Goal: Contribute content: Contribute content

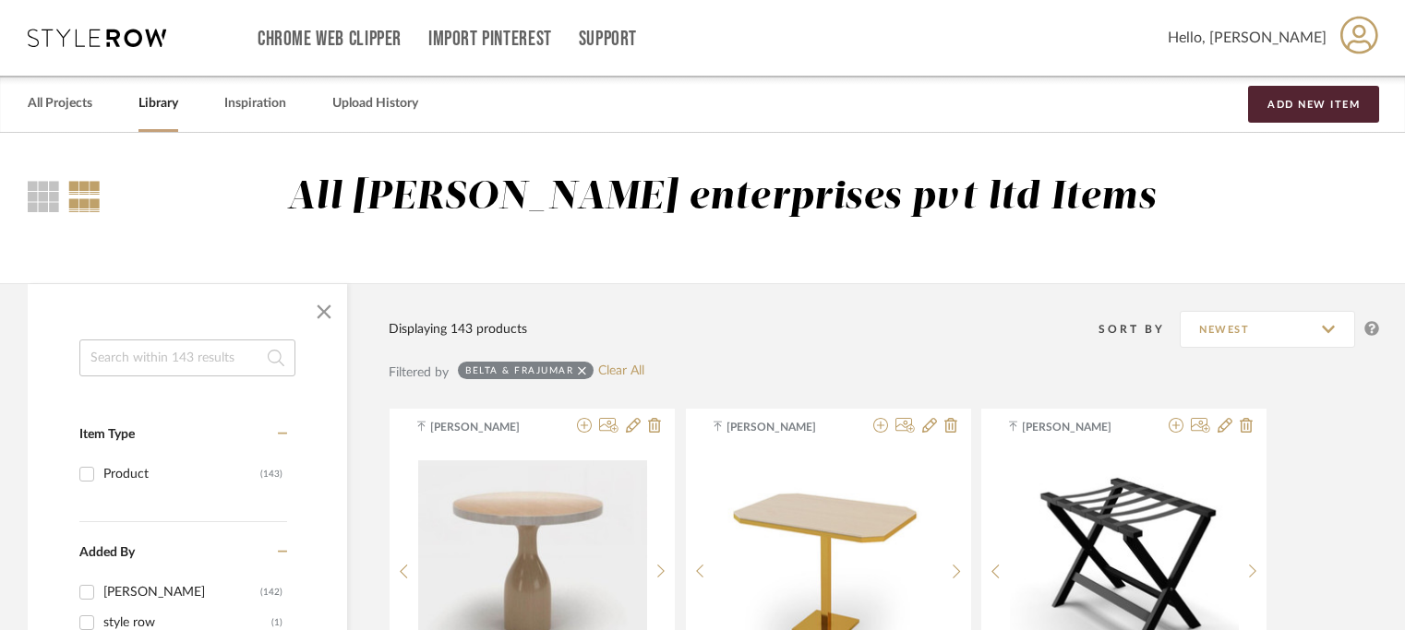
click at [1284, 110] on button "Add New Item" at bounding box center [1313, 104] width 131 height 37
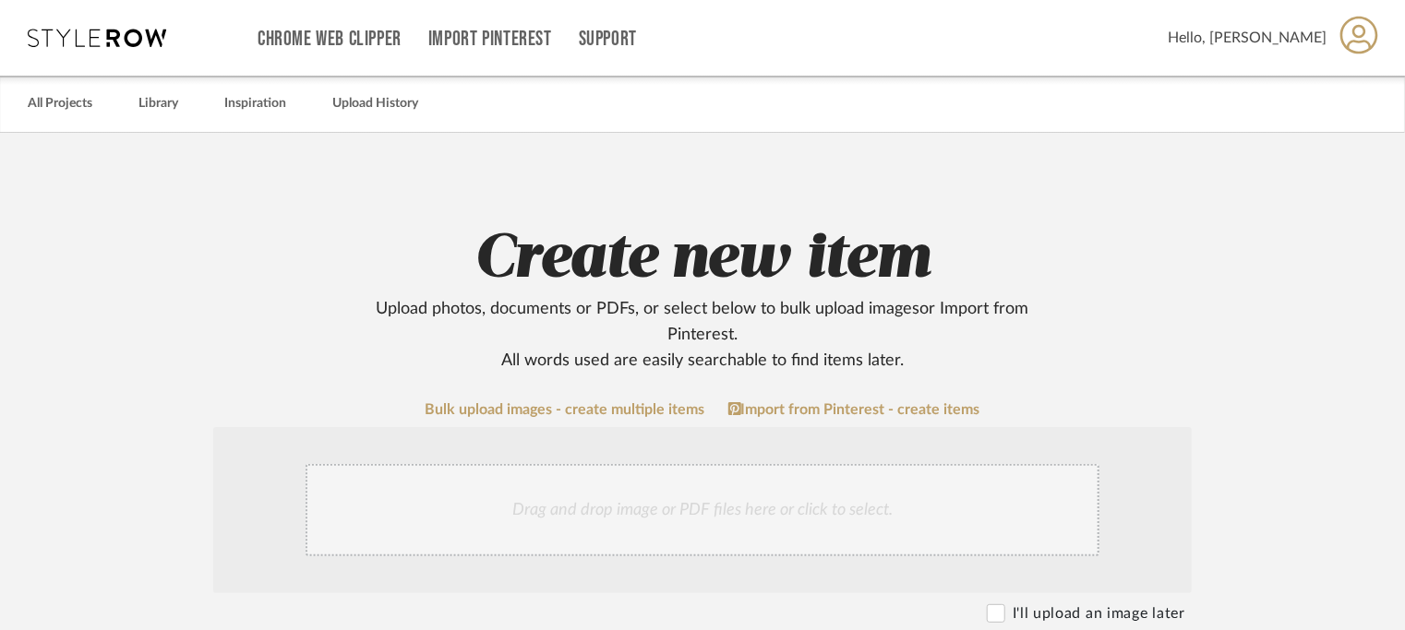
scroll to position [369, 0]
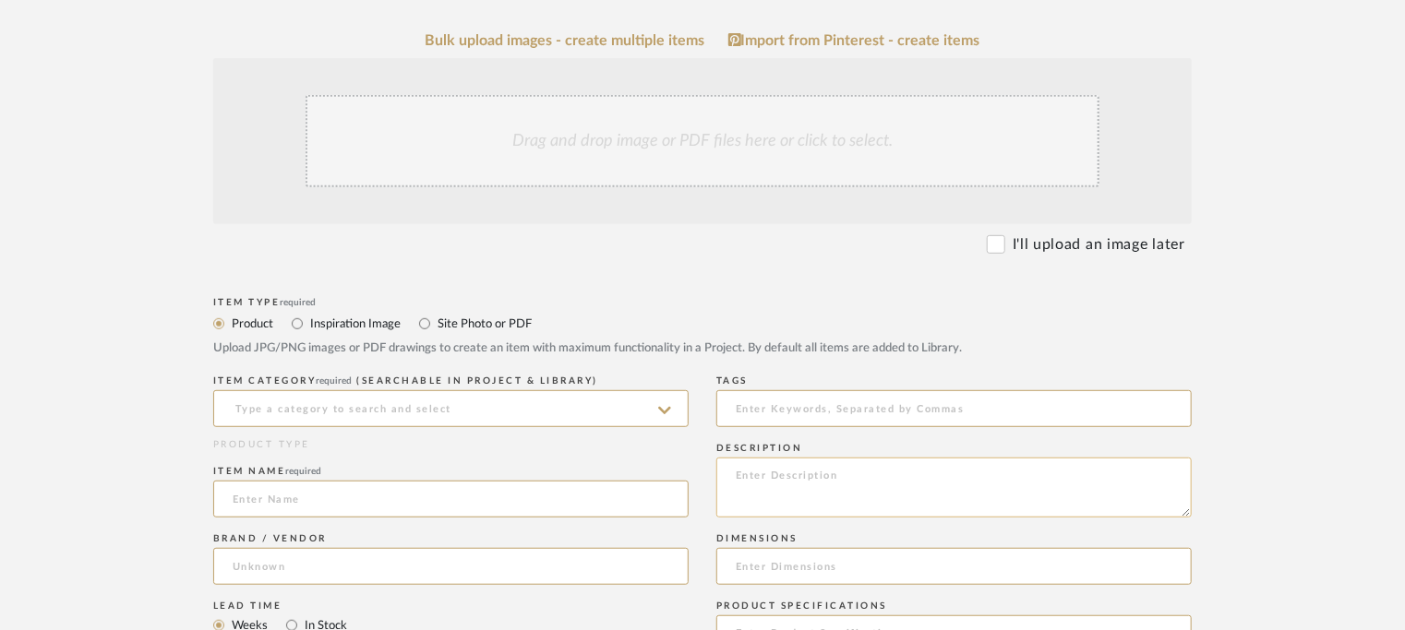
paste textarea "Type: Table - Gala Designer : Arbel Dimensions : na Material & Finishes :na Pro…"
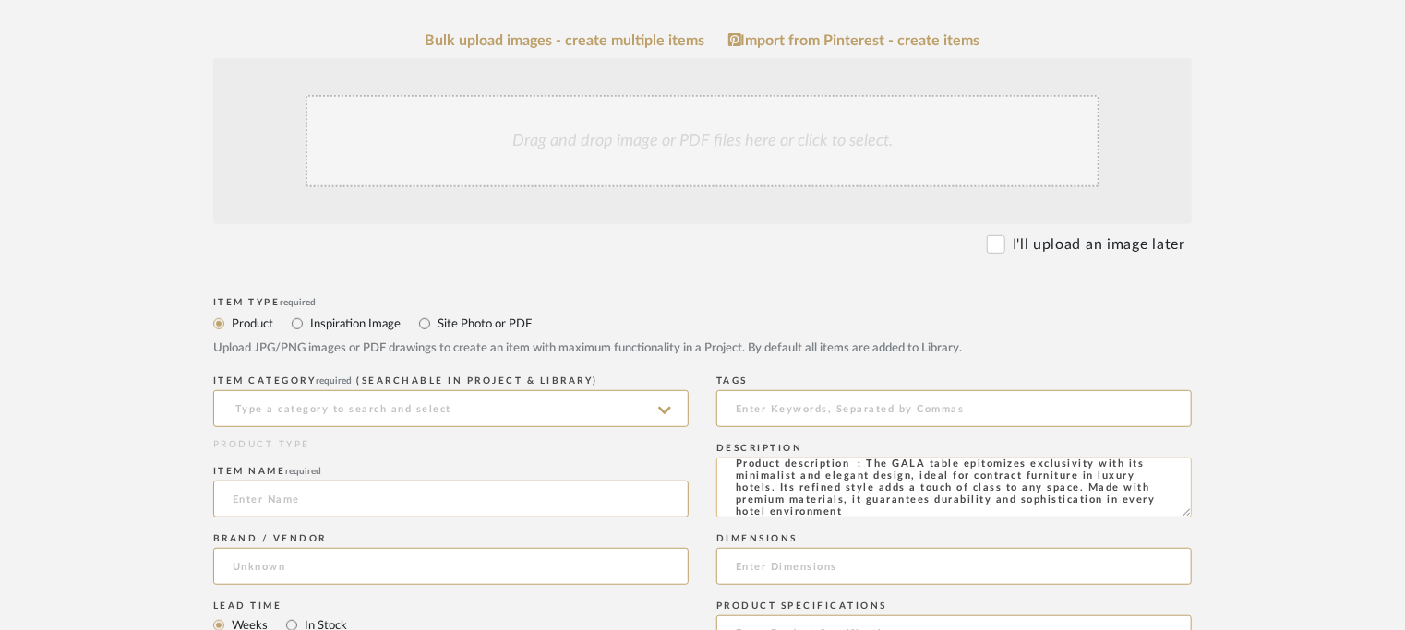
scroll to position [0, 0]
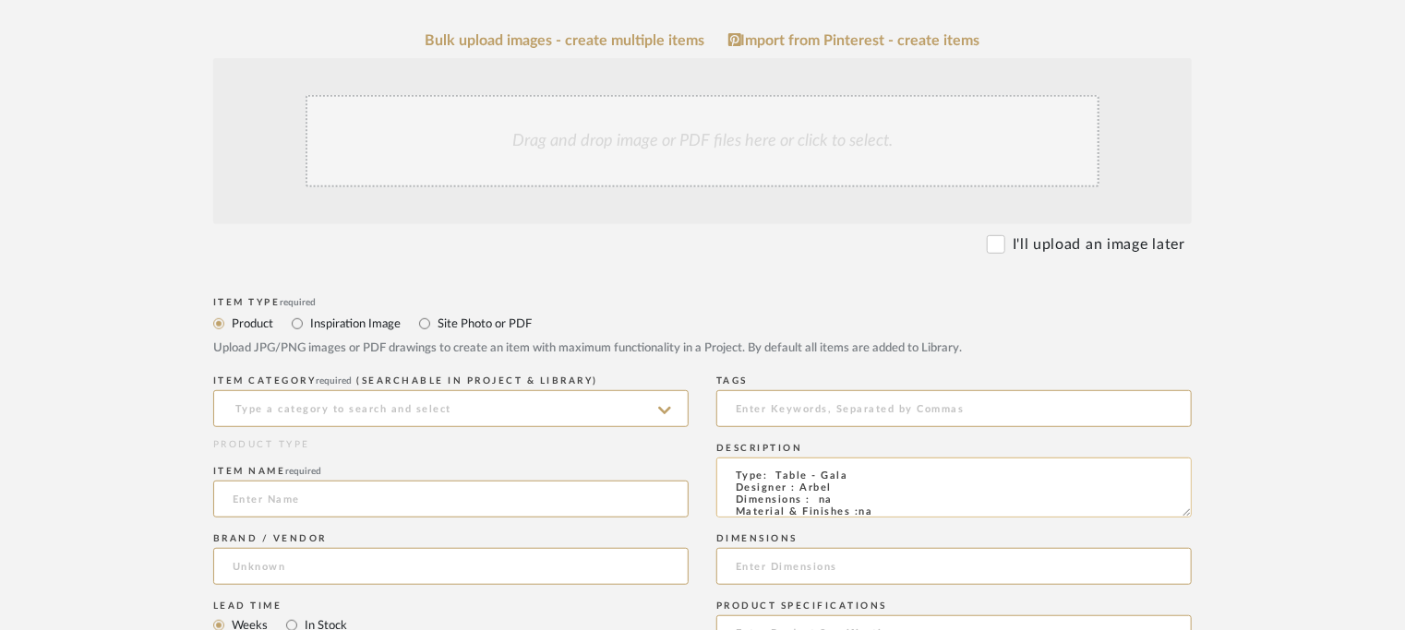
click at [779, 472] on textarea "Type: Table - Gala Designer : Arbel Dimensions : na Material & Finishes :na Pro…" at bounding box center [953, 488] width 475 height 60
click at [735, 468] on textarea "Type: Table - Gala Designer : Arbel Dimensions : na Material & Finishes :na Pro…" at bounding box center [953, 488] width 475 height 60
type textarea "Type: Table - Gala Designer : Arbel Dimensions : na Material & Finishes :na Pro…"
click at [493, 402] on input at bounding box center [450, 408] width 475 height 37
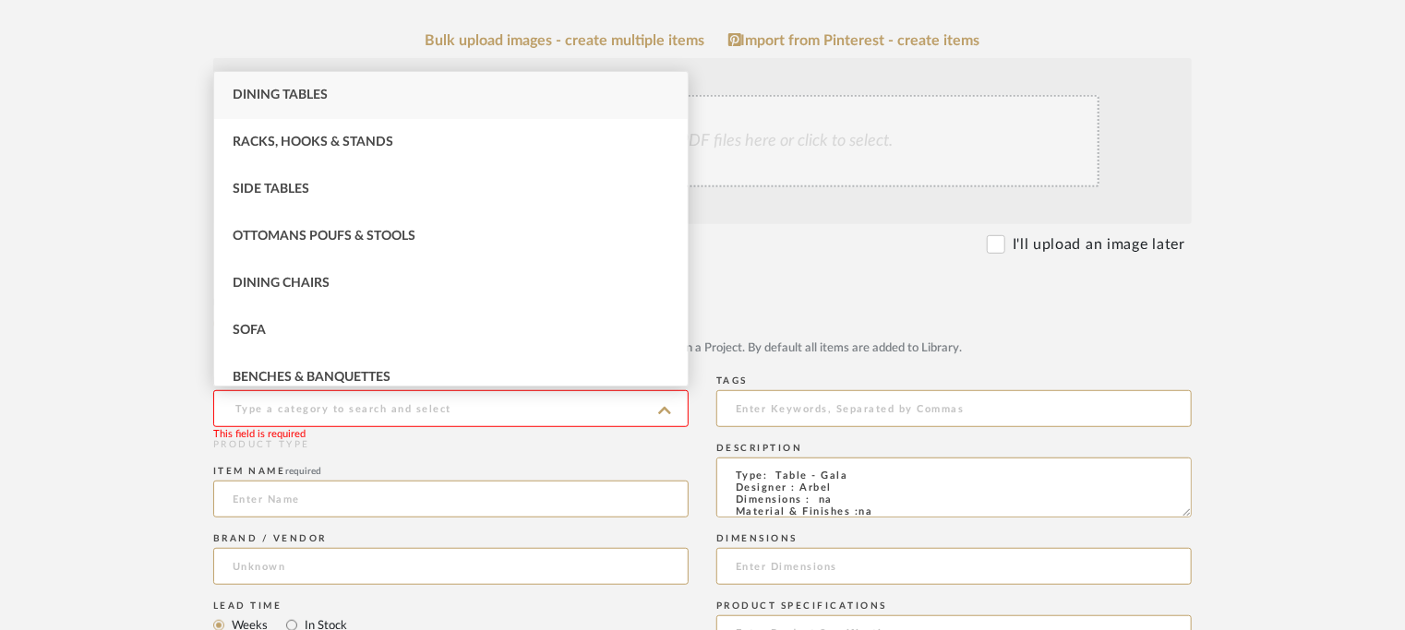
click at [302, 79] on div "Dining Tables" at bounding box center [451, 95] width 474 height 47
type input "Dining Tables"
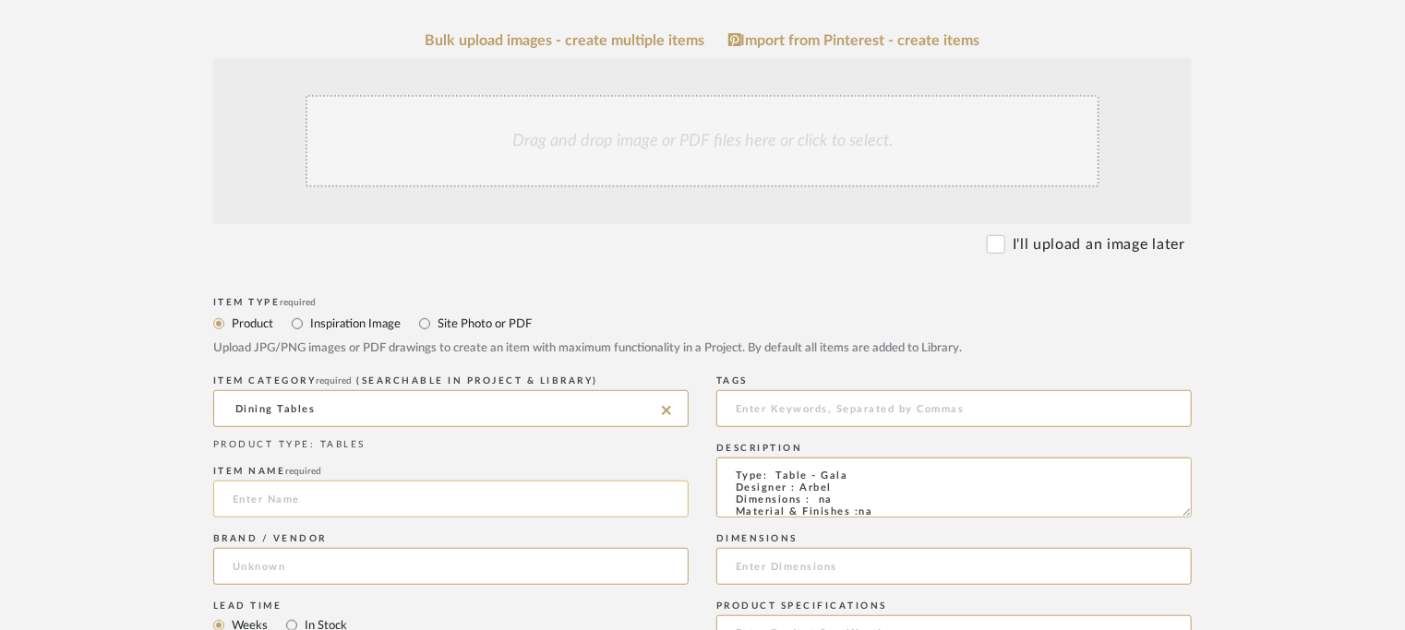
click at [256, 491] on input at bounding box center [450, 499] width 475 height 37
type input "g"
type input "GALA TABLE"
click at [264, 578] on input at bounding box center [450, 566] width 475 height 37
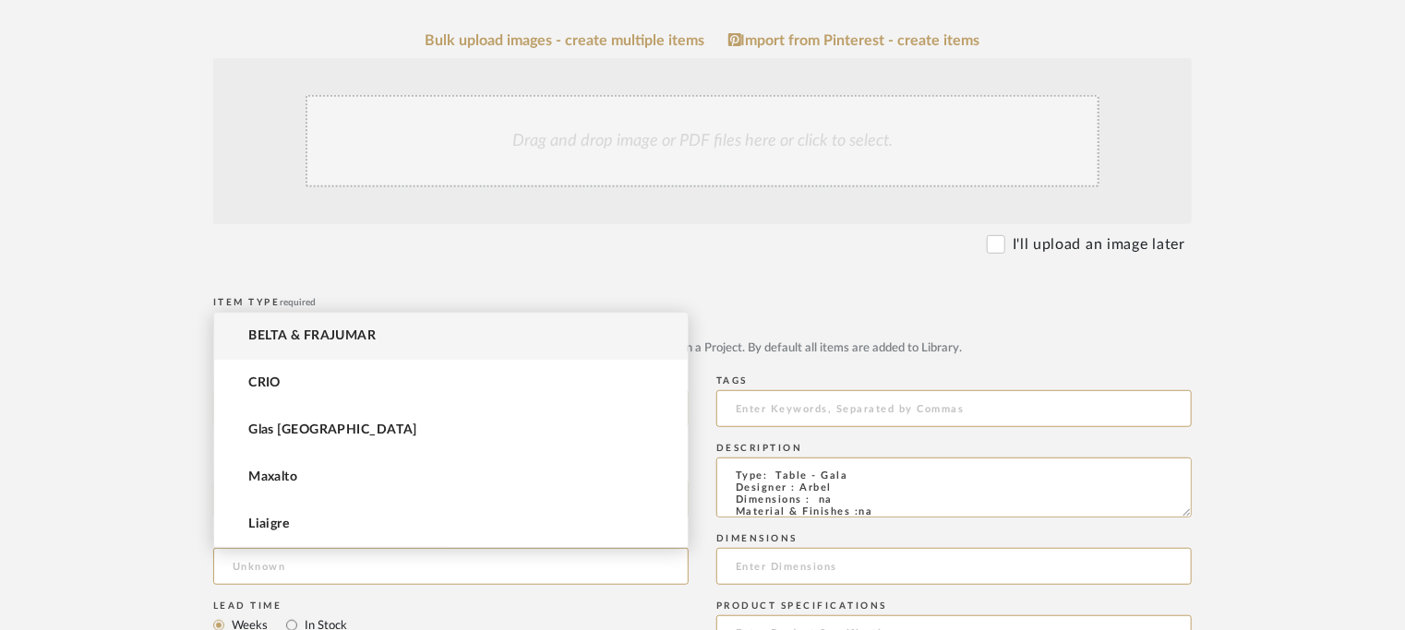
drag, startPoint x: 310, startPoint y: 315, endPoint x: 308, endPoint y: 325, distance: 10.3
click at [311, 318] on mat-option "BELTA & FRAJUMAR" at bounding box center [451, 336] width 474 height 47
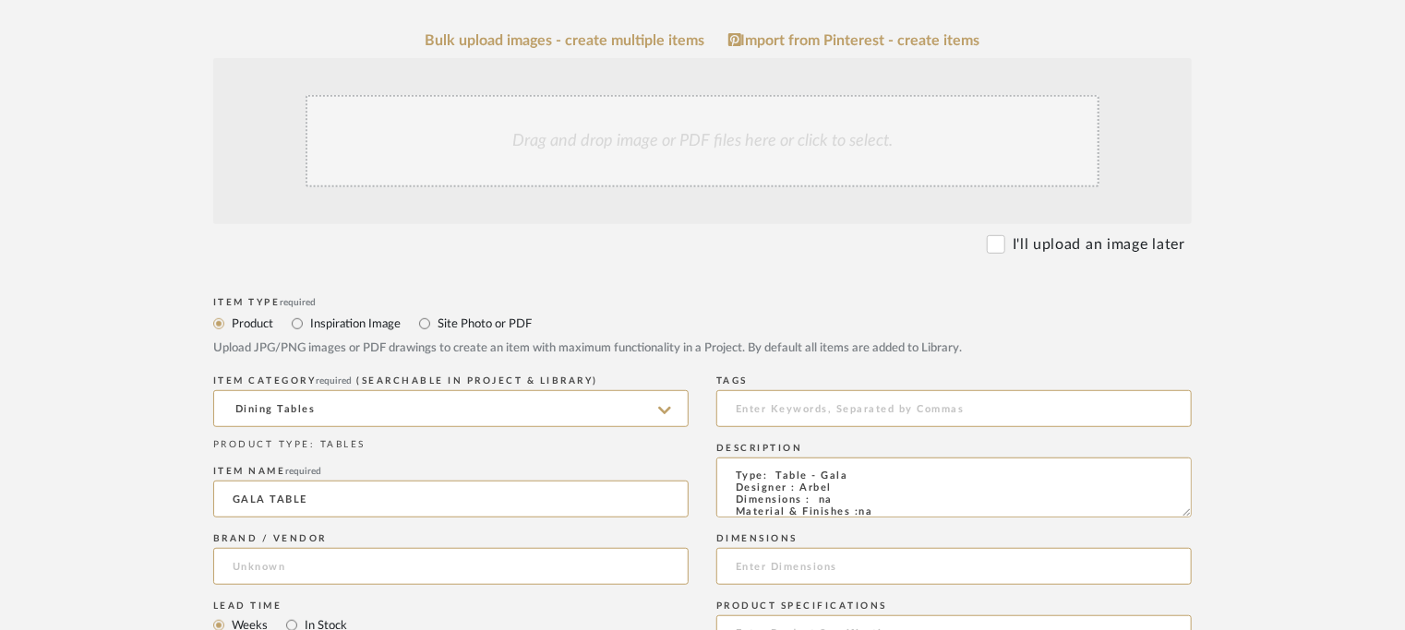
type input "BELTA & FRAJUMAR"
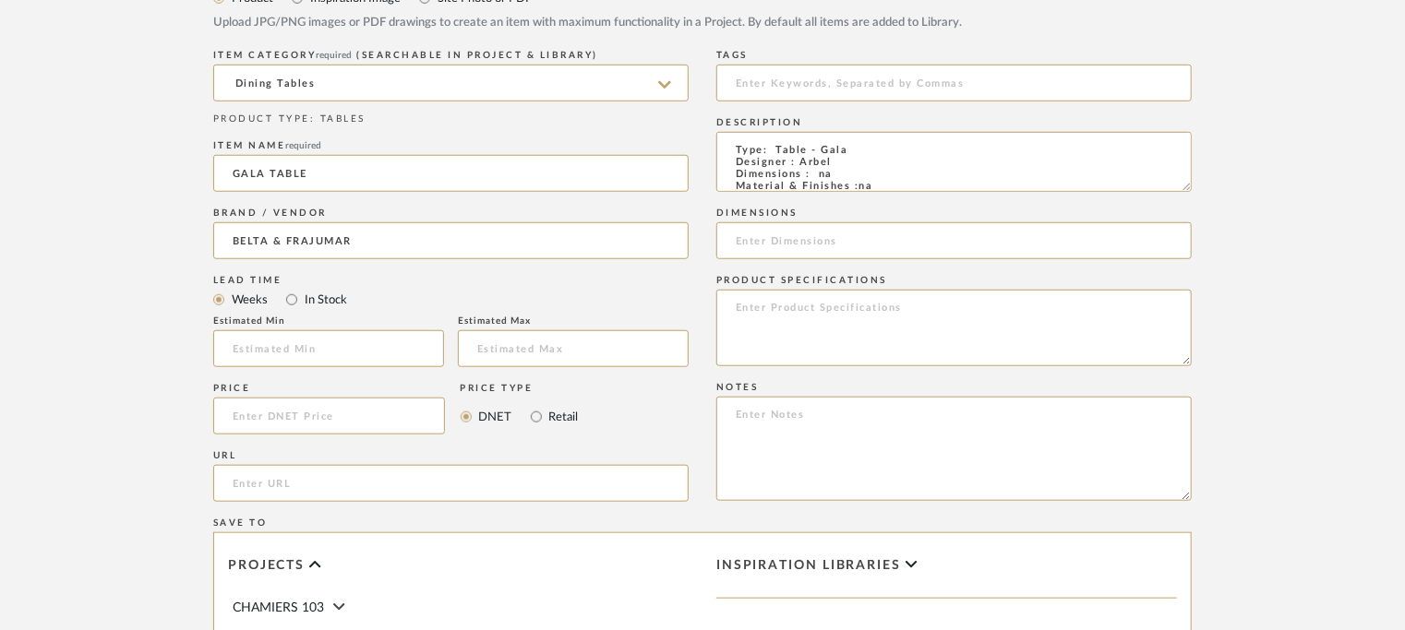
scroll to position [739, 0]
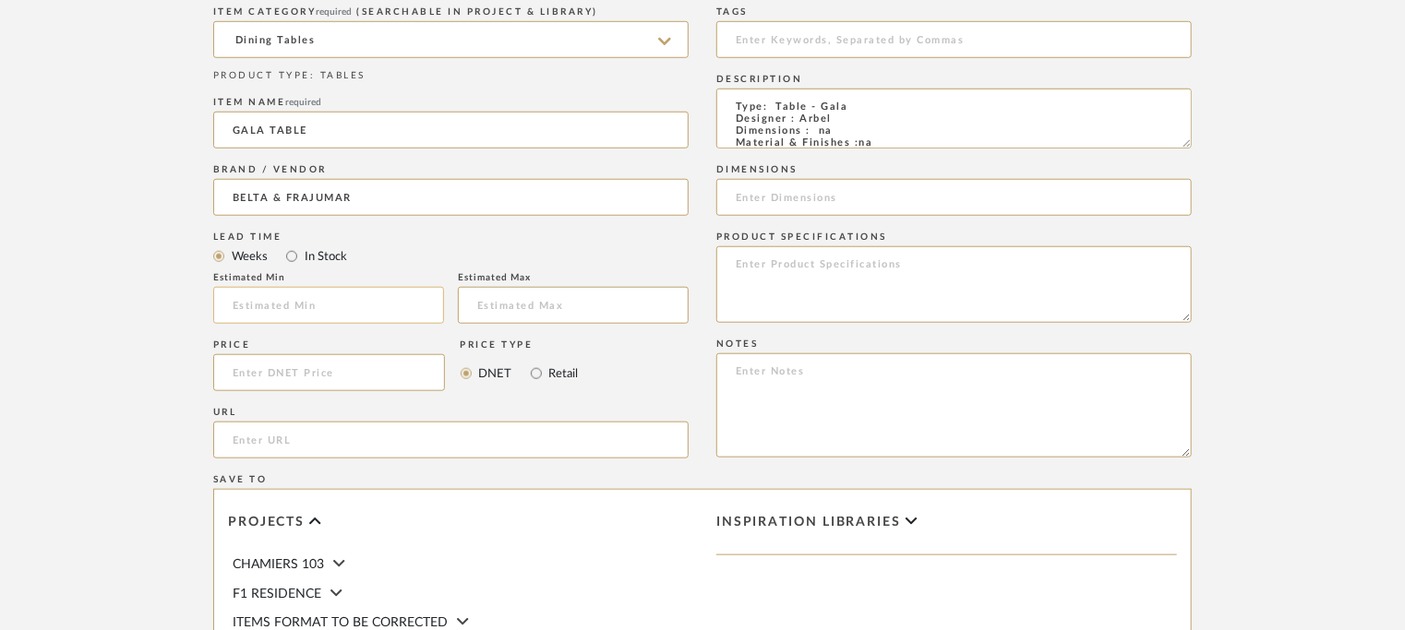
click at [275, 304] on input at bounding box center [328, 305] width 231 height 37
type input "7"
click at [344, 438] on input "url" at bounding box center [450, 440] width 475 height 37
paste input "[URL][DOMAIN_NAME]"
type input "[URL][DOMAIN_NAME]"
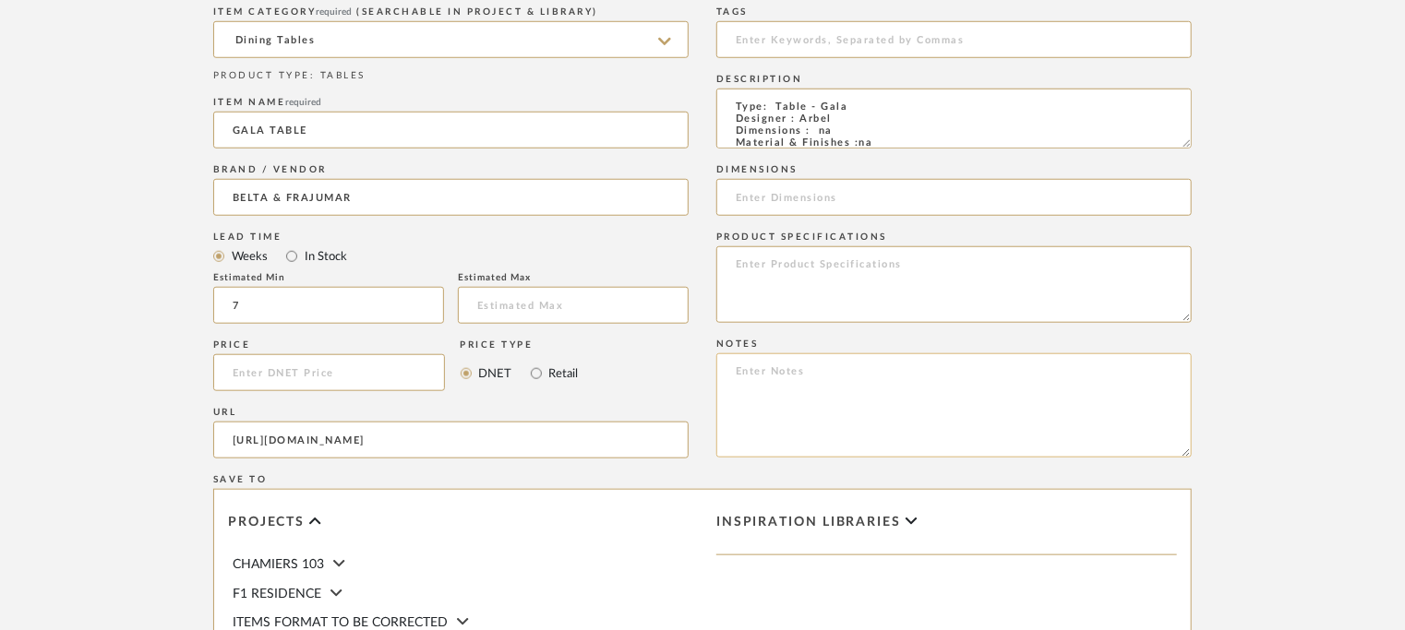
click at [731, 363] on textarea at bounding box center [953, 406] width 475 height 104
paste textarea "Price: Na Lead time: 45days. MOQ : Our products for Contract projects are manuf…"
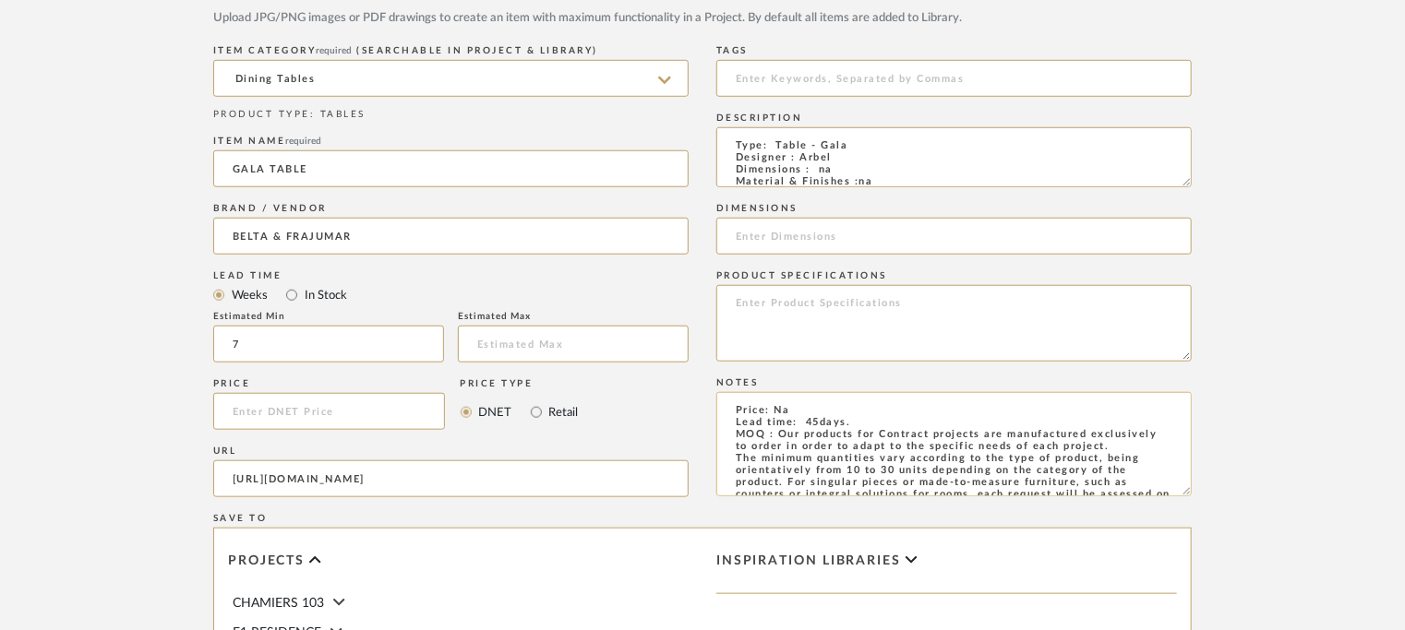
scroll to position [185, 0]
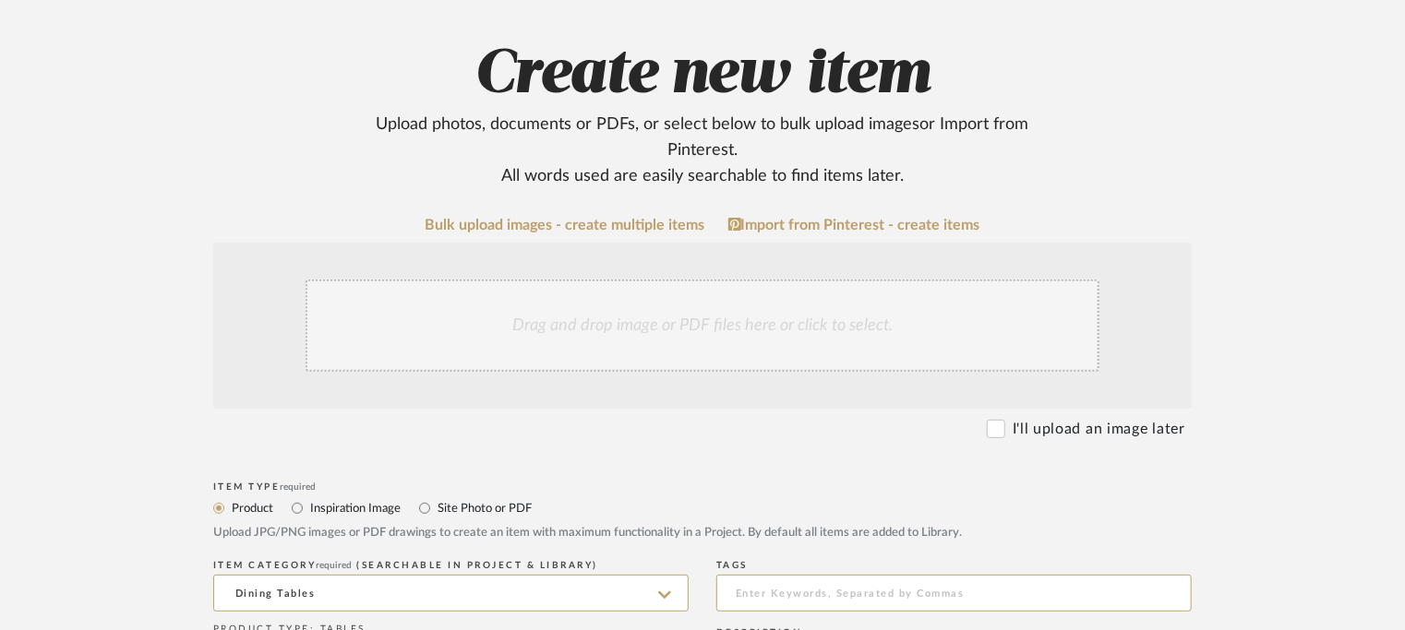
type textarea "Price: Na Lead time: 45days. MOQ : Our products for Contract projects are manuf…"
click at [763, 346] on div "Drag and drop image or PDF files here or click to select." at bounding box center [703, 326] width 794 height 92
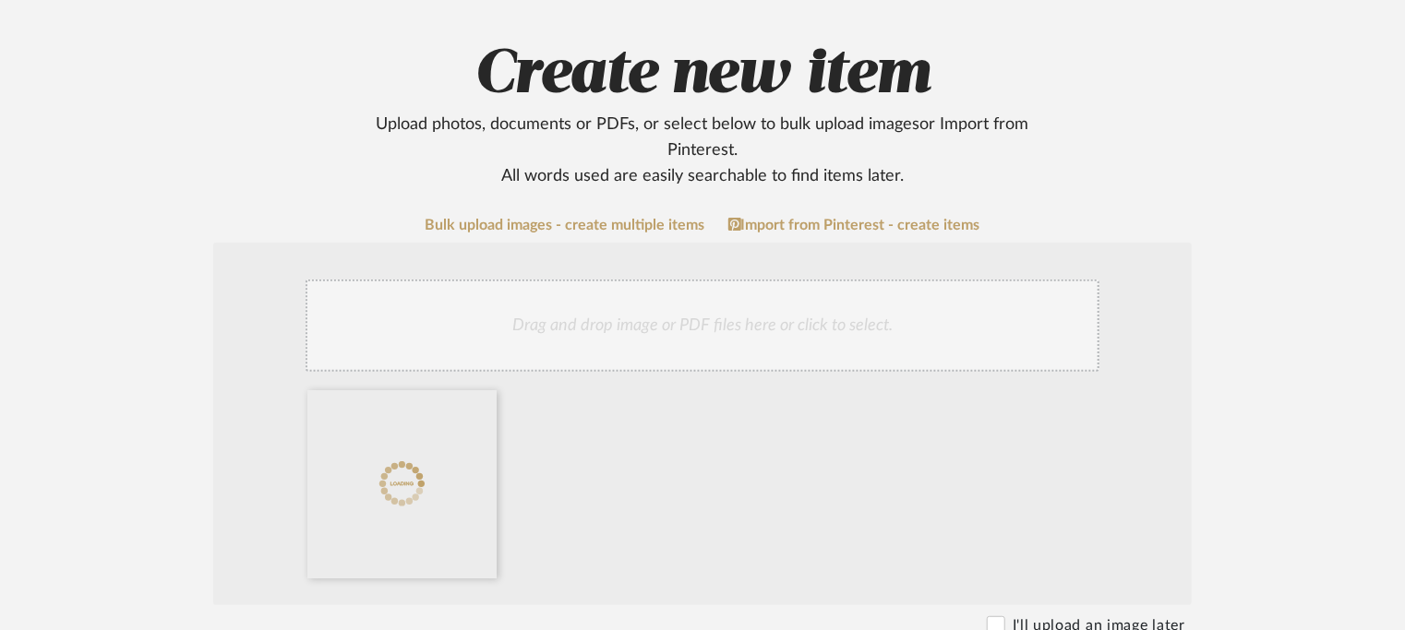
click at [668, 313] on div "Drag and drop image or PDF files here or click to select." at bounding box center [703, 326] width 794 height 92
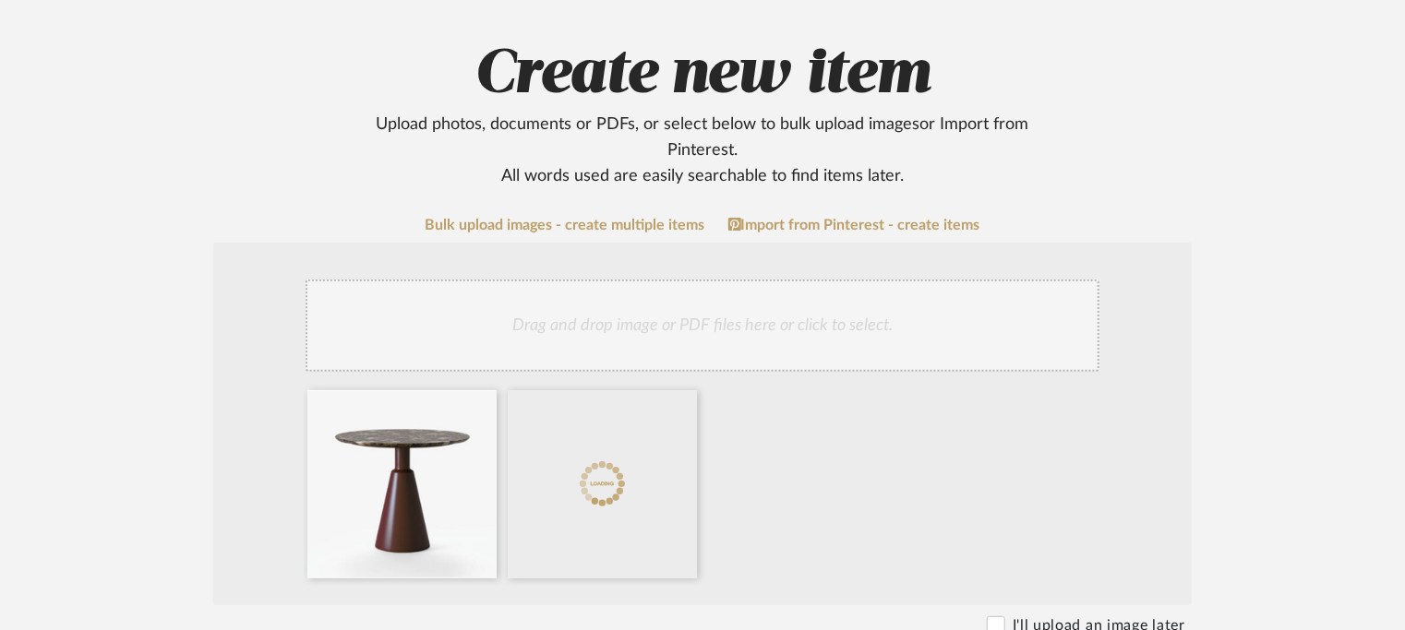
click at [742, 307] on div "Drag and drop image or PDF files here or click to select." at bounding box center [703, 326] width 794 height 92
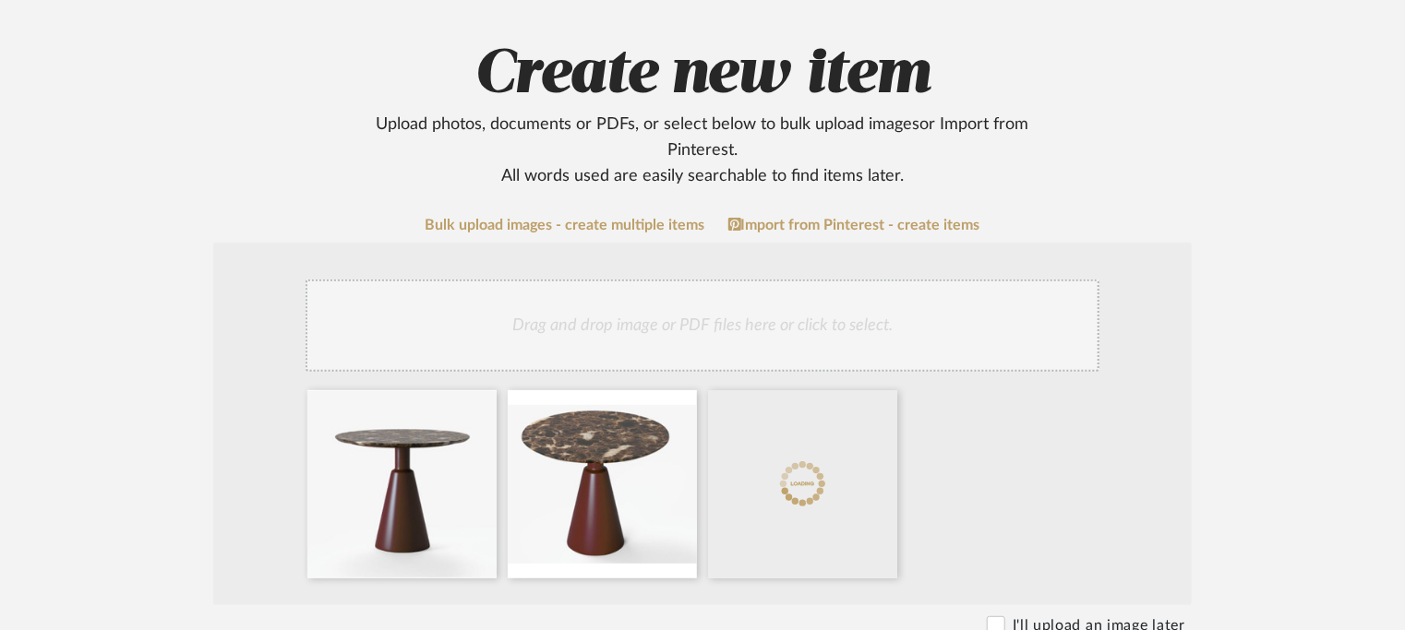
click at [753, 338] on div "Drag and drop image or PDF files here or click to select." at bounding box center [703, 326] width 794 height 92
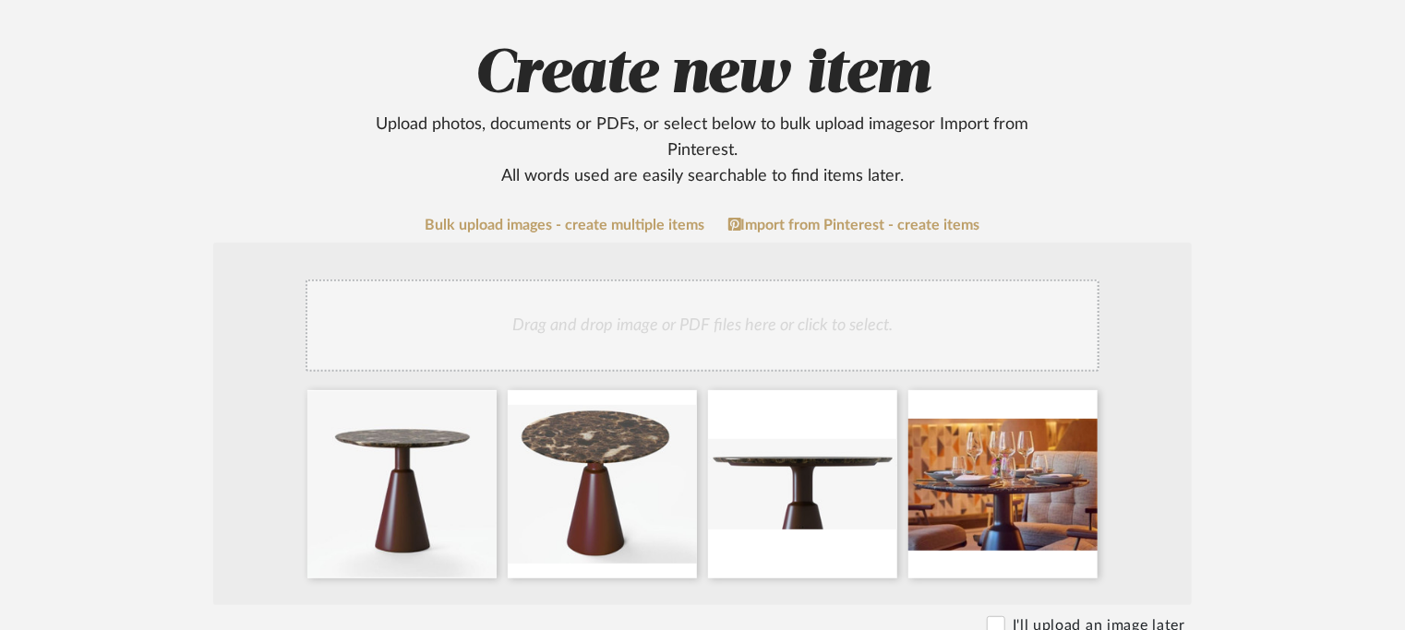
click at [967, 336] on div "Drag and drop image or PDF files here or click to select." at bounding box center [703, 326] width 794 height 92
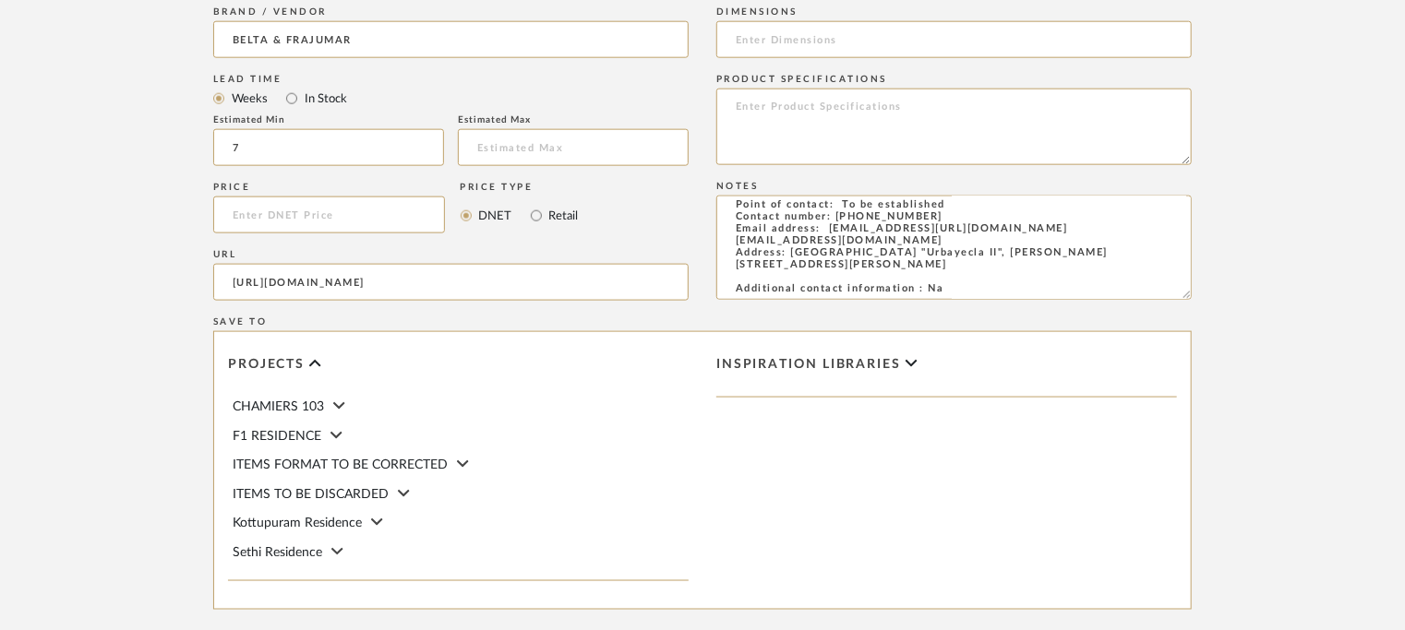
scroll to position [1299, 0]
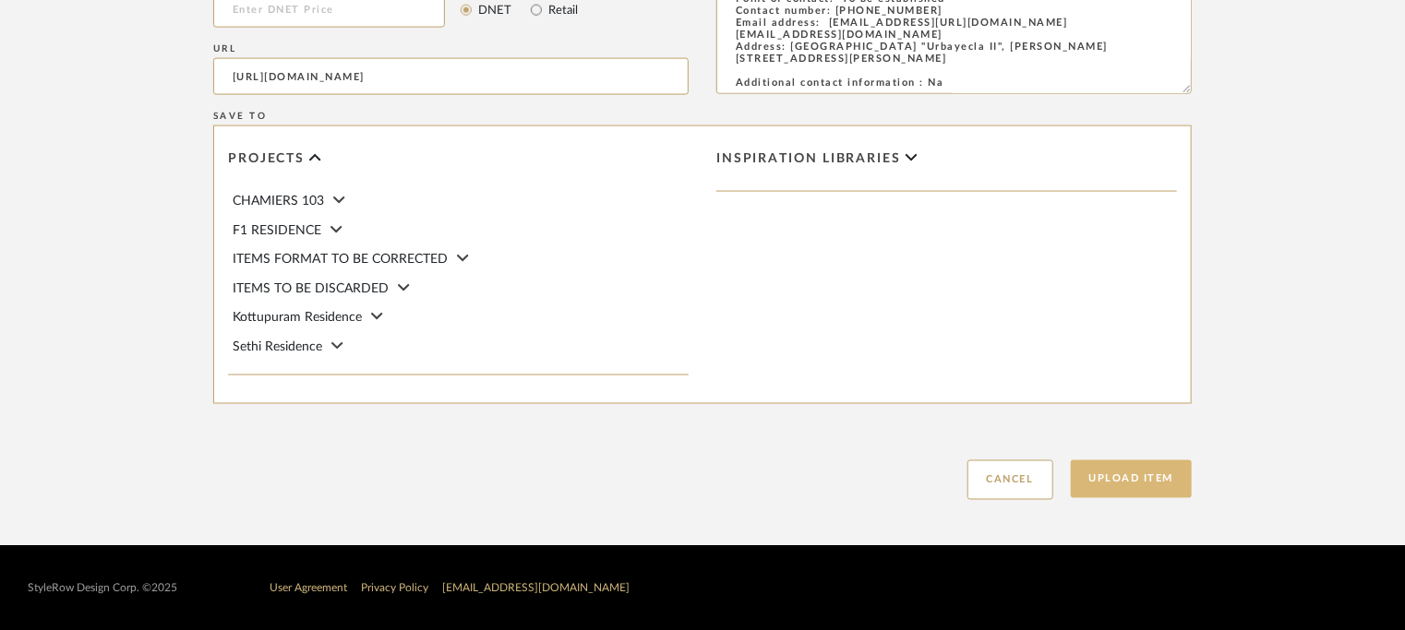
click at [1146, 470] on button "Upload Item" at bounding box center [1132, 480] width 122 height 38
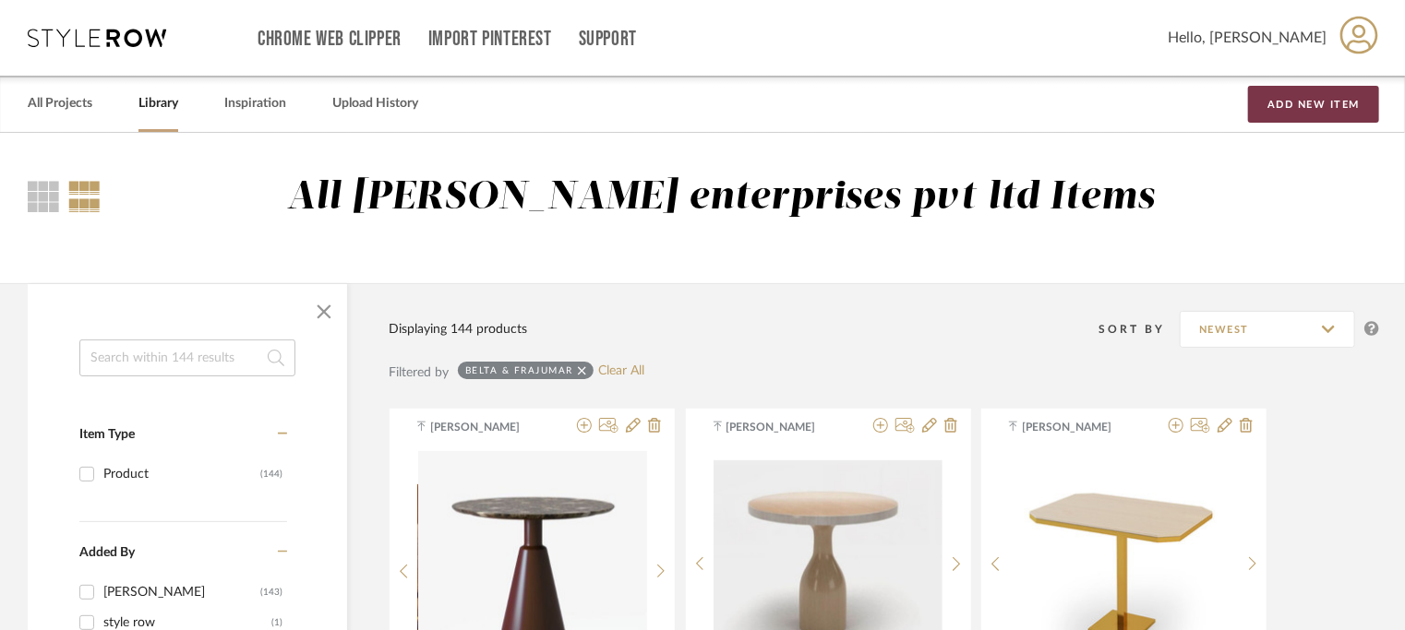
click at [1337, 109] on button "Add New Item" at bounding box center [1313, 104] width 131 height 37
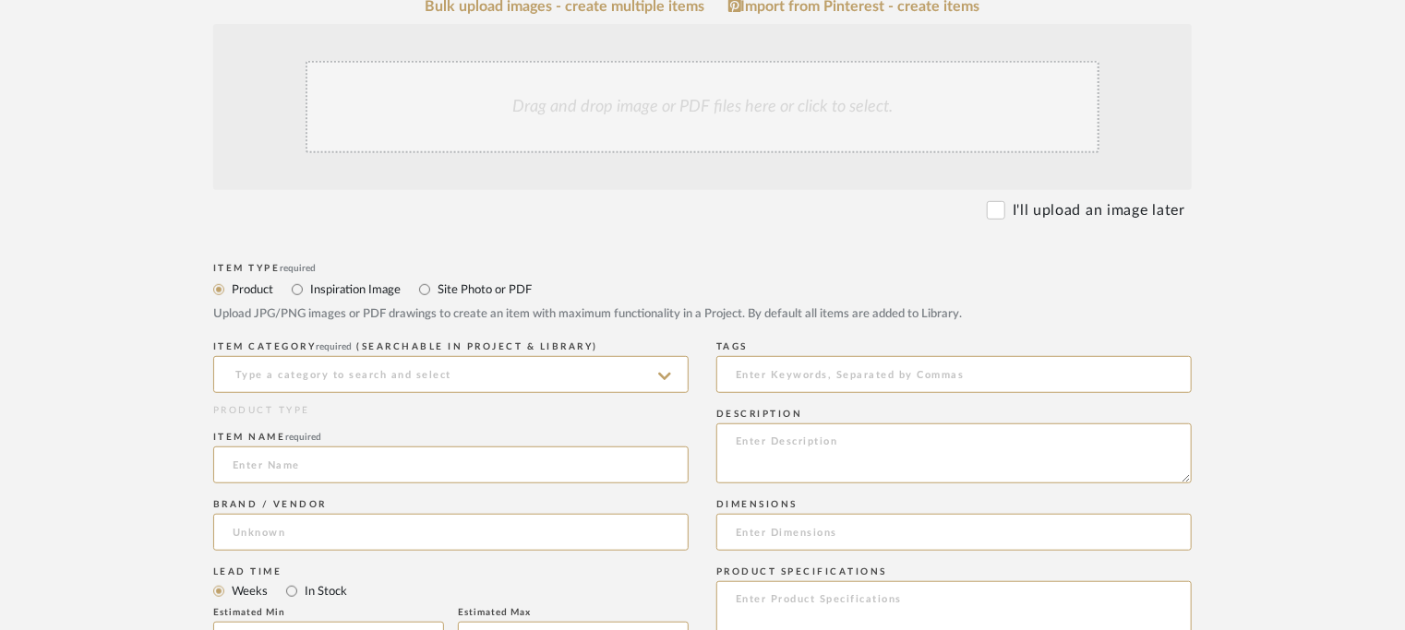
scroll to position [462, 0]
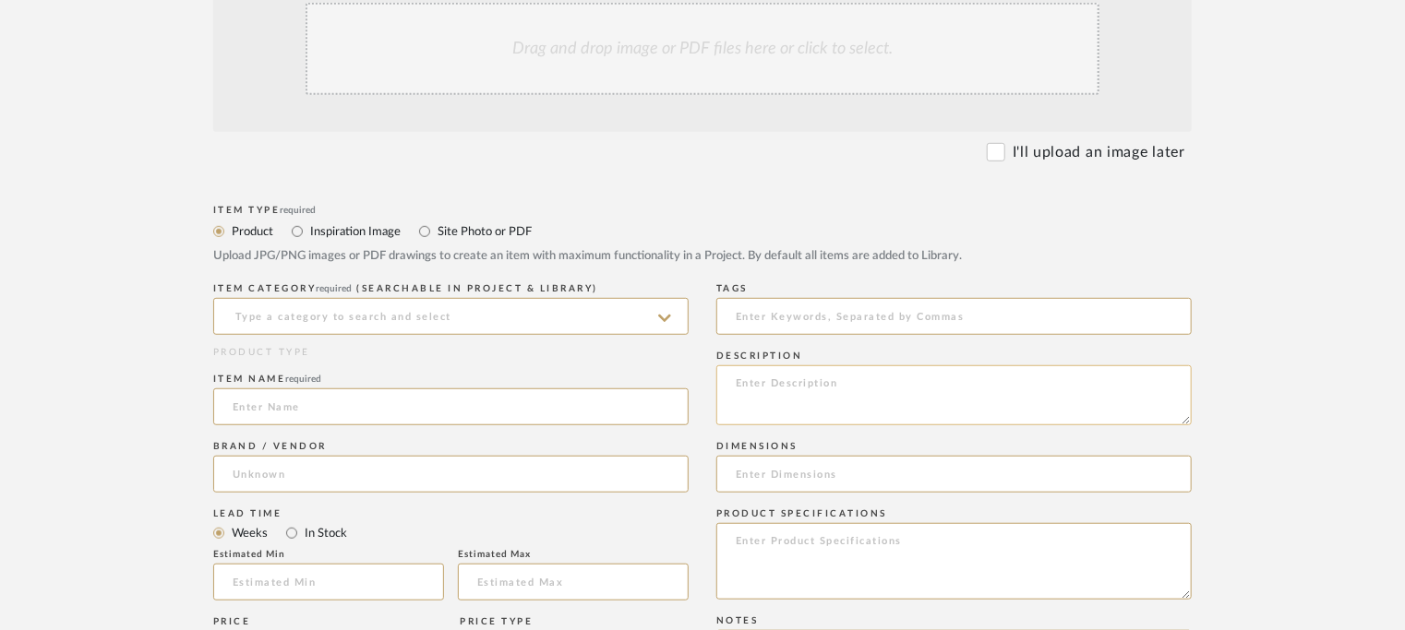
paste textarea "Type: Table - Hard Designer : Arbel Dimensions : na Material & Finishes : na Pr…"
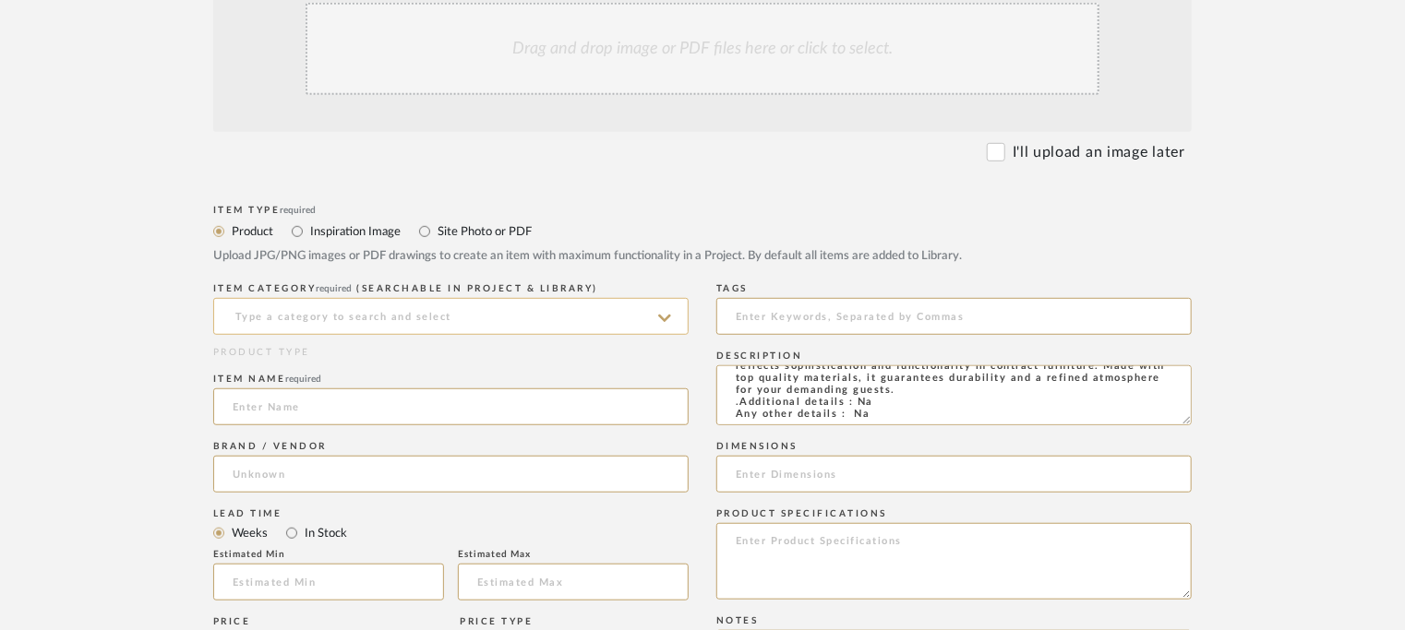
type textarea "Type: Table - Hard Designer : Arbel Dimensions : na Material & Finishes : na Pr…"
click at [524, 320] on input at bounding box center [450, 316] width 475 height 37
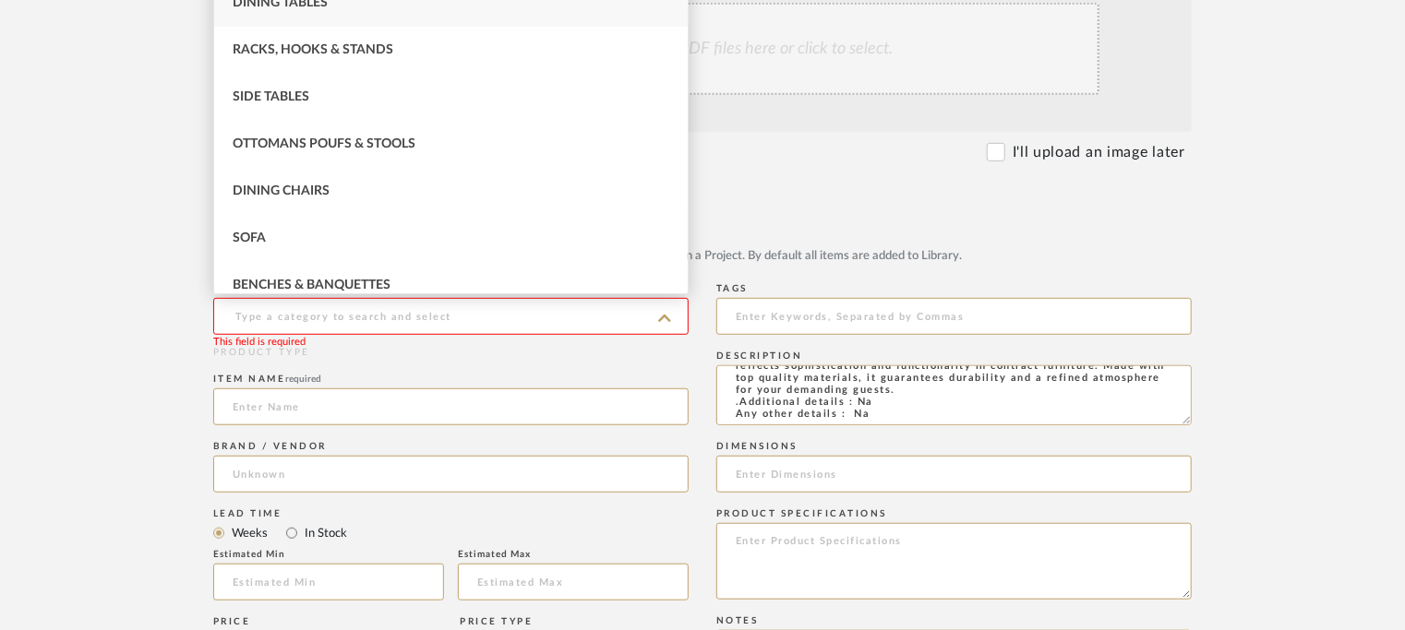
click at [368, 6] on div "Dining Tables" at bounding box center [451, 3] width 474 height 47
type input "Dining Tables"
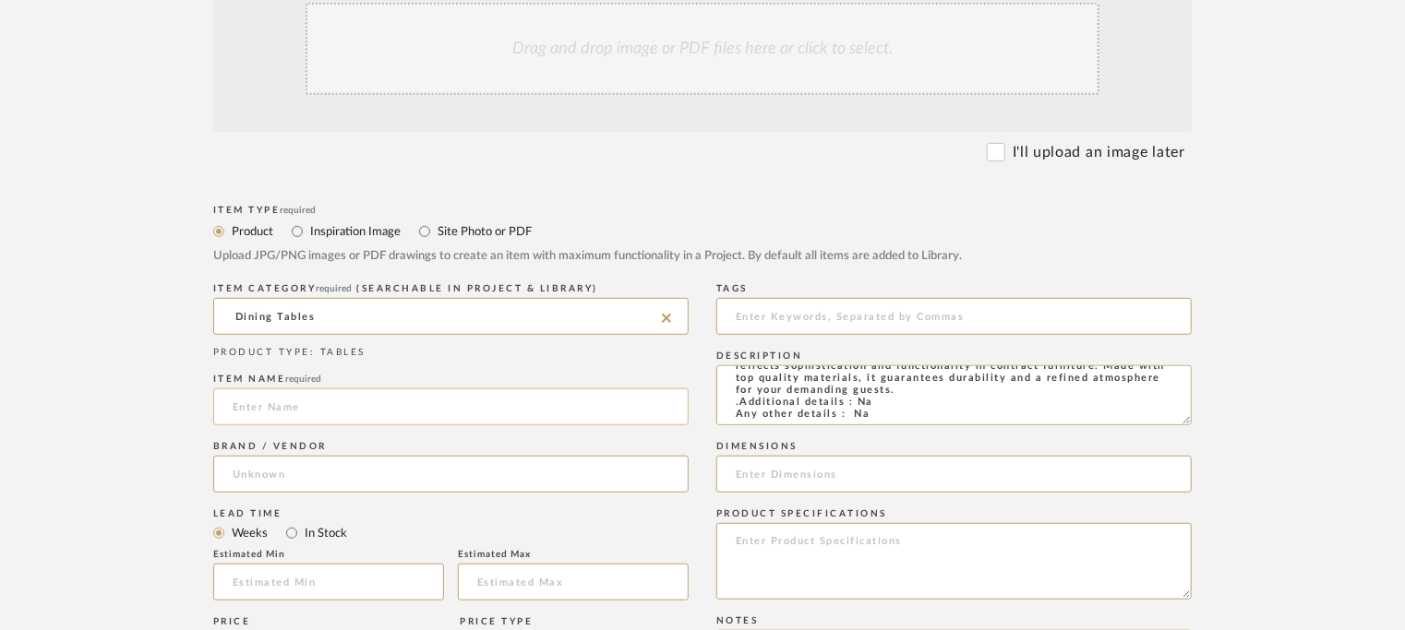
click at [512, 402] on input at bounding box center [450, 407] width 475 height 37
type input "HARD TABLE"
click at [320, 482] on input at bounding box center [450, 474] width 475 height 37
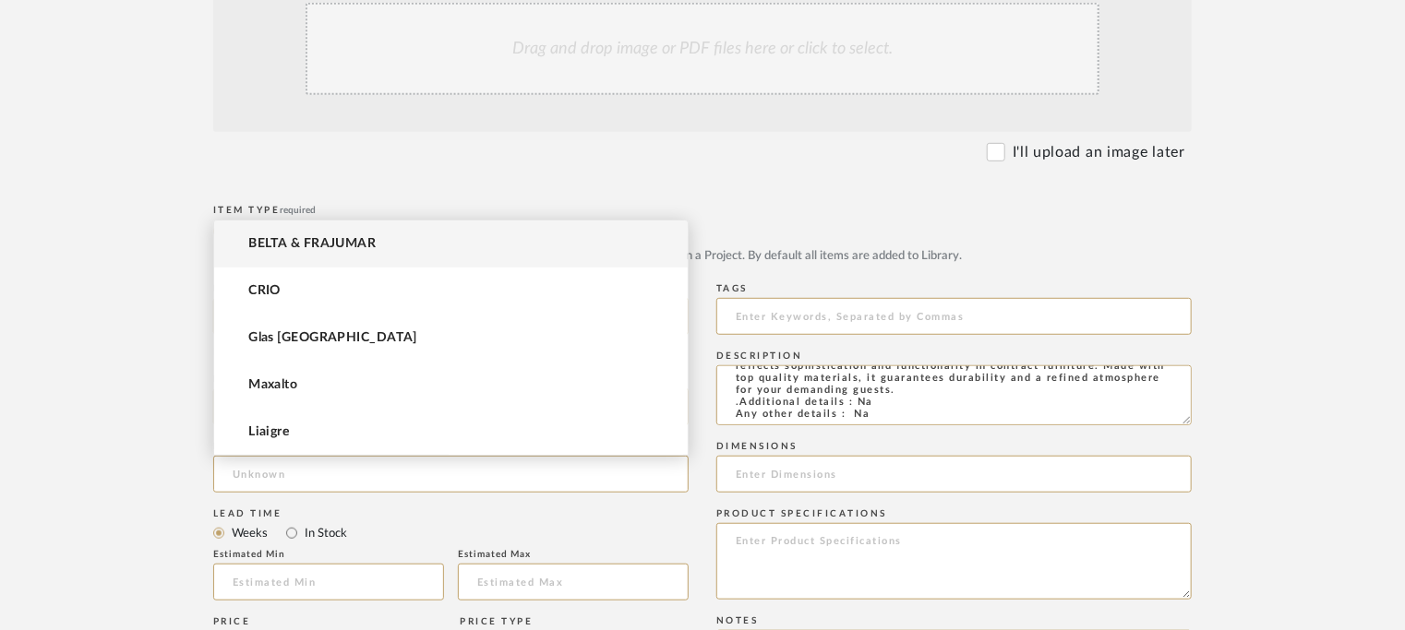
click at [308, 235] on mat-option "BELTA & FRAJUMAR" at bounding box center [451, 244] width 474 height 47
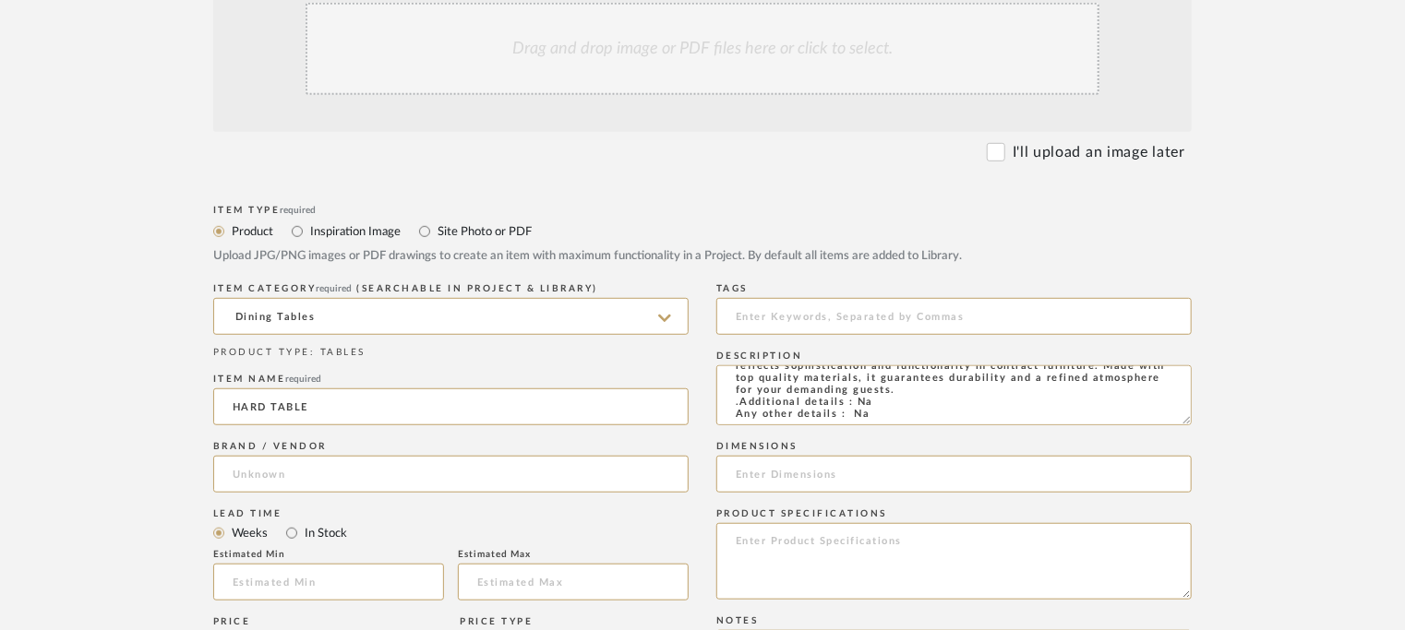
type input "BELTA & FRAJUMAR"
click at [278, 580] on input at bounding box center [328, 582] width 231 height 37
type input "7"
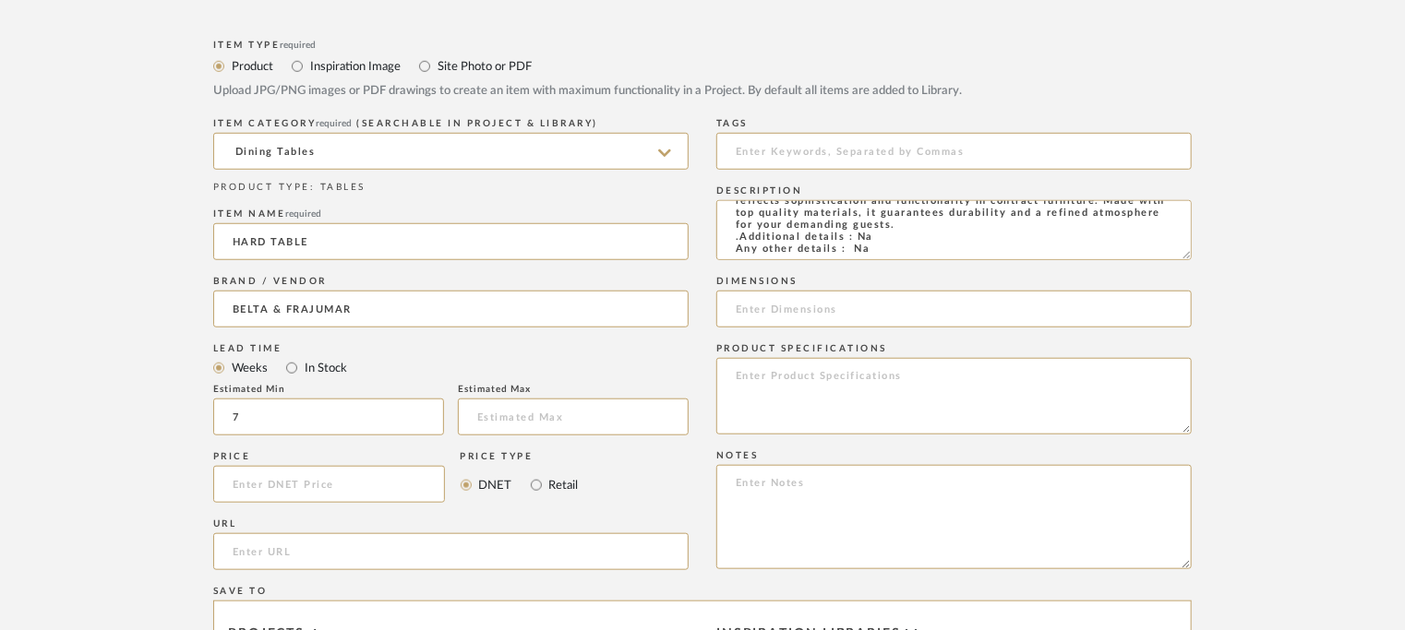
scroll to position [923, 0]
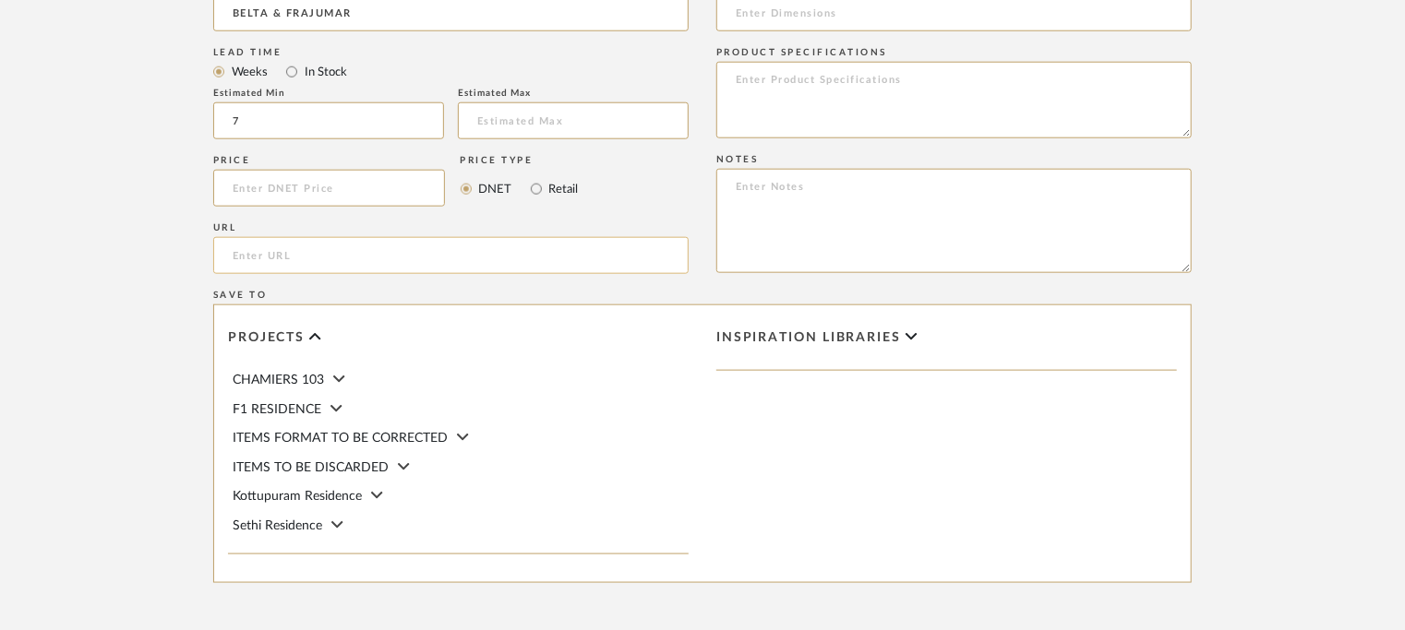
click at [341, 245] on input "url" at bounding box center [450, 255] width 475 height 37
paste input "[URL][DOMAIN_NAME]"
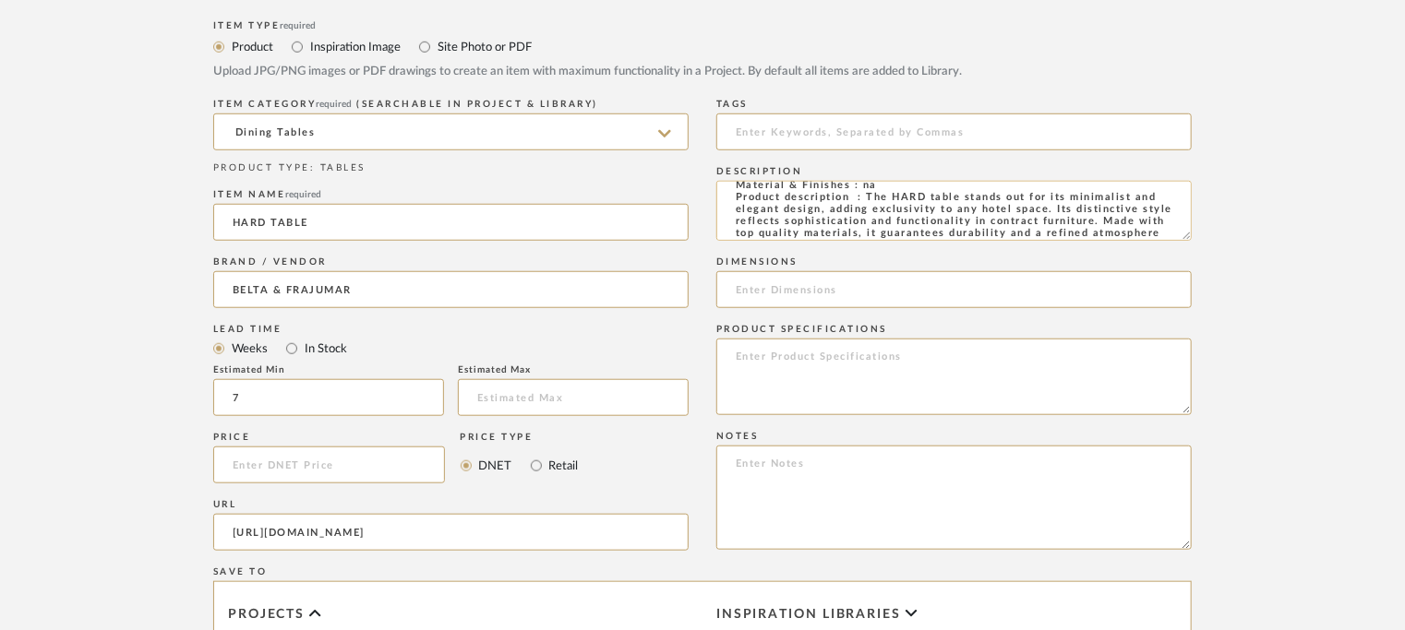
scroll to position [0, 0]
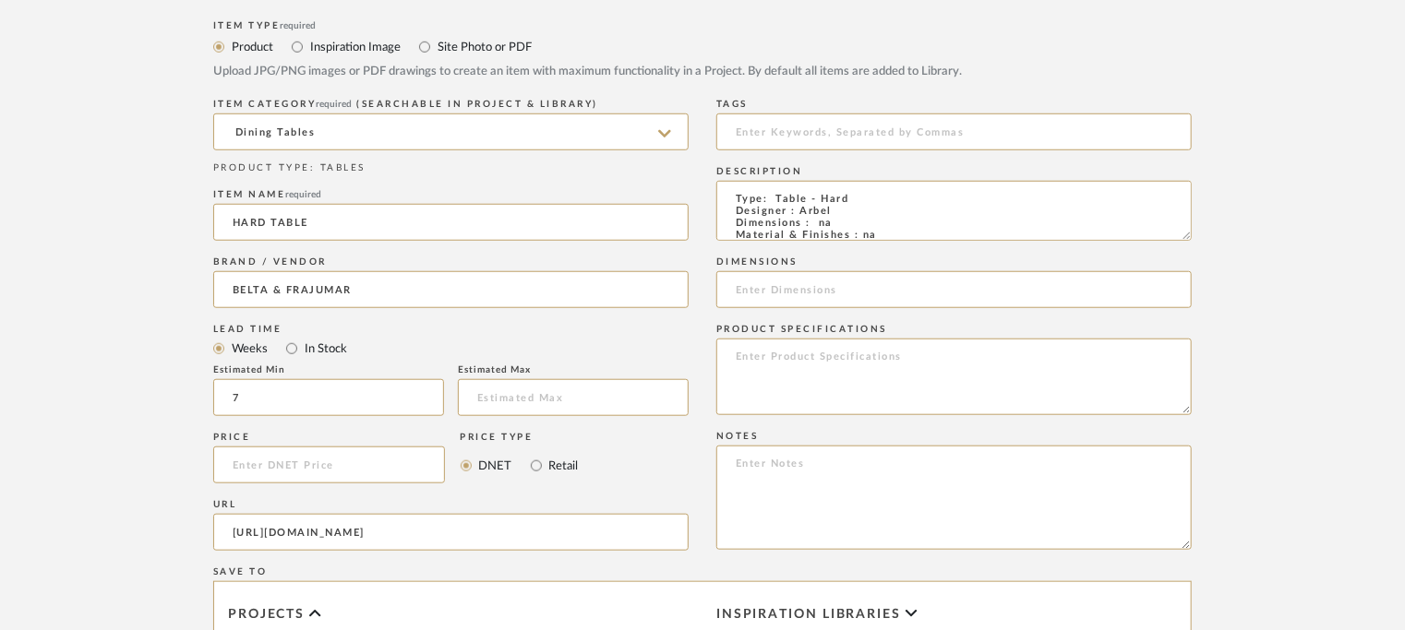
type input "[URL][DOMAIN_NAME]"
click at [729, 465] on textarea at bounding box center [953, 498] width 475 height 104
paste textarea "Price: Na Lead time: 45days. MOQ : Our products for Contract projects are manuf…"
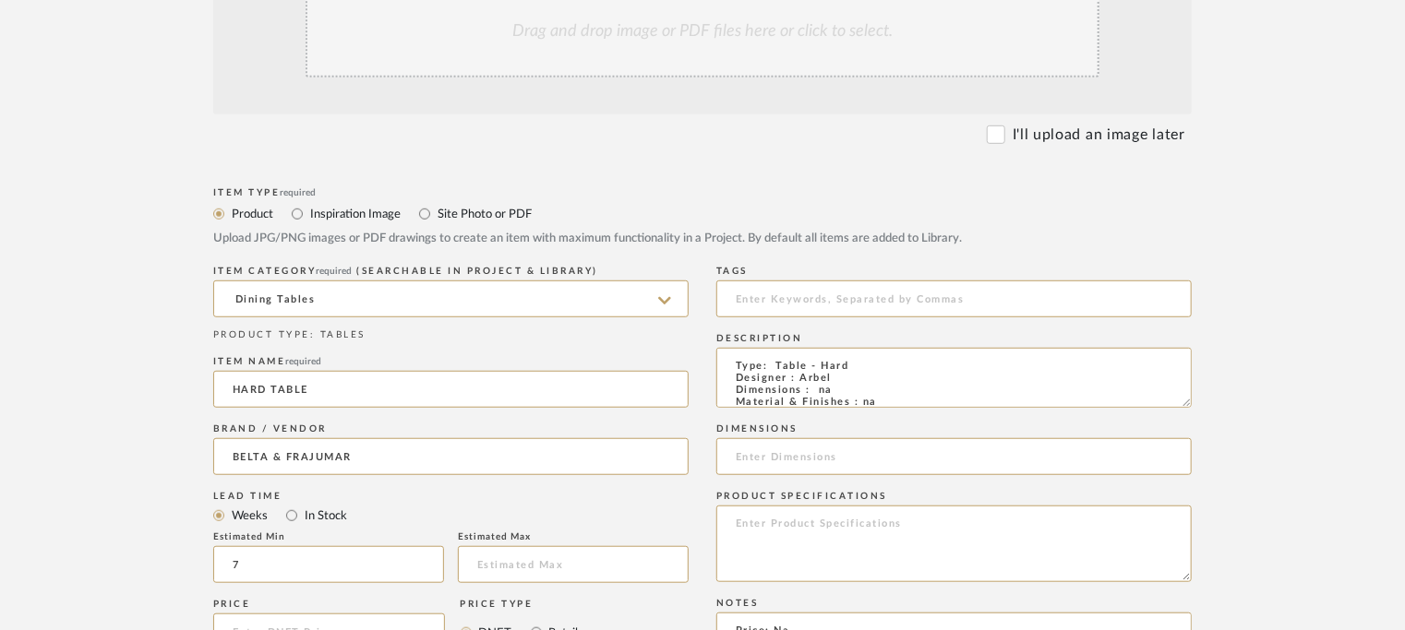
scroll to position [462, 0]
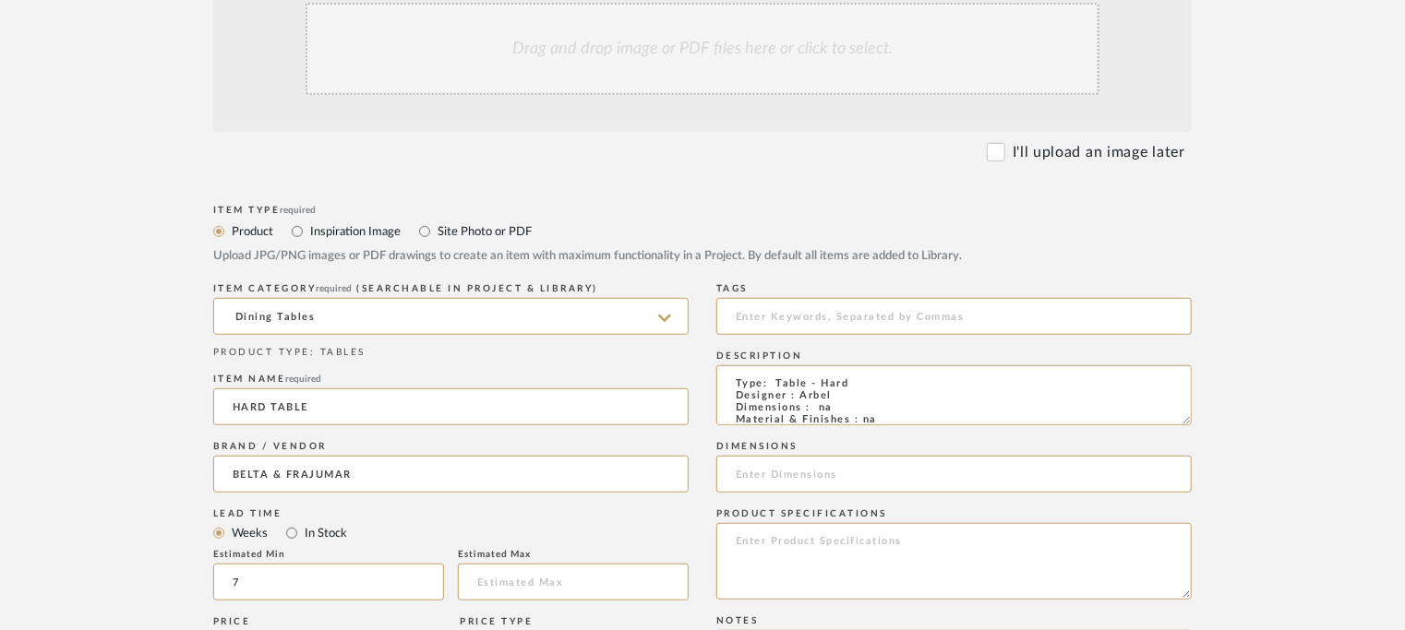
type textarea "Price: Na Lead time: 45days. MOQ : Our products for Contract projects are manuf…"
click at [705, 54] on div "Drag and drop image or PDF files here or click to select." at bounding box center [703, 49] width 794 height 92
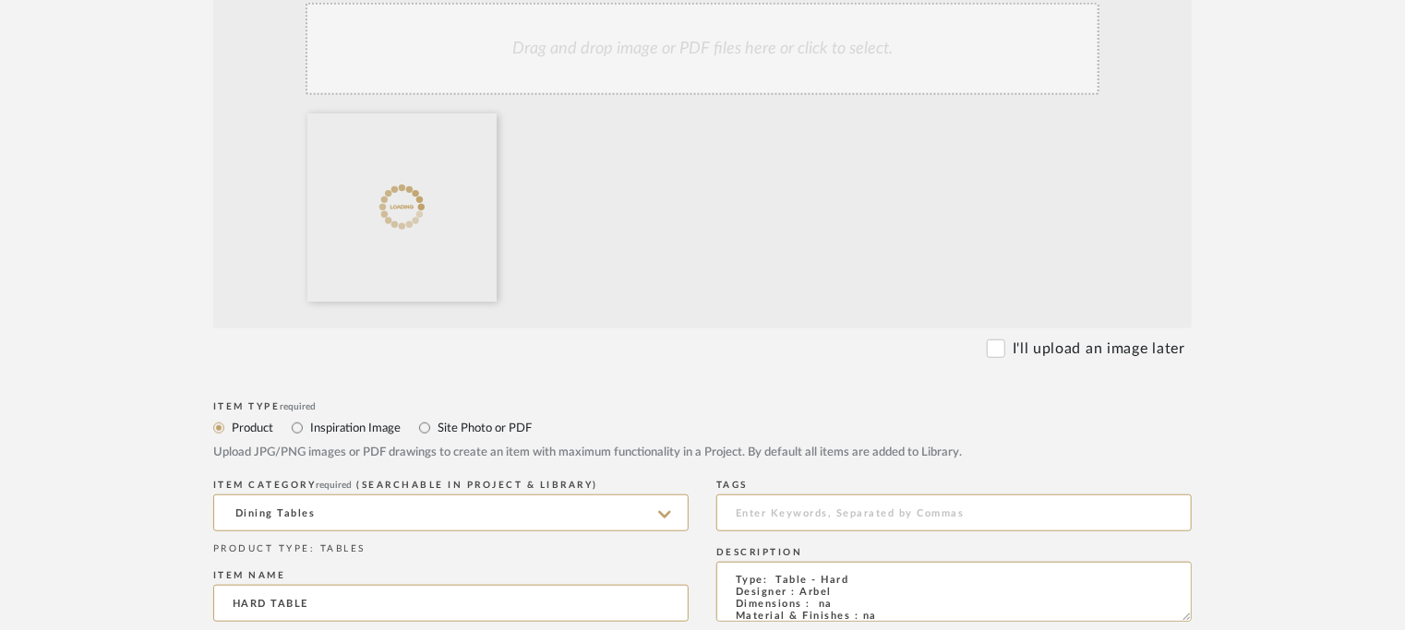
click at [624, 44] on div "Drag and drop image or PDF files here or click to select." at bounding box center [703, 49] width 794 height 92
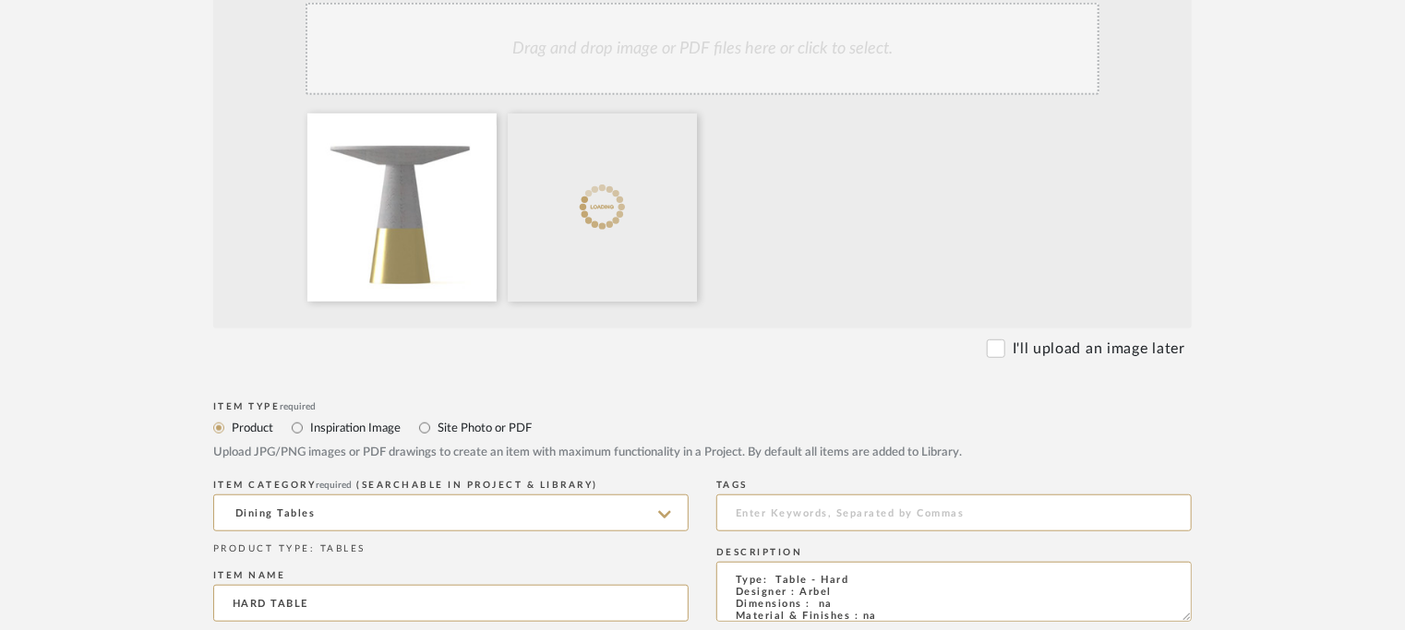
click at [701, 34] on div "Drag and drop image or PDF files here or click to select." at bounding box center [703, 49] width 794 height 92
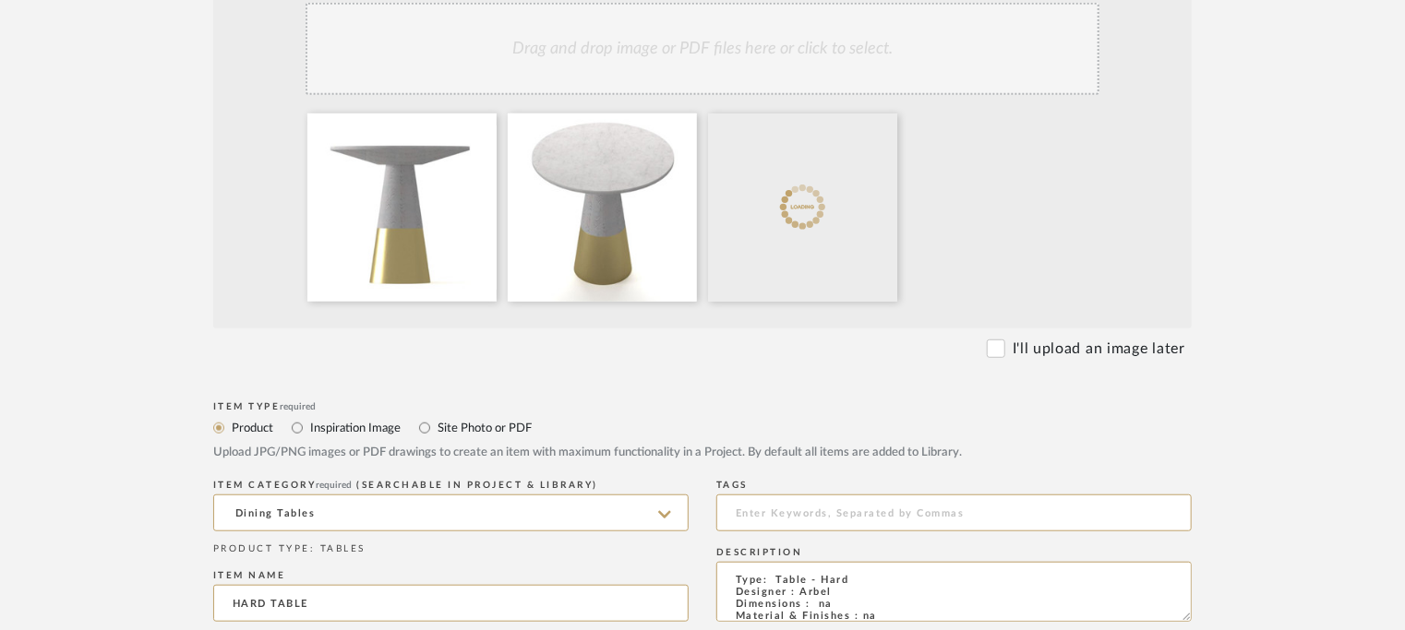
click at [790, 42] on div "Drag and drop image or PDF files here or click to select." at bounding box center [703, 49] width 794 height 92
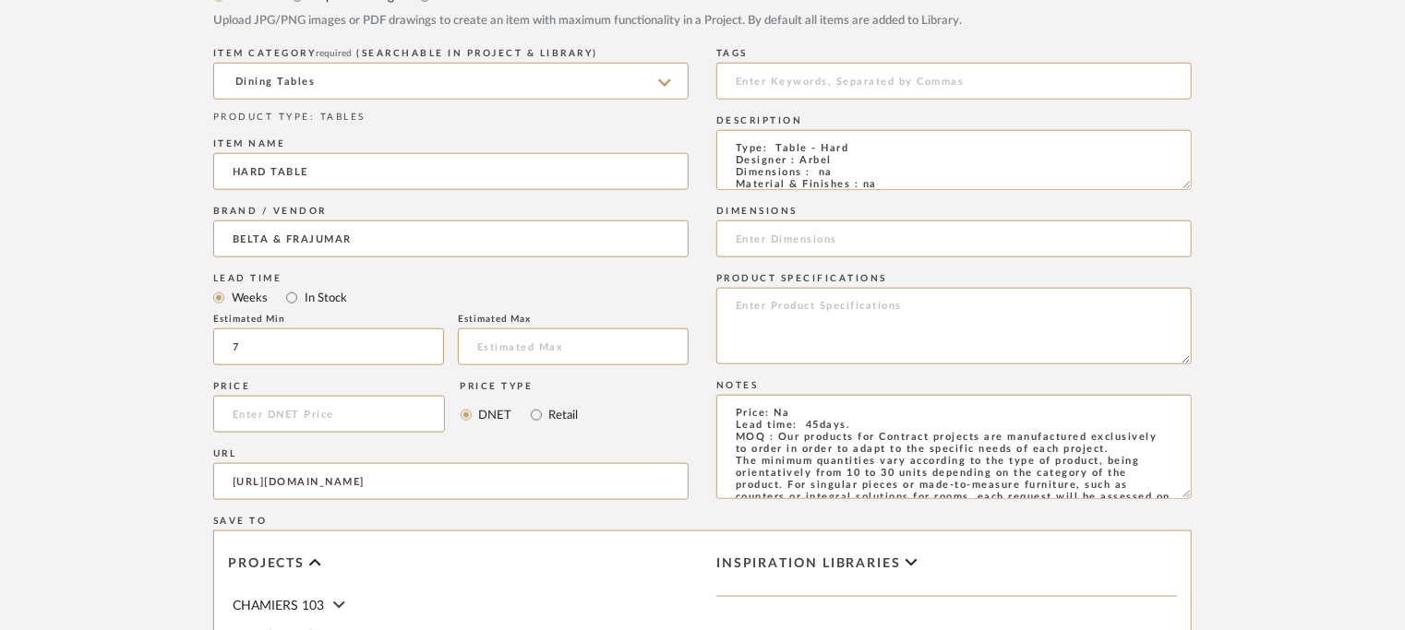
scroll to position [1292, 0]
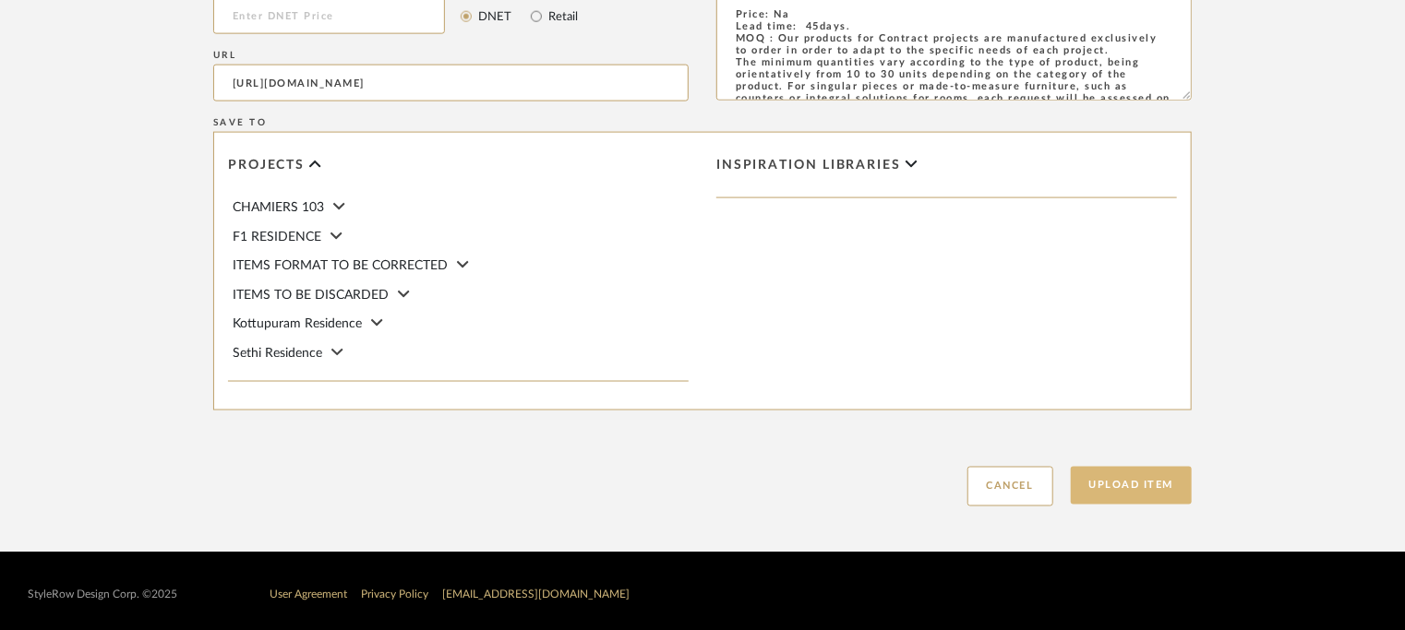
click at [1138, 489] on button "Upload Item" at bounding box center [1132, 486] width 122 height 38
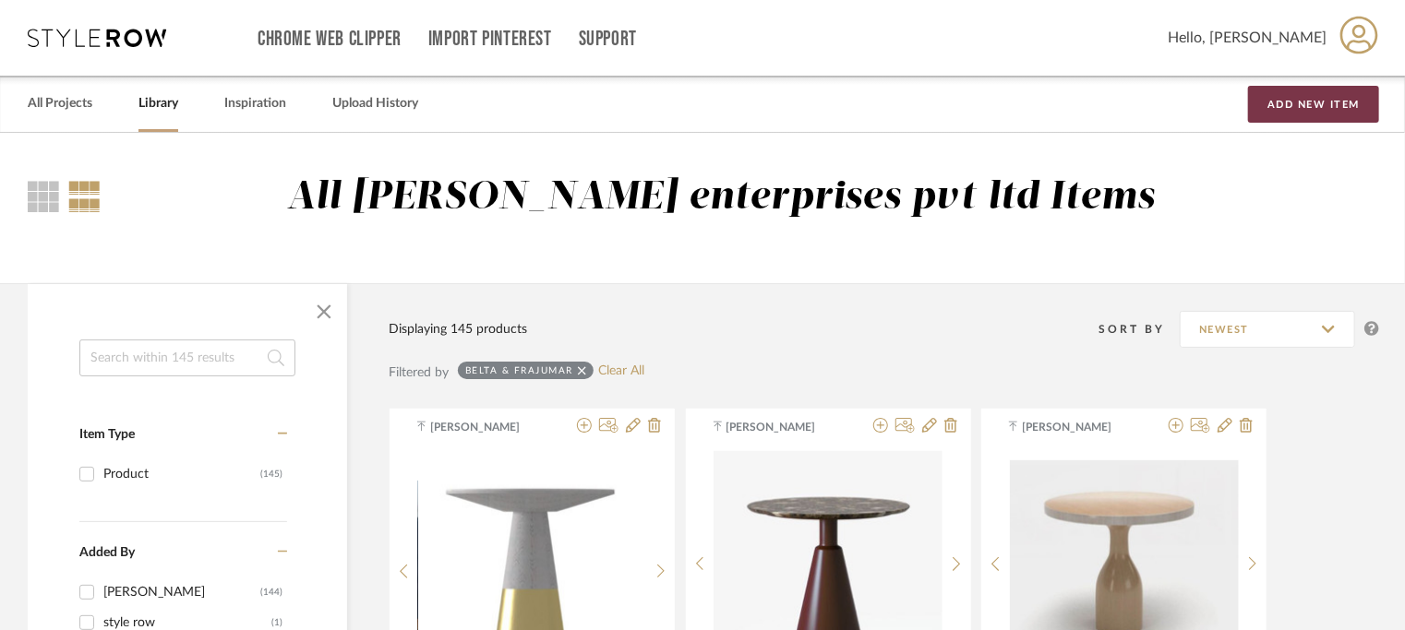
click at [1313, 105] on button "Add New Item" at bounding box center [1313, 104] width 131 height 37
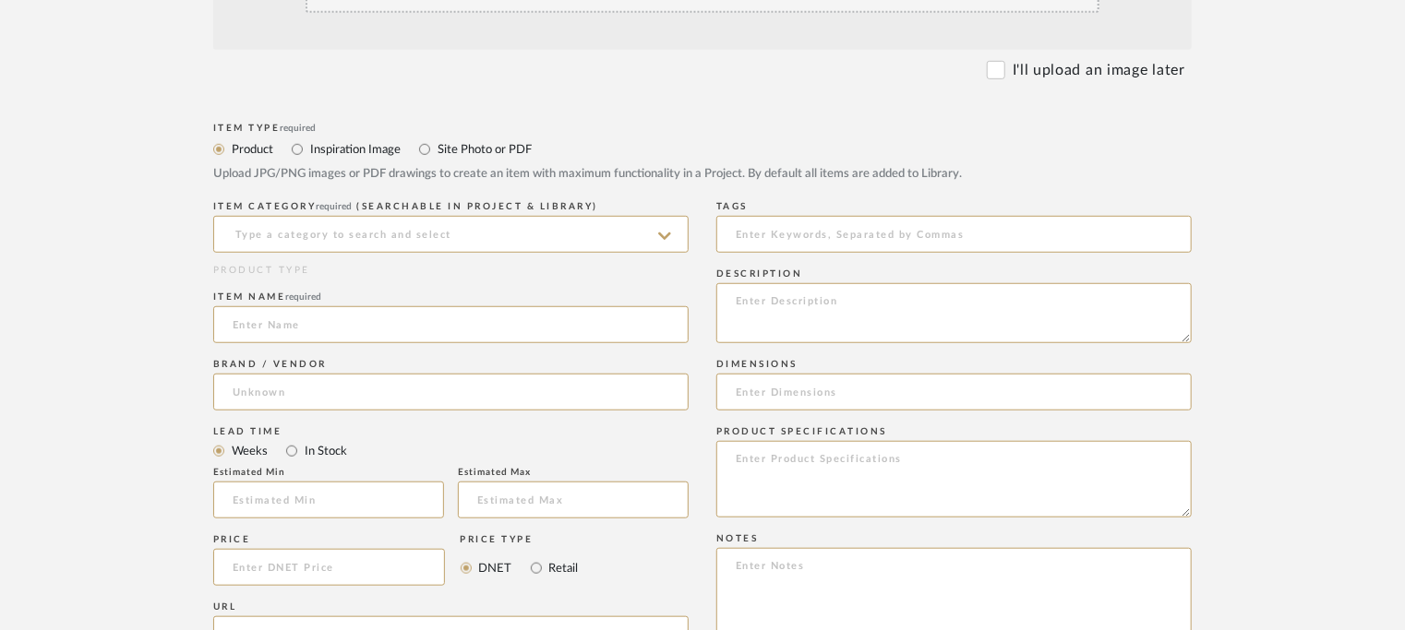
scroll to position [554, 0]
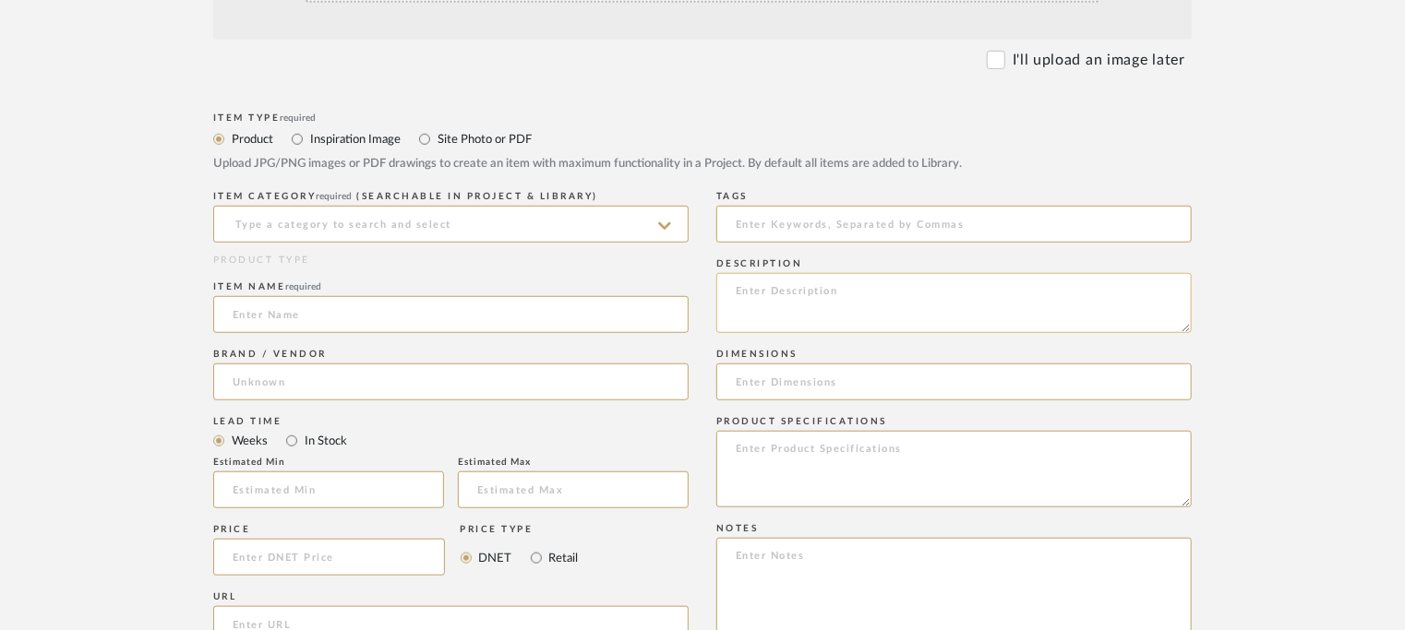
paste textarea "Type: Table - Lara Designer : Arbel Dimensions : L 80 x W 80 x H 73cm Material …"
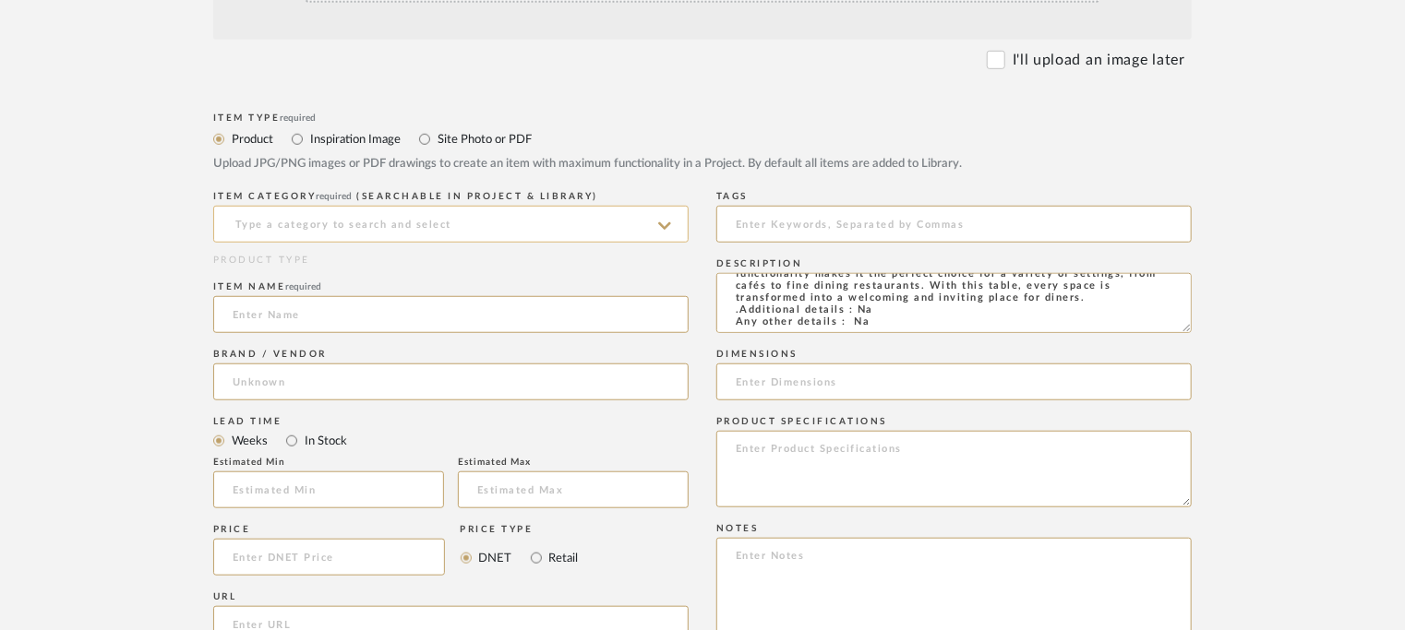
type textarea "Type: Table - Lara Designer : Arbel Dimensions : L 80 x W 80 x H 73cm Material …"
click at [496, 233] on input at bounding box center [450, 224] width 475 height 37
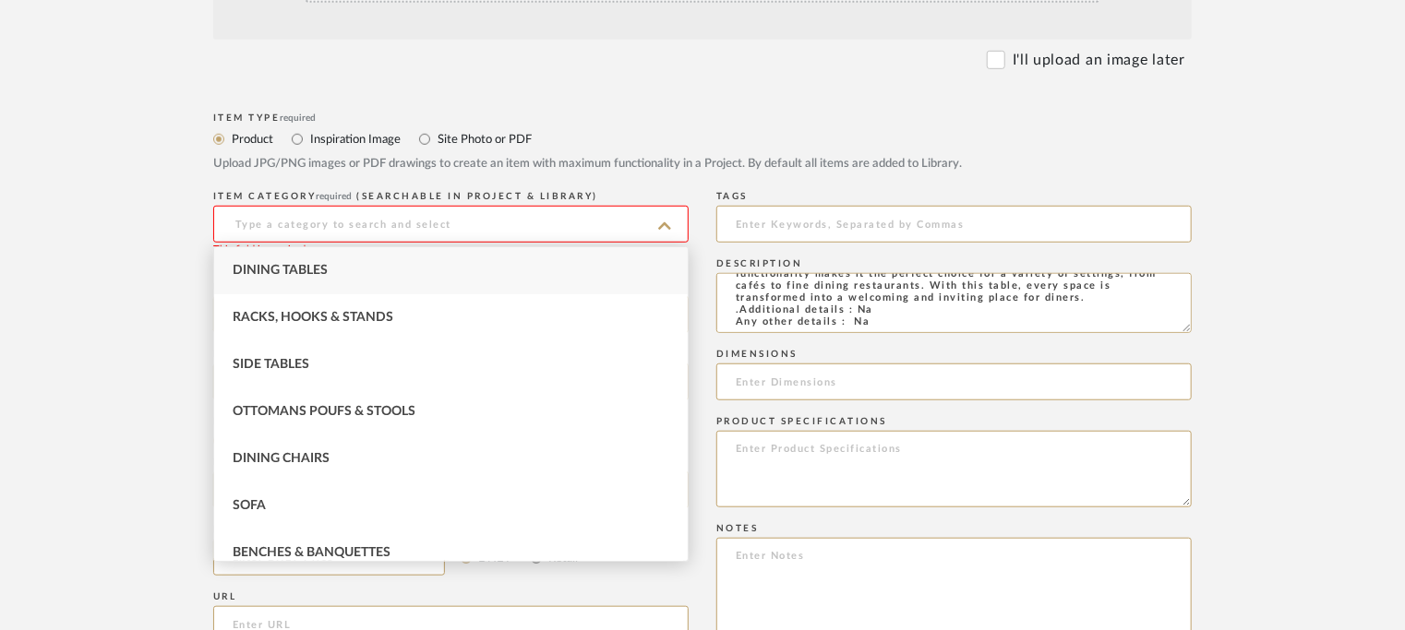
click at [390, 263] on div "Dining Tables" at bounding box center [451, 270] width 474 height 47
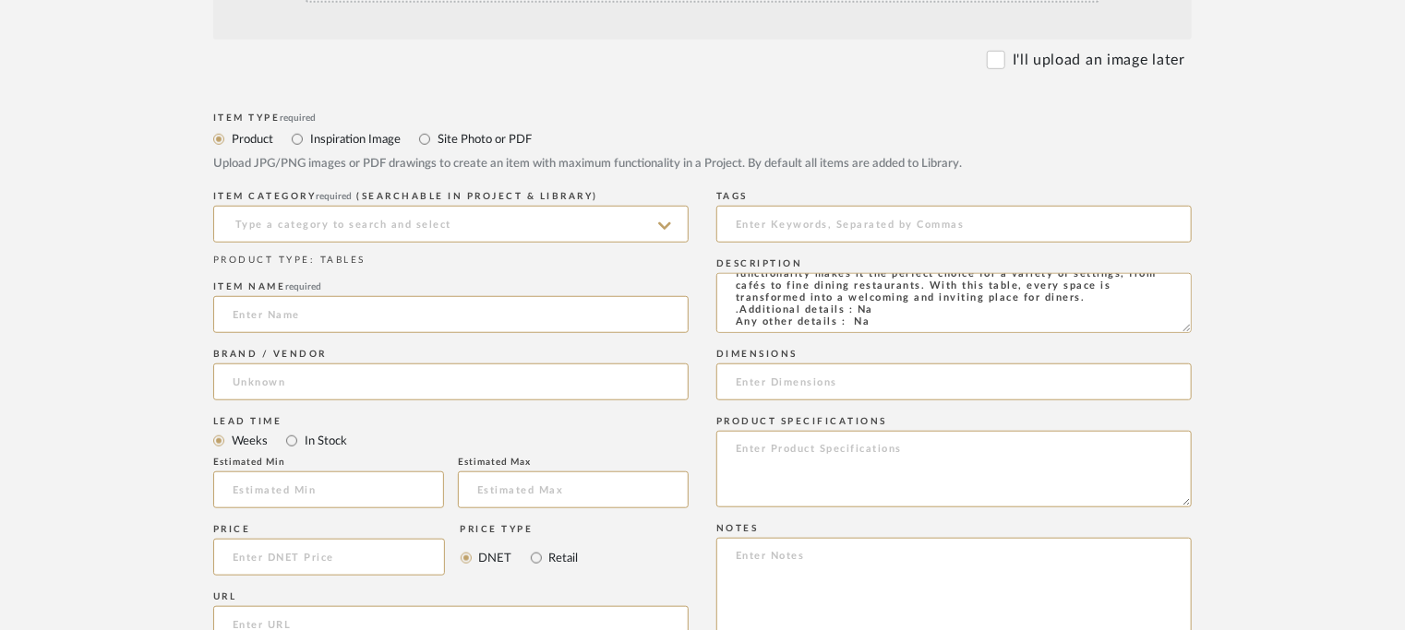
type input "Dining Tables"
click at [384, 313] on input at bounding box center [450, 314] width 475 height 37
type input "LARA TABLE"
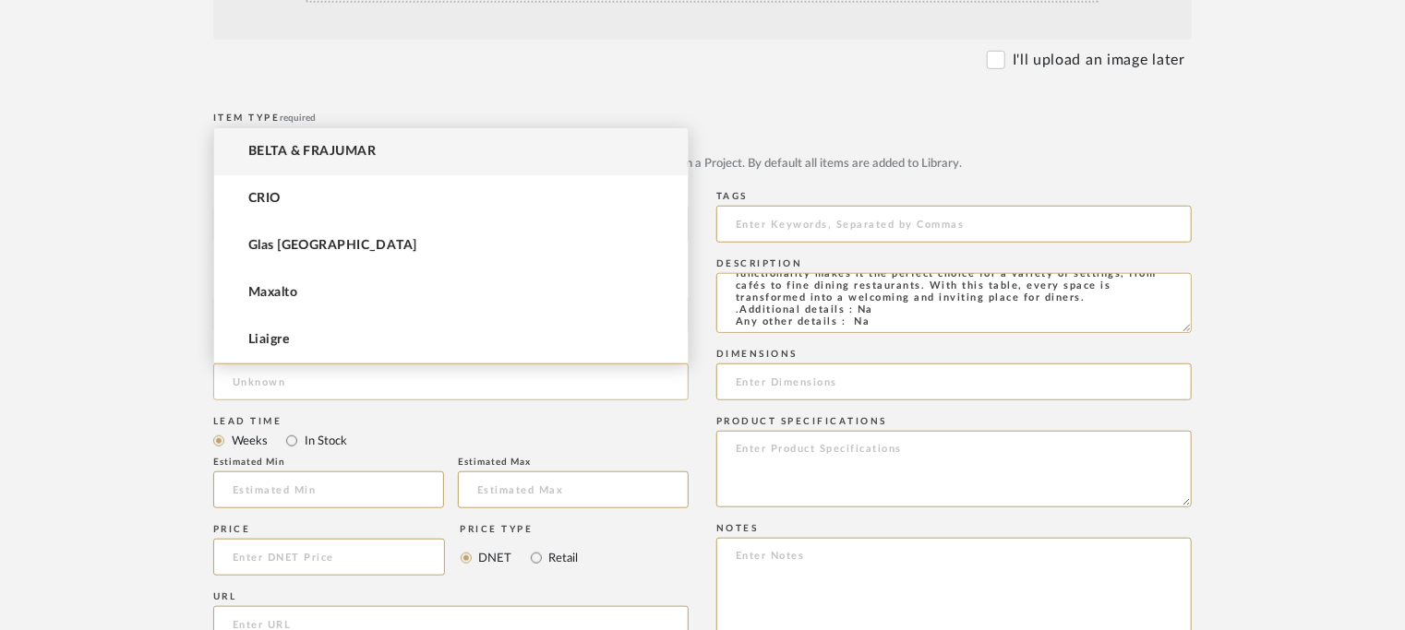
click at [296, 394] on input at bounding box center [450, 382] width 475 height 37
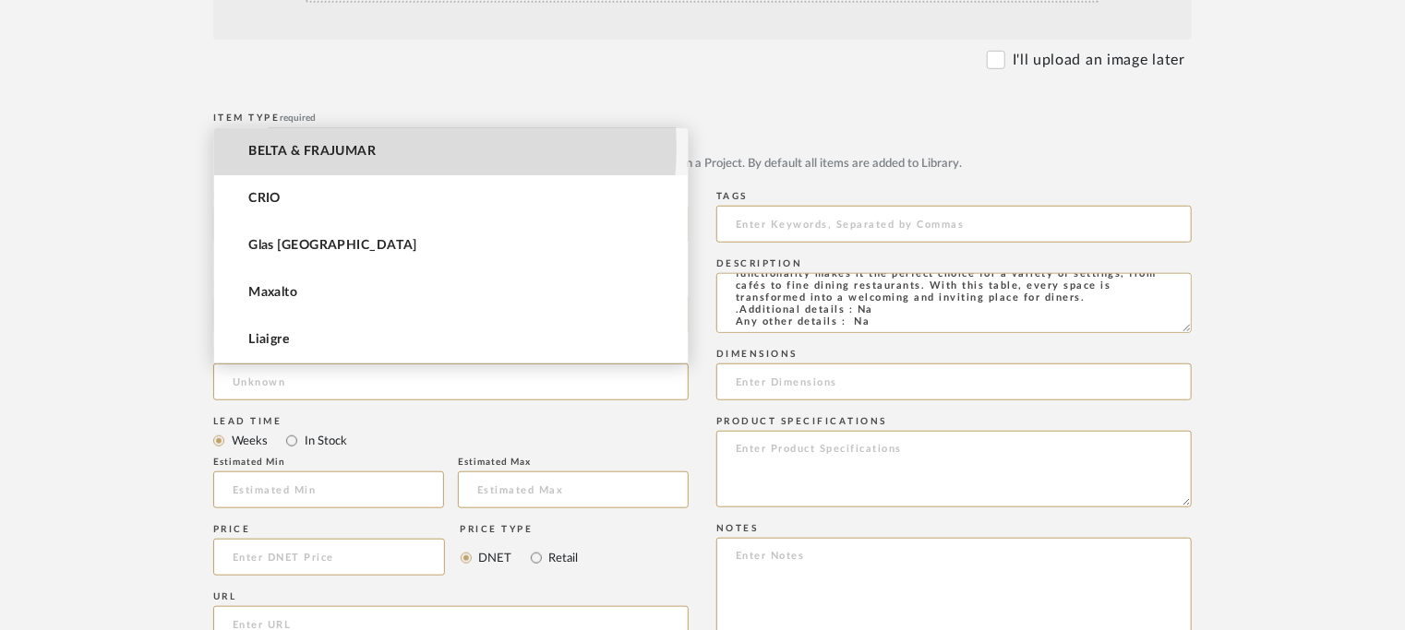
click at [355, 150] on span "BELTA & FRAJUMAR" at bounding box center [311, 152] width 127 height 16
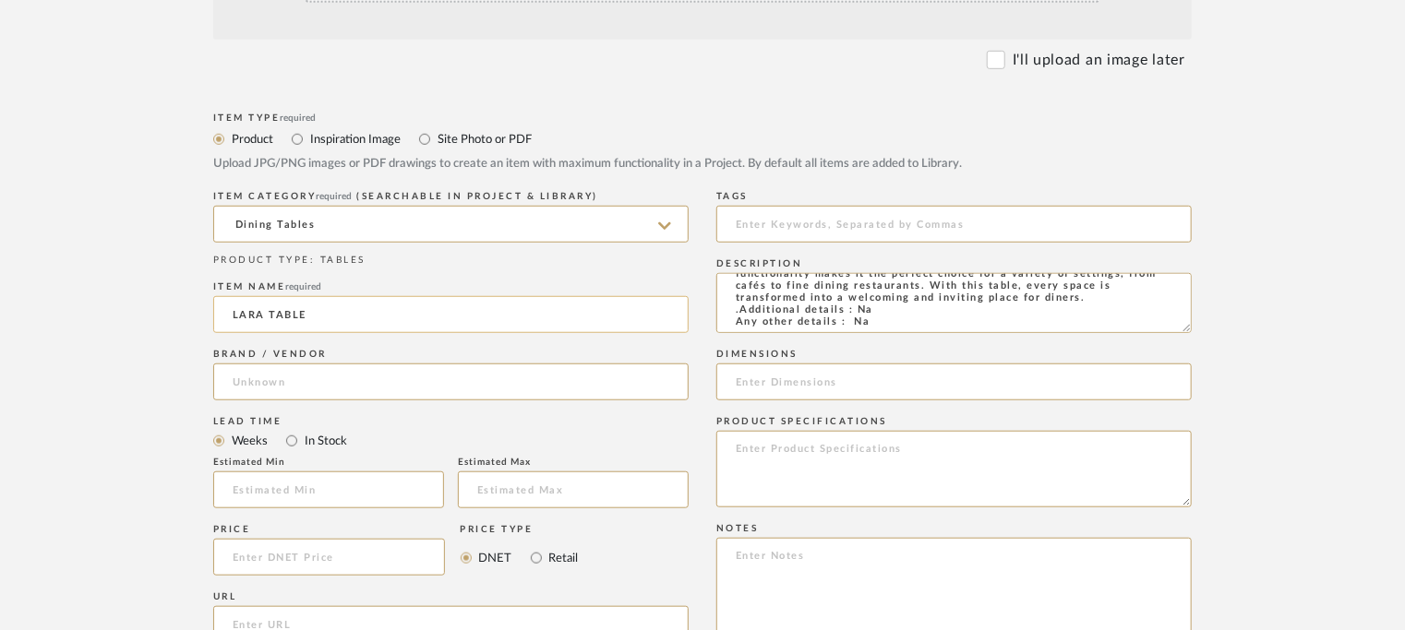
type input "BELTA & FRAJUMAR"
click at [338, 486] on input at bounding box center [328, 490] width 231 height 37
type input "7"
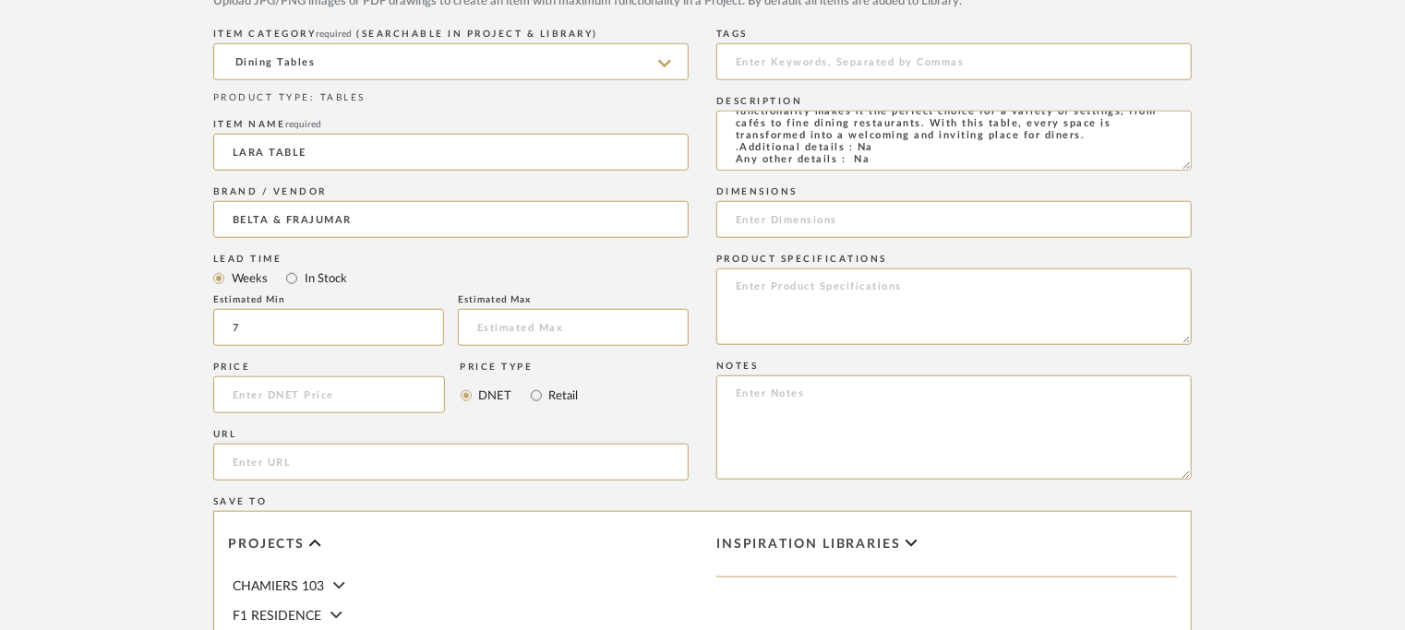
scroll to position [739, 0]
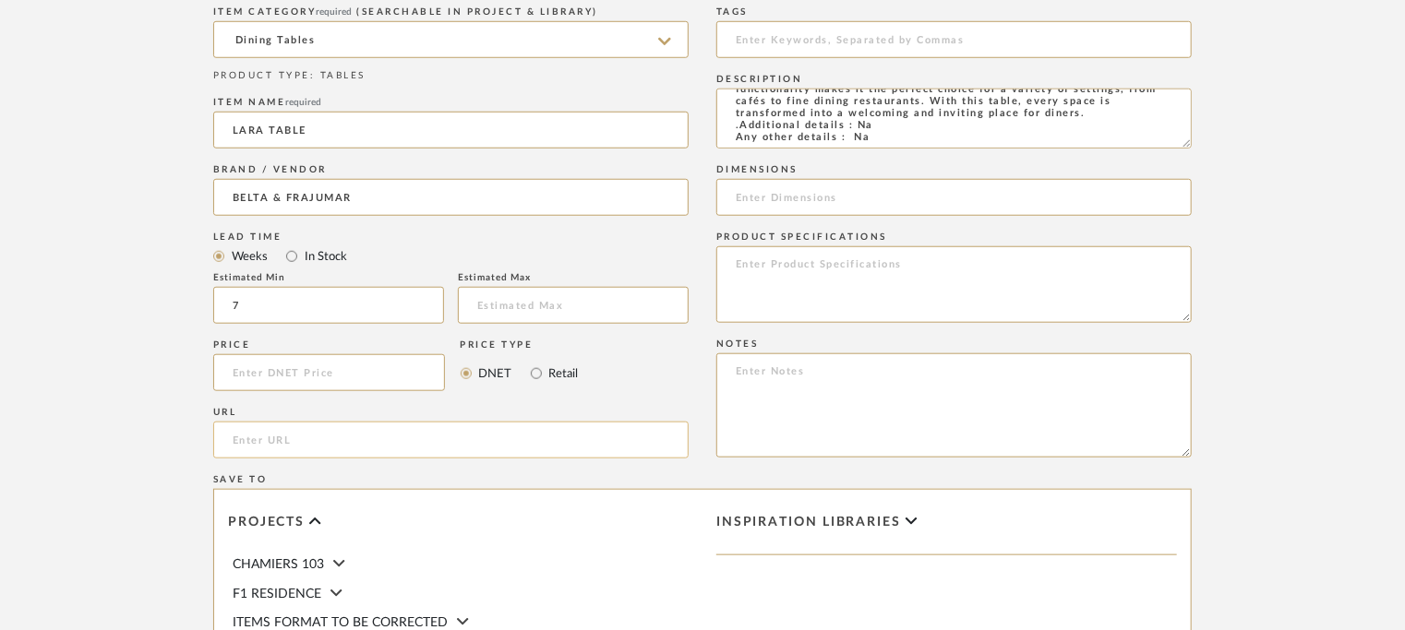
click at [311, 426] on input "url" at bounding box center [450, 440] width 475 height 37
paste input "[URL][DOMAIN_NAME]"
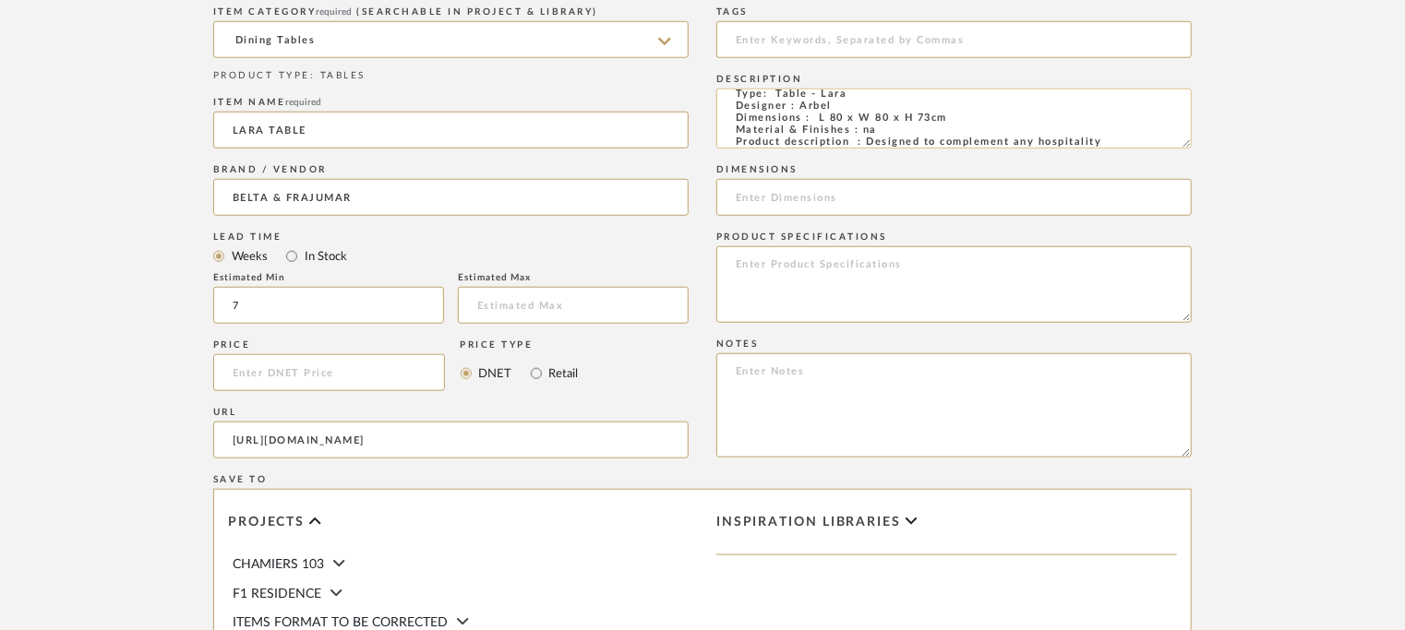
scroll to position [0, 0]
type input "[URL][DOMAIN_NAME]"
drag, startPoint x: 816, startPoint y: 127, endPoint x: 943, endPoint y: 131, distance: 127.4
click at [947, 130] on textarea "Type: Table - Lara Designer : Arbel Dimensions : L 80 x W 80 x H 73cm Material …" at bounding box center [953, 119] width 475 height 60
paste input "L 80 x W 80 x H 73cm"
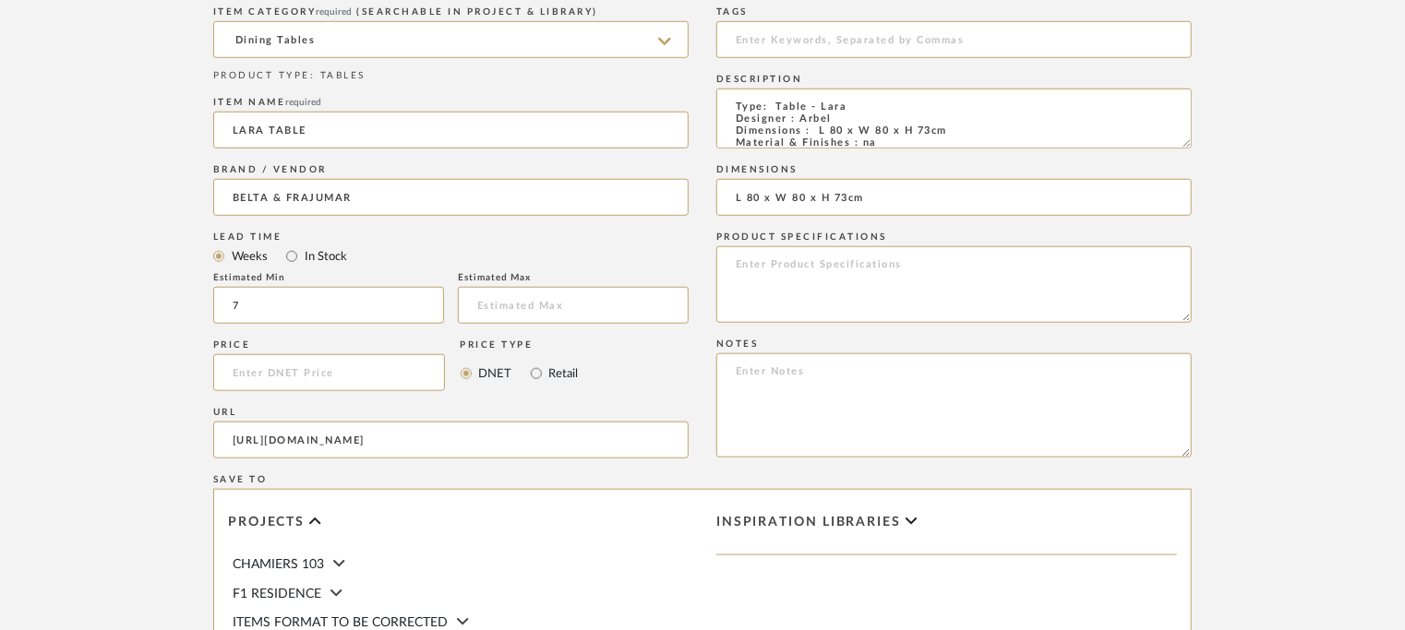
type input "L 80 x W 80 x H 73cm"
click at [756, 372] on textarea at bounding box center [953, 406] width 475 height 104
paste textarea "Price: Na Lead time: 45days. MOQ : Our products for Contract projects are manuf…"
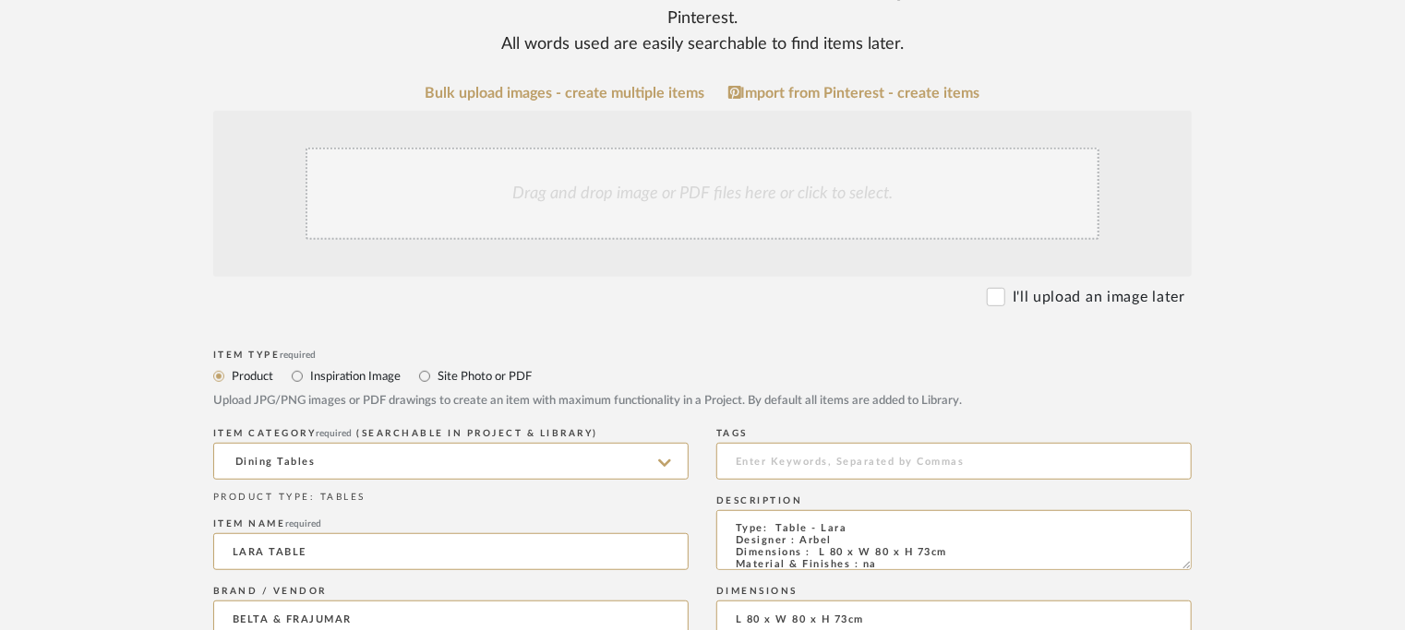
scroll to position [277, 0]
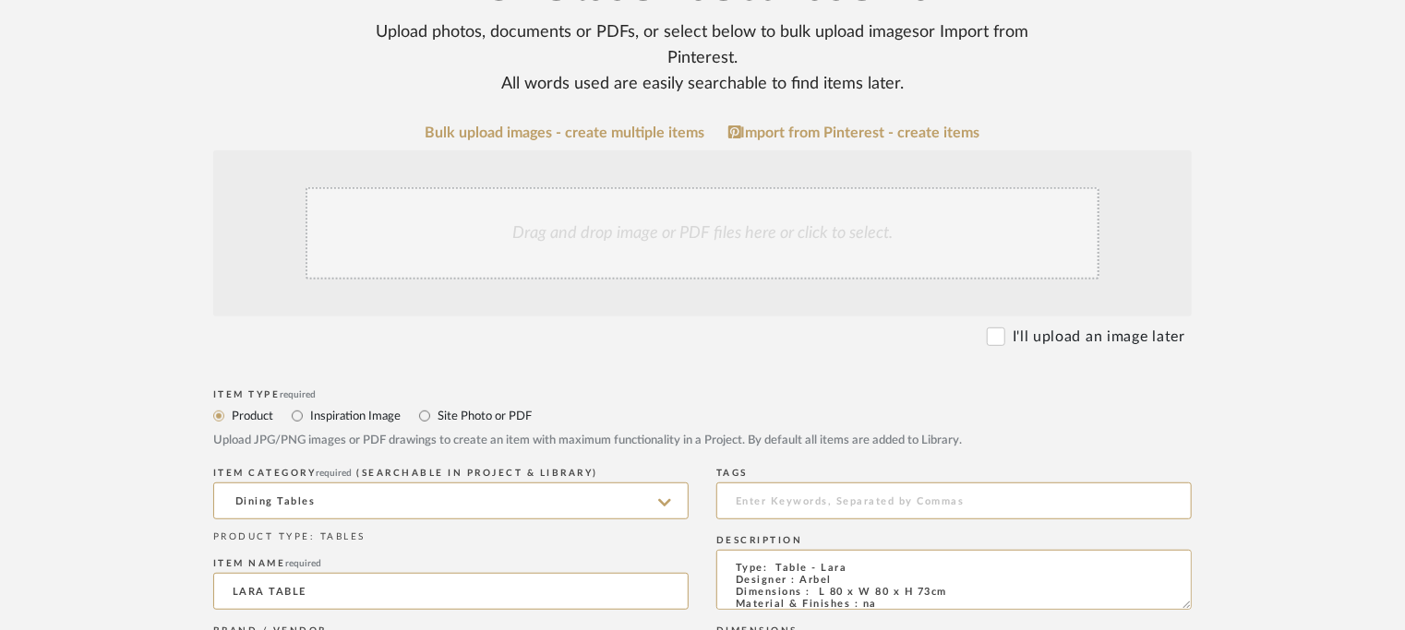
type textarea "Price: Na Lead time: 45days. MOQ : Our products for Contract projects are manuf…"
click at [548, 230] on div "Drag and drop image or PDF files here or click to select." at bounding box center [703, 233] width 794 height 92
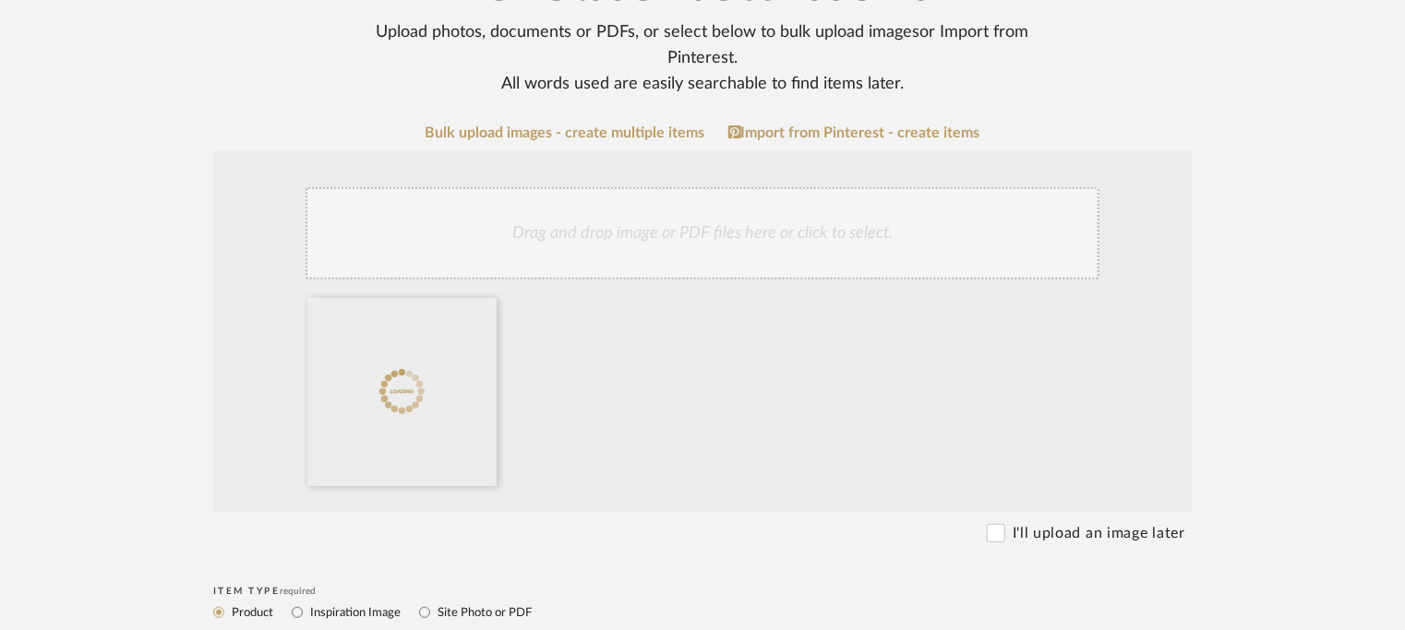
click at [708, 231] on div "Drag and drop image or PDF files here or click to select." at bounding box center [703, 233] width 794 height 92
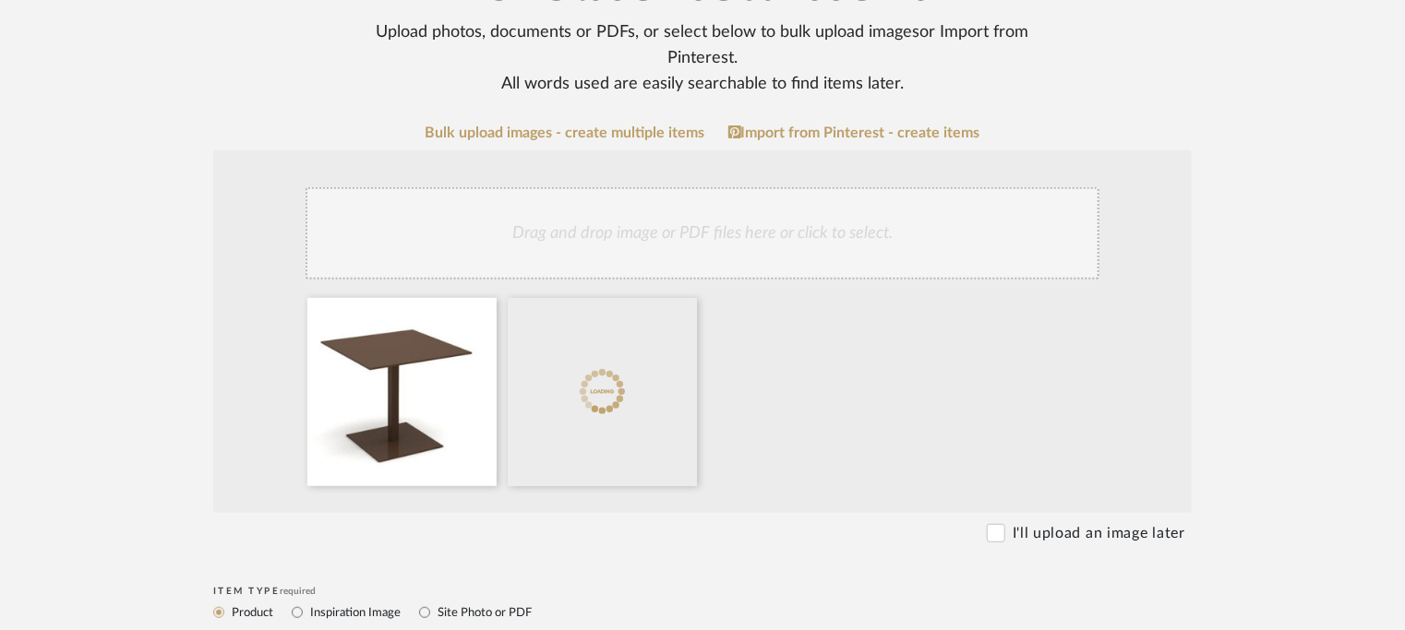
click at [708, 233] on div "Drag and drop image or PDF files here or click to select." at bounding box center [703, 233] width 794 height 92
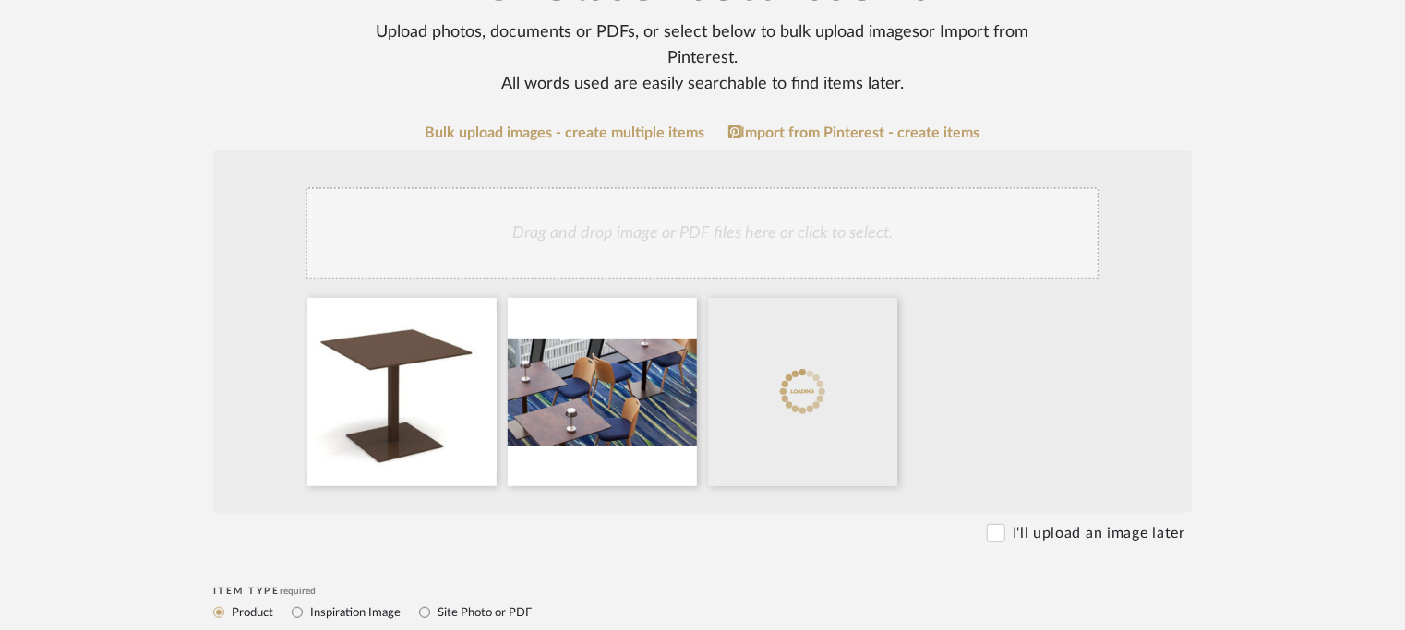
click at [748, 226] on div "Drag and drop image or PDF files here or click to select." at bounding box center [703, 233] width 794 height 92
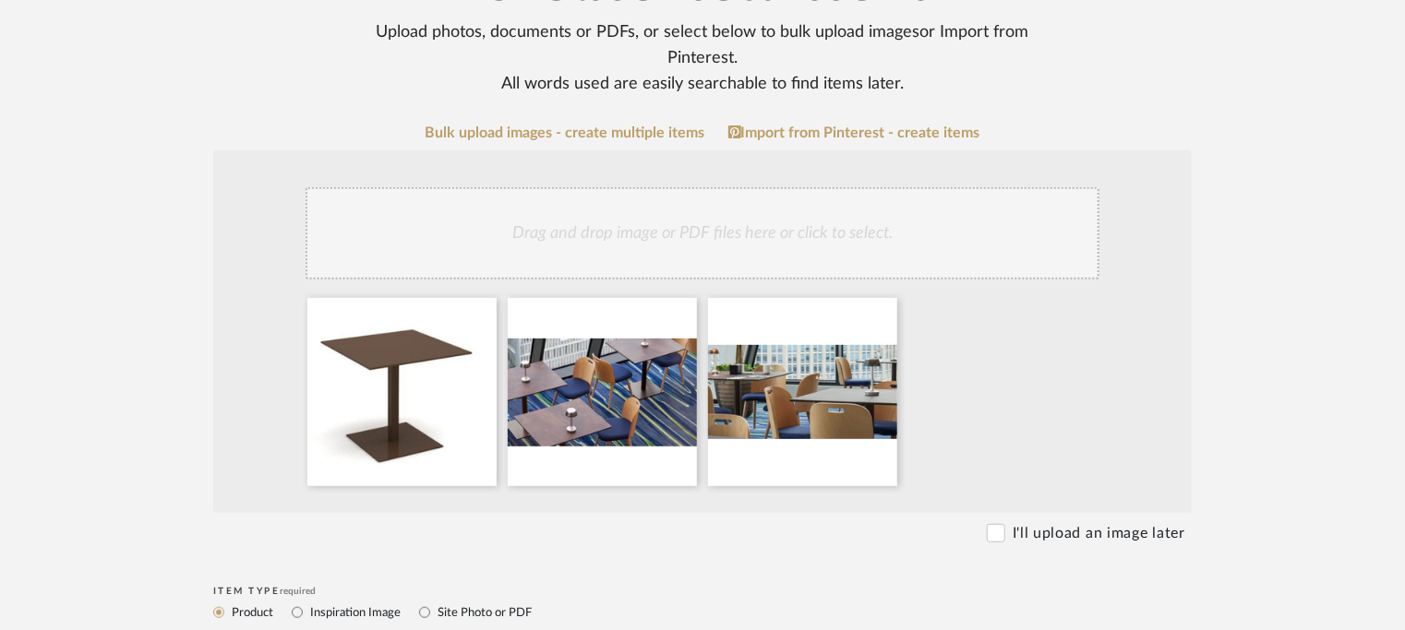
click at [934, 243] on div "Drag and drop image or PDF files here or click to select." at bounding box center [703, 233] width 794 height 92
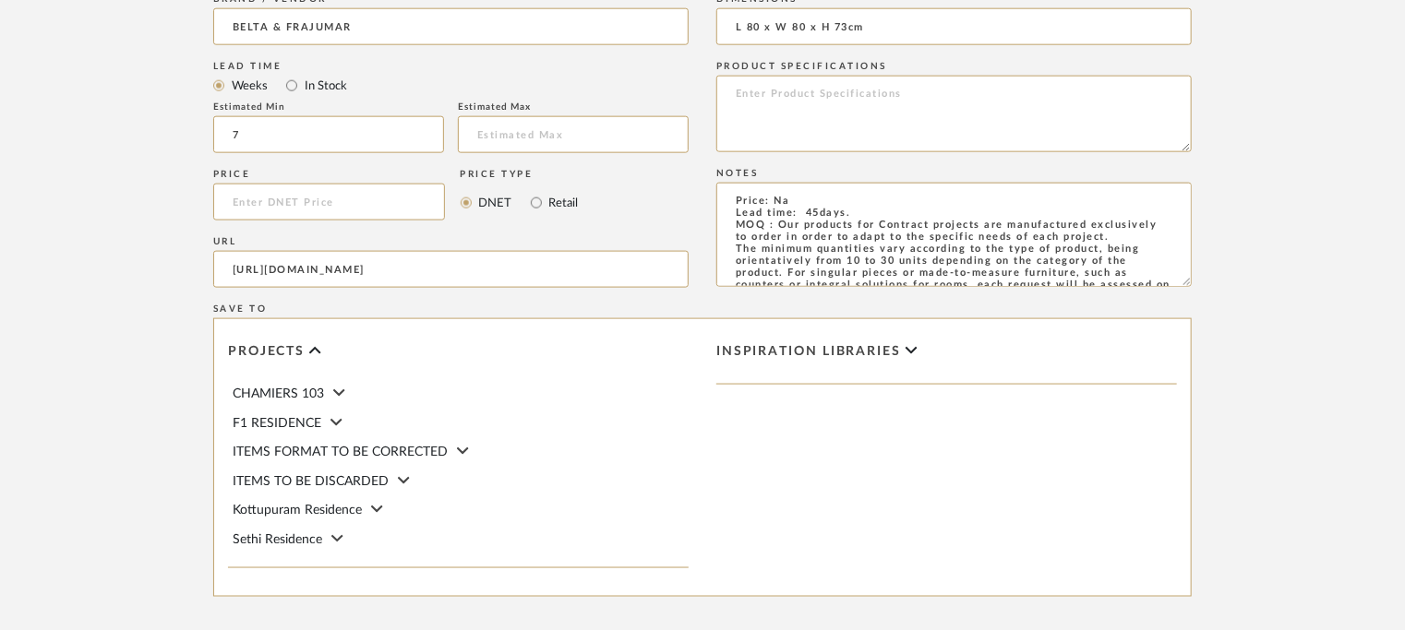
scroll to position [1299, 0]
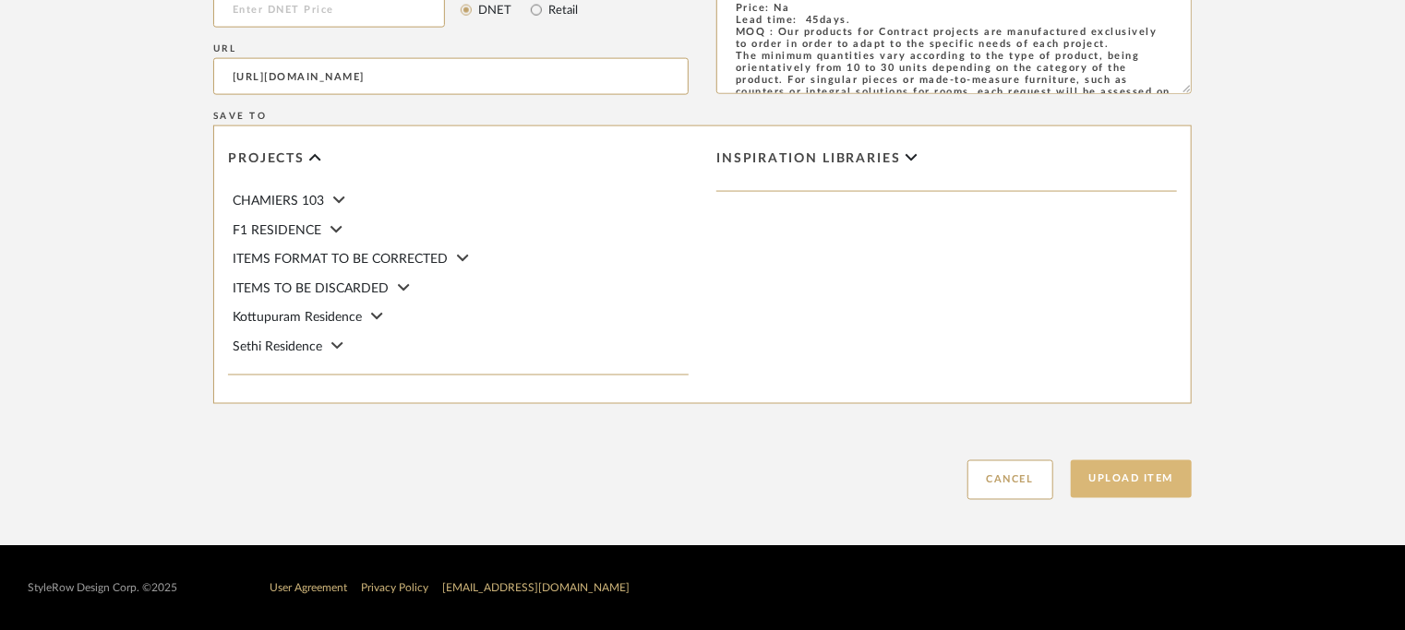
click at [1175, 481] on button "Upload Item" at bounding box center [1132, 480] width 122 height 38
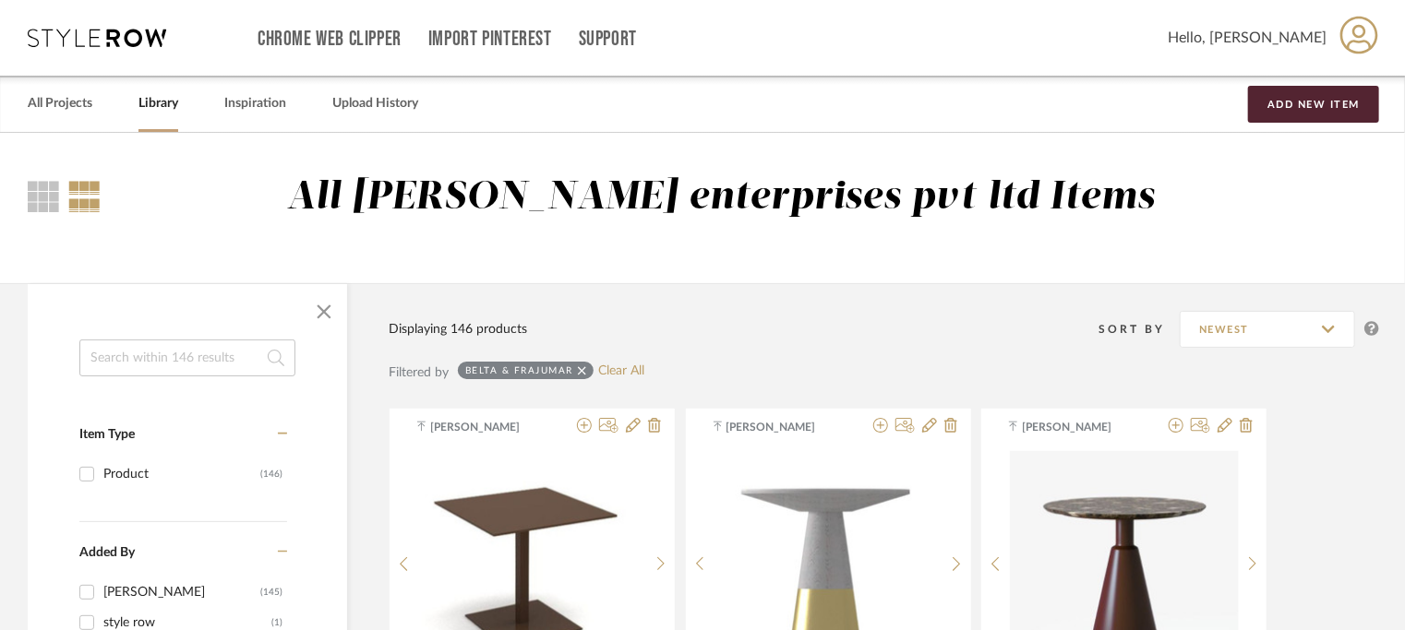
click at [199, 370] on input at bounding box center [187, 358] width 216 height 37
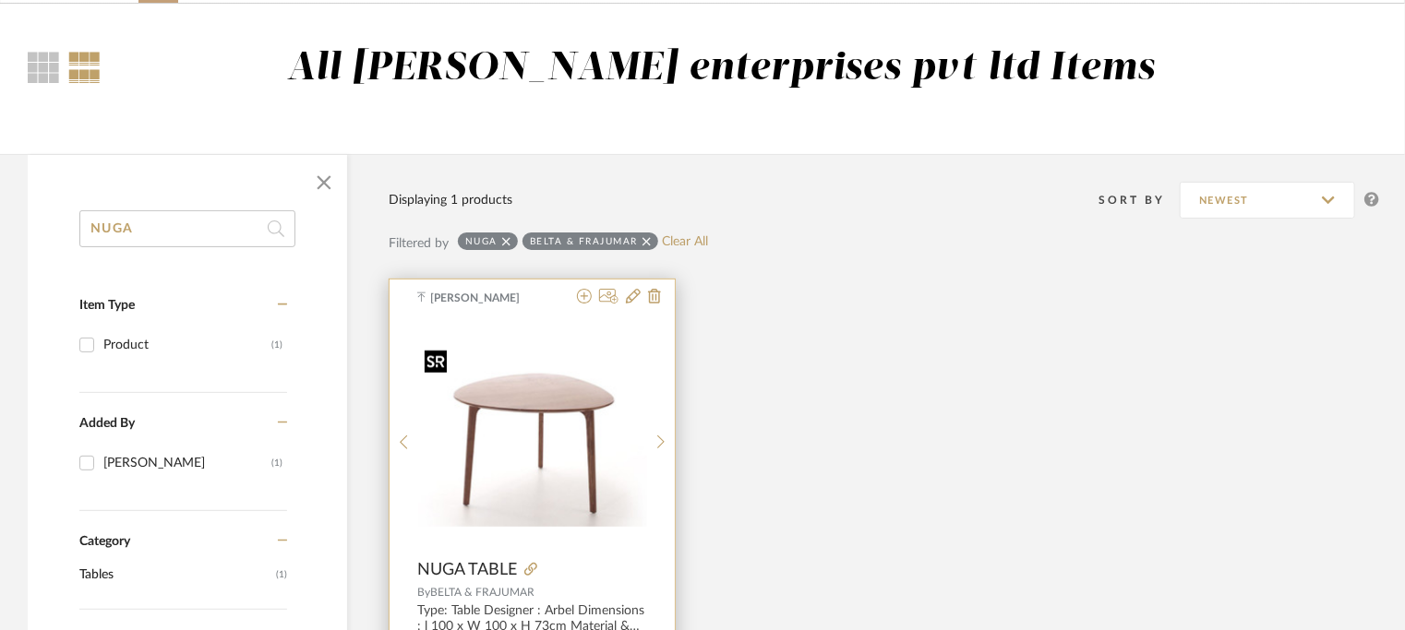
scroll to position [185, 0]
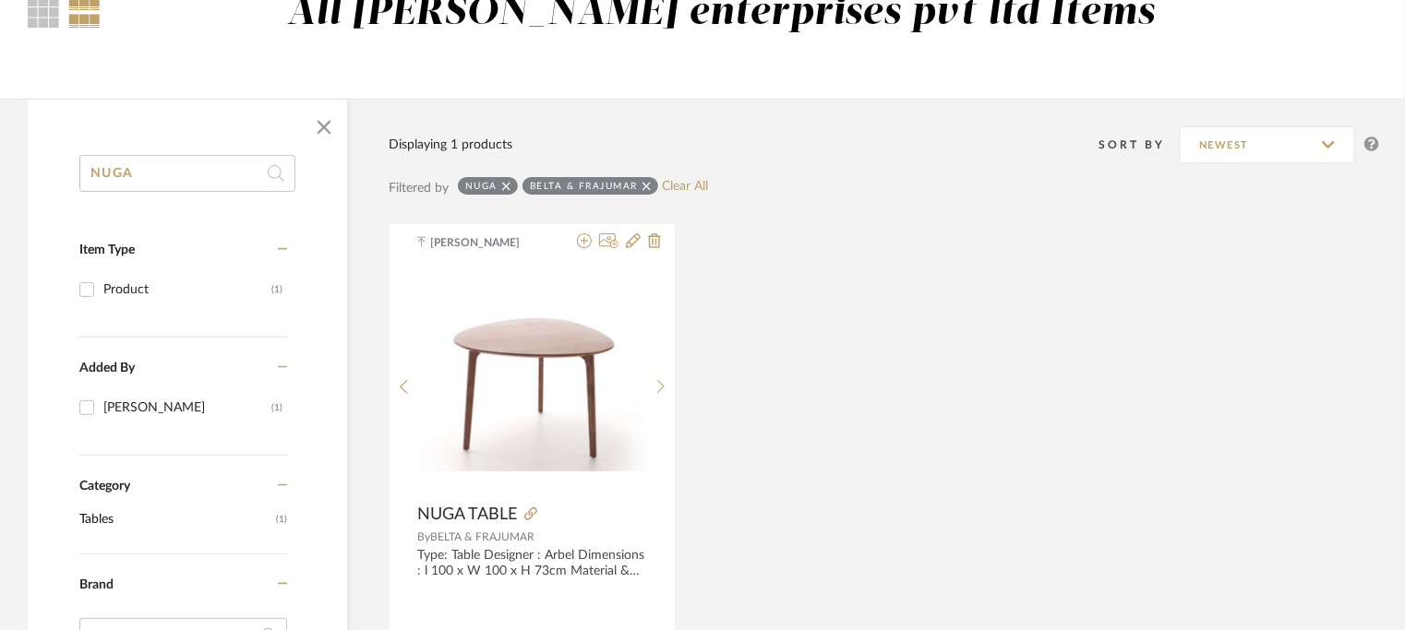
drag, startPoint x: 157, startPoint y: 166, endPoint x: 0, endPoint y: 119, distance: 163.8
click at [0, 124] on div "NUGA Item Type Product (1) Added By [PERSON_NAME] (1) Category Tables (1) Brand…" at bounding box center [702, 630] width 1405 height 1063
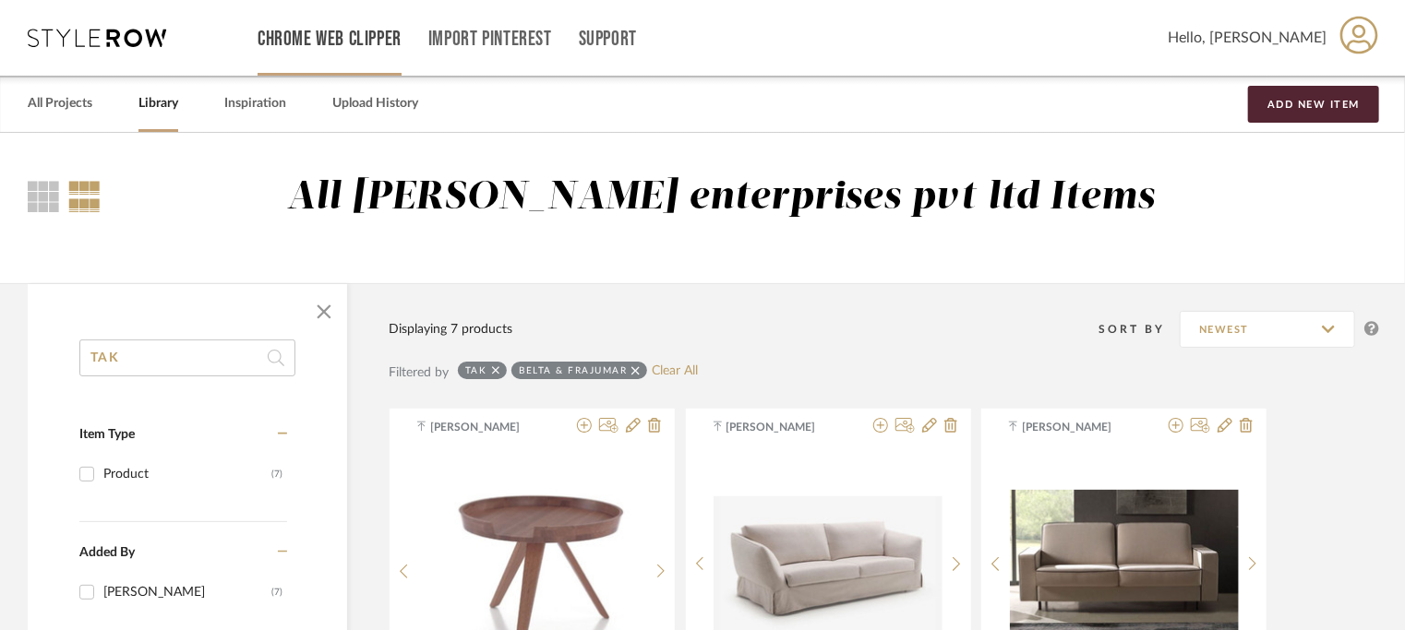
type input "TAK"
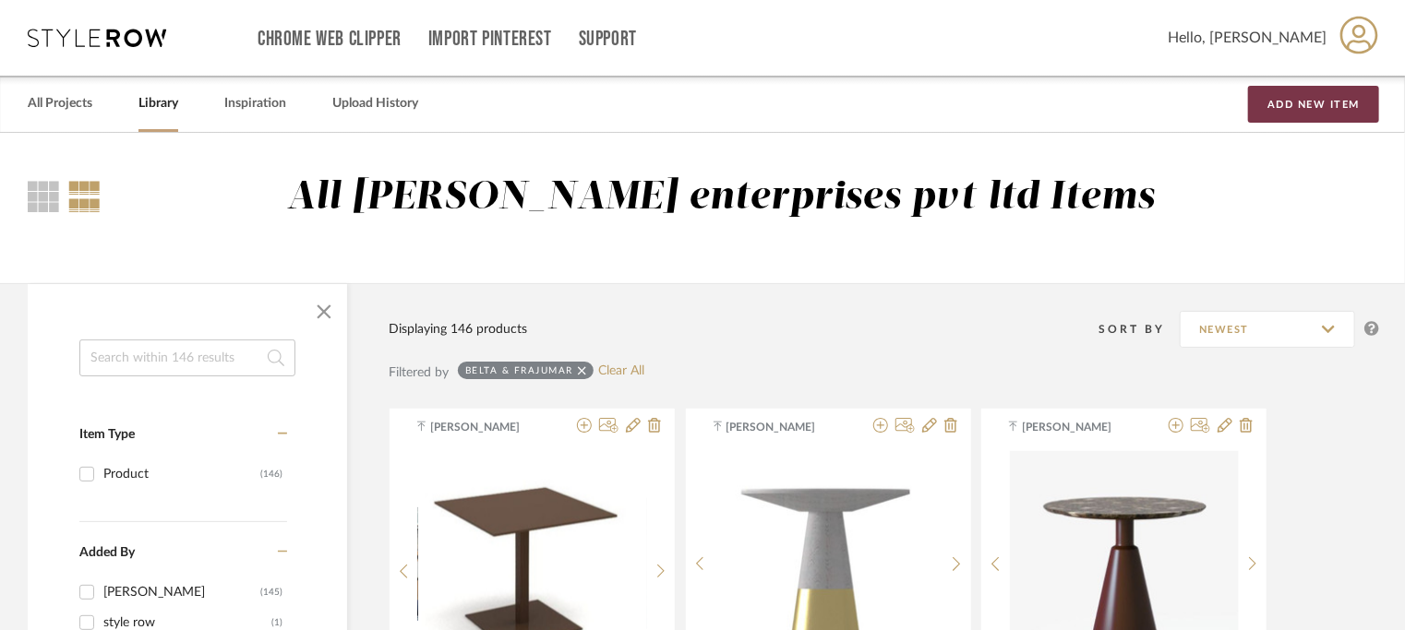
click at [1270, 96] on button "Add New Item" at bounding box center [1313, 104] width 131 height 37
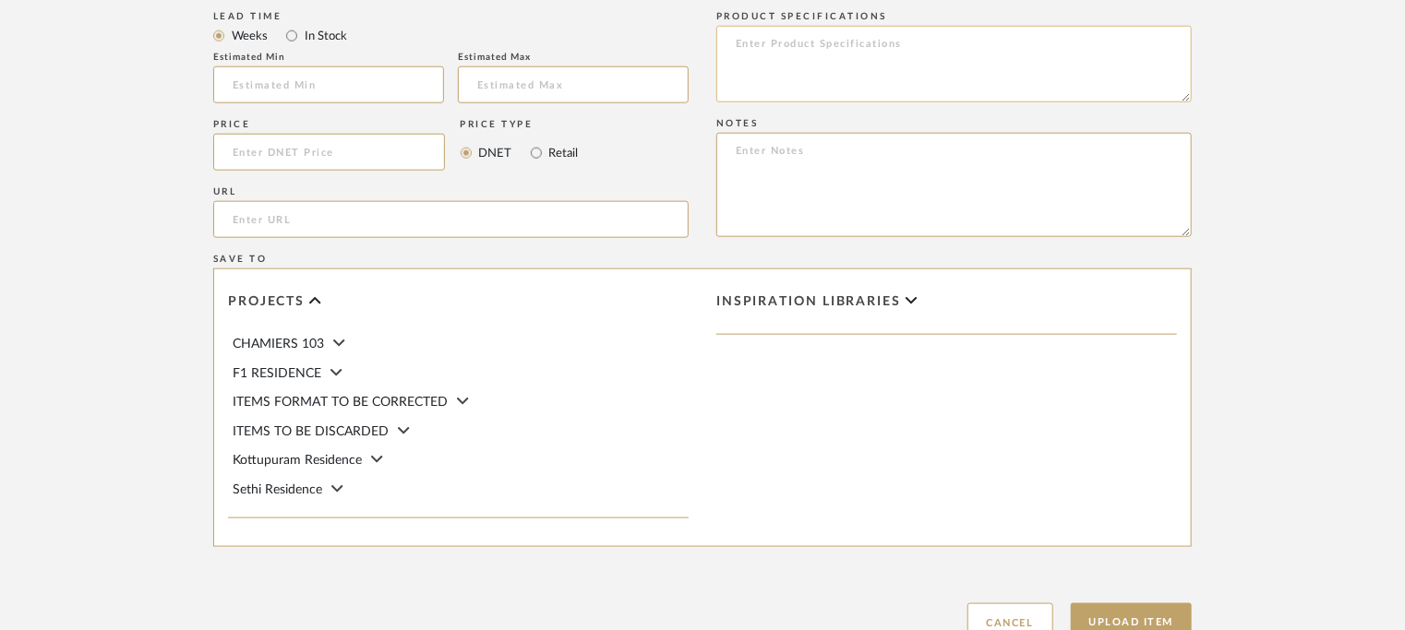
scroll to position [825, 0]
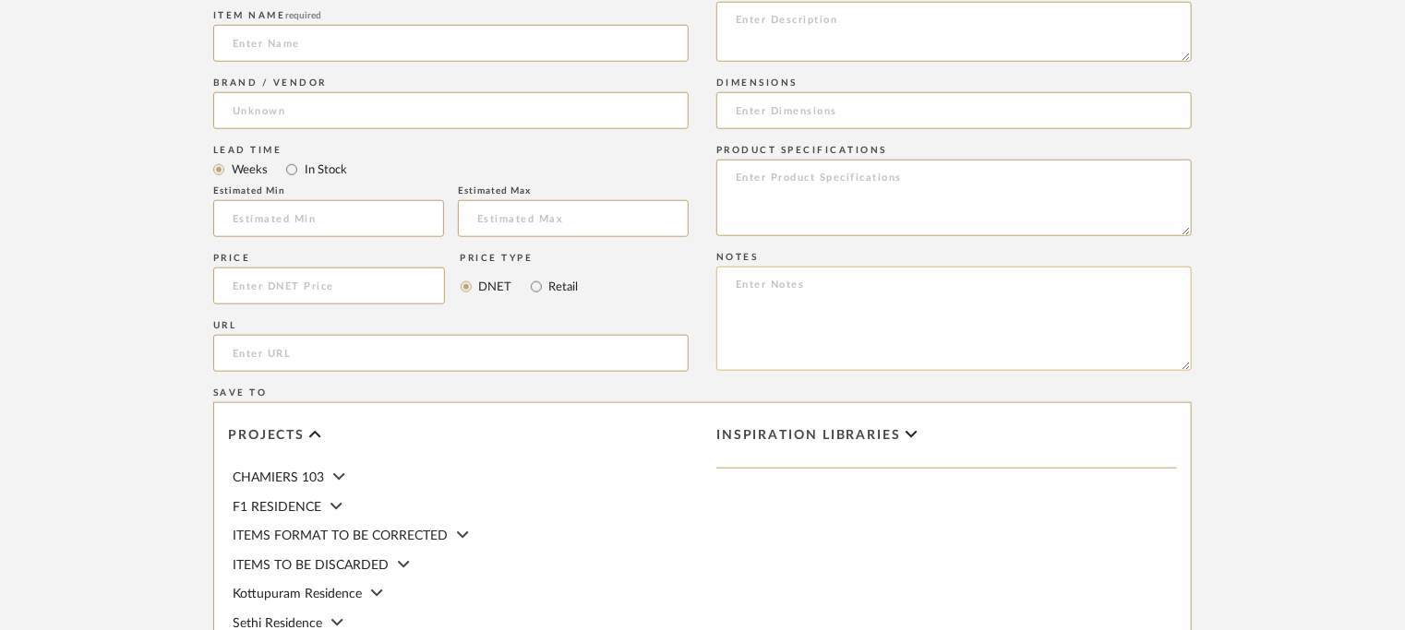
paste textarea "Price: Na Lead time: 45days. MOQ : Our products for Contract projects are manuf…"
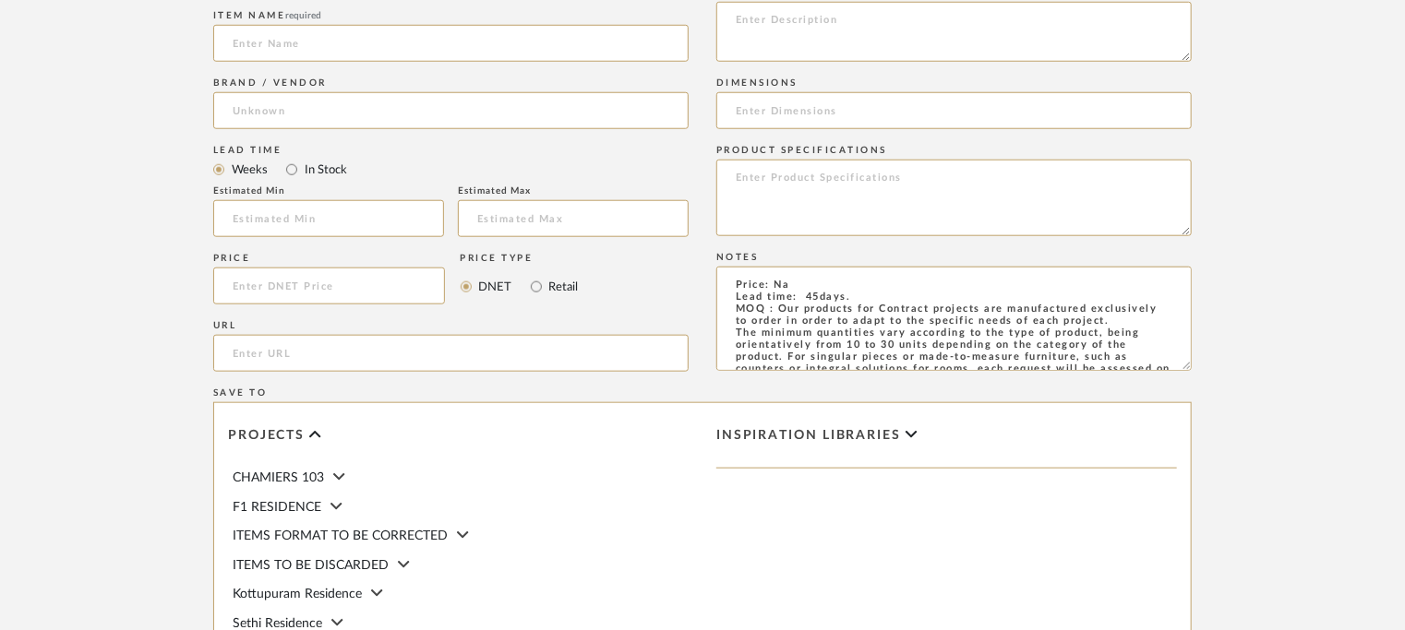
scroll to position [170, 0]
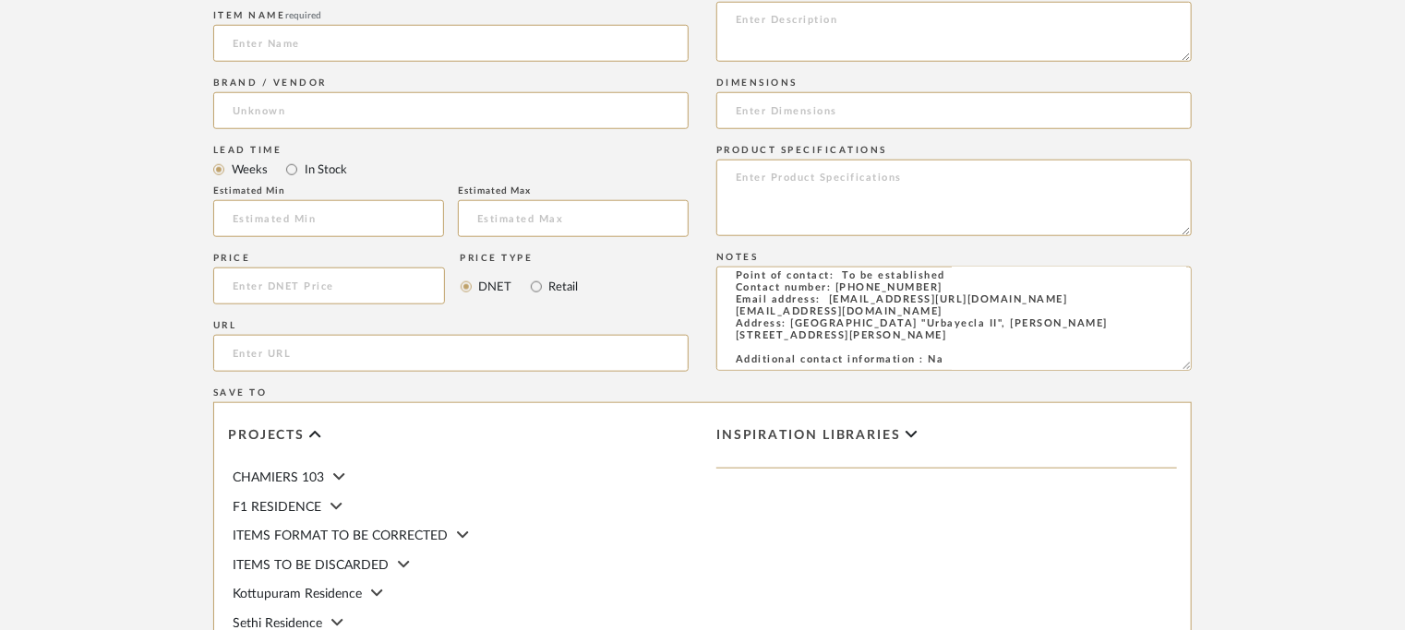
type textarea "Price: Na Lead time: 45days. MOQ : Our products for Contract projects are manuf…"
click at [251, 348] on input "url" at bounding box center [450, 353] width 475 height 37
paste input "[URL][DOMAIN_NAME]"
type input "[URL][DOMAIN_NAME]"
click at [281, 218] on input at bounding box center [328, 218] width 231 height 37
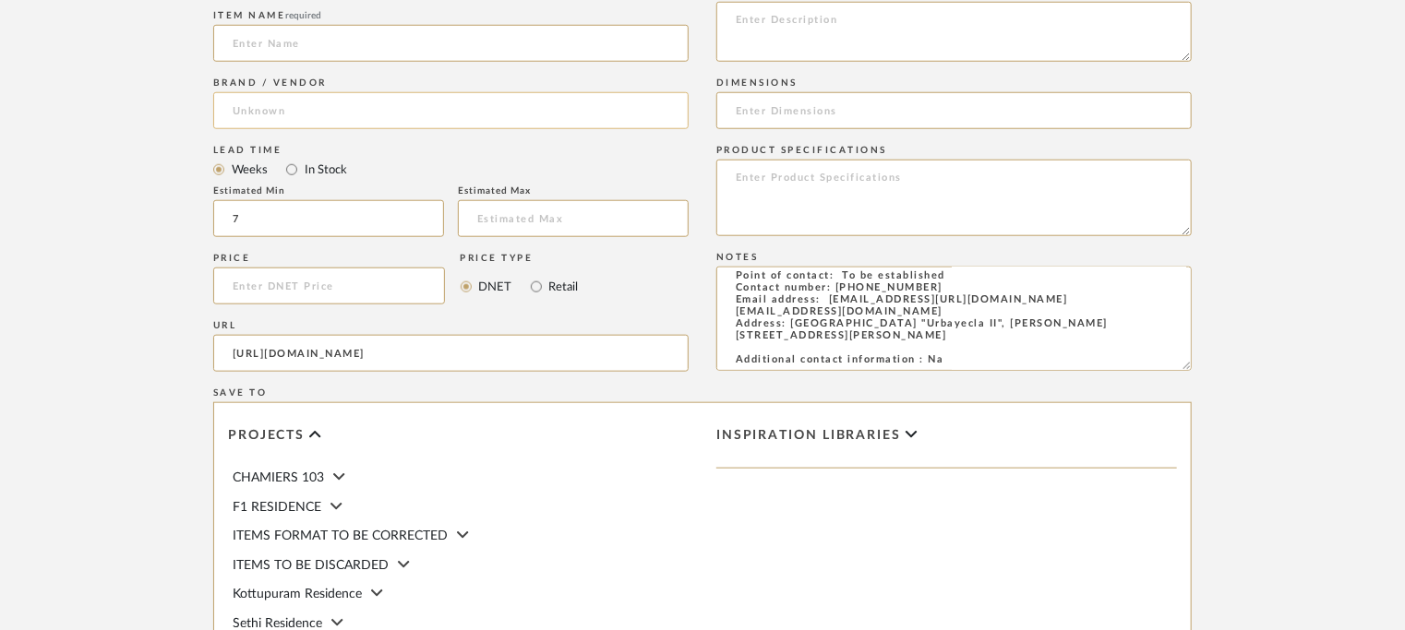
type input "7"
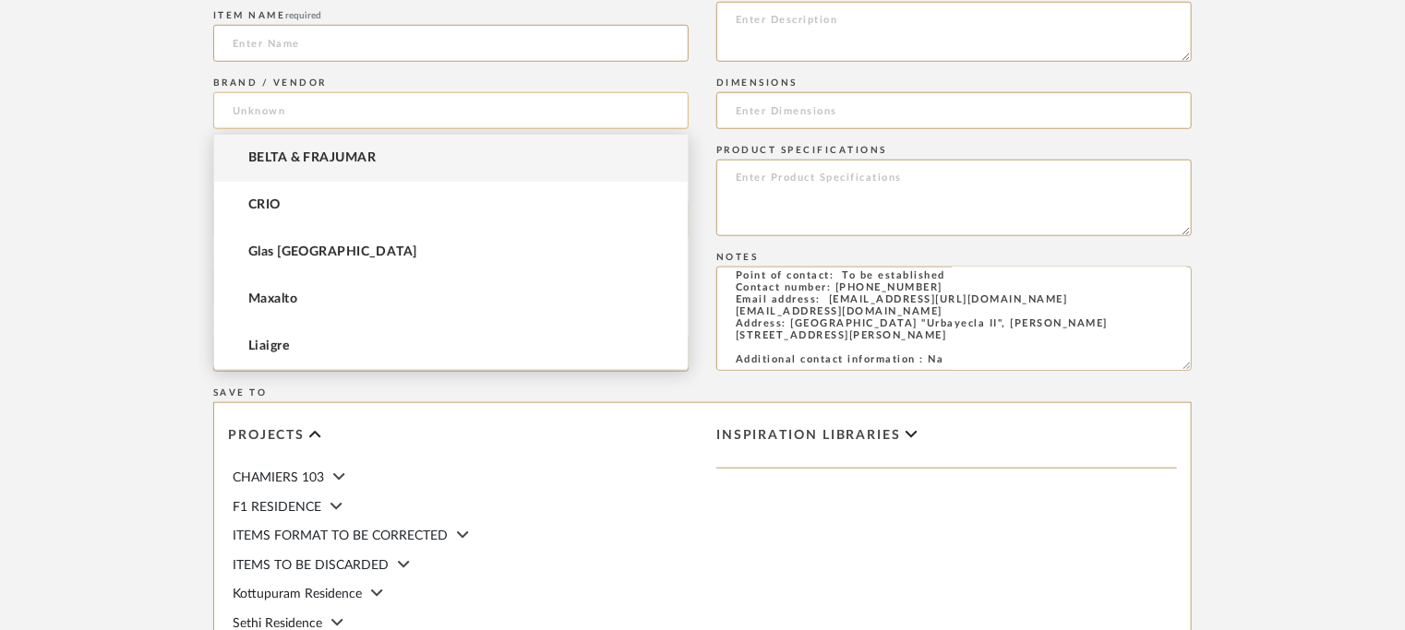
click at [310, 106] on input at bounding box center [450, 110] width 475 height 37
click at [286, 164] on span "BELTA & FRAJUMAR" at bounding box center [311, 158] width 127 height 16
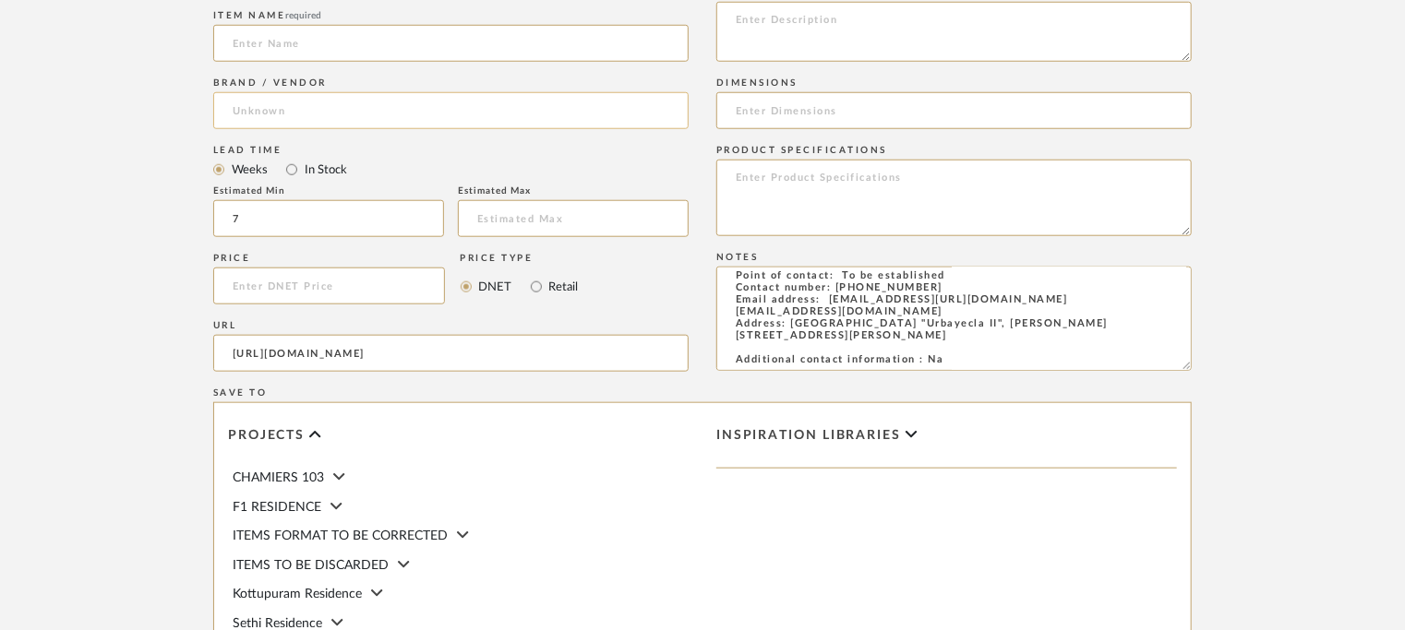
type input "BELTA & FRAJUMAR"
click at [269, 41] on input at bounding box center [450, 43] width 475 height 37
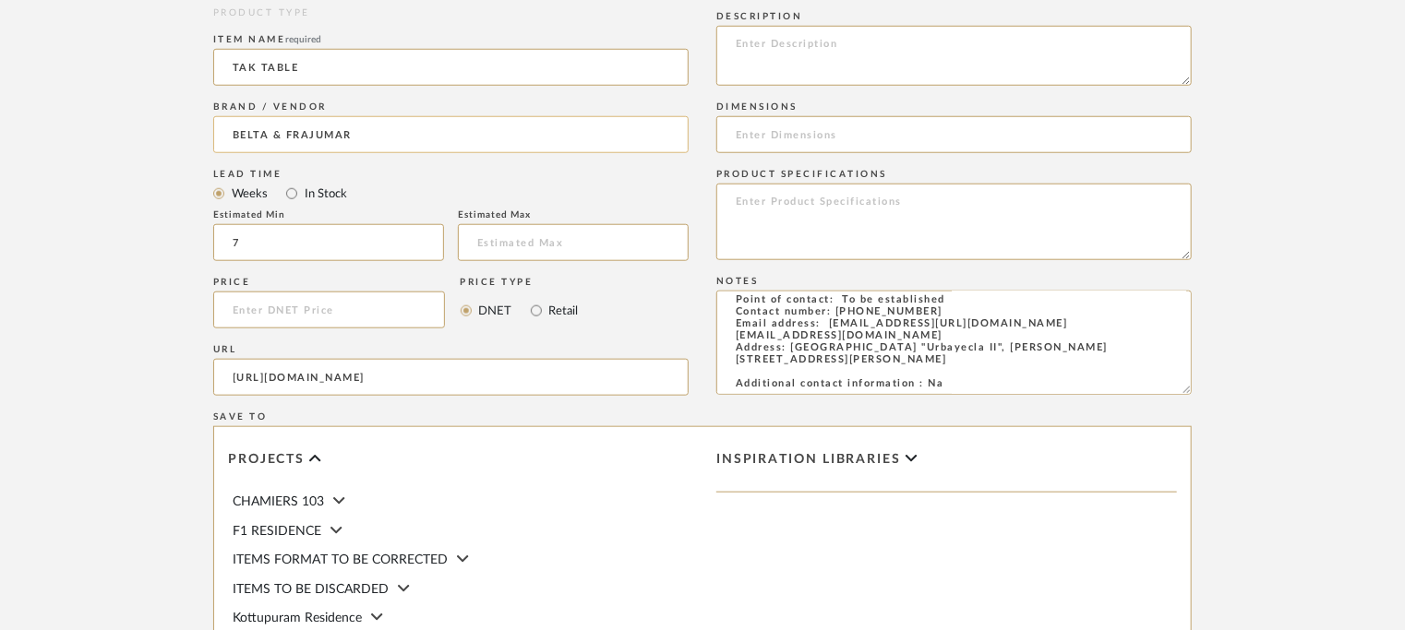
scroll to position [733, 0]
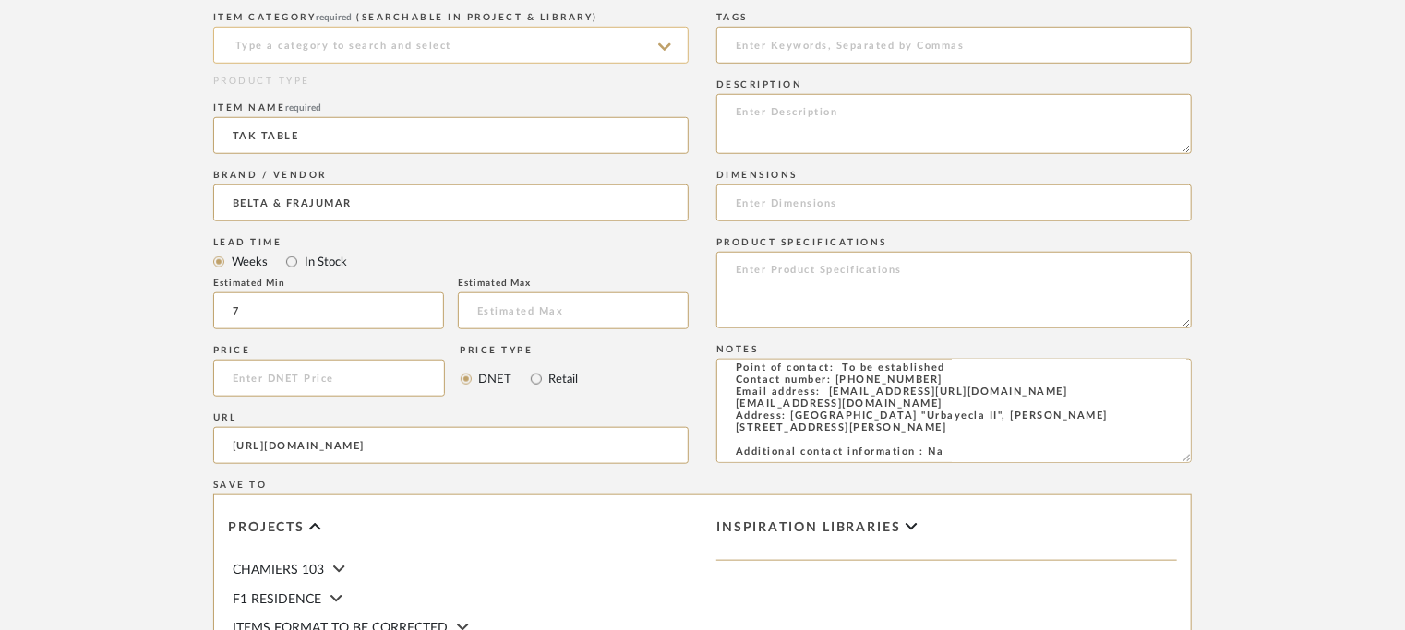
type input "TAK TABLE"
click at [411, 49] on input at bounding box center [450, 45] width 475 height 37
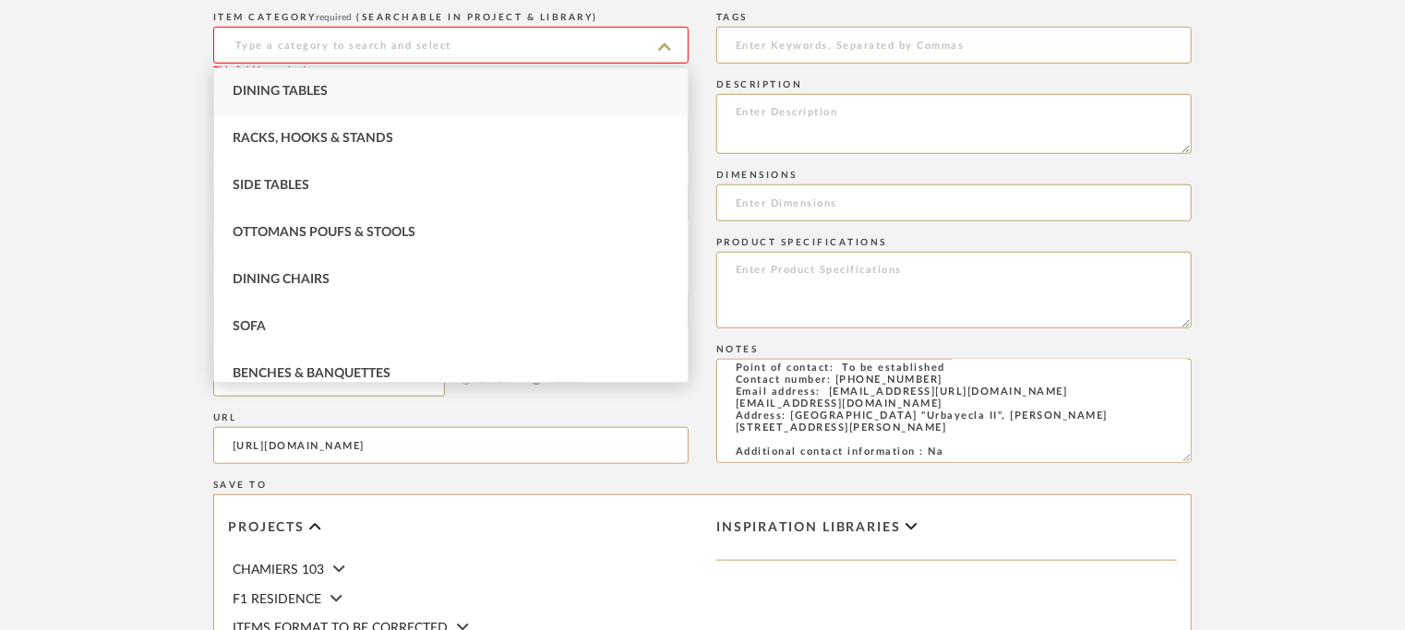
click at [319, 85] on span "Dining Tables" at bounding box center [280, 91] width 95 height 13
type input "Dining Tables"
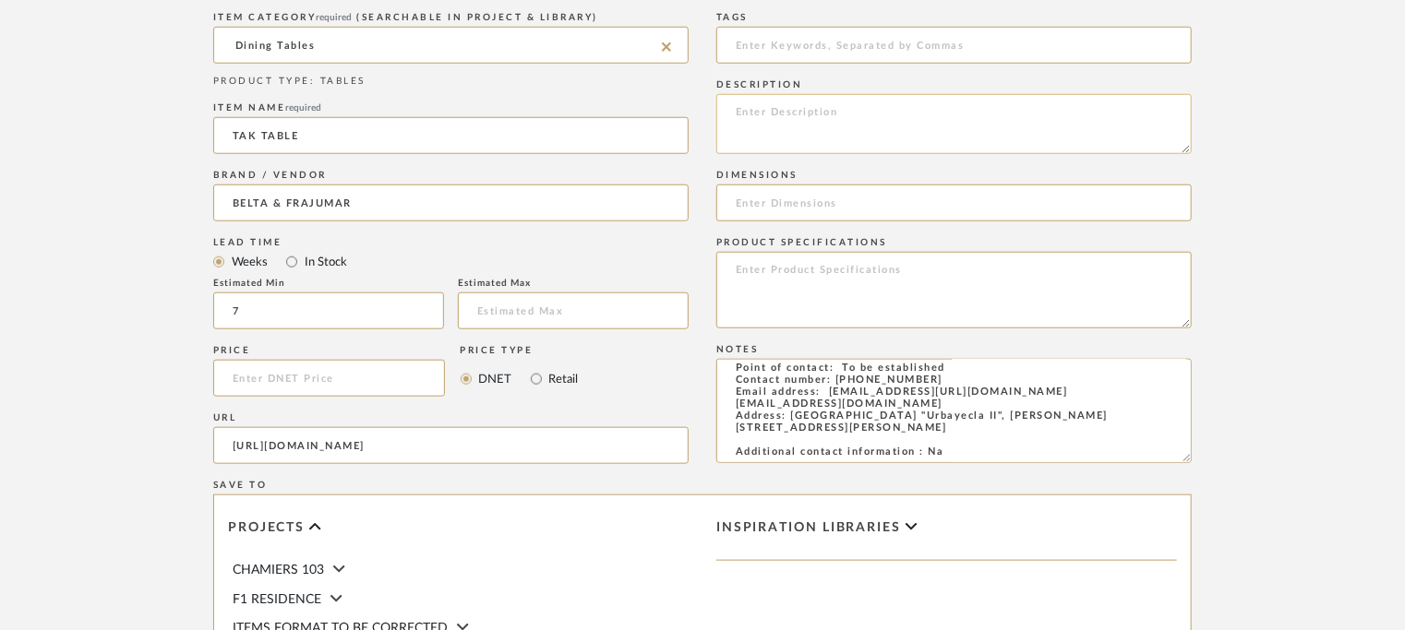
click at [750, 102] on textarea at bounding box center [953, 124] width 475 height 60
paste textarea "Type: Table - Tak Designer : Arbel Dimensions : Dia 50 x H 60cm Material & Fini…"
drag, startPoint x: 819, startPoint y: 138, endPoint x: 915, endPoint y: 135, distance: 96.0
click at [915, 135] on textarea "Type: Table - Tak Designer : Arbel Dimensions : Dia 50 x H 60cm Material & Fini…" at bounding box center [953, 124] width 475 height 60
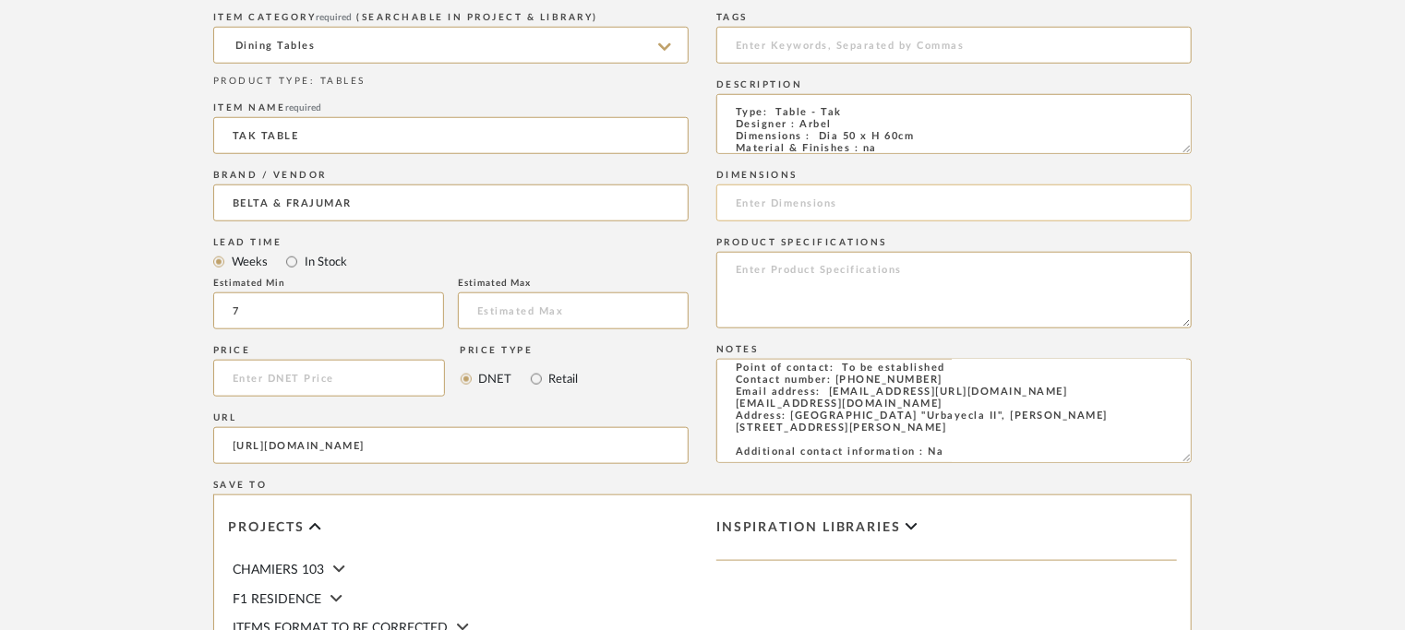
type textarea "Type: Table - Tak Designer : Arbel Dimensions : Dia 50 x H 60cm Material & Fini…"
paste input "Dia 50 x H 60cm"
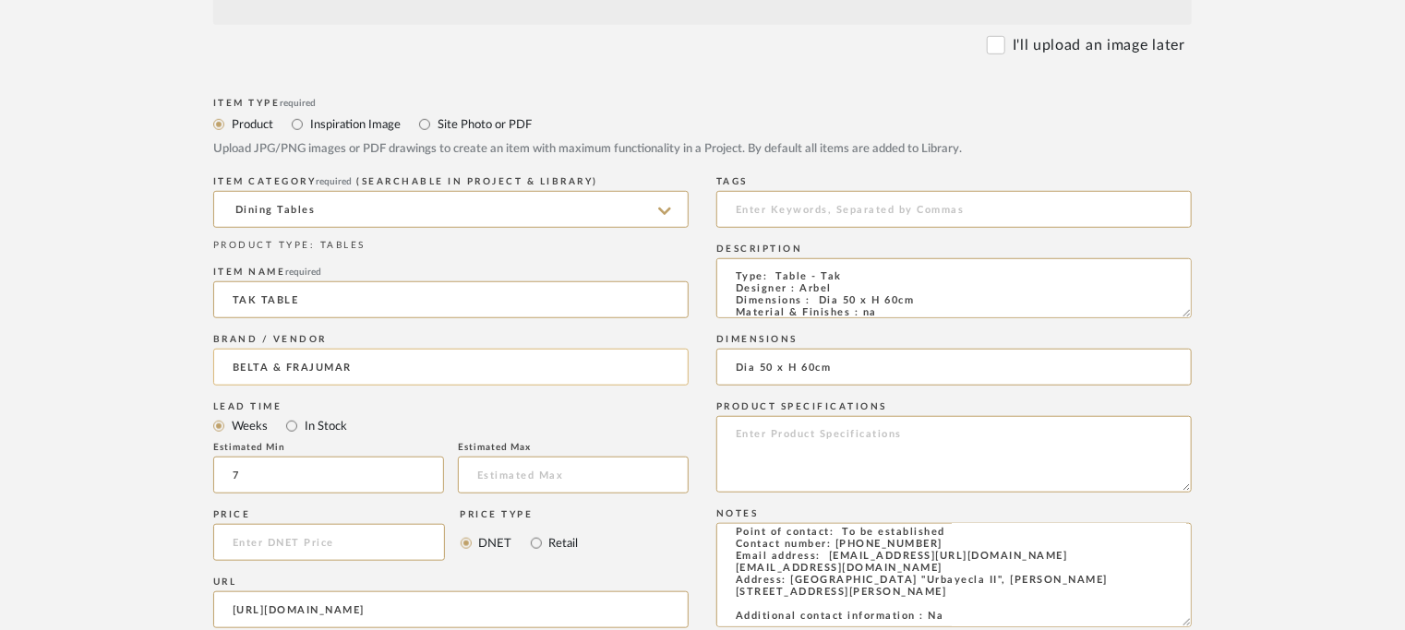
scroll to position [271, 0]
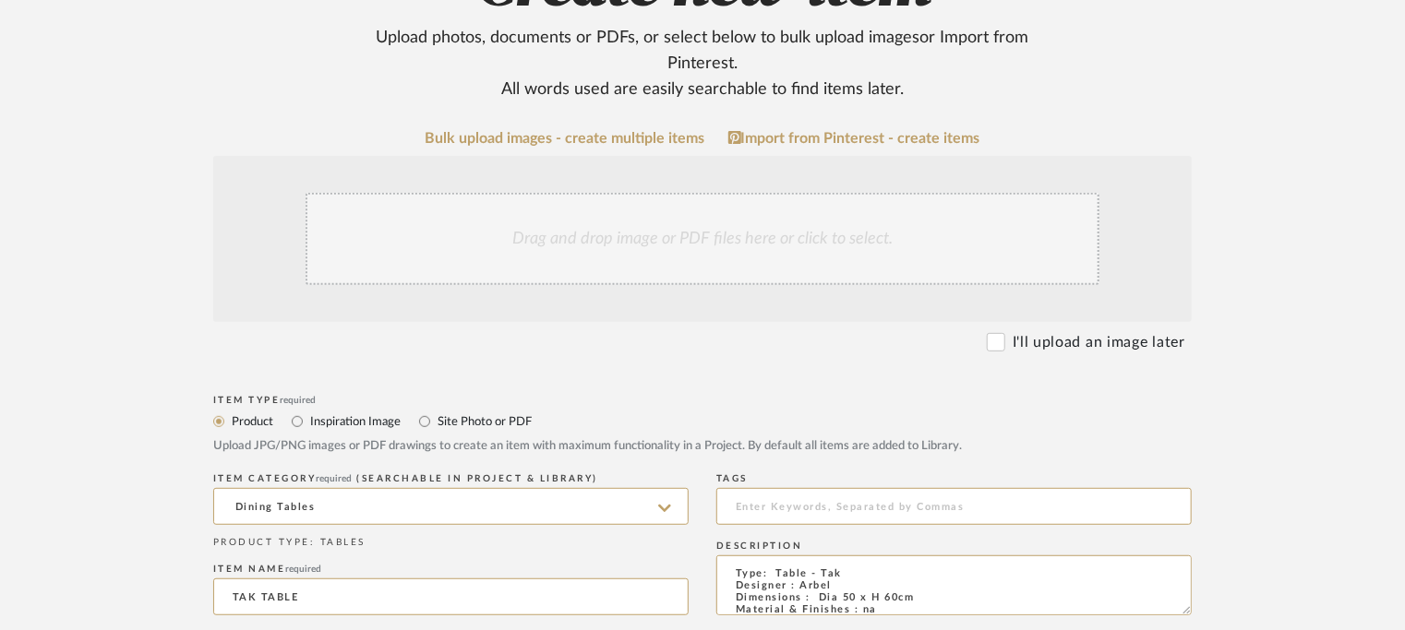
type input "Dia 50 x H 60cm"
click at [663, 236] on div "Drag and drop image or PDF files here or click to select." at bounding box center [703, 239] width 794 height 92
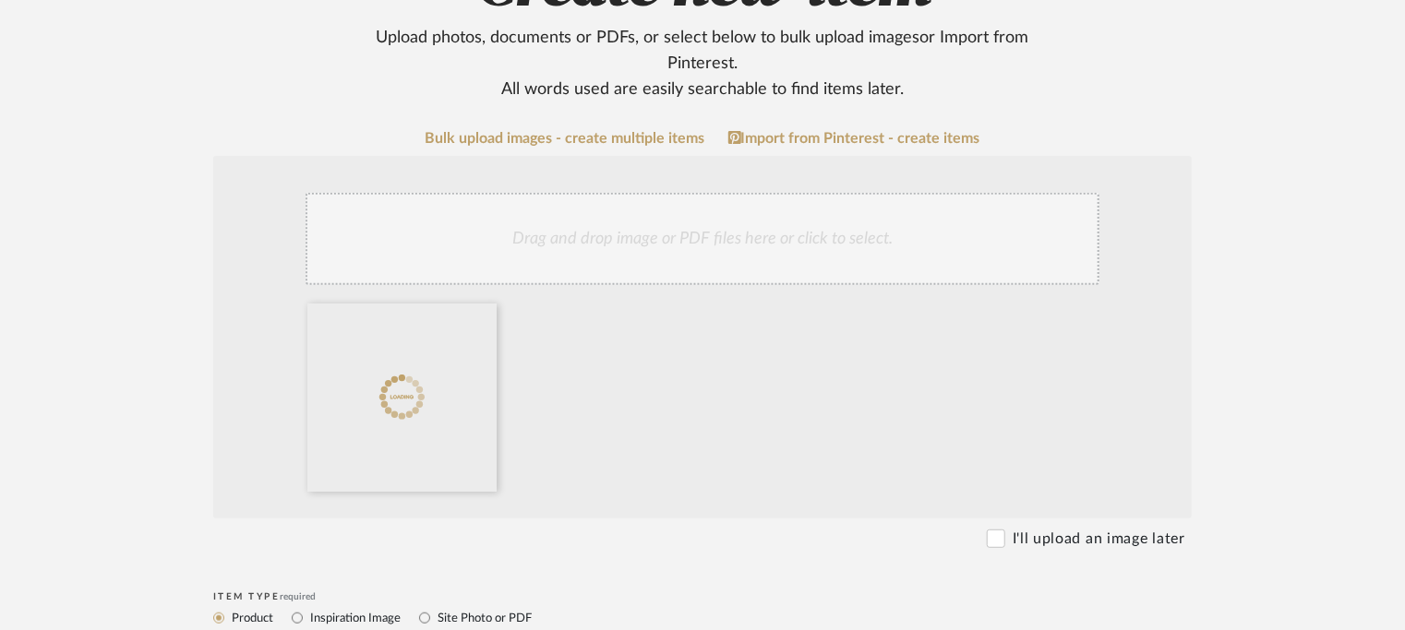
click at [717, 235] on div "Drag and drop image or PDF files here or click to select." at bounding box center [703, 239] width 794 height 92
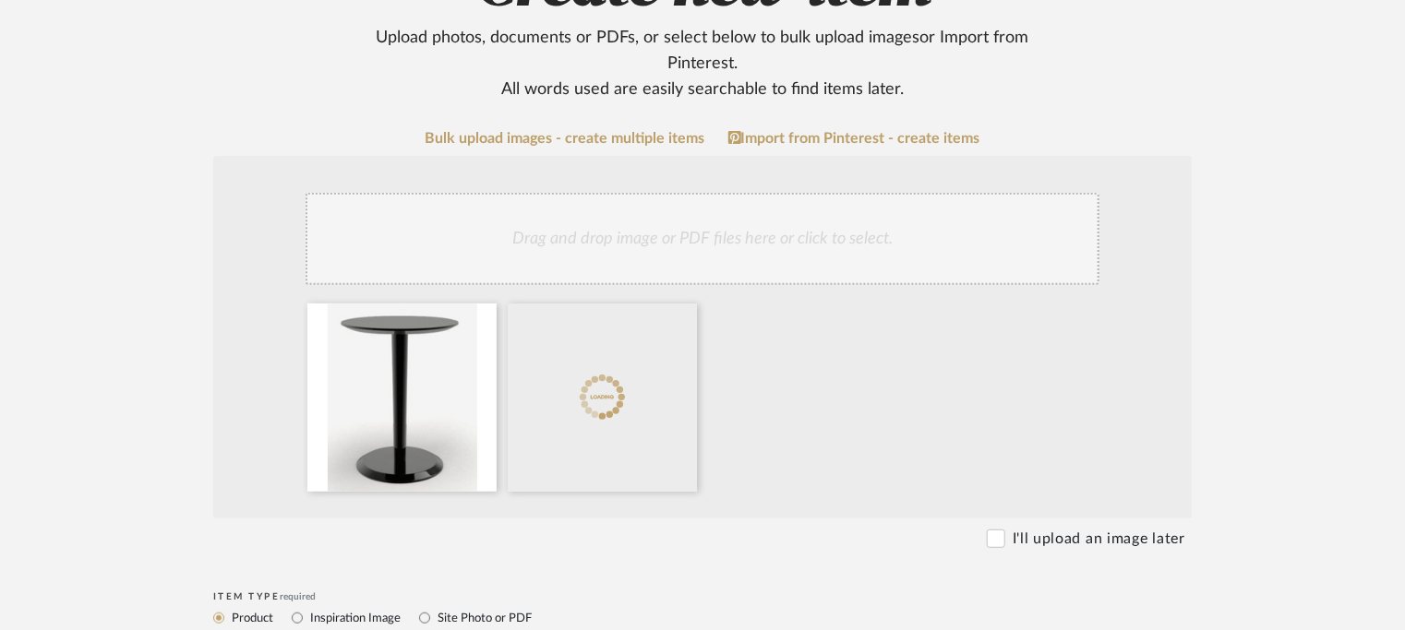
click at [737, 242] on div "Drag and drop image or PDF files here or click to select." at bounding box center [703, 239] width 794 height 92
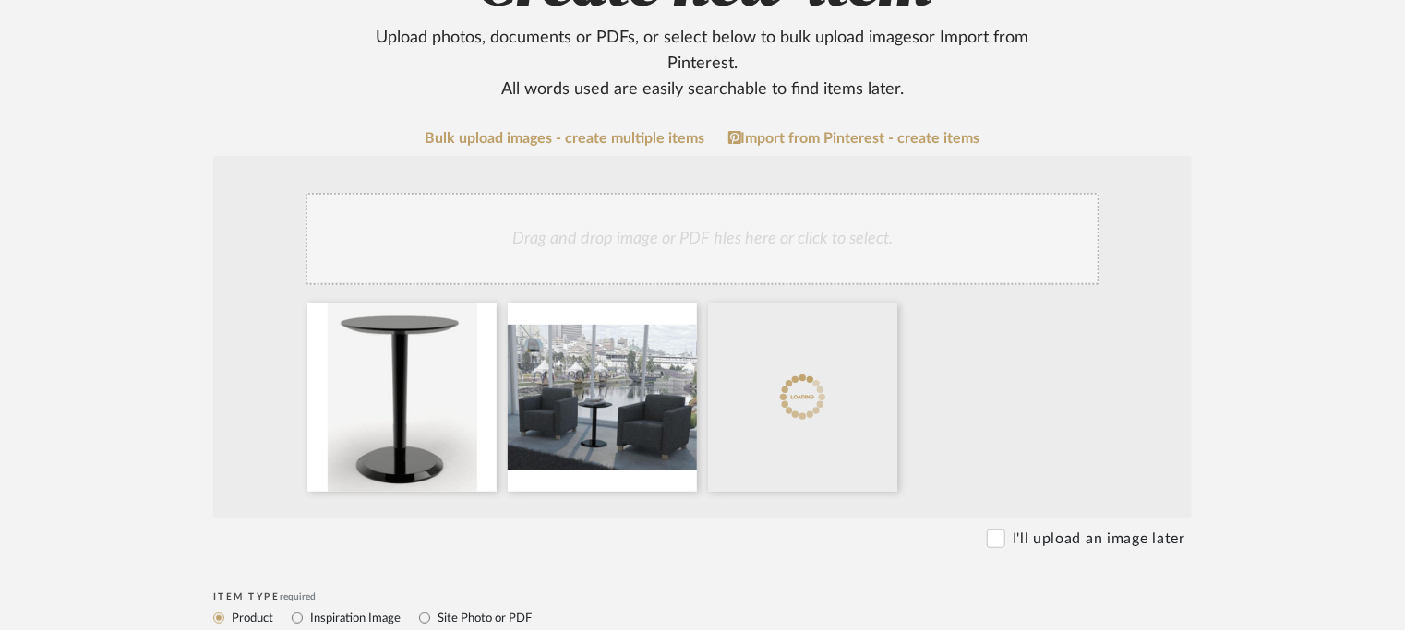
click at [835, 210] on div "Drag and drop image or PDF files here or click to select." at bounding box center [703, 239] width 794 height 92
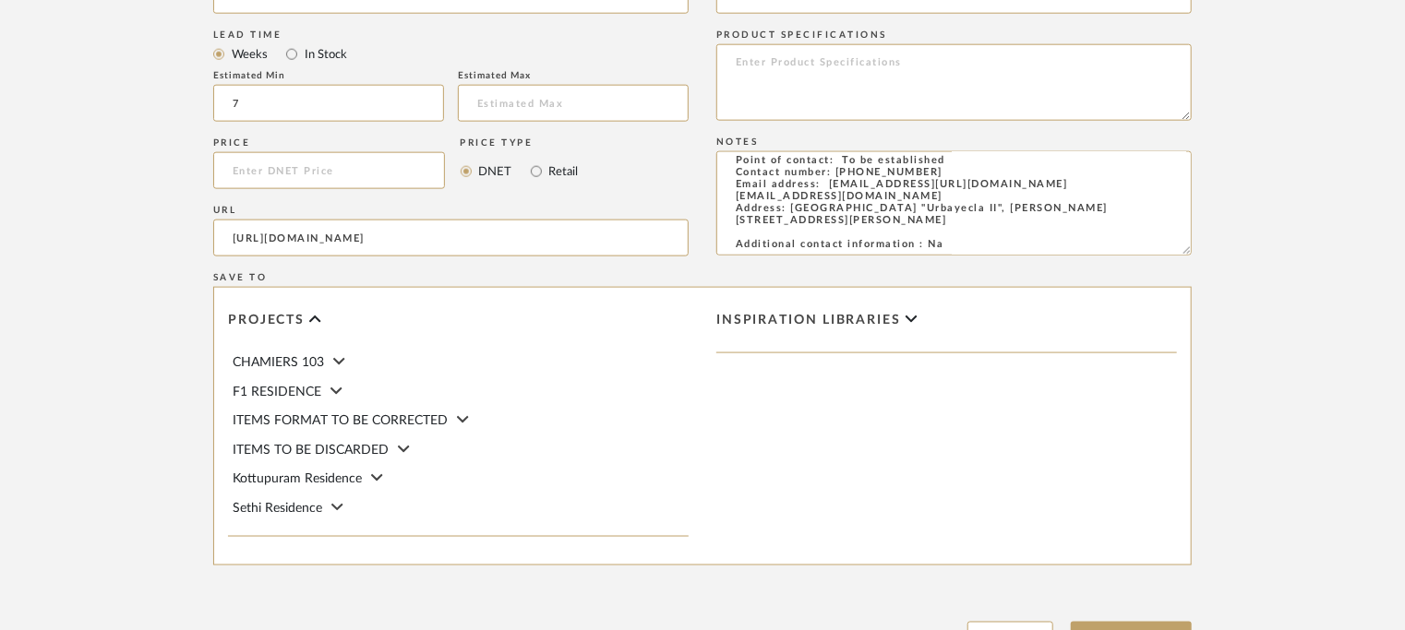
scroll to position [1299, 0]
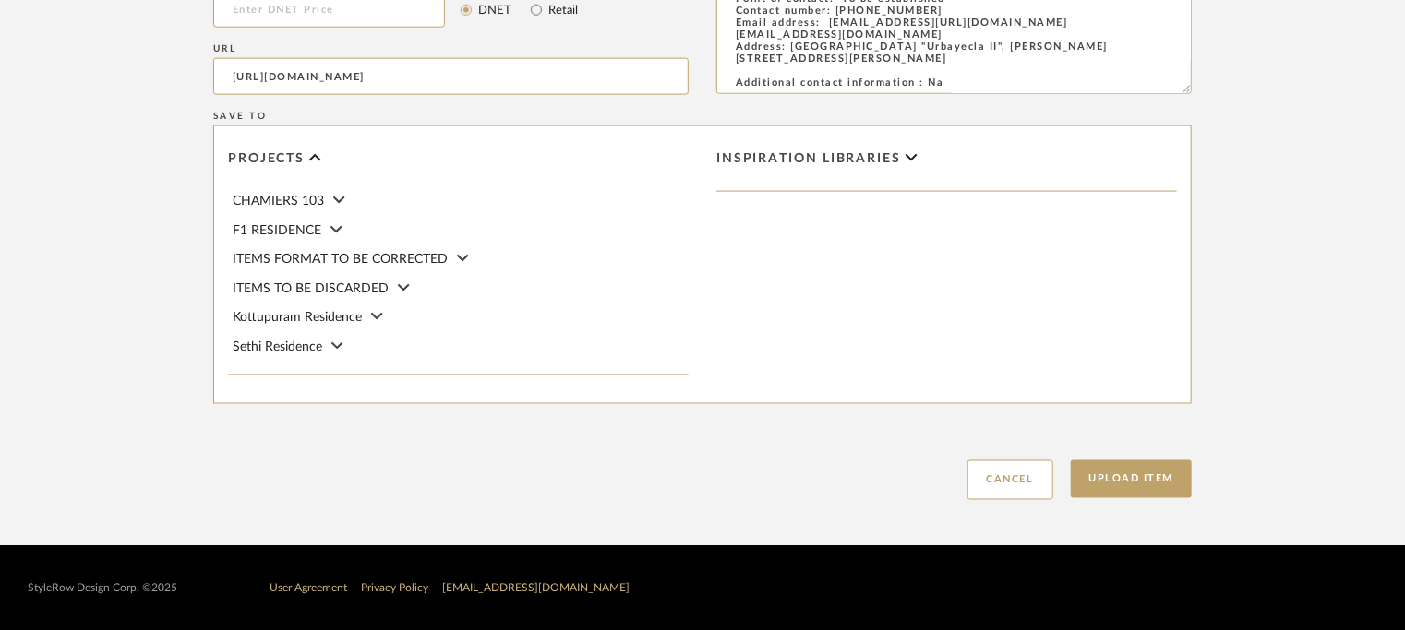
click at [1147, 457] on div "Upload Item Cancel" at bounding box center [702, 457] width 979 height 85
click at [1152, 475] on button "Upload Item" at bounding box center [1132, 480] width 122 height 38
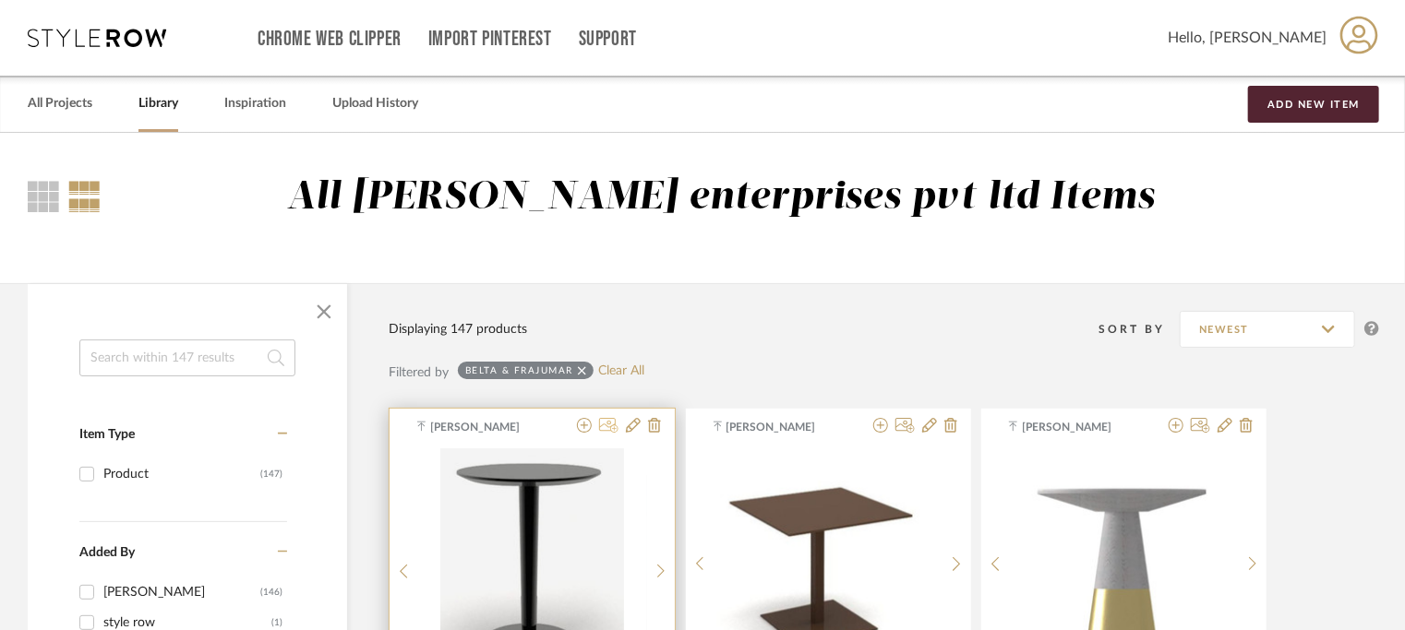
click at [606, 422] on icon at bounding box center [608, 425] width 19 height 15
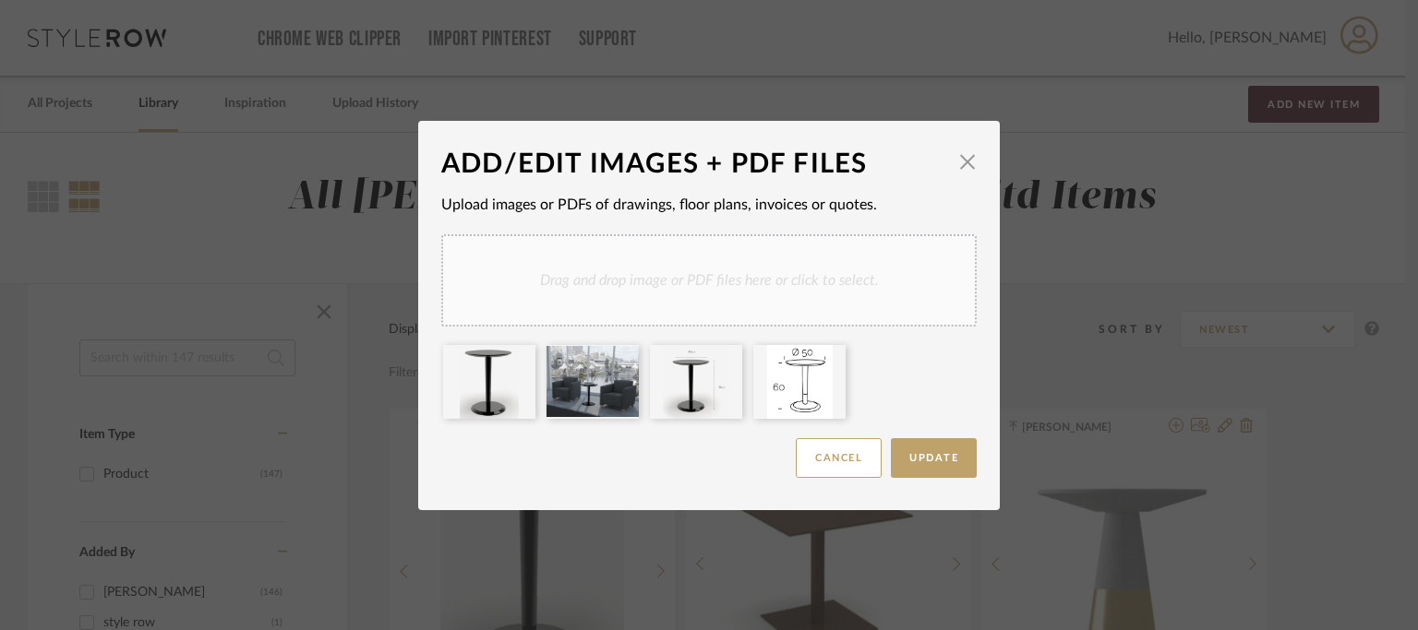
click at [823, 280] on div "Drag and drop image or PDF files here or click to select." at bounding box center [708, 280] width 535 height 92
click at [635, 279] on div "Drag and drop image or PDF files here or click to select." at bounding box center [708, 280] width 535 height 92
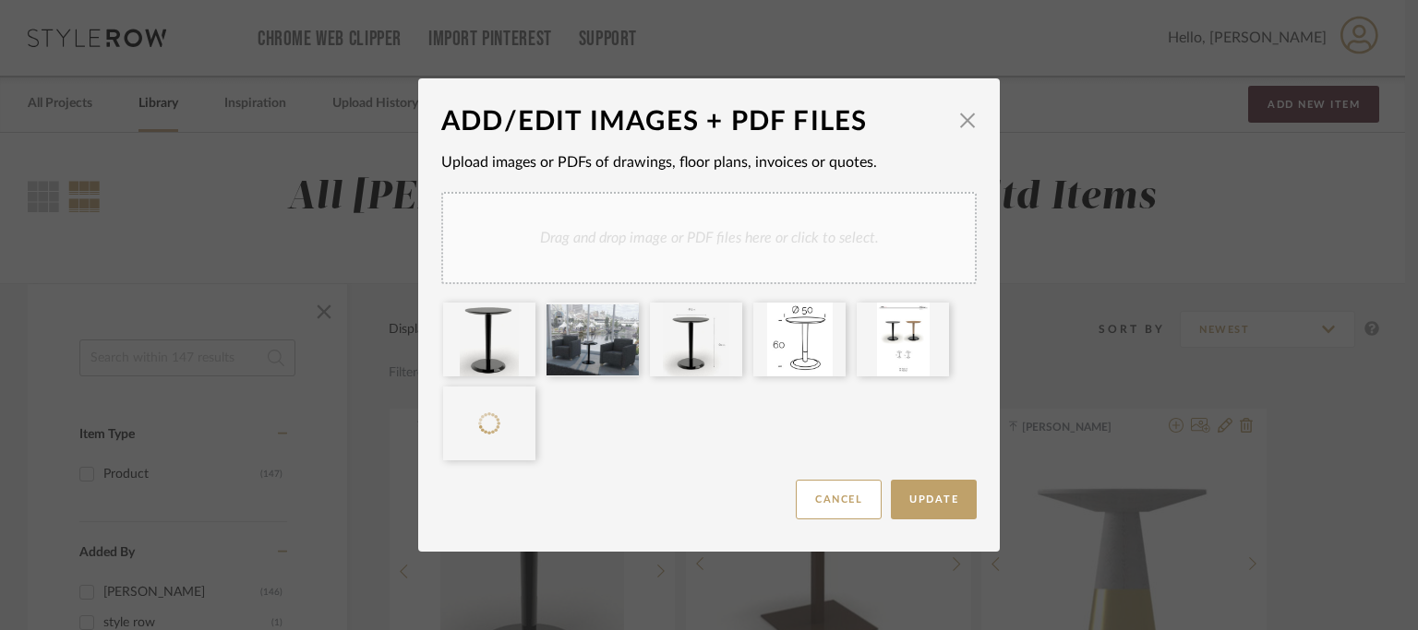
click at [693, 224] on div "Drag and drop image or PDF files here or click to select." at bounding box center [708, 238] width 535 height 92
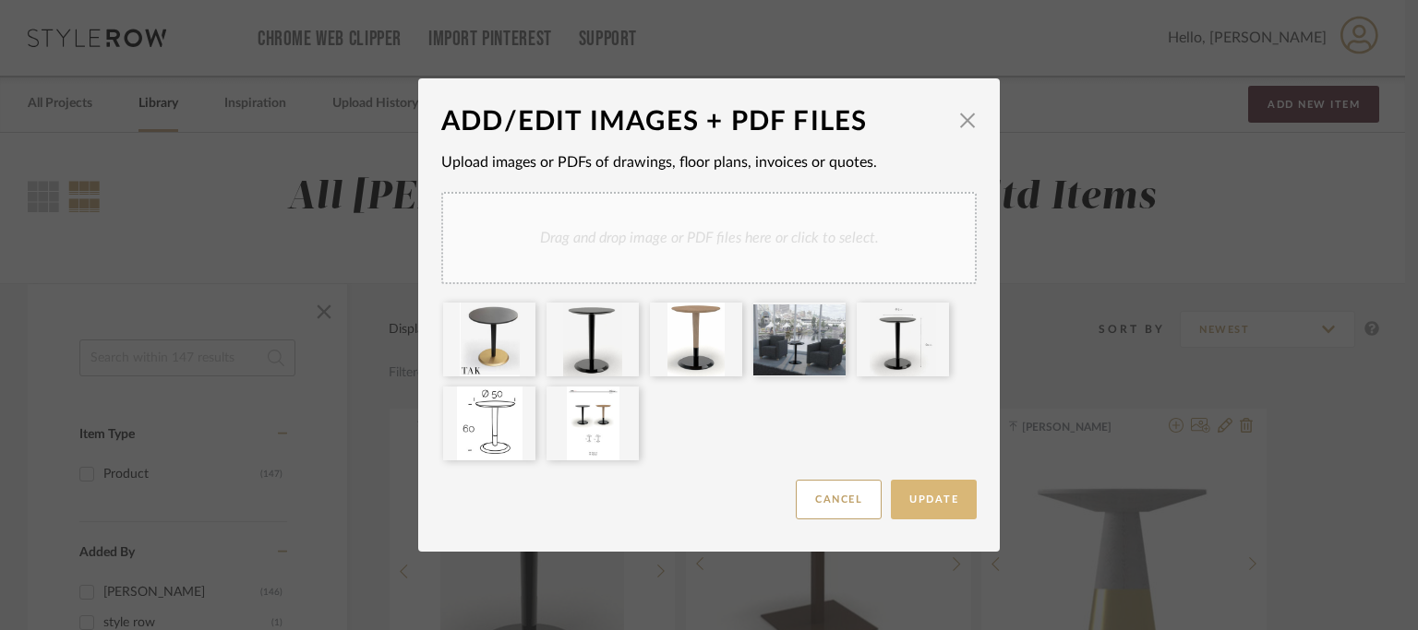
click at [946, 502] on span "Update" at bounding box center [933, 500] width 49 height 10
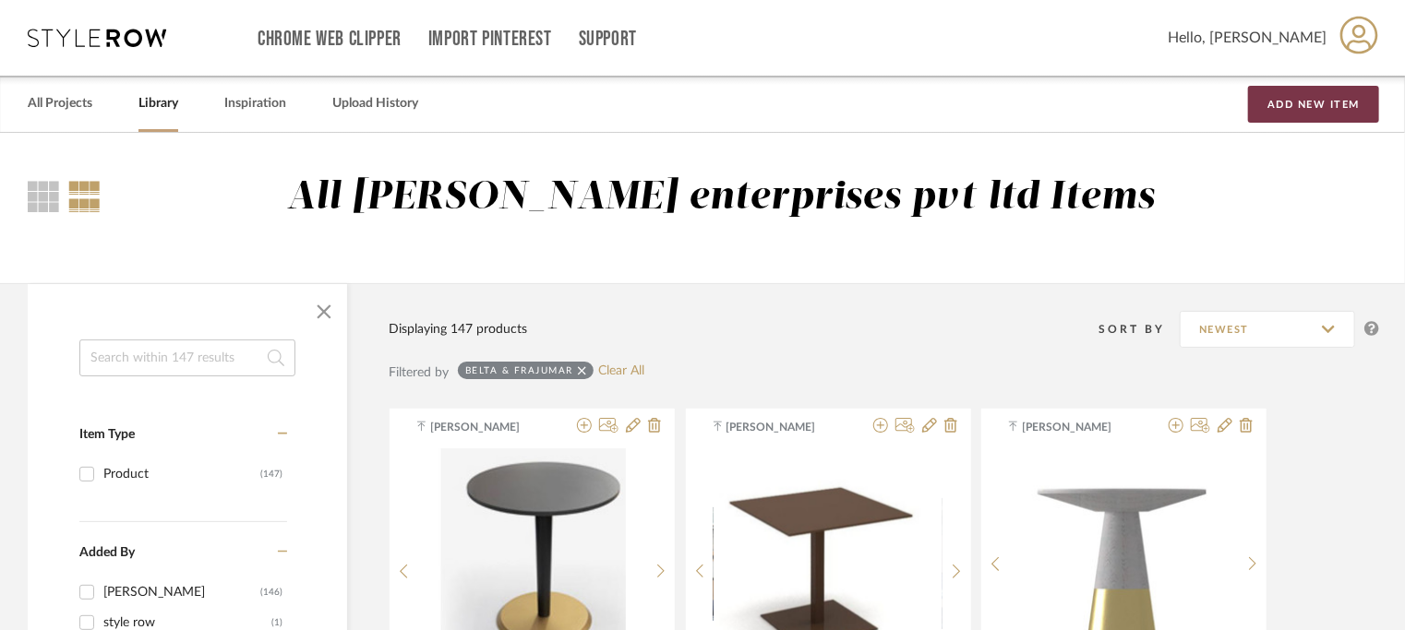
click at [1275, 102] on button "Add New Item" at bounding box center [1313, 104] width 131 height 37
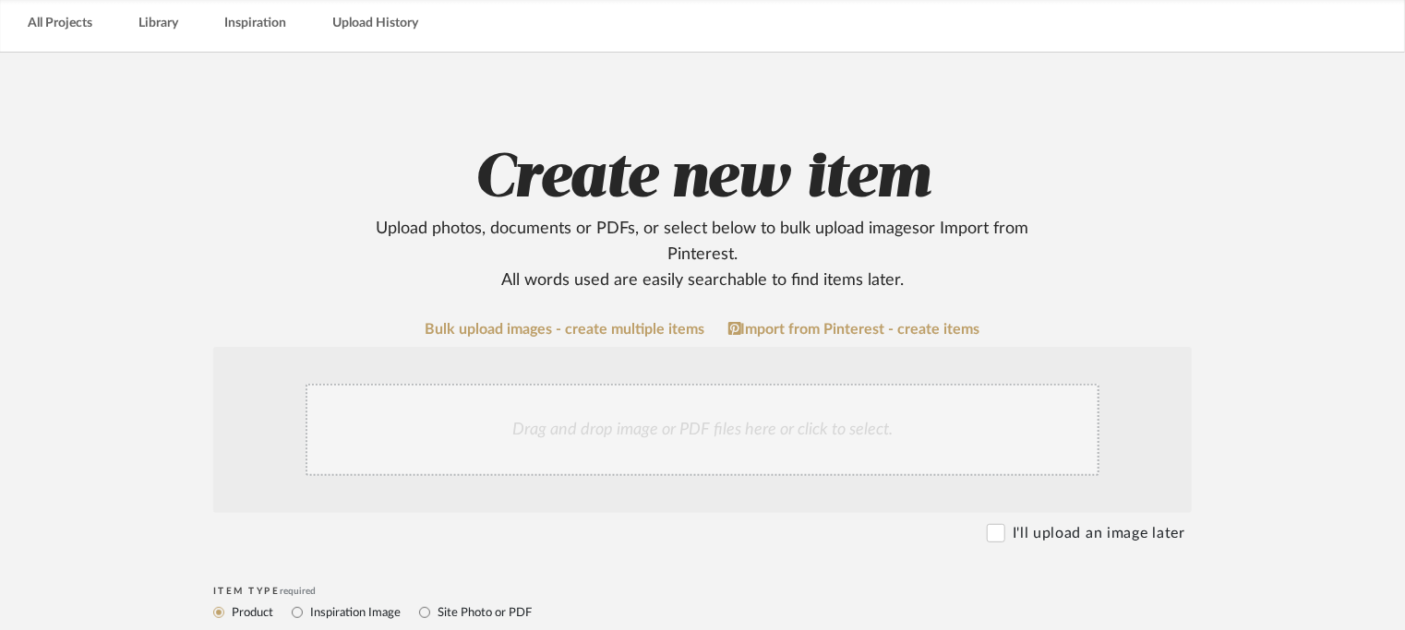
scroll to position [277, 0]
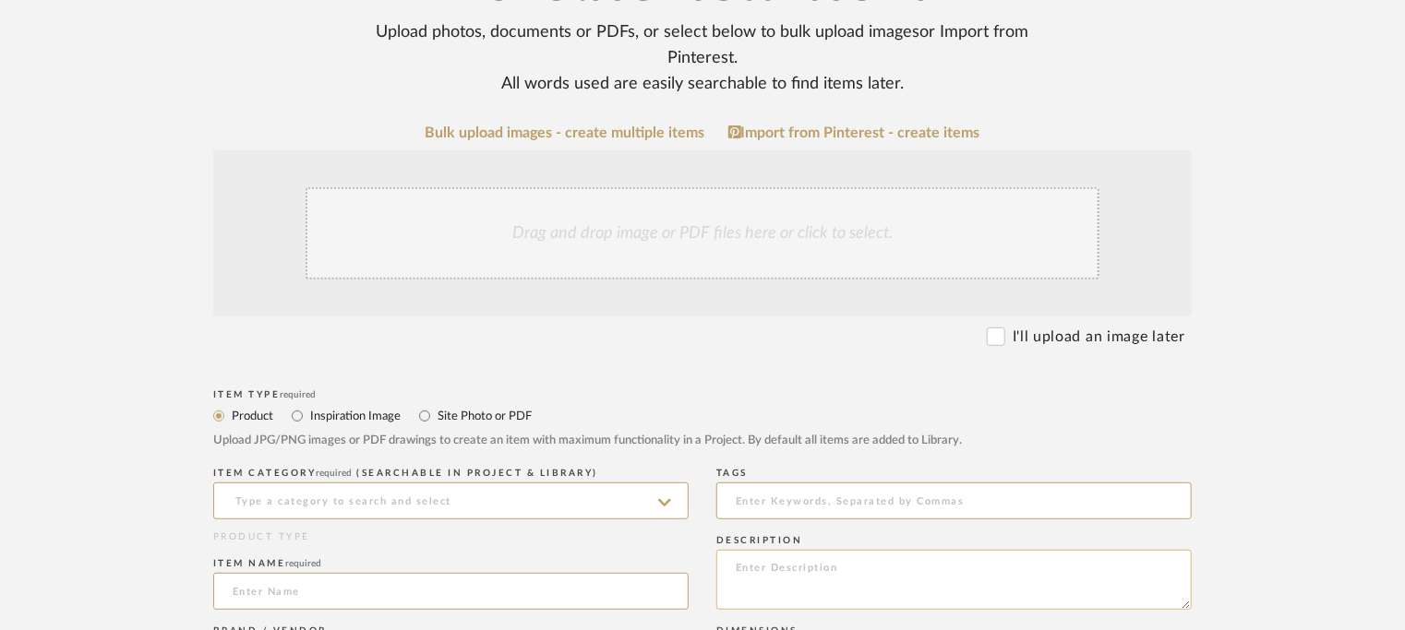
click at [765, 566] on textarea at bounding box center [953, 580] width 475 height 60
paste textarea "The MAKO auxiliary table is the perfect choice for your hotel. Its modern and f…"
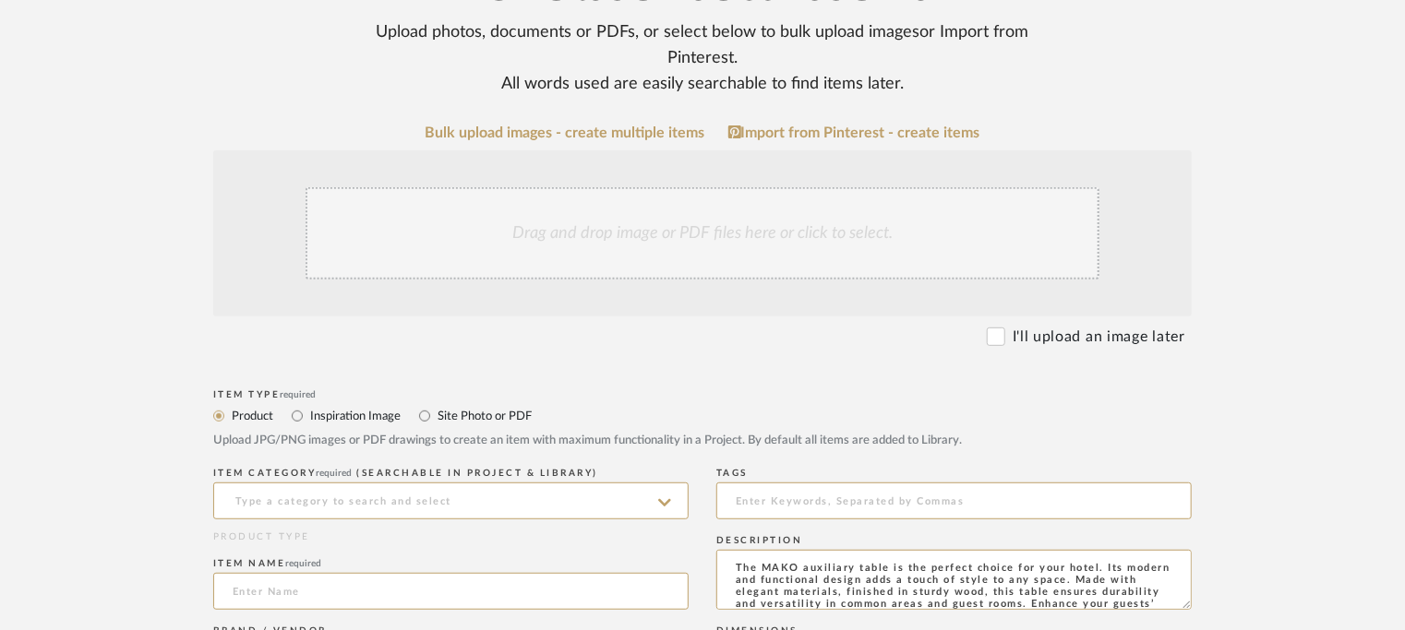
scroll to position [14, 0]
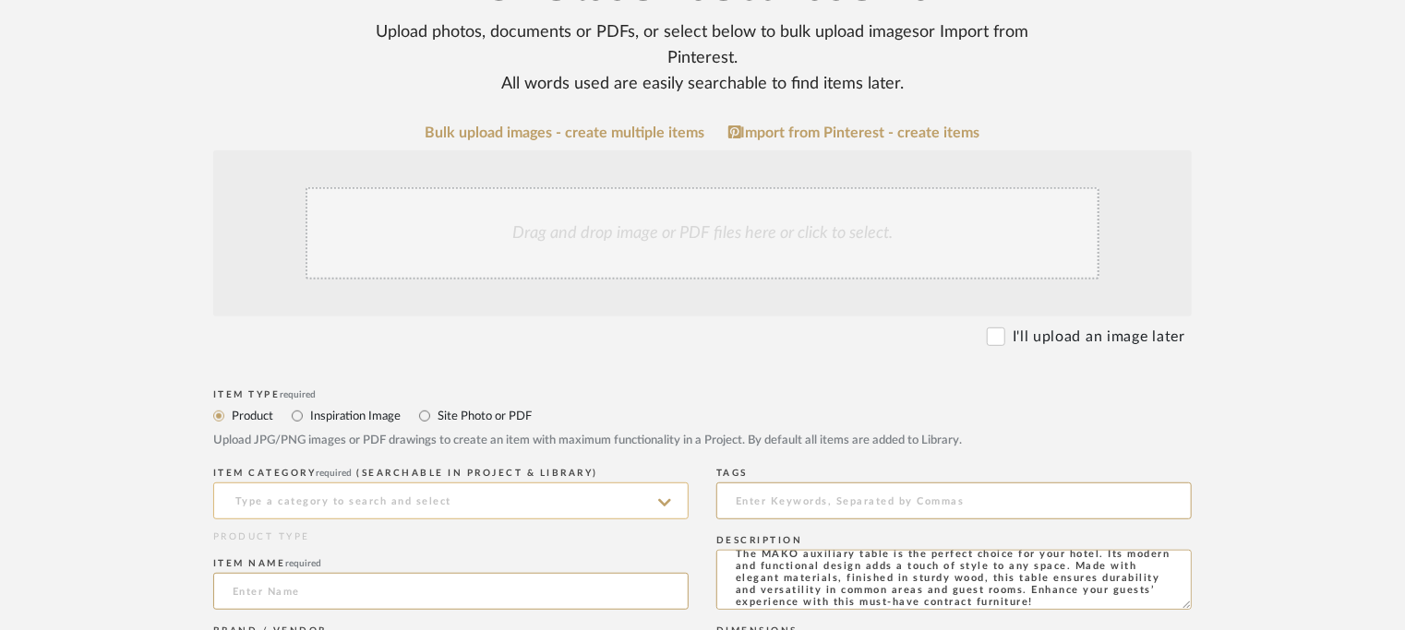
type textarea "The MAKO auxiliary table is the perfect choice for your hotel. Its modern and f…"
click at [544, 501] on input at bounding box center [450, 501] width 475 height 37
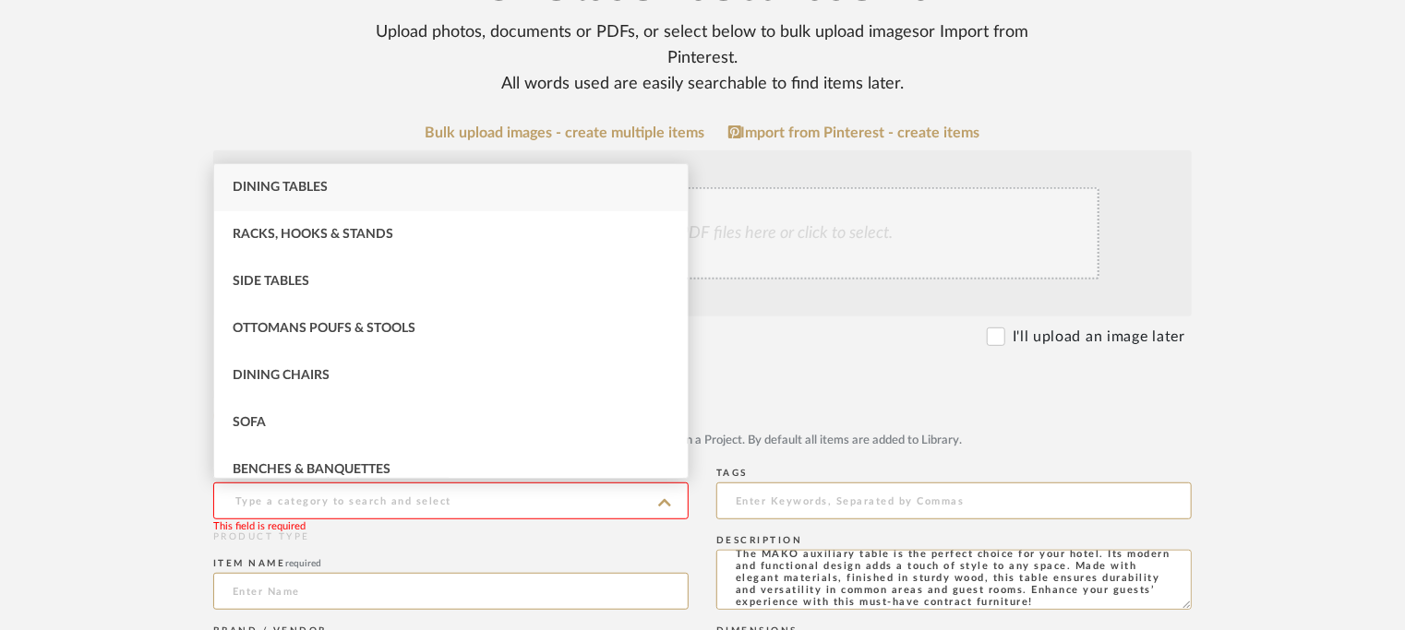
click at [328, 192] on div "Dining Tables" at bounding box center [451, 187] width 474 height 47
type input "Dining Tables"
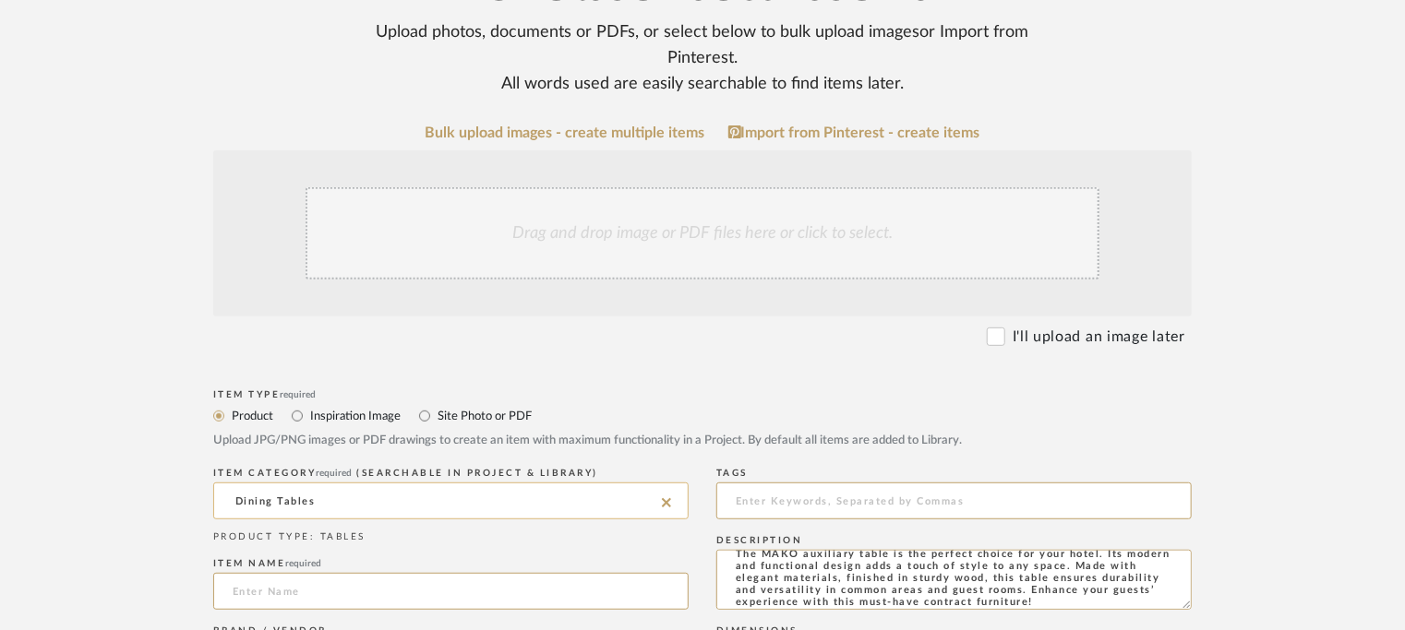
drag, startPoint x: 665, startPoint y: 504, endPoint x: 650, endPoint y: 504, distance: 14.8
click at [666, 504] on icon at bounding box center [666, 502] width 9 height 9
click at [321, 500] on input at bounding box center [450, 501] width 475 height 37
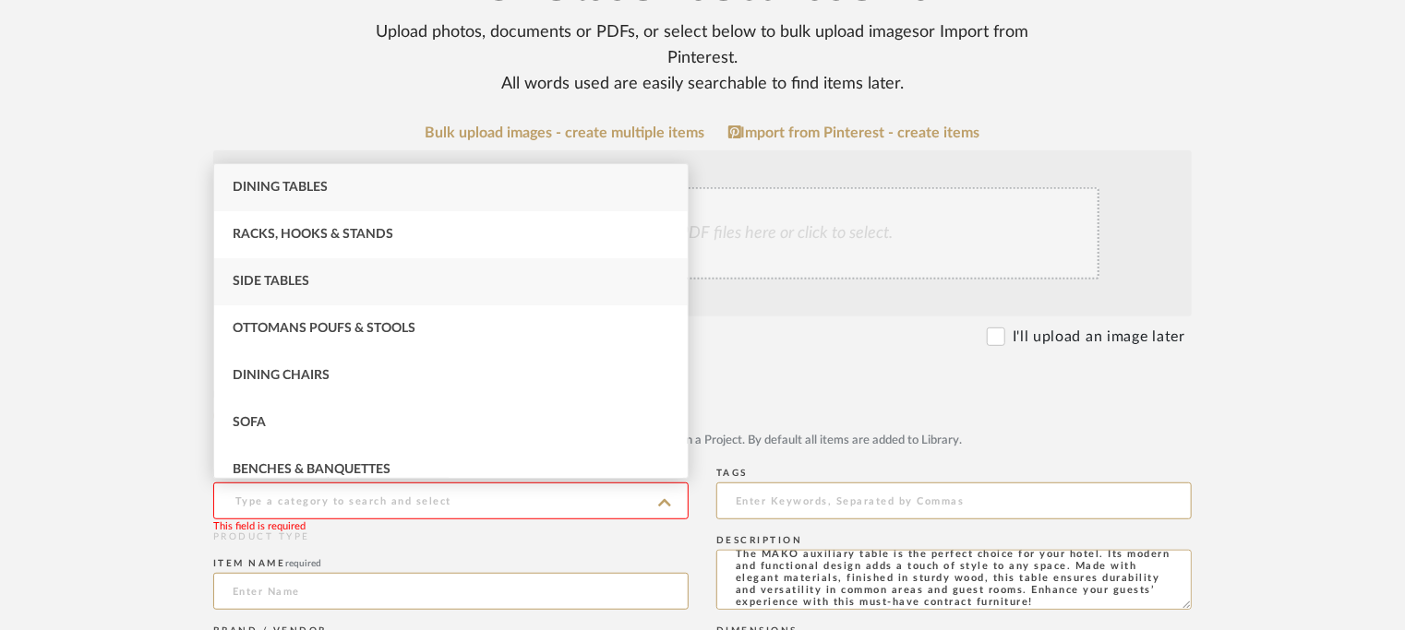
click at [264, 282] on span "Side Tables" at bounding box center [271, 281] width 77 height 13
type input "Side Tables"
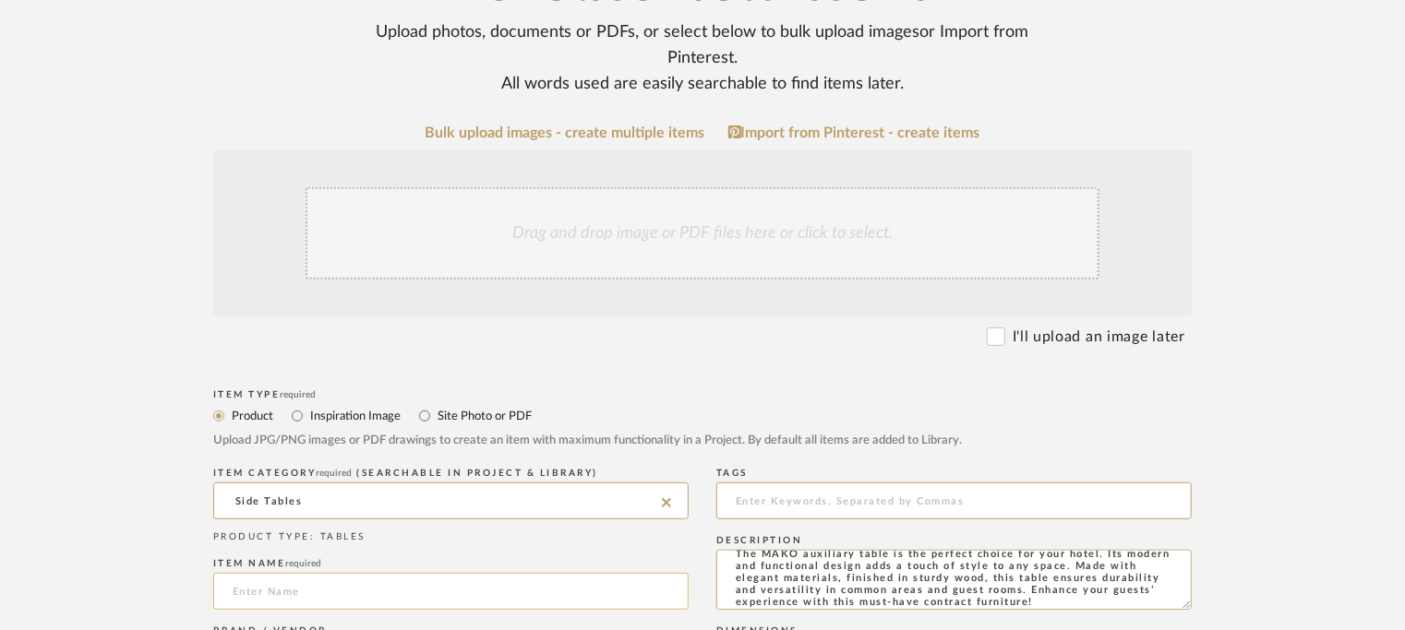
click at [241, 581] on input at bounding box center [450, 591] width 475 height 37
paste input "MAKO auxiliary table"
click at [273, 587] on input "MAKO auxiliary table" at bounding box center [450, 591] width 475 height 37
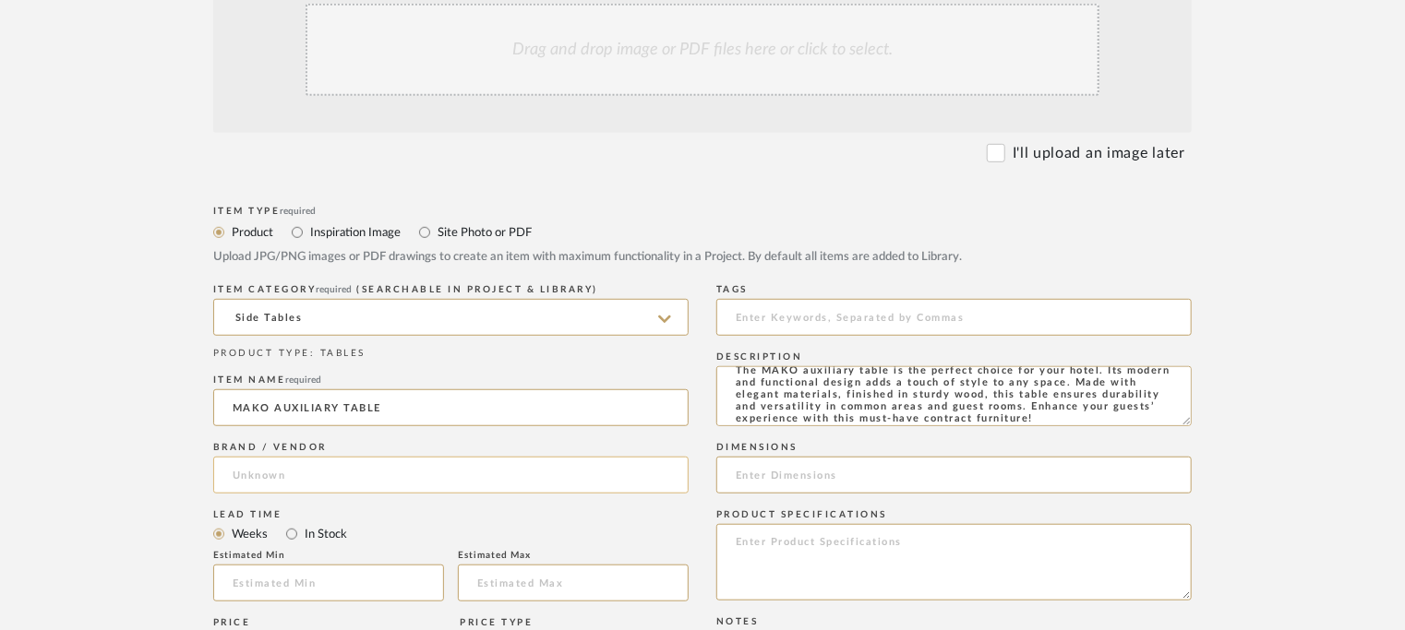
scroll to position [462, 0]
type input "MAKO AUXILIARY TABLE"
click at [424, 480] on input at bounding box center [450, 474] width 475 height 37
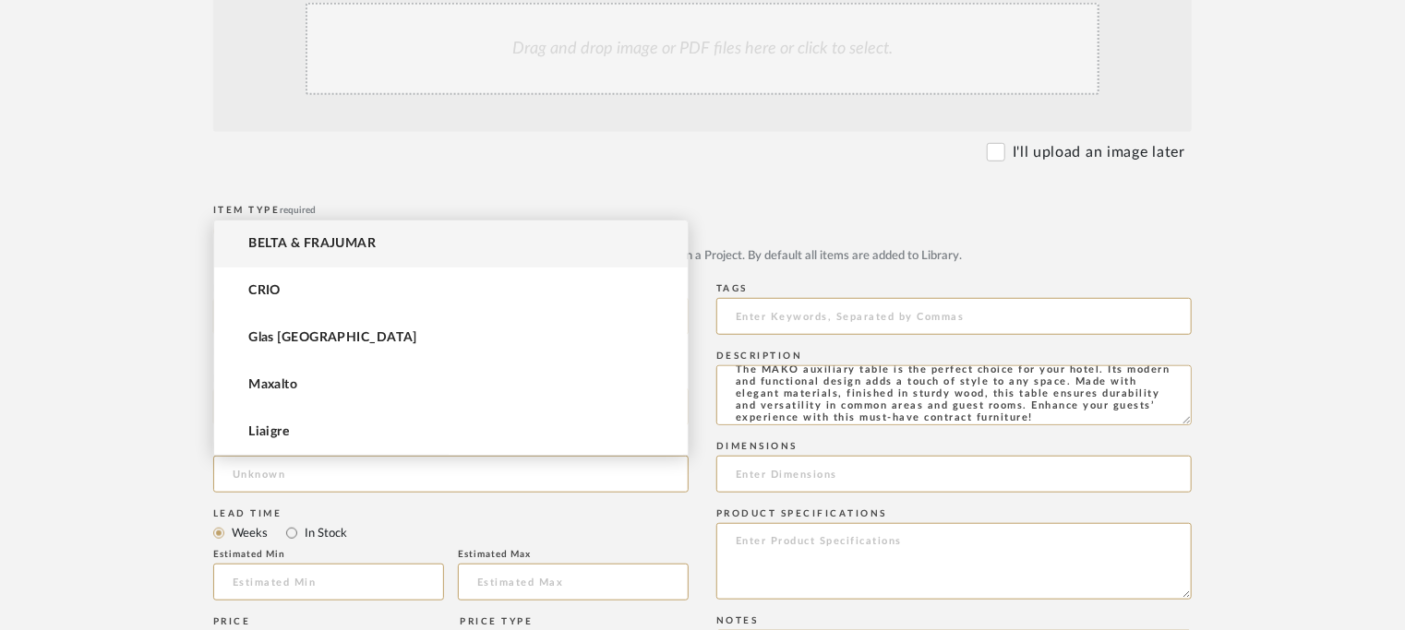
click at [408, 247] on mat-option "BELTA & FRAJUMAR" at bounding box center [451, 244] width 474 height 47
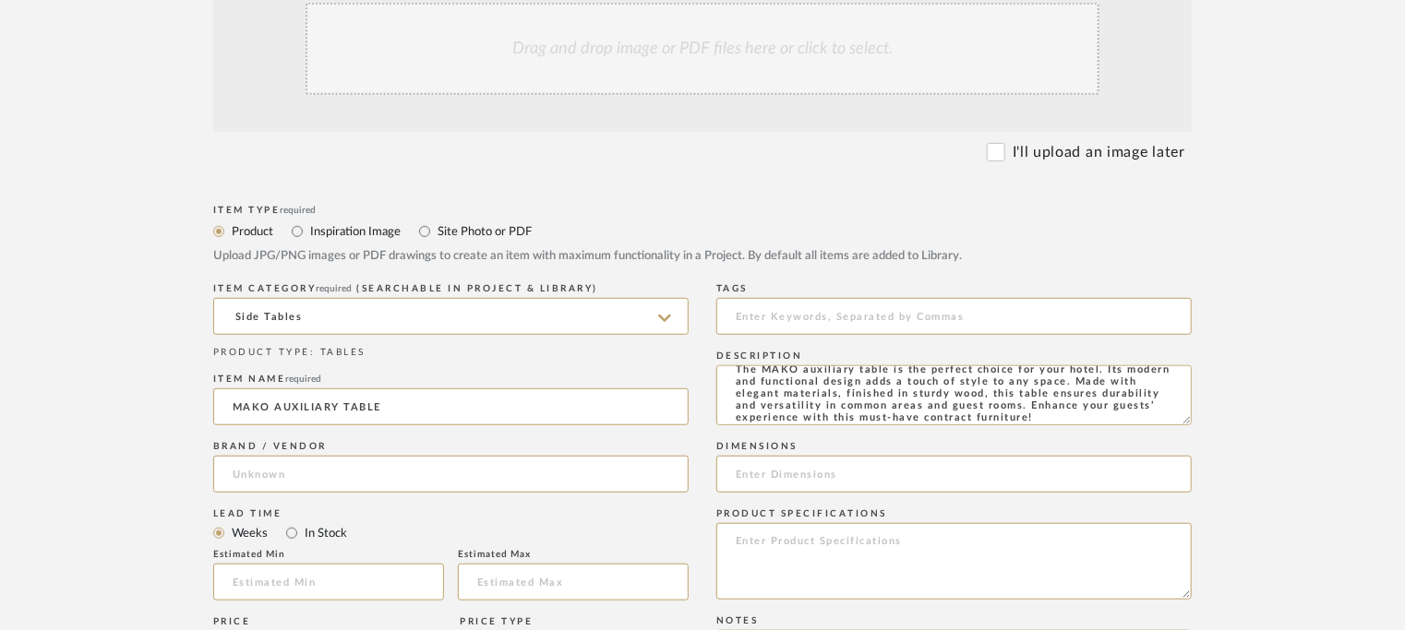
type input "BELTA & FRAJUMAR"
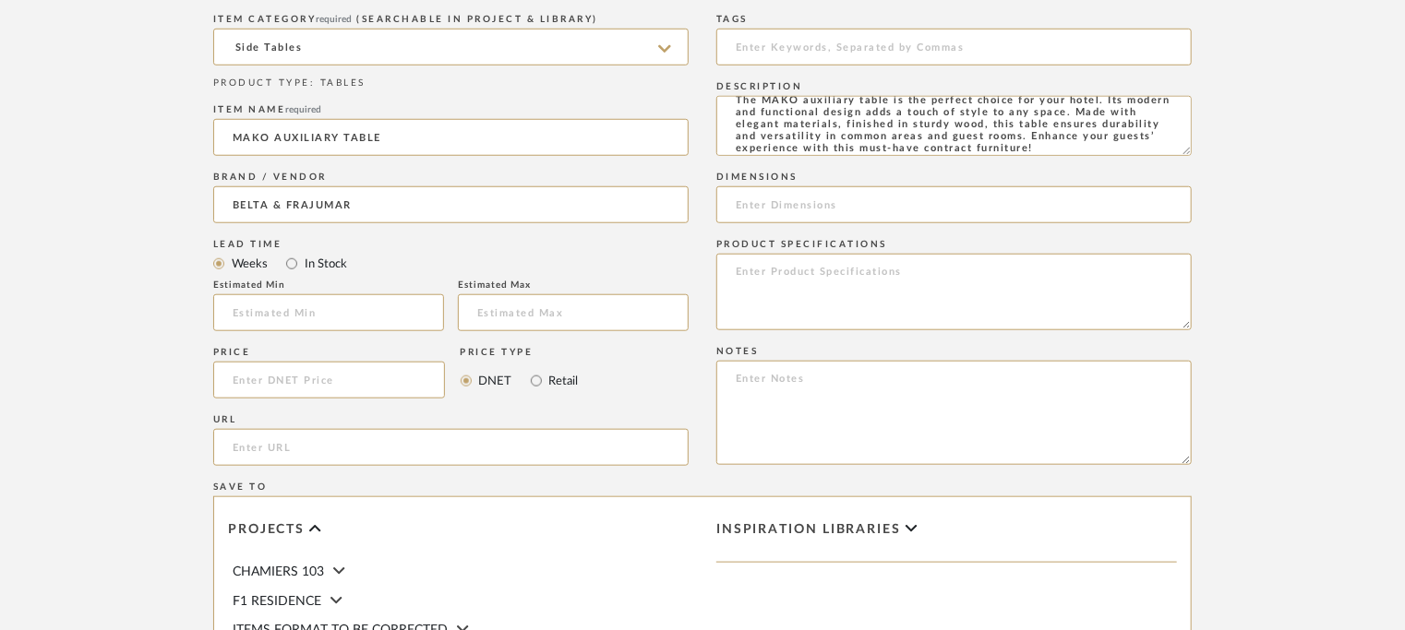
scroll to position [739, 0]
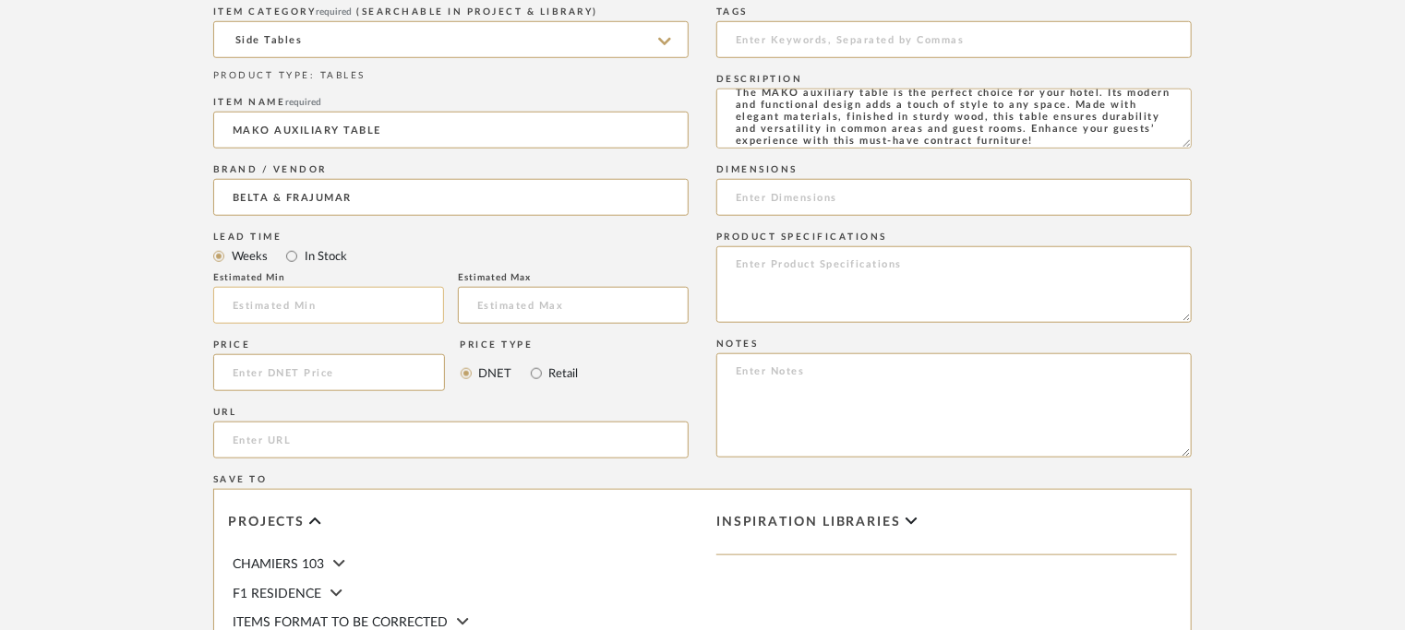
click at [325, 311] on input at bounding box center [328, 305] width 231 height 37
type input "7"
drag, startPoint x: 292, startPoint y: 442, endPoint x: 282, endPoint y: 437, distance: 11.6
click at [292, 442] on input "url" at bounding box center [450, 440] width 475 height 37
click at [292, 435] on input "url" at bounding box center [450, 440] width 475 height 37
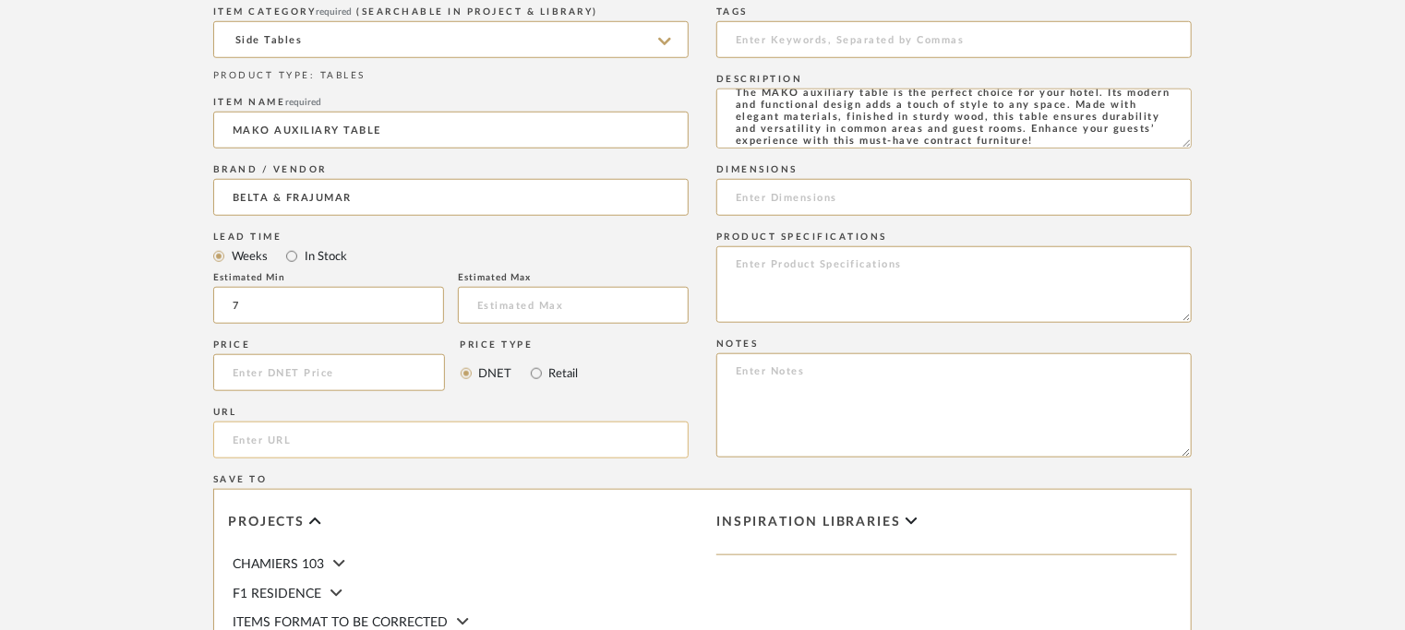
paste input "[URL][DOMAIN_NAME]"
type input "[URL][DOMAIN_NAME]"
paste textarea "Price: Na Lead time: 45days. MOQ : Our products for Contract projects are manuf…"
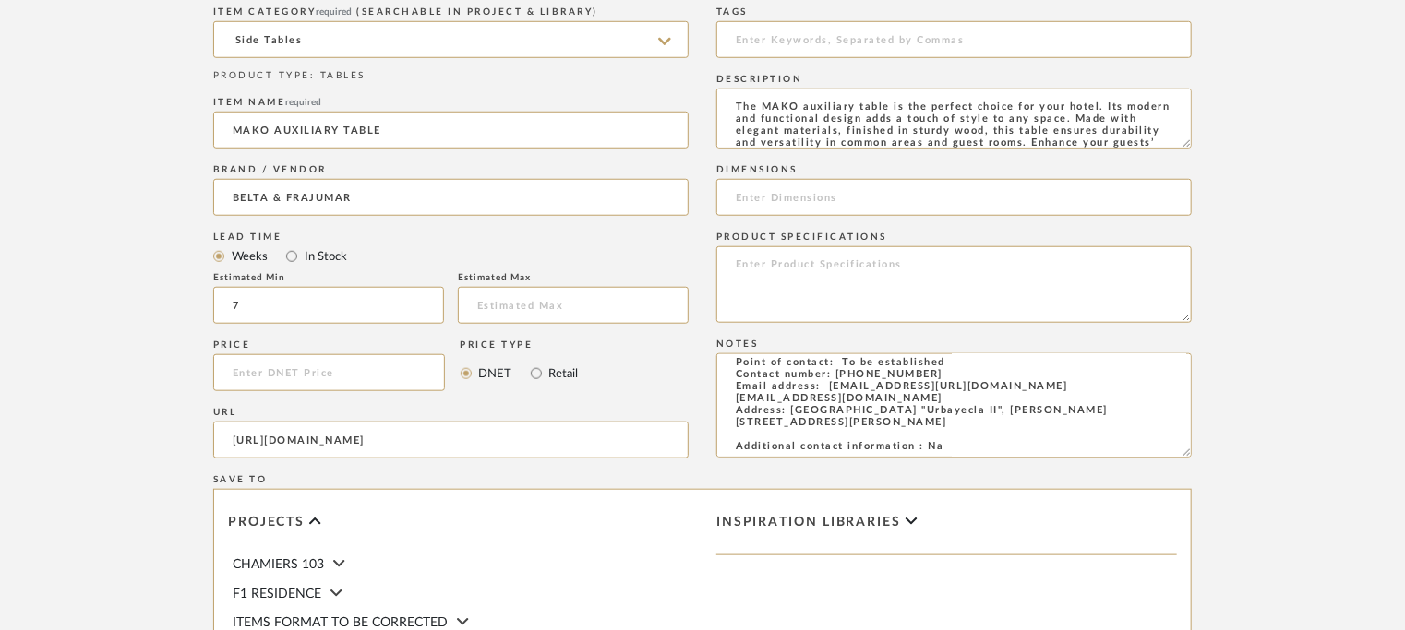
type textarea "Price: Na Lead time: 45days. MOQ : Our products for Contract projects are manuf…"
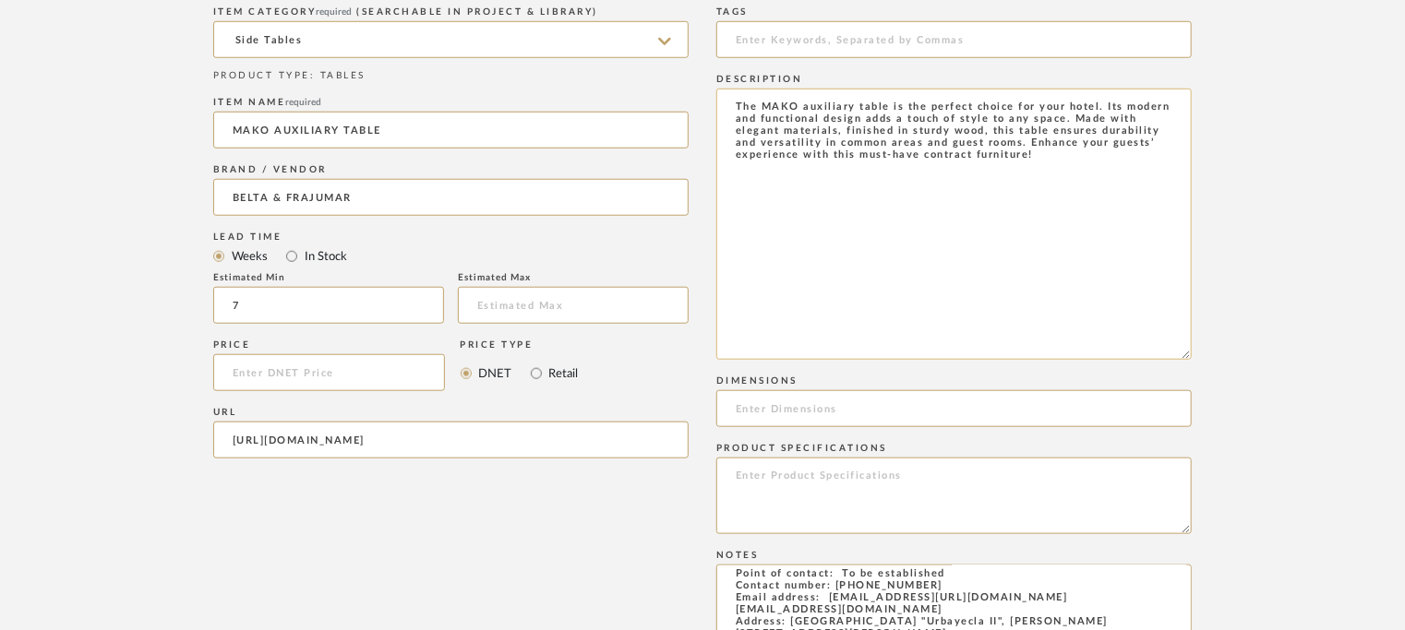
drag, startPoint x: 1183, startPoint y: 142, endPoint x: 1148, endPoint y: 332, distance: 193.2
click at [1211, 354] on form "Bulk upload images - create multiple items Import from Pinterest - create items…" at bounding box center [702, 368] width 1176 height 1411
drag, startPoint x: 1051, startPoint y: 234, endPoint x: 700, endPoint y: 105, distance: 374.7
click at [700, 105] on div "Item Type required Product Inspiration Image Site Photo or PDF Upload JPG/PNG i…" at bounding box center [702, 499] width 979 height 1153
paste textarea "ype: Table - Mako Designer : Arbel Dimensions : na Material & Finishes : na Pro…"
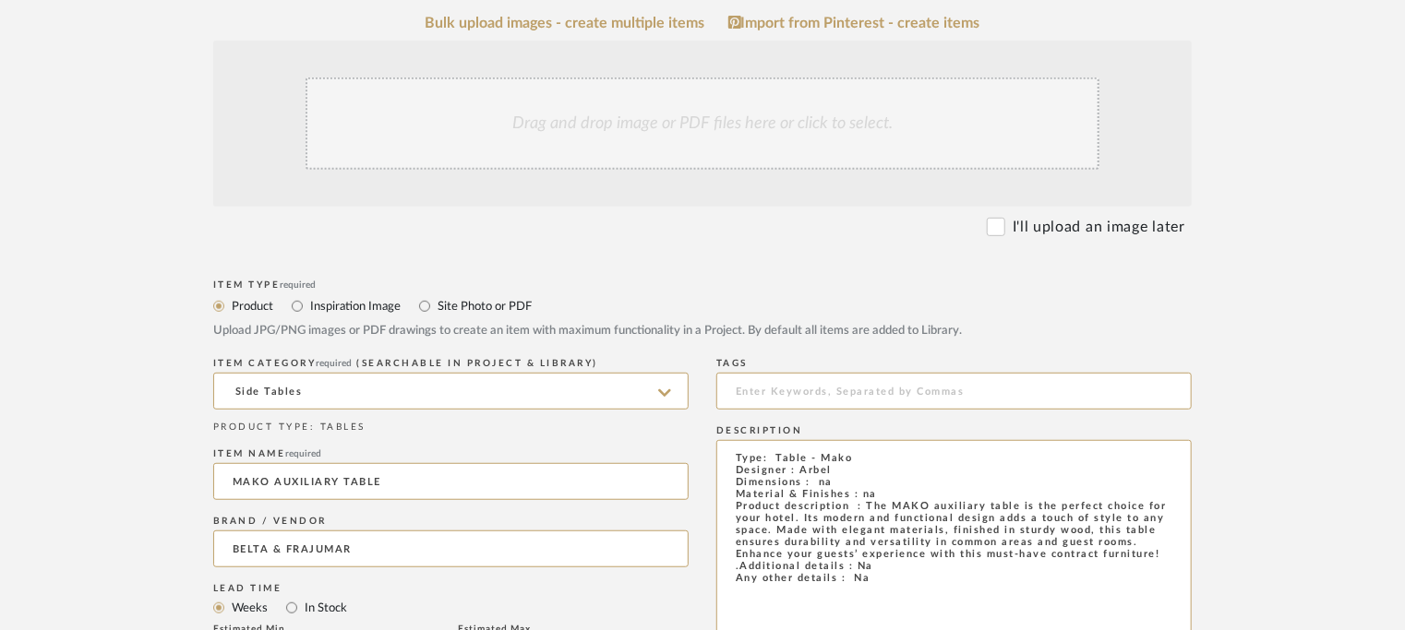
scroll to position [369, 0]
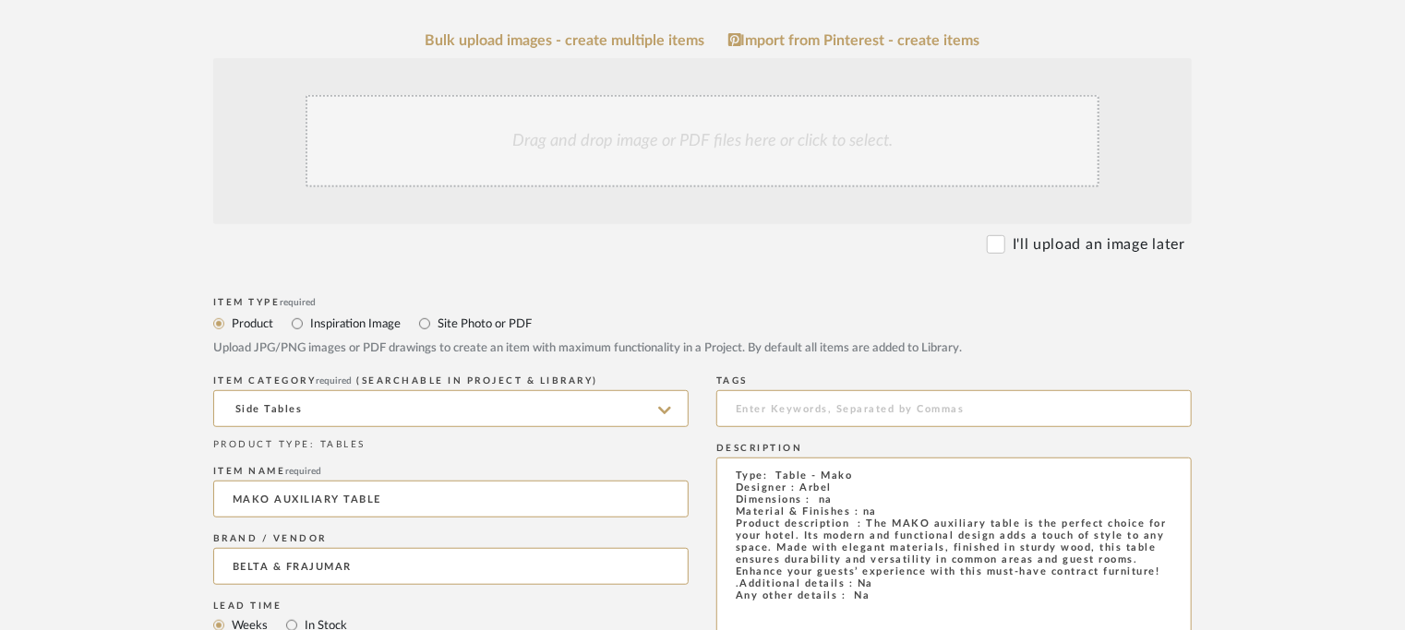
type textarea "Type: Table - Mako Designer : Arbel Dimensions : na Material & Finishes : na Pr…"
click at [640, 126] on div "Drag and drop image or PDF files here or click to select." at bounding box center [703, 141] width 794 height 92
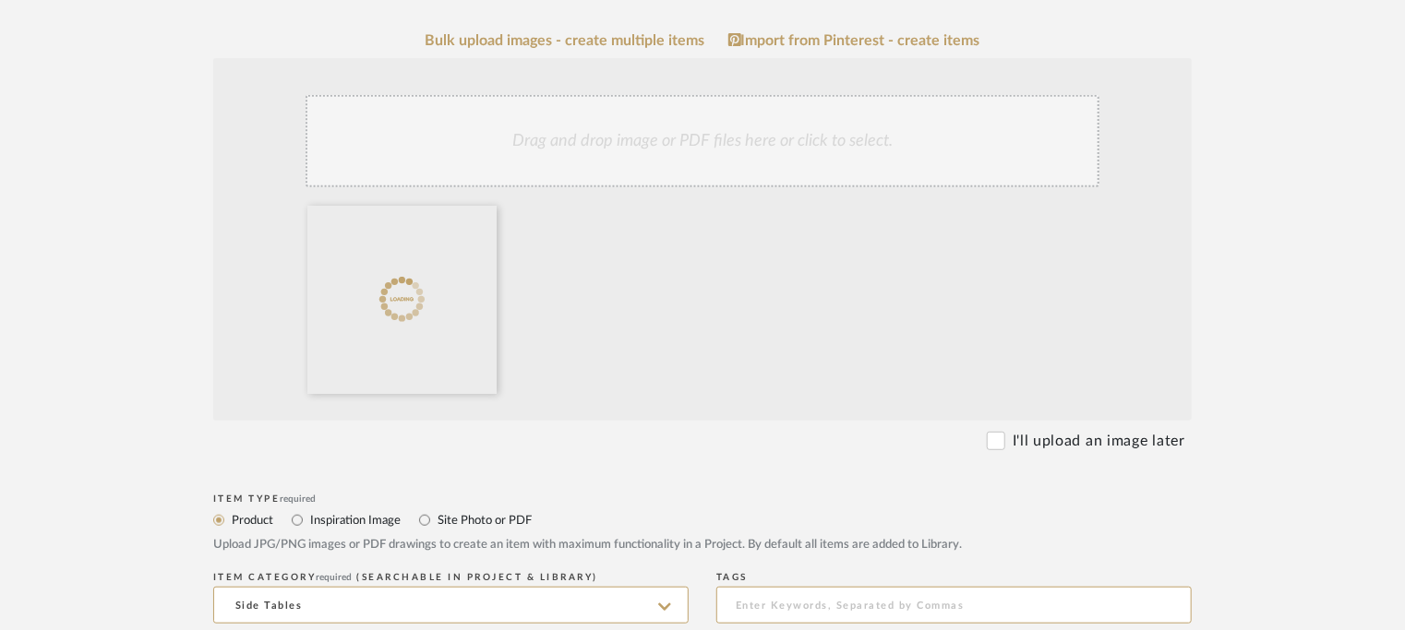
click at [615, 143] on div "Drag and drop image or PDF files here or click to select." at bounding box center [703, 141] width 794 height 92
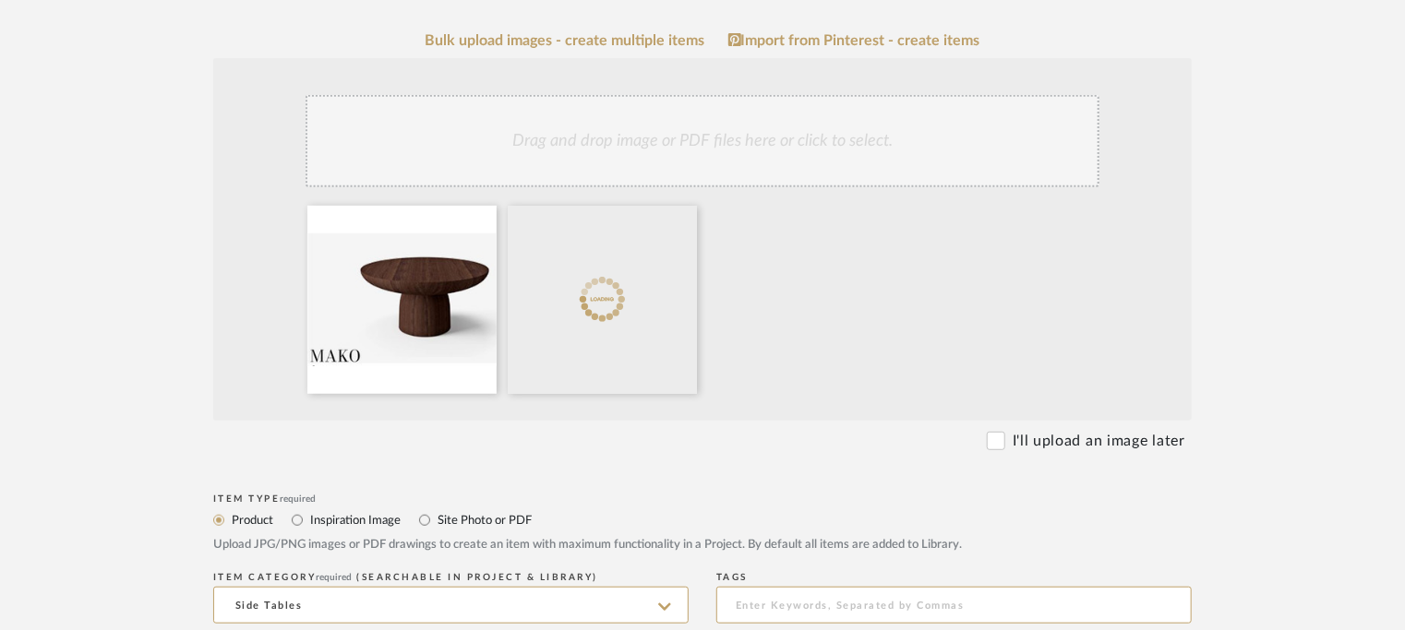
click at [734, 121] on div "Drag and drop image or PDF files here or click to select." at bounding box center [703, 141] width 794 height 92
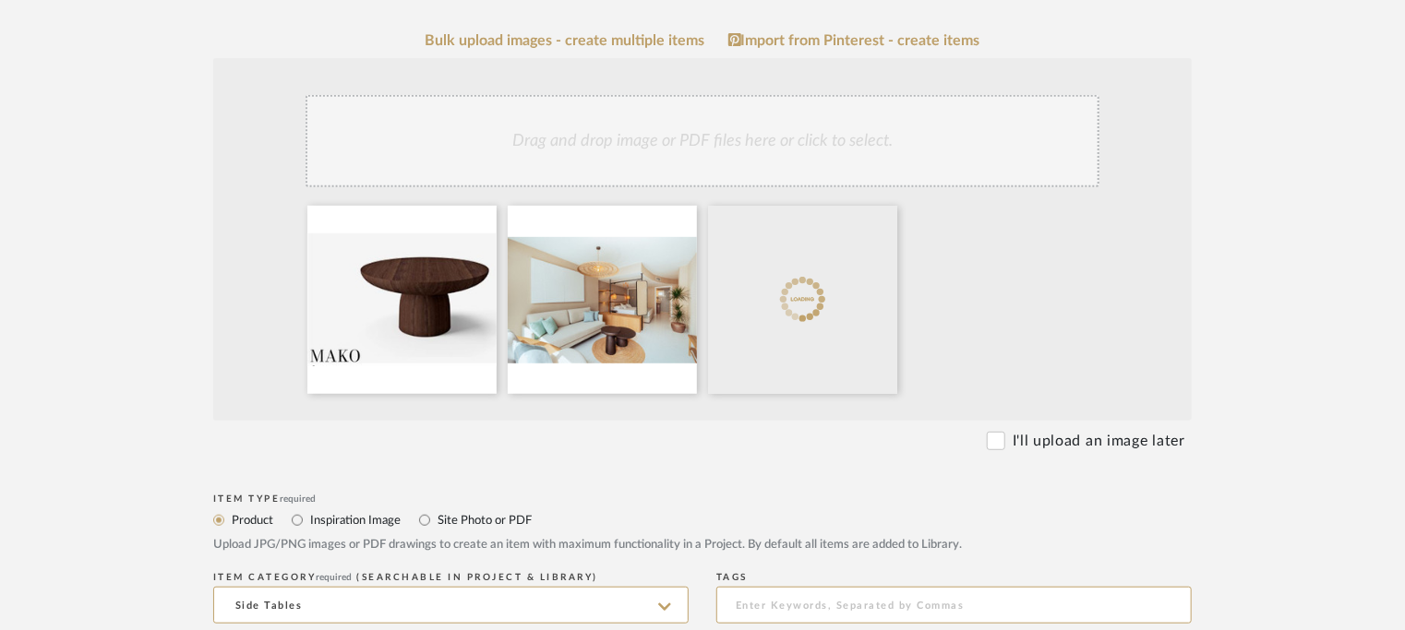
click at [836, 133] on div "Drag and drop image or PDF files here or click to select." at bounding box center [703, 141] width 794 height 92
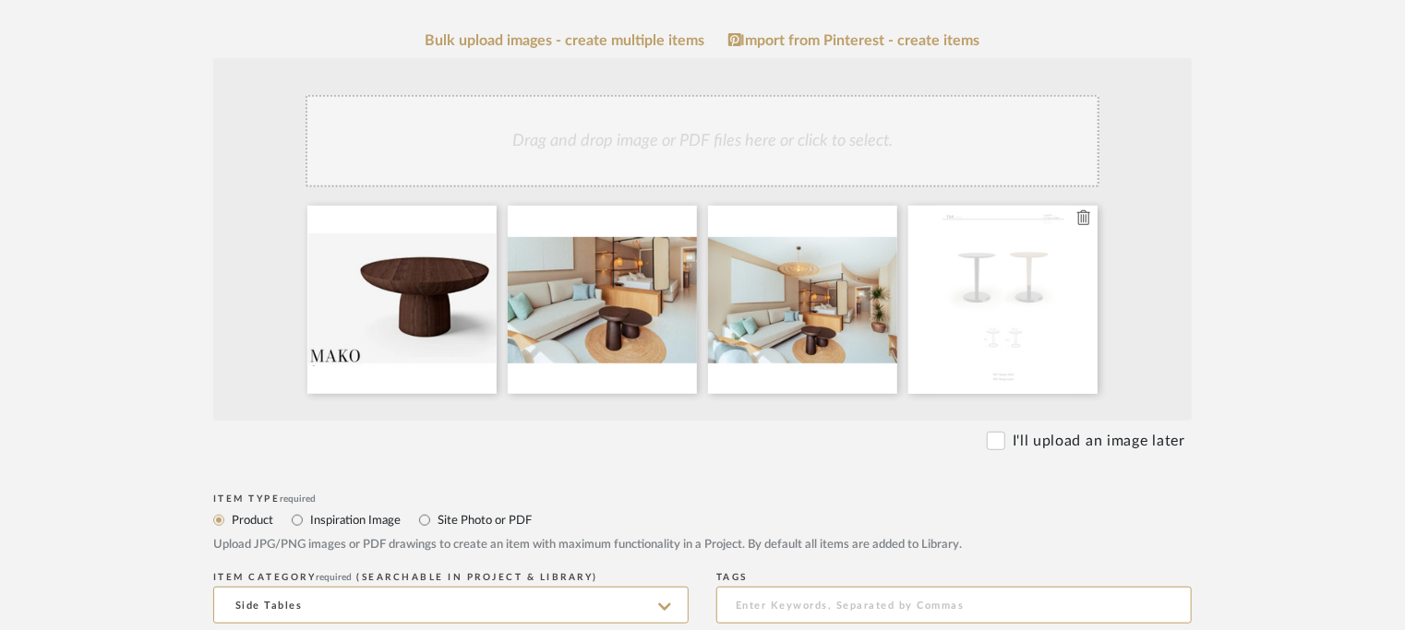
click at [1087, 222] on icon at bounding box center [1083, 217] width 13 height 15
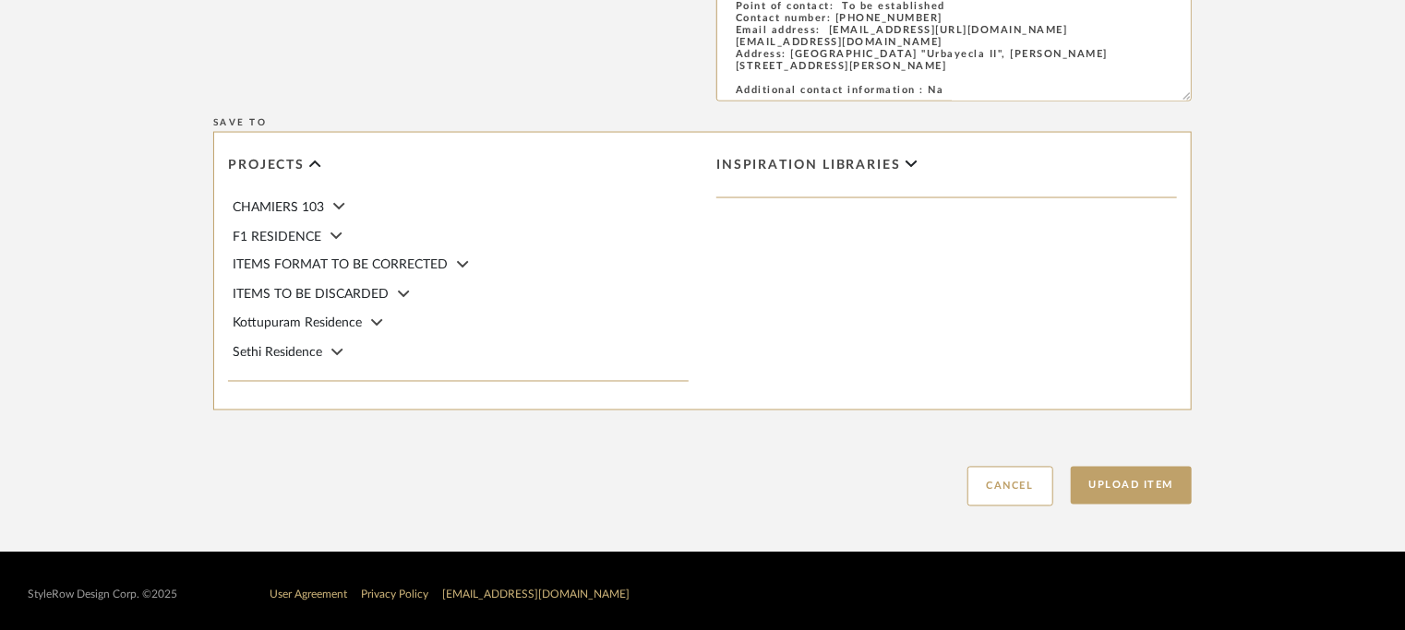
scroll to position [1511, 0]
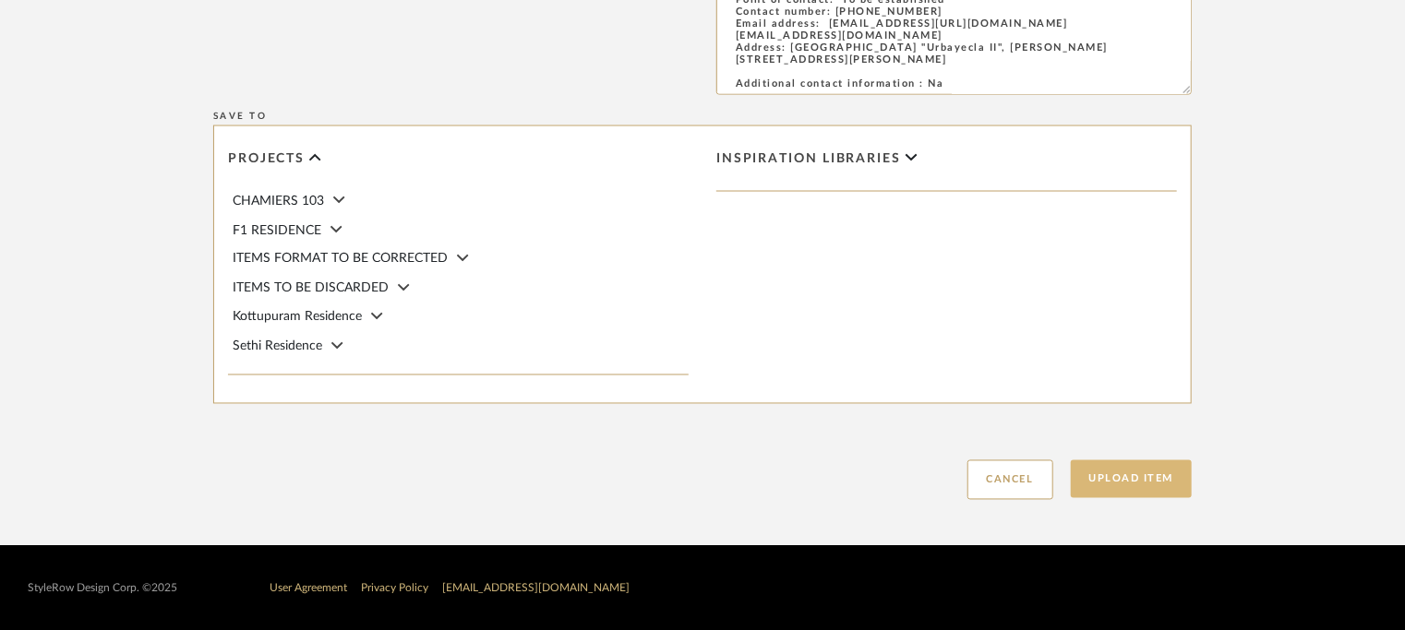
click at [1159, 483] on button "Upload Item" at bounding box center [1132, 480] width 122 height 38
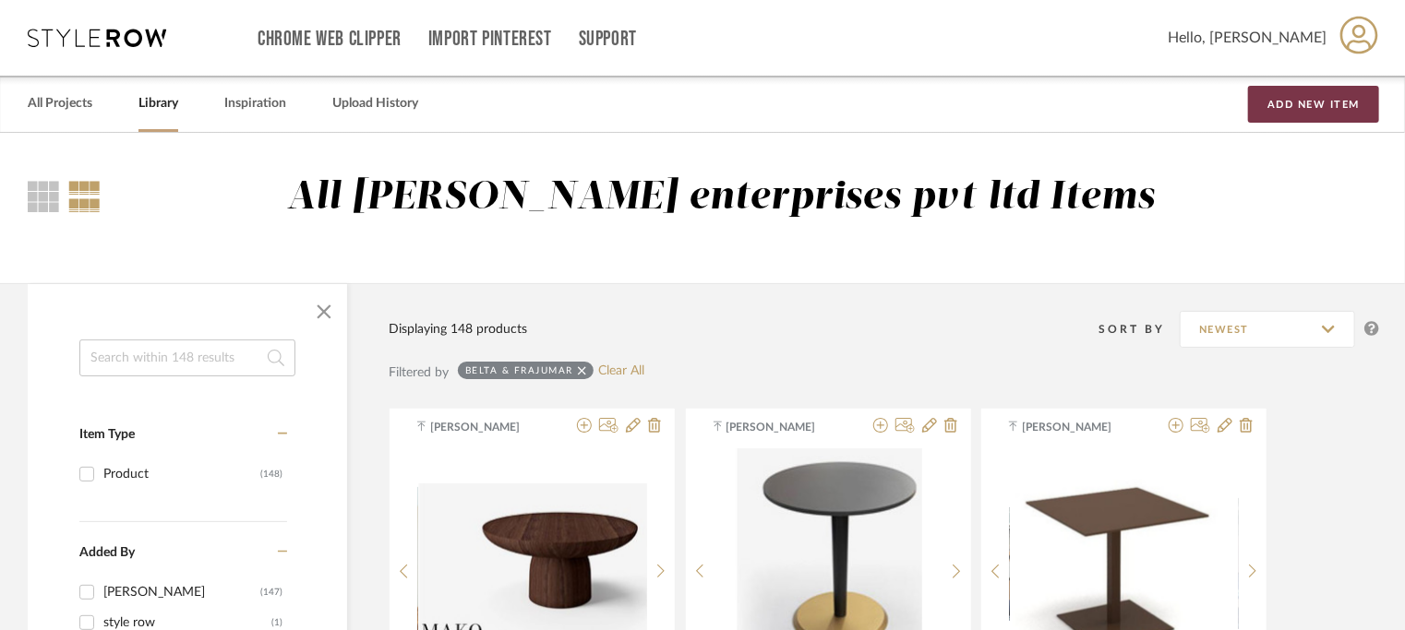
click at [1344, 103] on button "Add New Item" at bounding box center [1313, 104] width 131 height 37
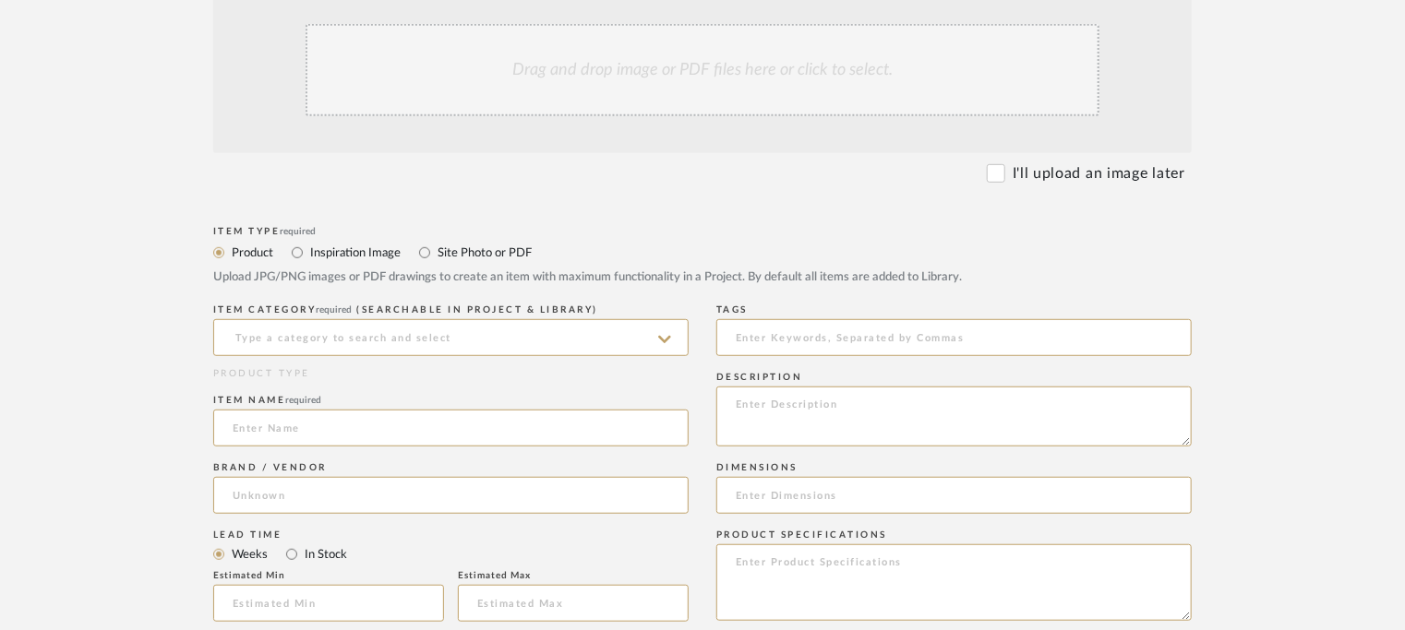
scroll to position [462, 0]
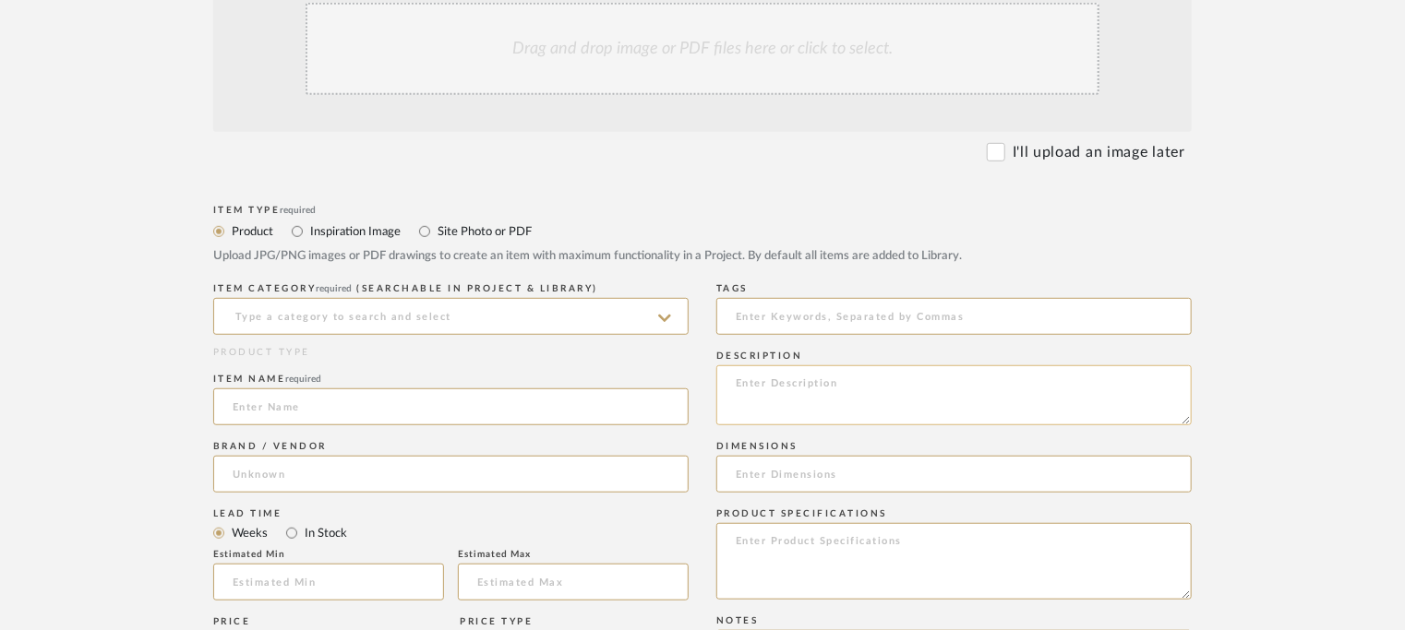
paste textarea "Type: Bench - Bona Designer : Arbel Dimensions : na Material & Finishes : na Pr…"
click at [759, 376] on textarea "Type: Bench - Bona Designer : Arbel Dimensions : na Material & Finishes : na Pr…" at bounding box center [953, 396] width 475 height 60
type textarea "Type: Bench - Bona Designer : Arbel Dimensions : na Material & Finishes : na Pr…"
click at [546, 306] on input at bounding box center [450, 316] width 475 height 37
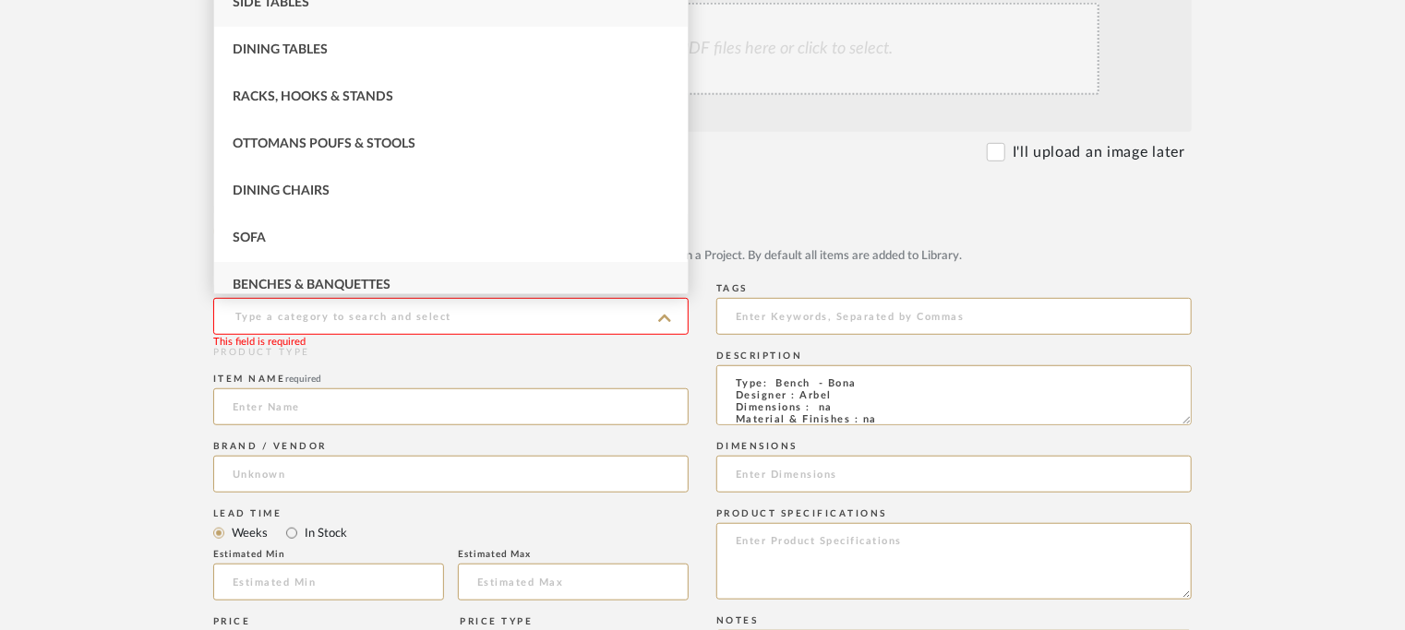
click at [255, 282] on span "Benches & Banquettes" at bounding box center [312, 285] width 158 height 13
type input "Benches & Banquettes"
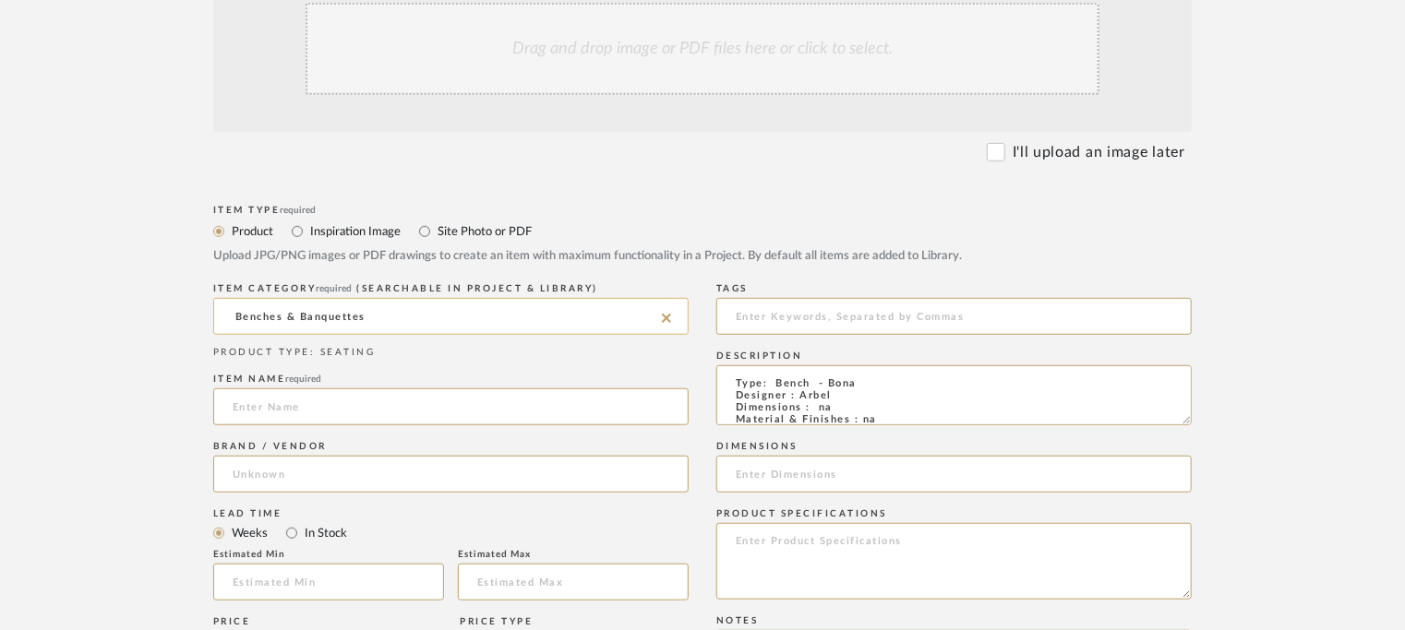
click at [439, 315] on input "Benches & Banquettes" at bounding box center [450, 316] width 475 height 37
click at [316, 490] on input at bounding box center [450, 474] width 475 height 37
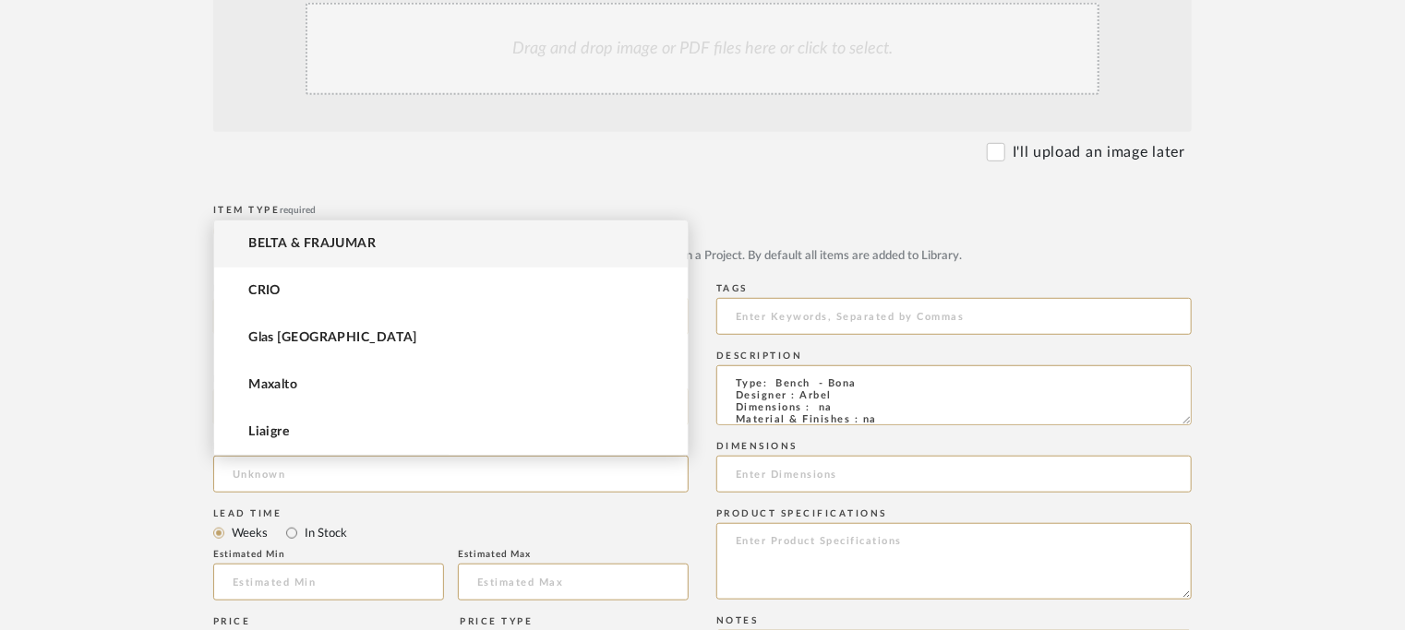
click at [325, 238] on span "BELTA & FRAJUMAR" at bounding box center [311, 244] width 127 height 16
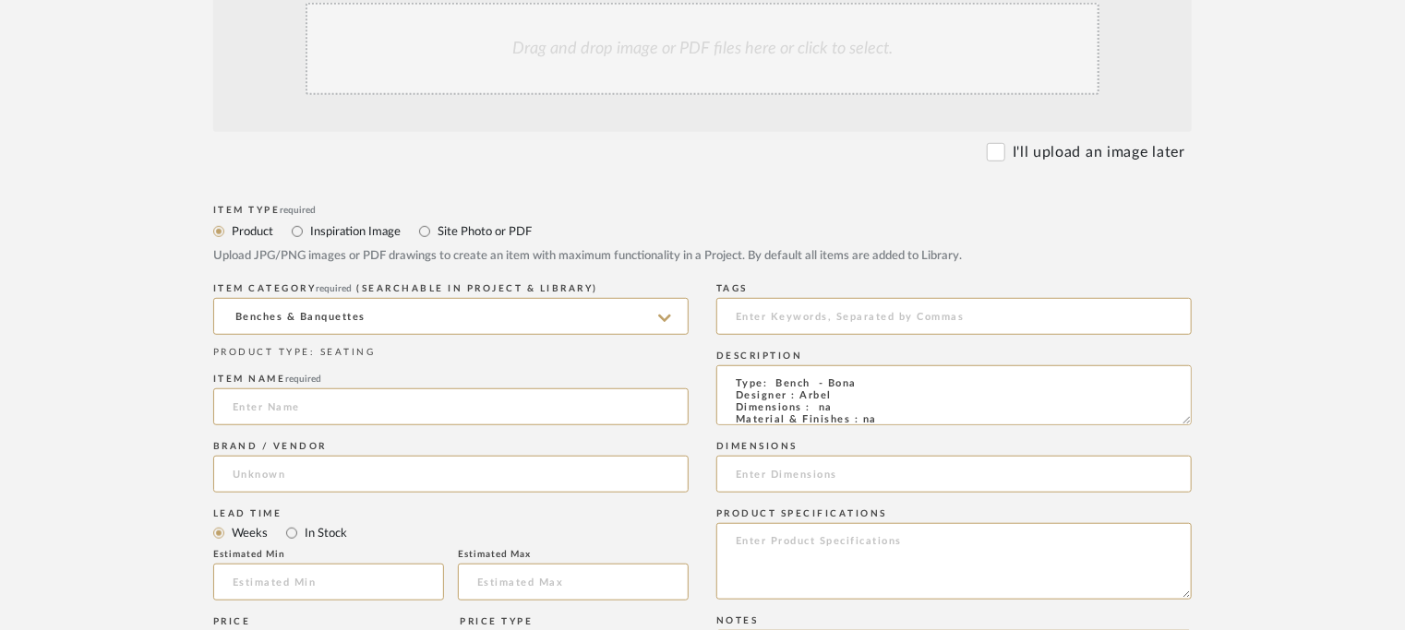
type input "BELTA & FRAJUMAR"
click at [294, 405] on input at bounding box center [450, 407] width 475 height 37
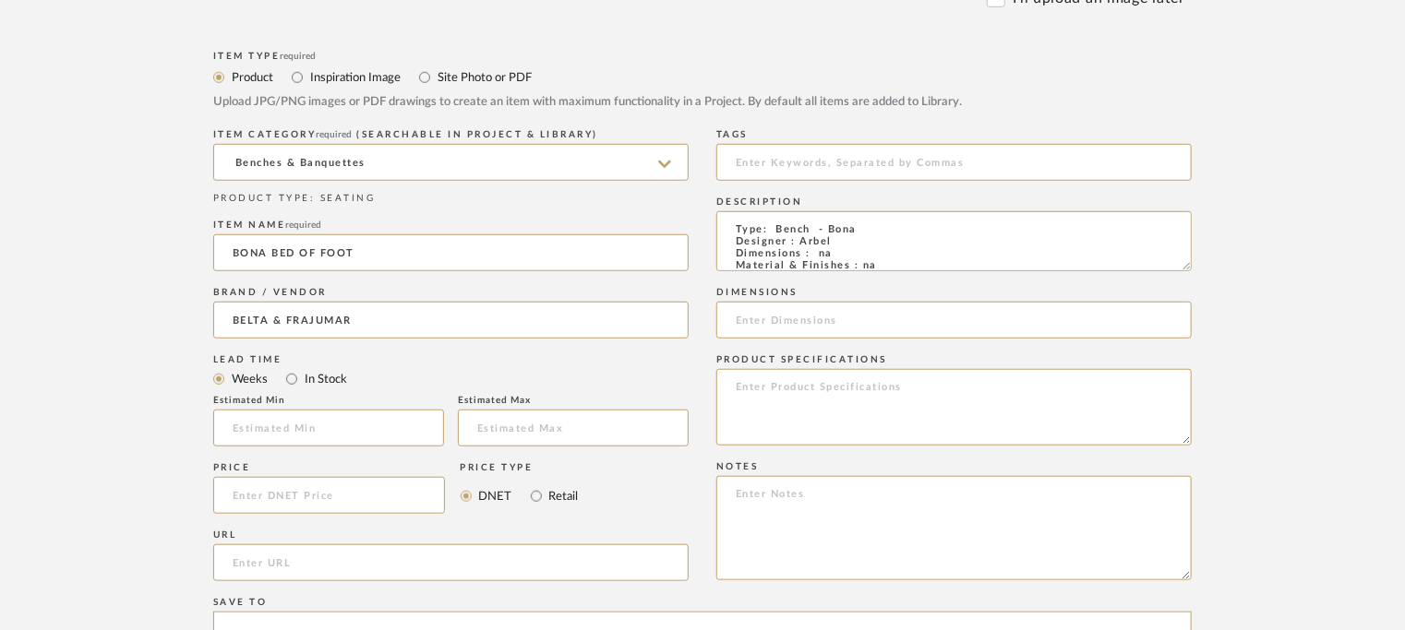
scroll to position [739, 0]
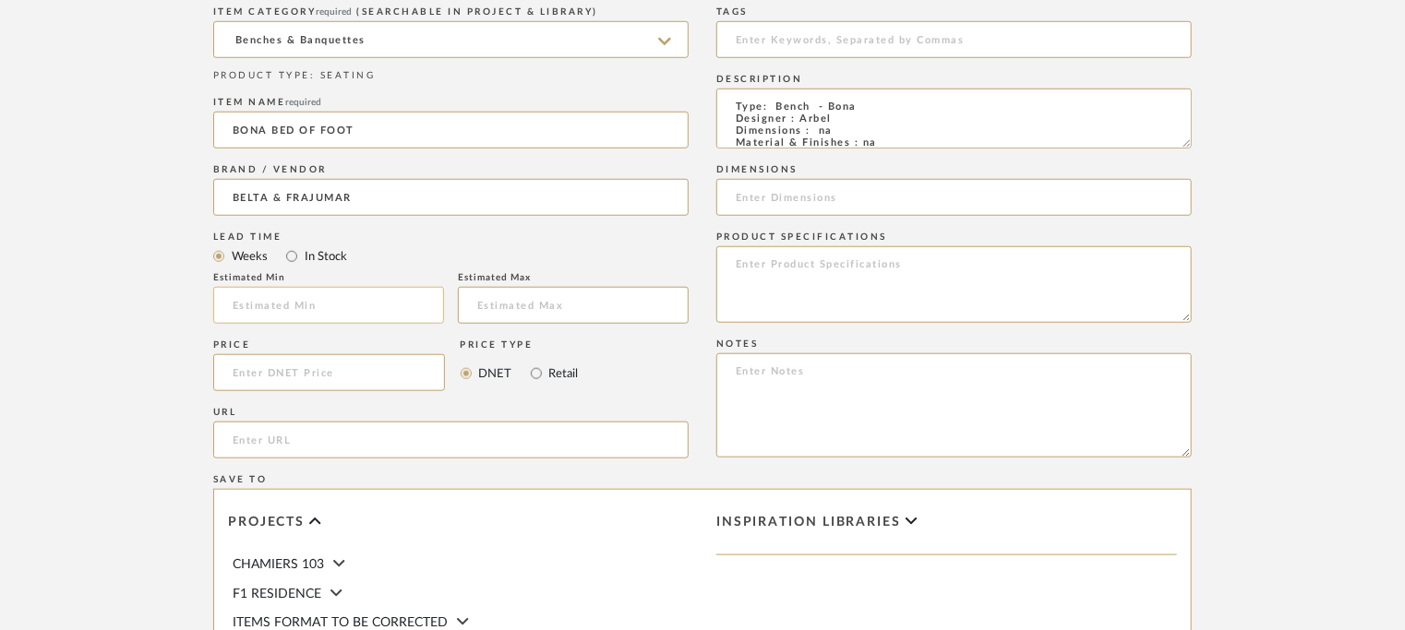
type input "BONA BED OF FOOT"
click at [358, 307] on input "text" at bounding box center [328, 305] width 231 height 37
type input "7"
click at [272, 434] on input "url" at bounding box center [450, 440] width 475 height 37
paste input "[URL][DOMAIN_NAME]"
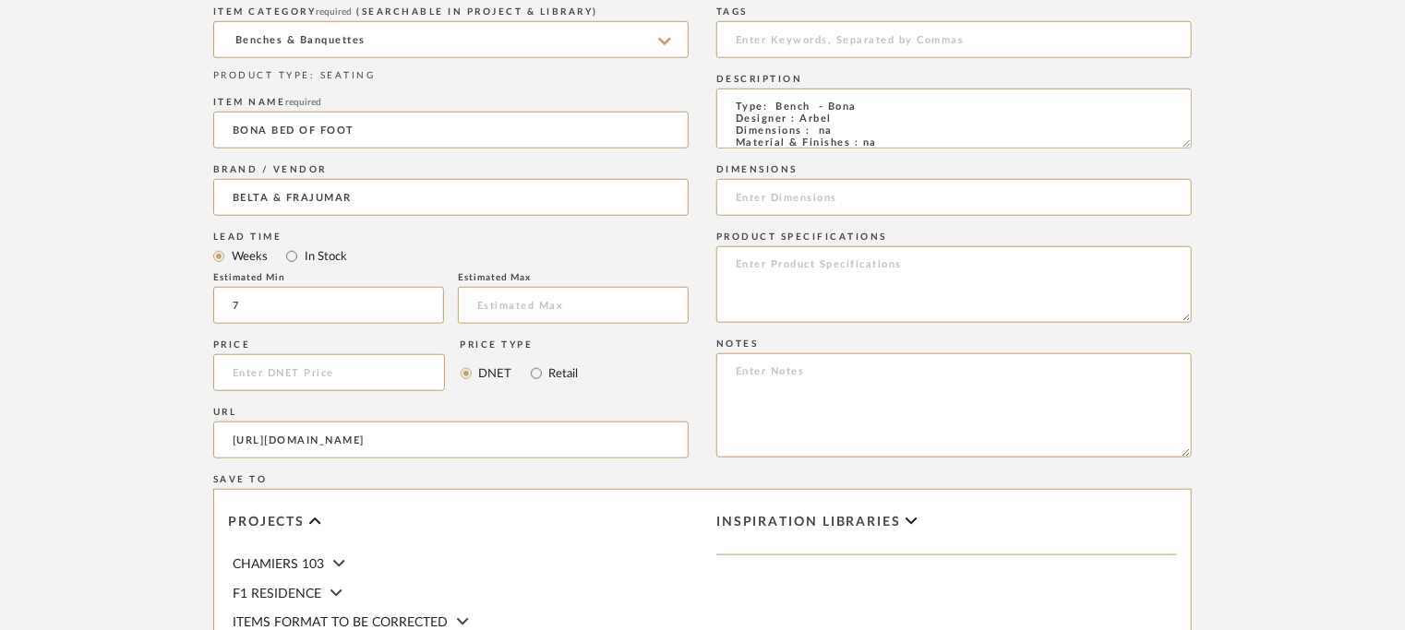
type input "[URL][DOMAIN_NAME]"
click at [739, 385] on textarea at bounding box center [953, 406] width 475 height 104
paste textarea "[URL][DOMAIN_NAME]"
type textarea "[URL][DOMAIN_NAME]"
drag, startPoint x: 1127, startPoint y: 361, endPoint x: 355, endPoint y: 352, distance: 771.8
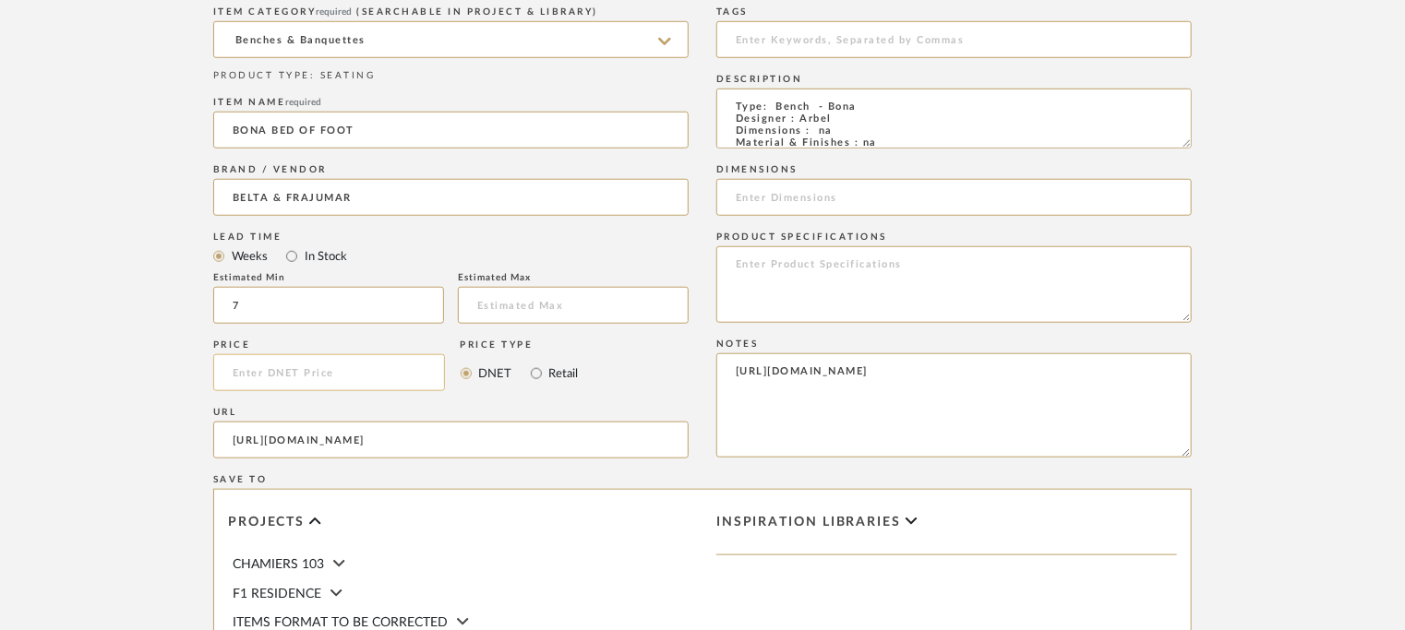
click at [406, 361] on div "Item Type required Product Inspiration Image Site Photo or PDF Upload JPG/PNG i…" at bounding box center [702, 393] width 979 height 941
paste textarea "Price: Na Lead time: 45days. MOQ : Our products for Contract projects are manuf…"
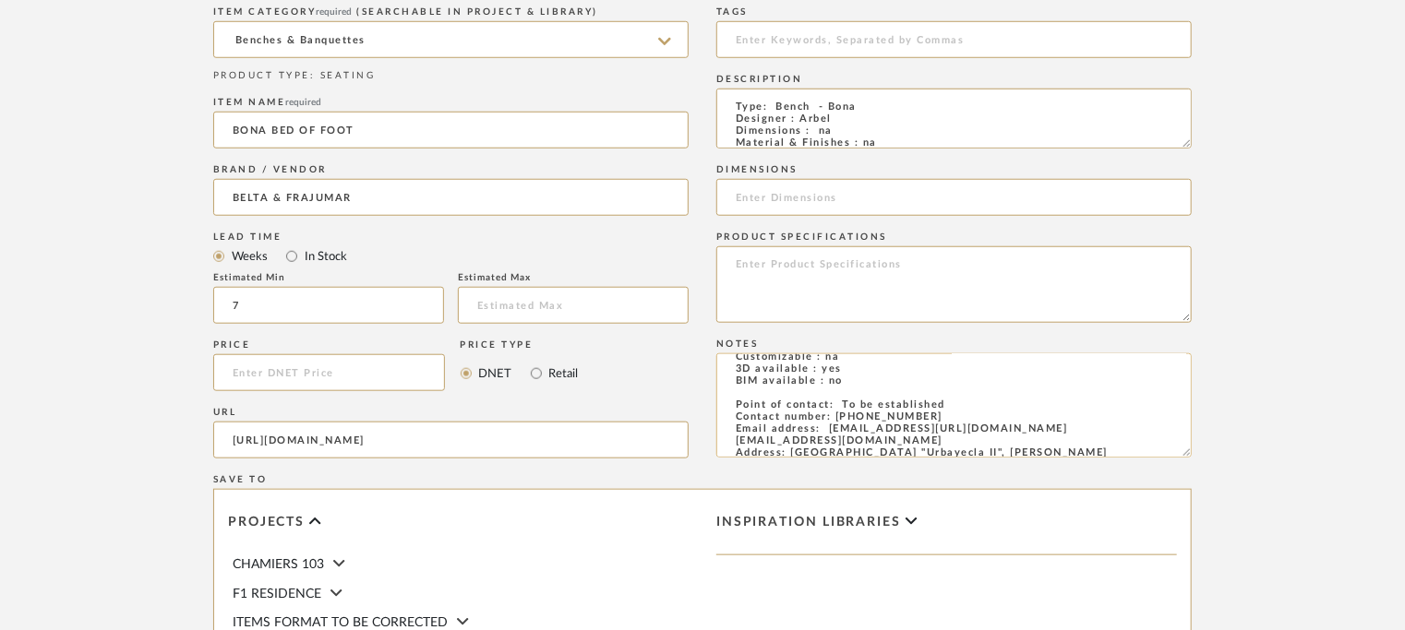
scroll to position [78, 0]
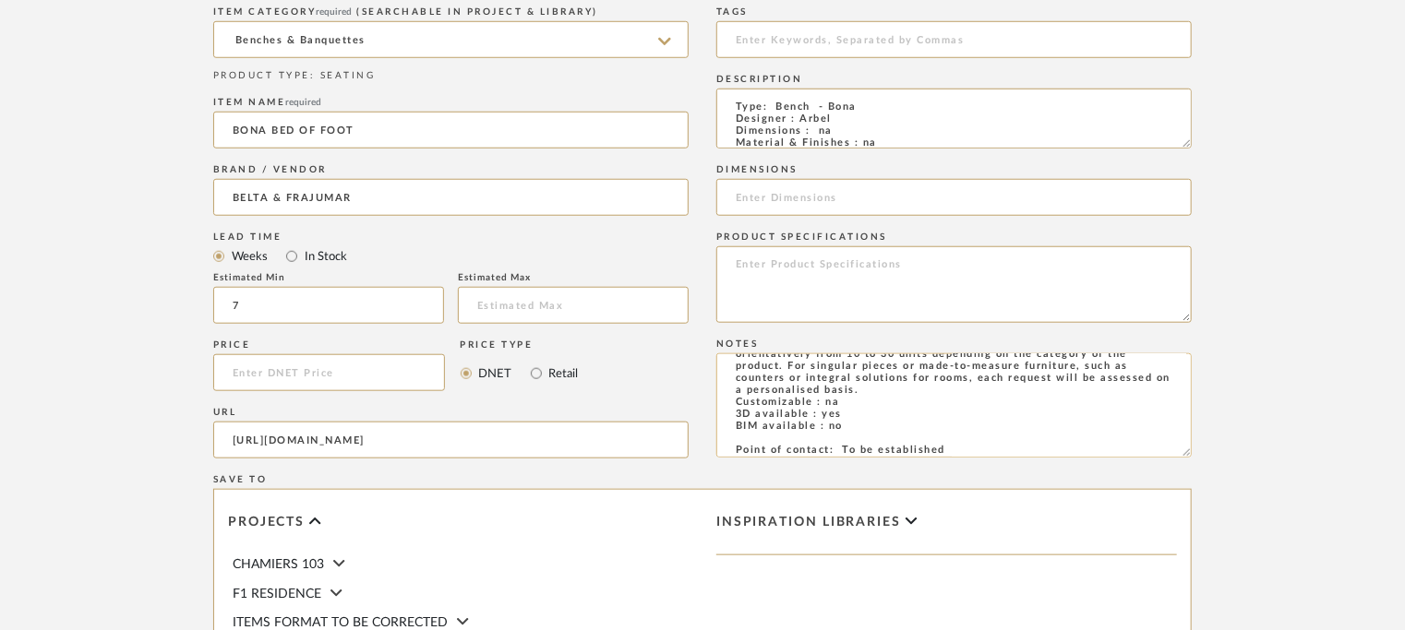
click at [827, 420] on textarea "Price: Na Lead time: 45days. MOQ : Our products for Contract projects are manuf…" at bounding box center [953, 406] width 475 height 104
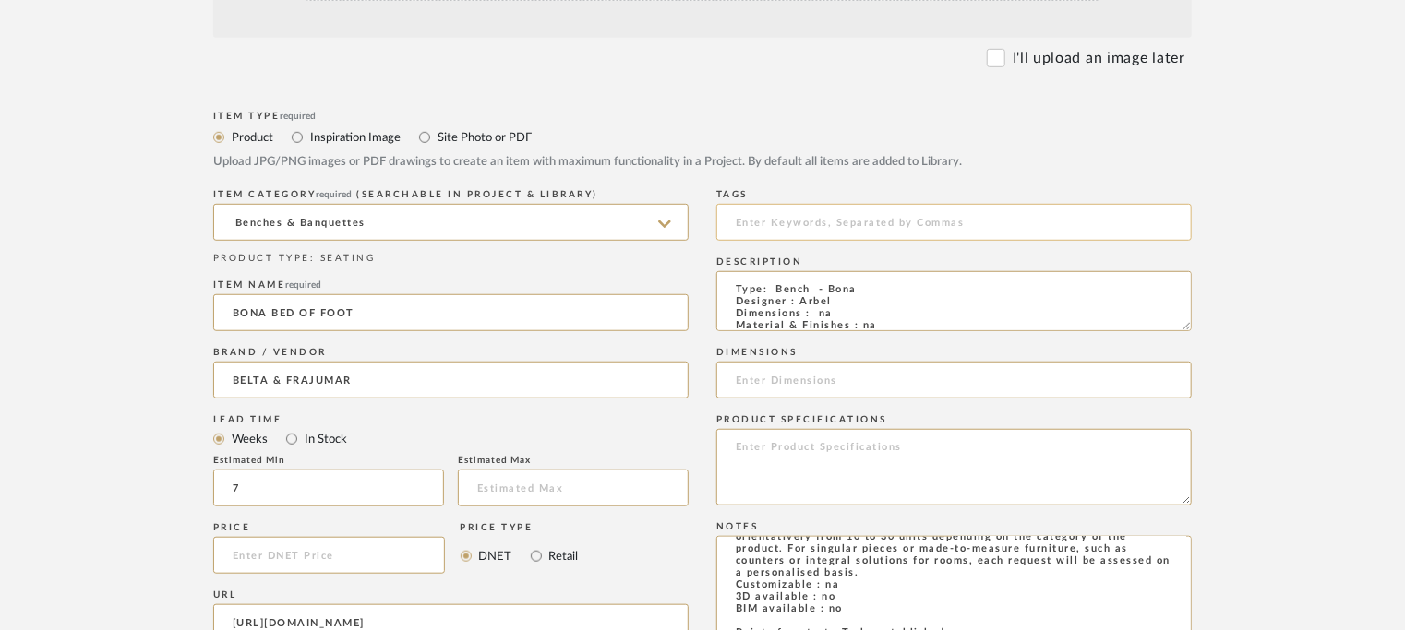
scroll to position [554, 0]
drag, startPoint x: 1187, startPoint y: 329, endPoint x: 1274, endPoint y: 564, distance: 250.9
click at [1265, 546] on form "Bulk upload images - create multiple items Import from Pinterest - create items…" at bounding box center [702, 448] width 1176 height 1201
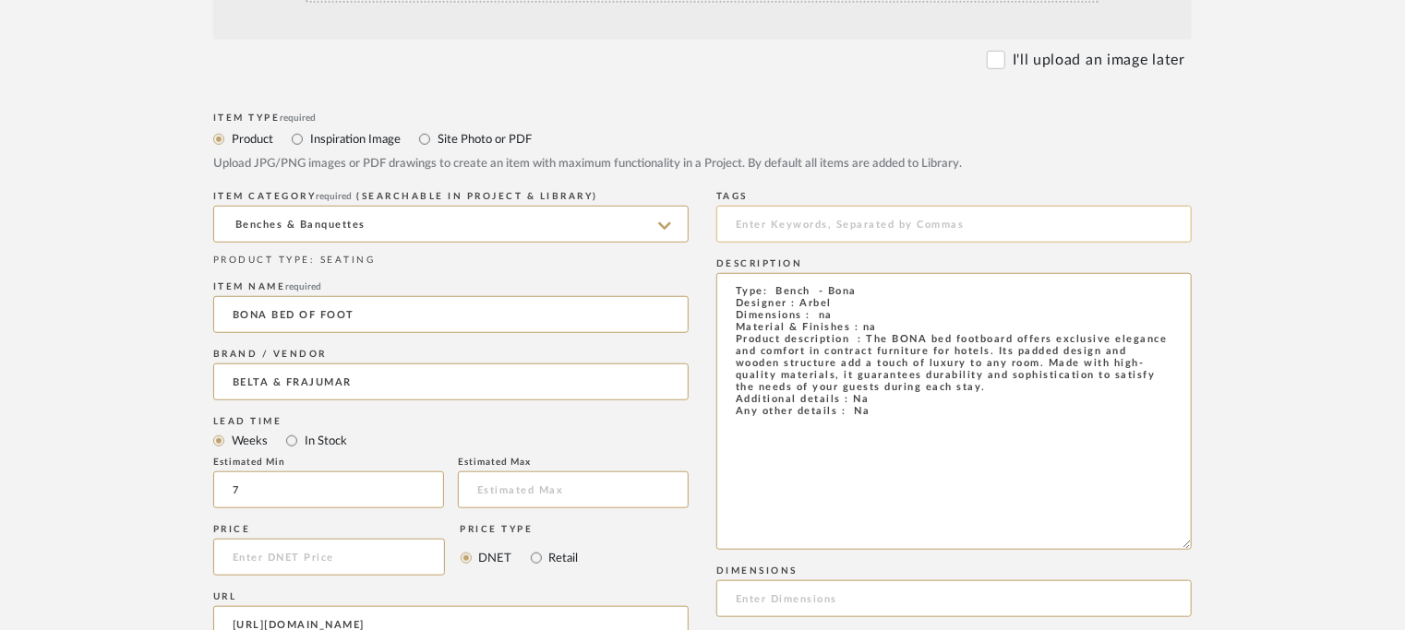
type textarea "Price: Na Lead time: 45days. MOQ : Our products for Contract projects are manuf…"
click at [847, 224] on input at bounding box center [953, 224] width 475 height 37
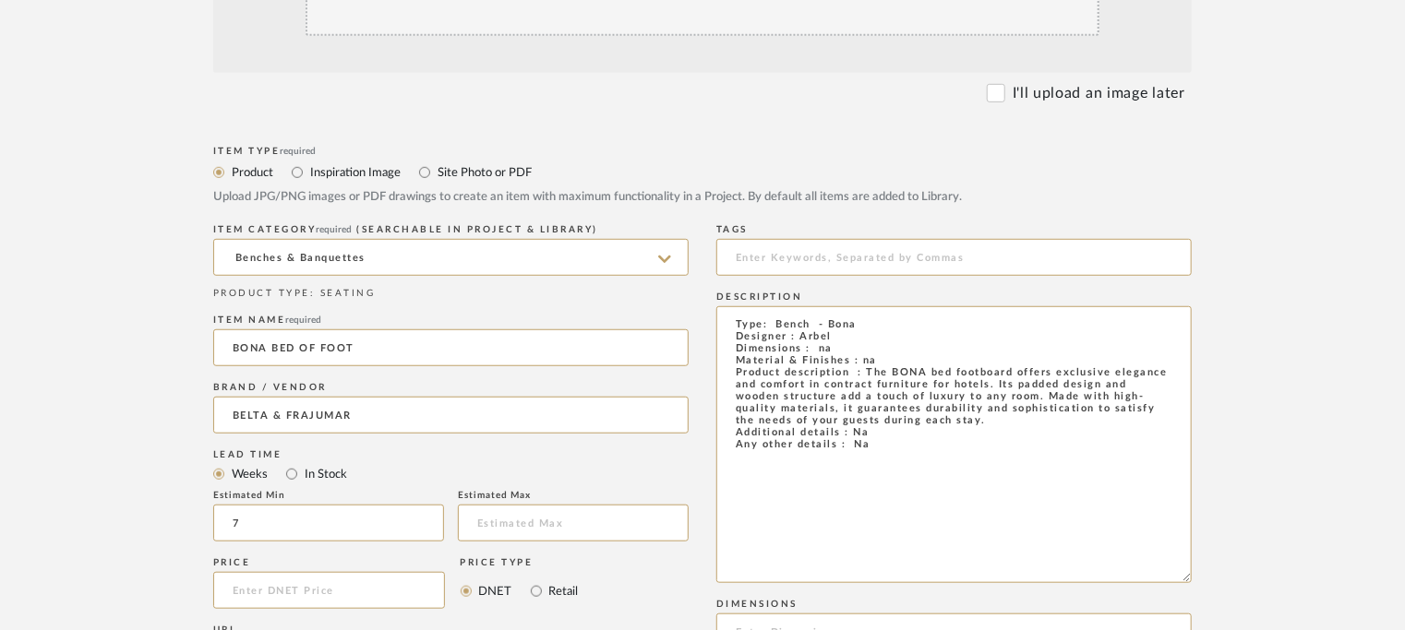
scroll to position [369, 0]
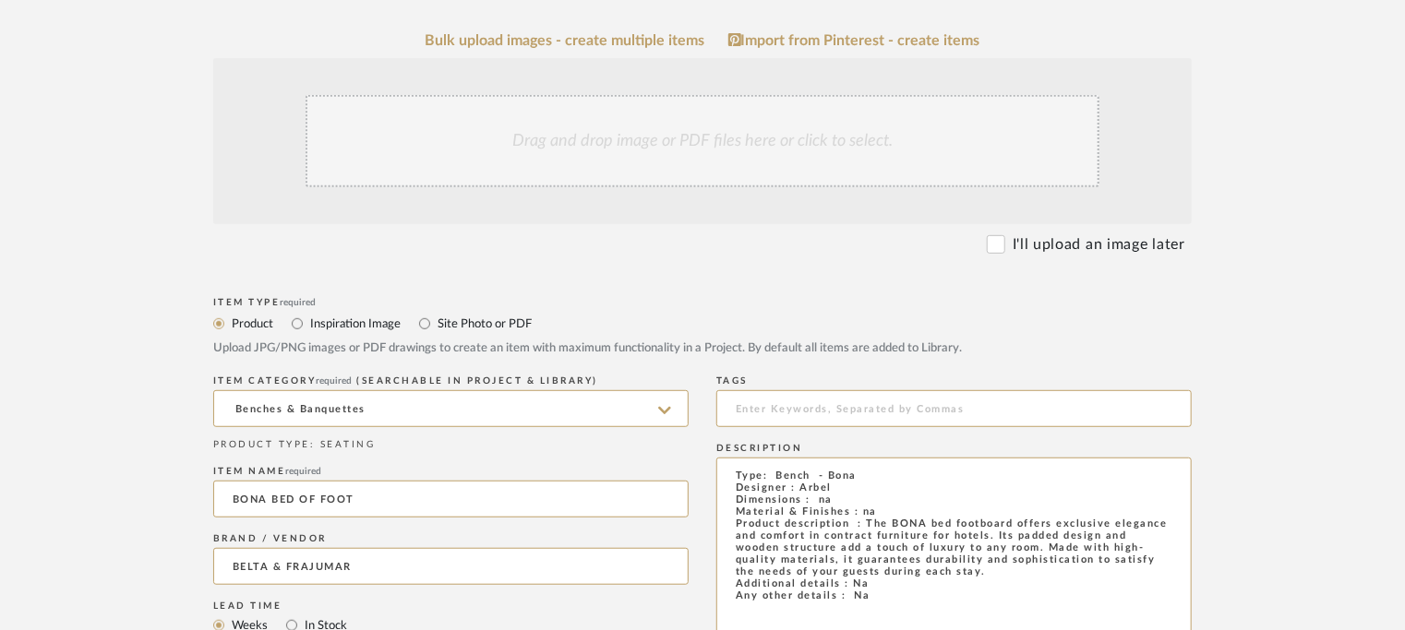
click at [772, 158] on div "Drag and drop image or PDF files here or click to select." at bounding box center [703, 141] width 794 height 92
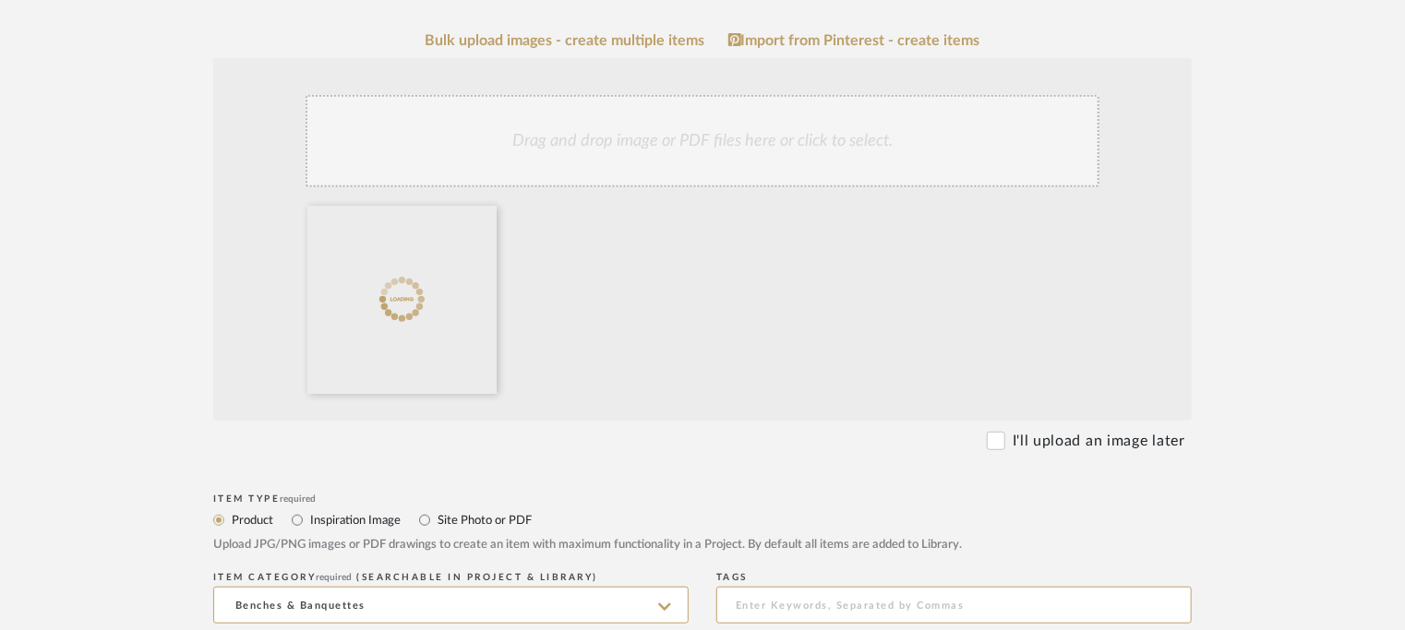
click at [640, 133] on div "Drag and drop image or PDF files here or click to select." at bounding box center [703, 141] width 794 height 92
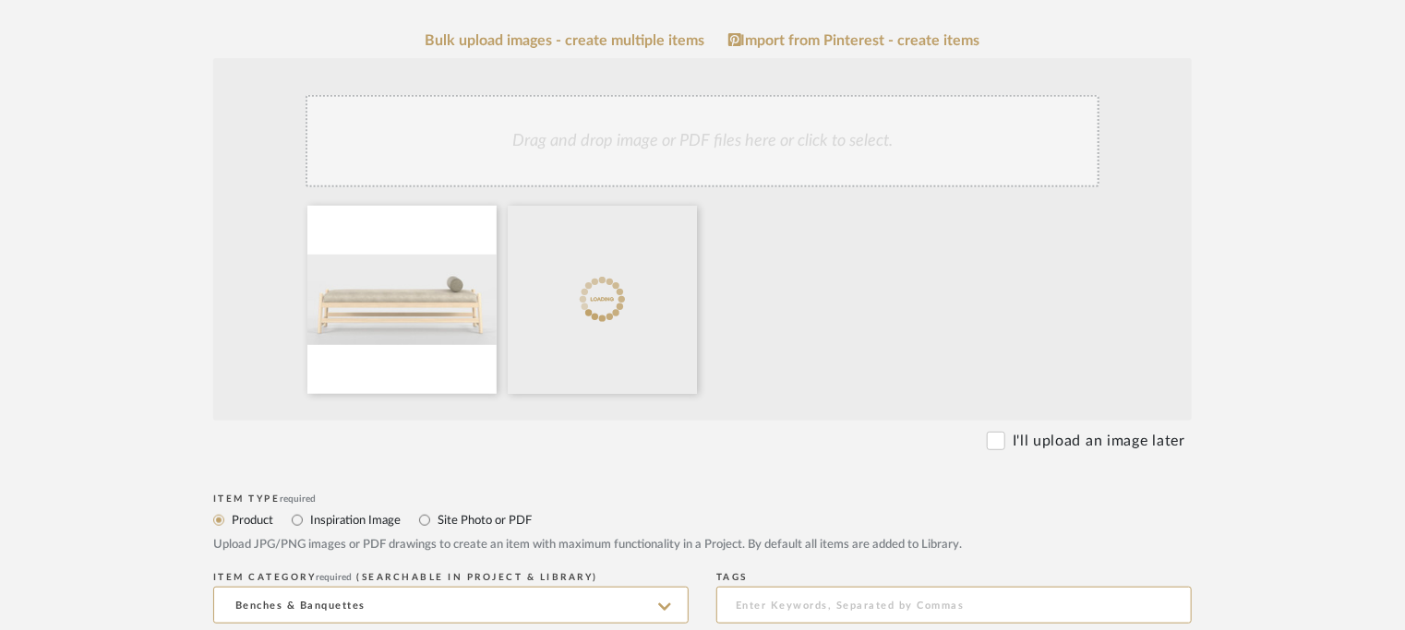
click at [707, 129] on div "Drag and drop image or PDF files here or click to select." at bounding box center [703, 141] width 794 height 92
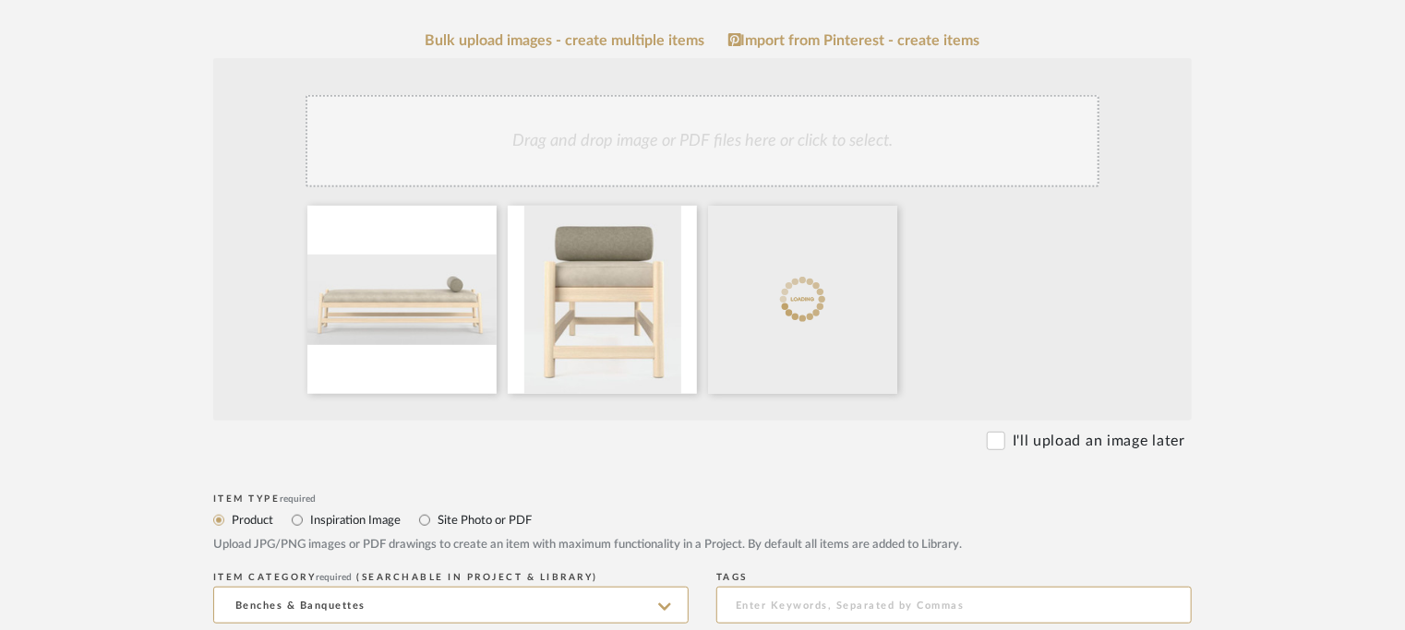
click at [739, 147] on div "Drag and drop image or PDF files here or click to select." at bounding box center [703, 141] width 794 height 92
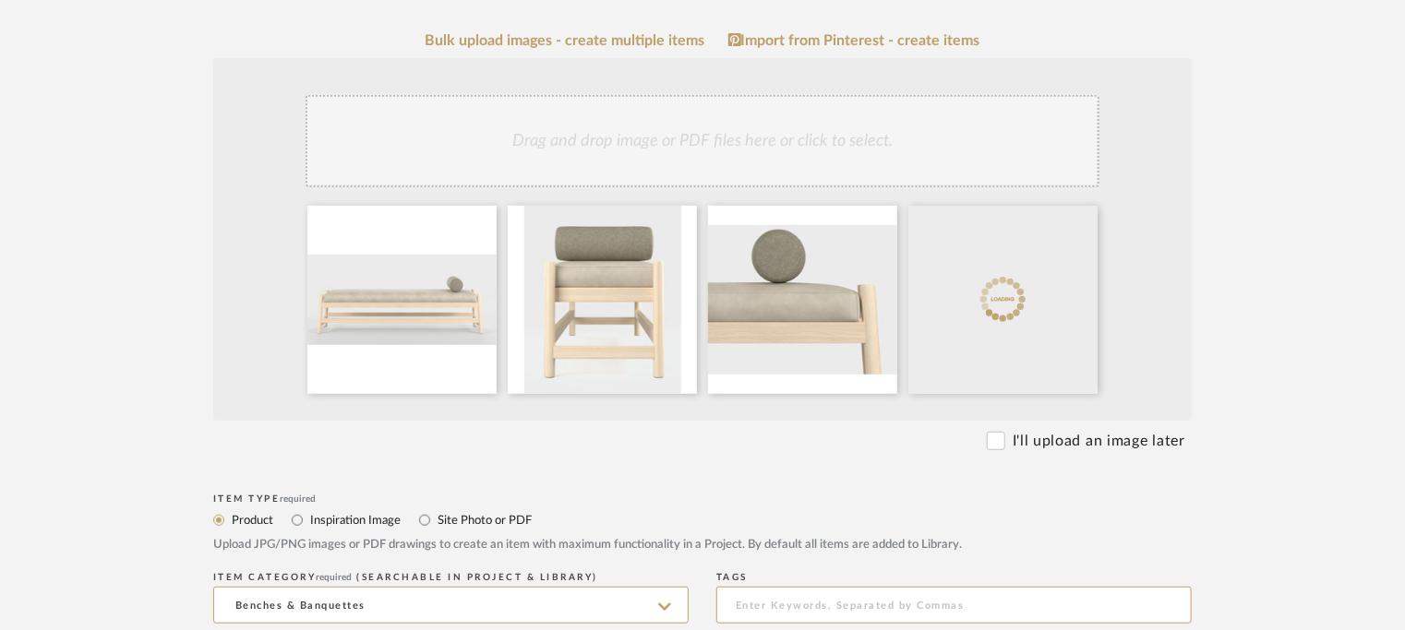
click at [795, 144] on div "Drag and drop image or PDF files here or click to select." at bounding box center [703, 141] width 794 height 92
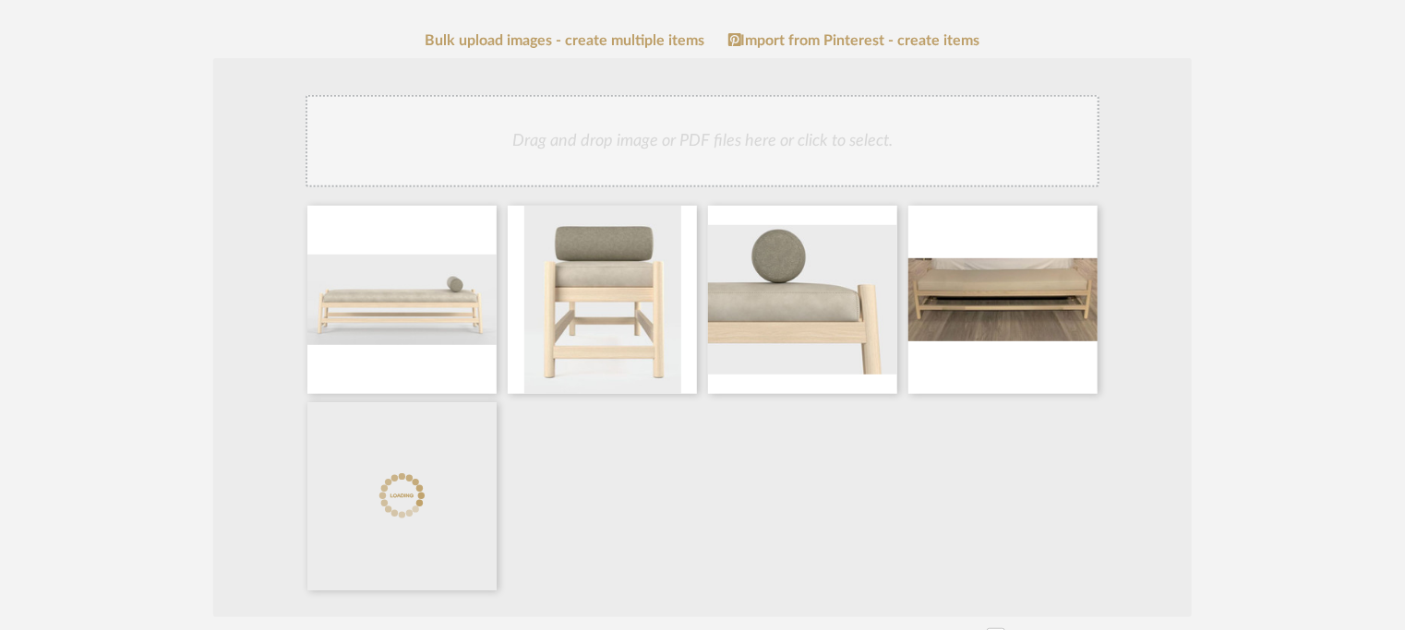
click at [765, 156] on div "Drag and drop image or PDF files here or click to select." at bounding box center [703, 141] width 794 height 92
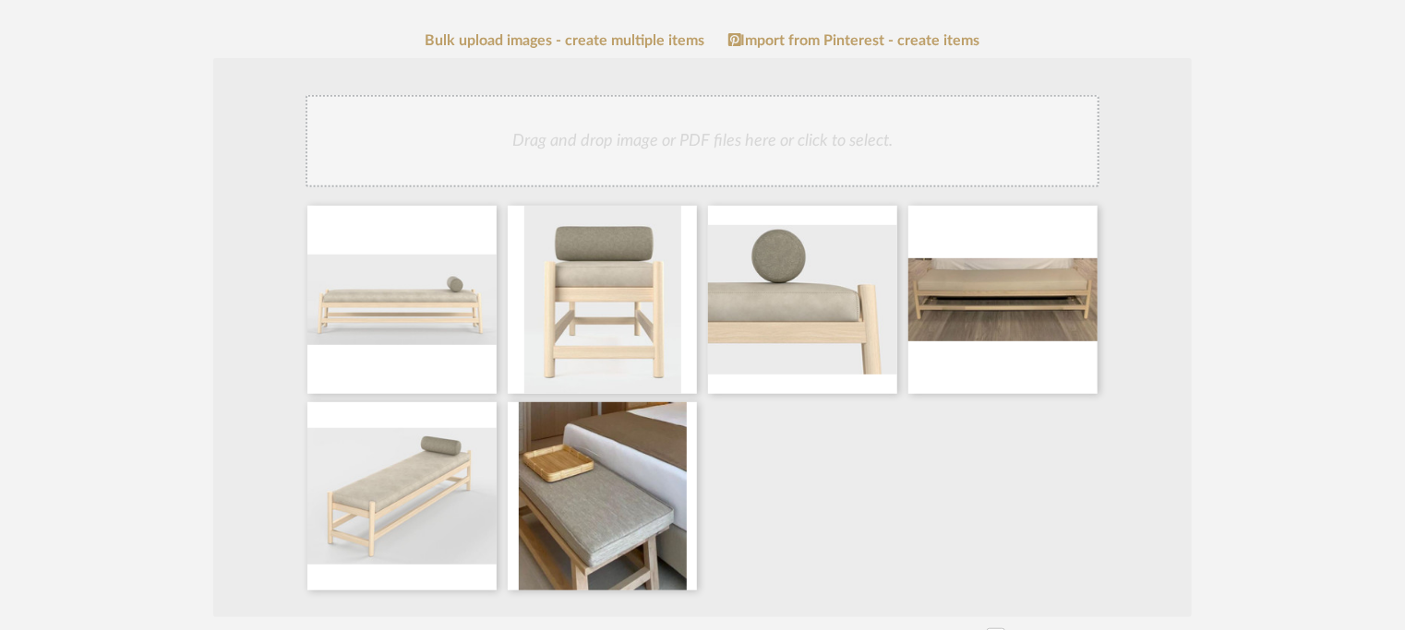
click at [827, 147] on div "Drag and drop image or PDF files here or click to select." at bounding box center [703, 141] width 794 height 92
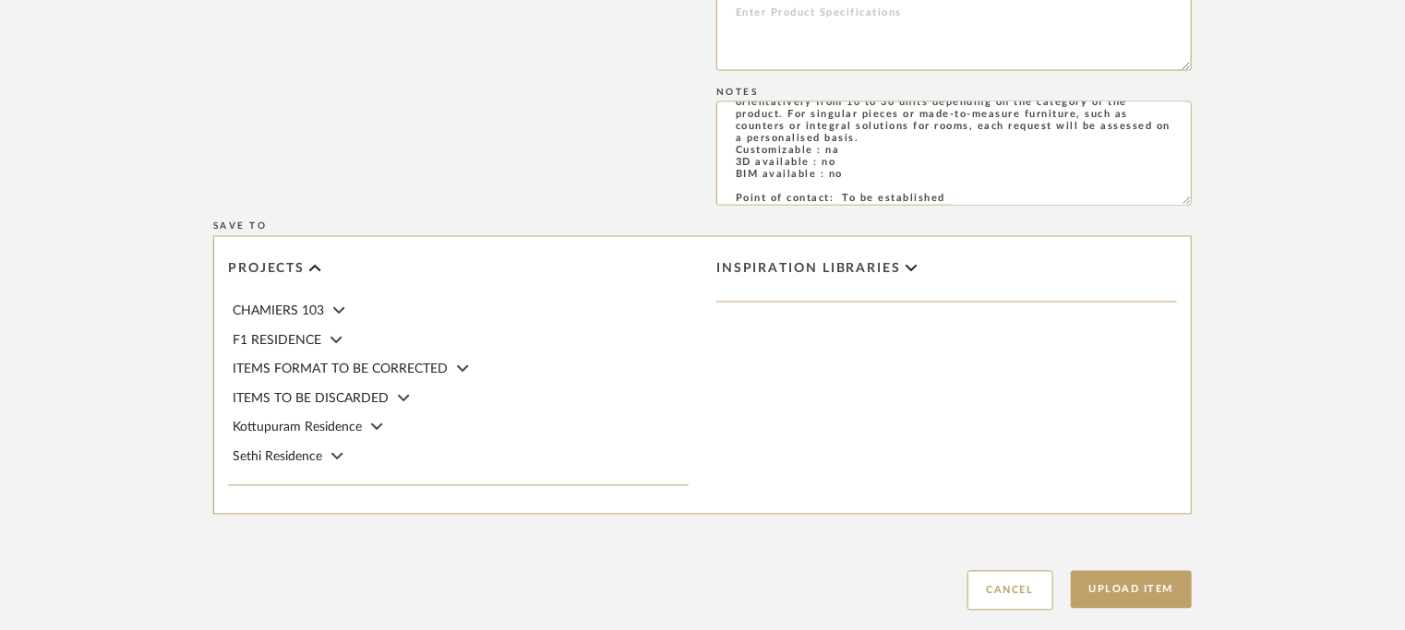
scroll to position [1711, 0]
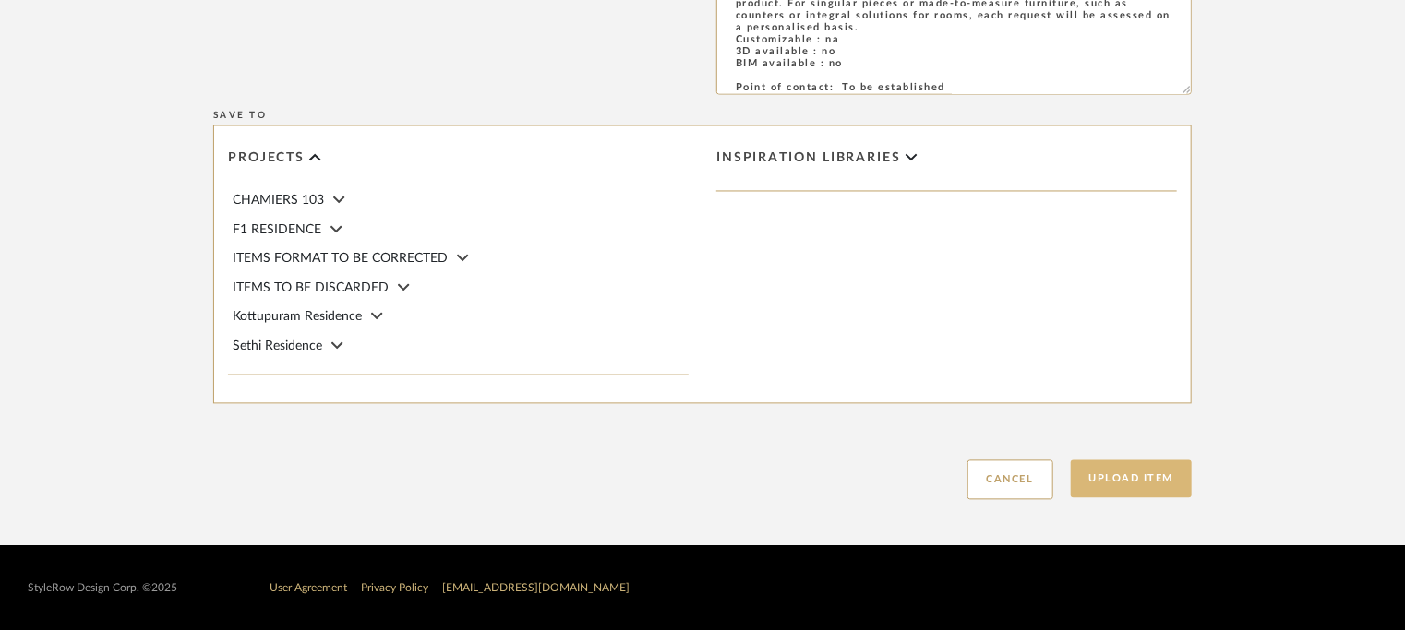
drag, startPoint x: 1128, startPoint y: 483, endPoint x: 1140, endPoint y: 479, distance: 12.6
click at [1137, 479] on button "Upload Item" at bounding box center [1132, 480] width 122 height 38
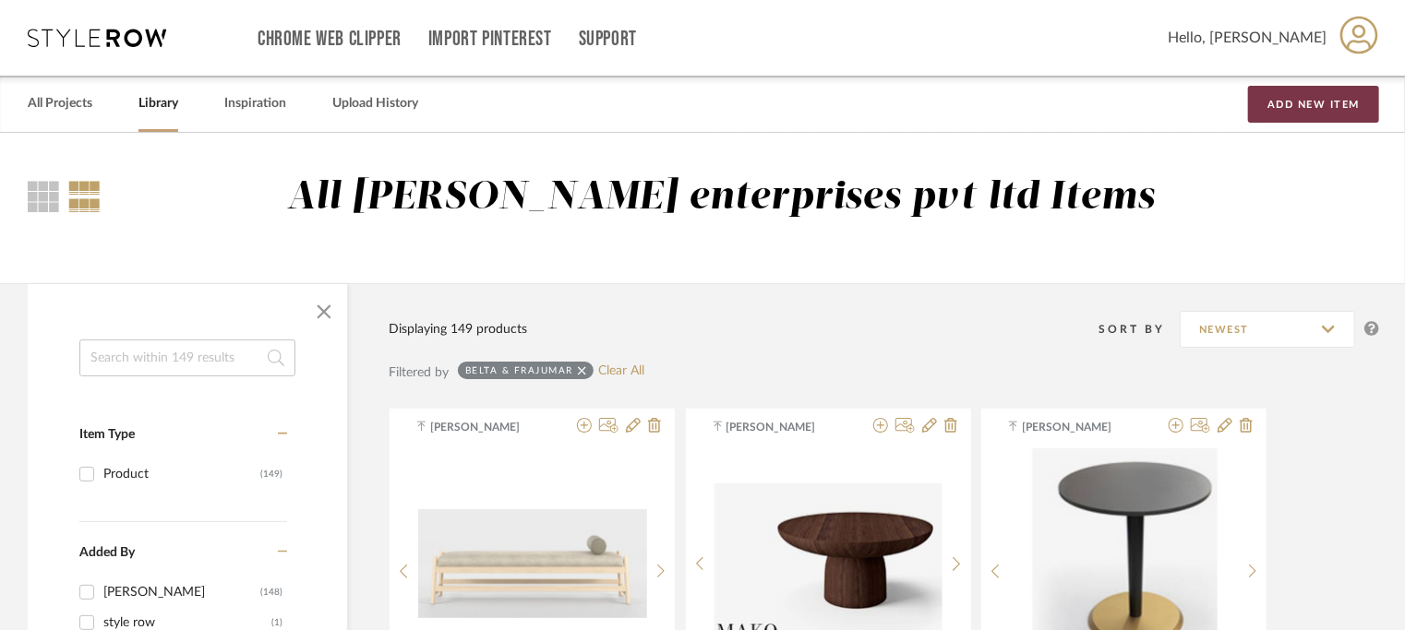
click at [1318, 110] on button "Add New Item" at bounding box center [1313, 104] width 131 height 37
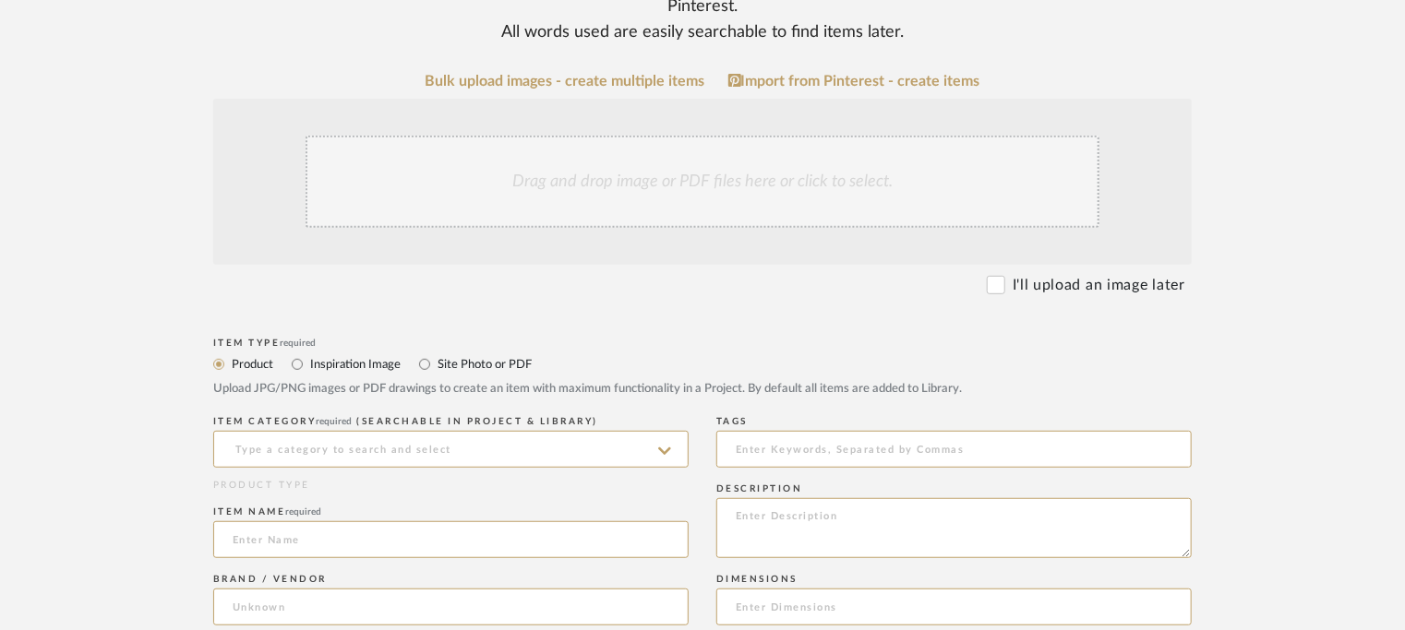
scroll to position [369, 0]
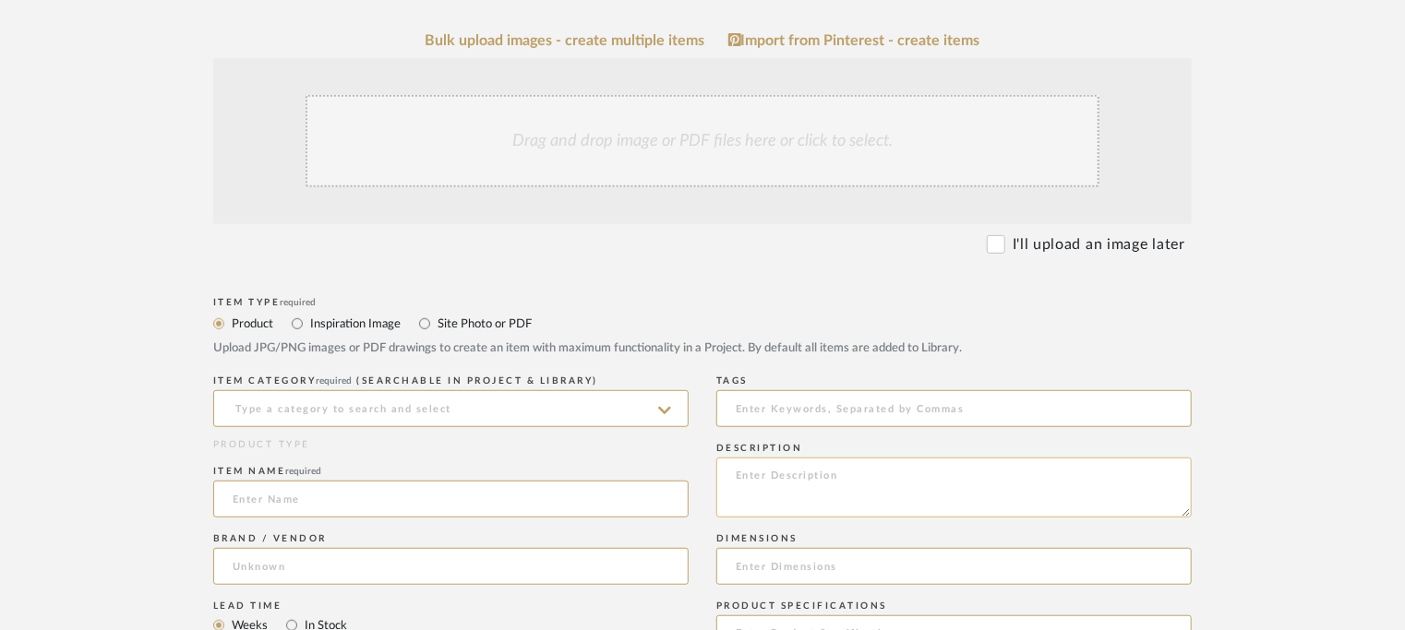
paste textarea "Price: Na Lead time: 45days. MOQ : Our products for Contract projects are manuf…"
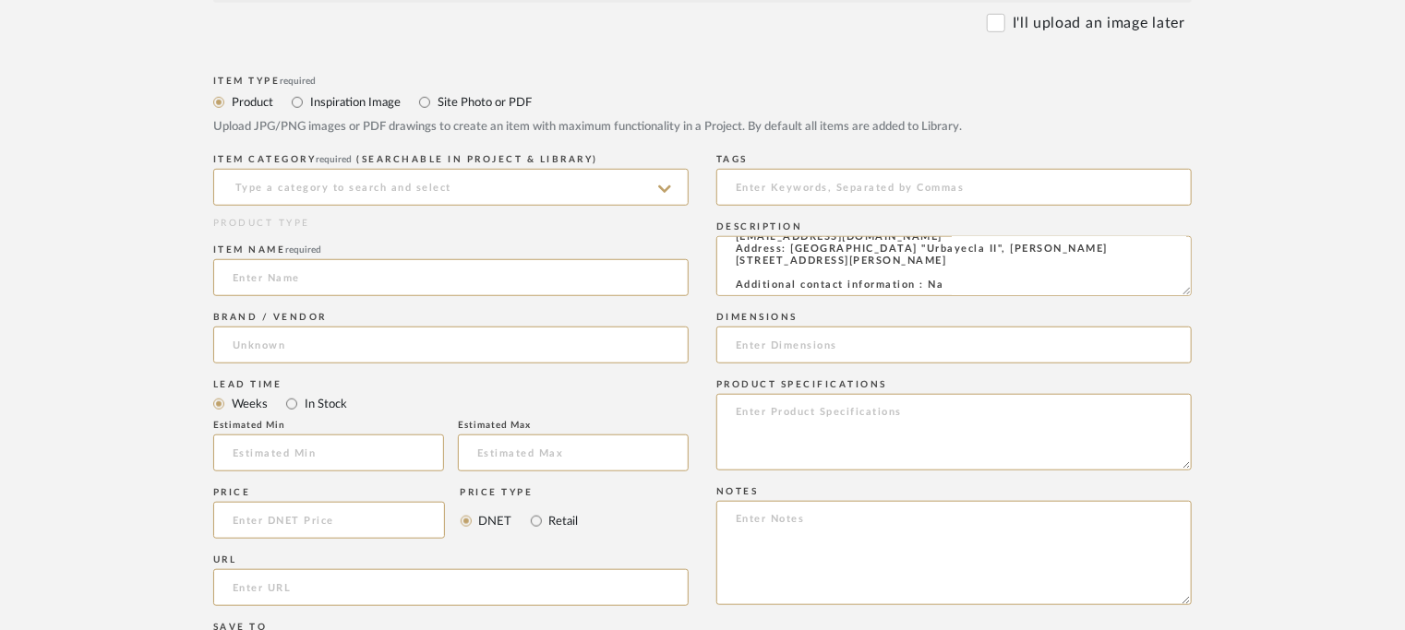
scroll to position [923, 0]
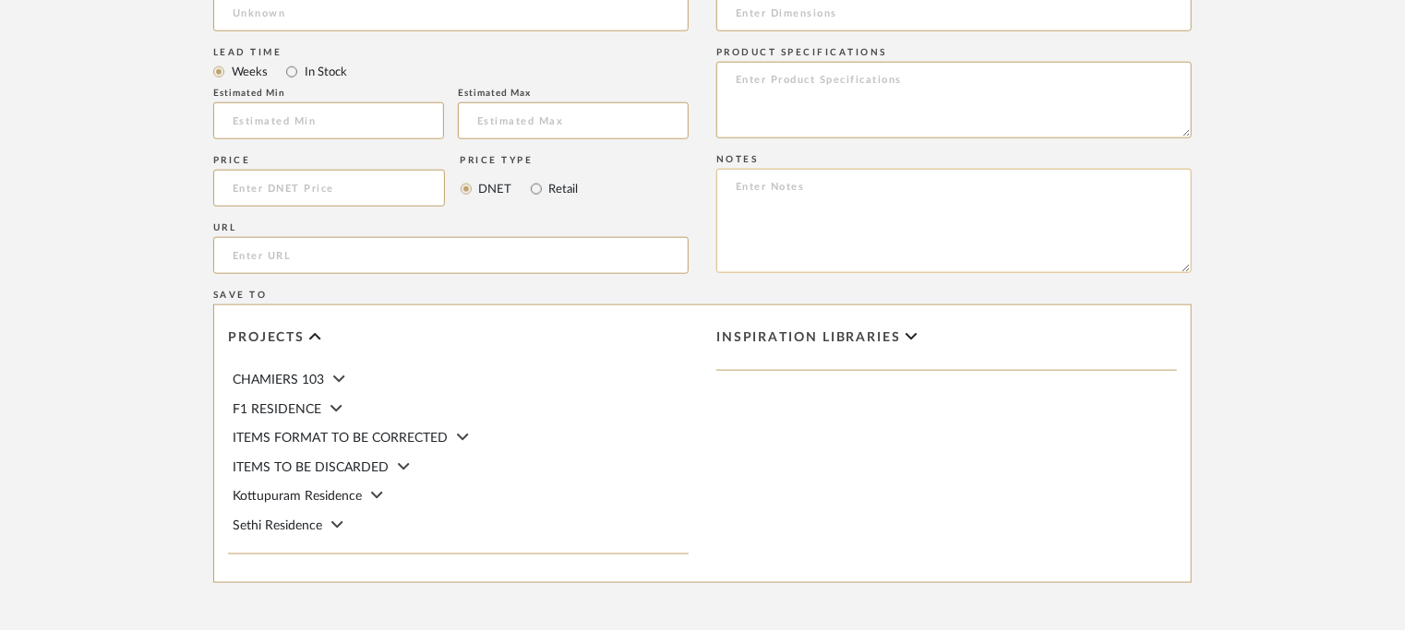
type textarea "Price: Na Lead time: 45days. MOQ : Our products for Contract projects are manuf…"
paste textarea "Price: Na Lead time: 45days. MOQ : Our products for Contract projects are manuf…"
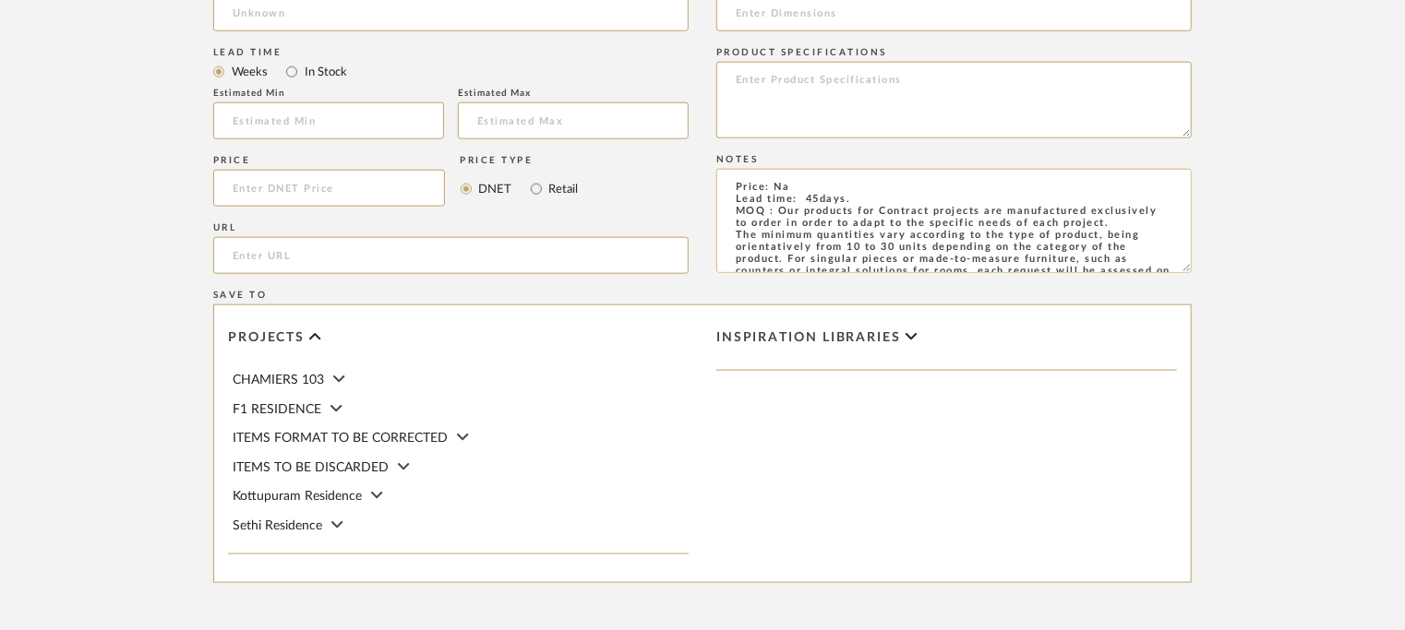
drag, startPoint x: 737, startPoint y: 208, endPoint x: 1147, endPoint y: 256, distance: 412.7
click at [1147, 256] on textarea "Price: Na Lead time: 45days. MOQ : Our products for Contract projects are manuf…" at bounding box center [953, 221] width 475 height 104
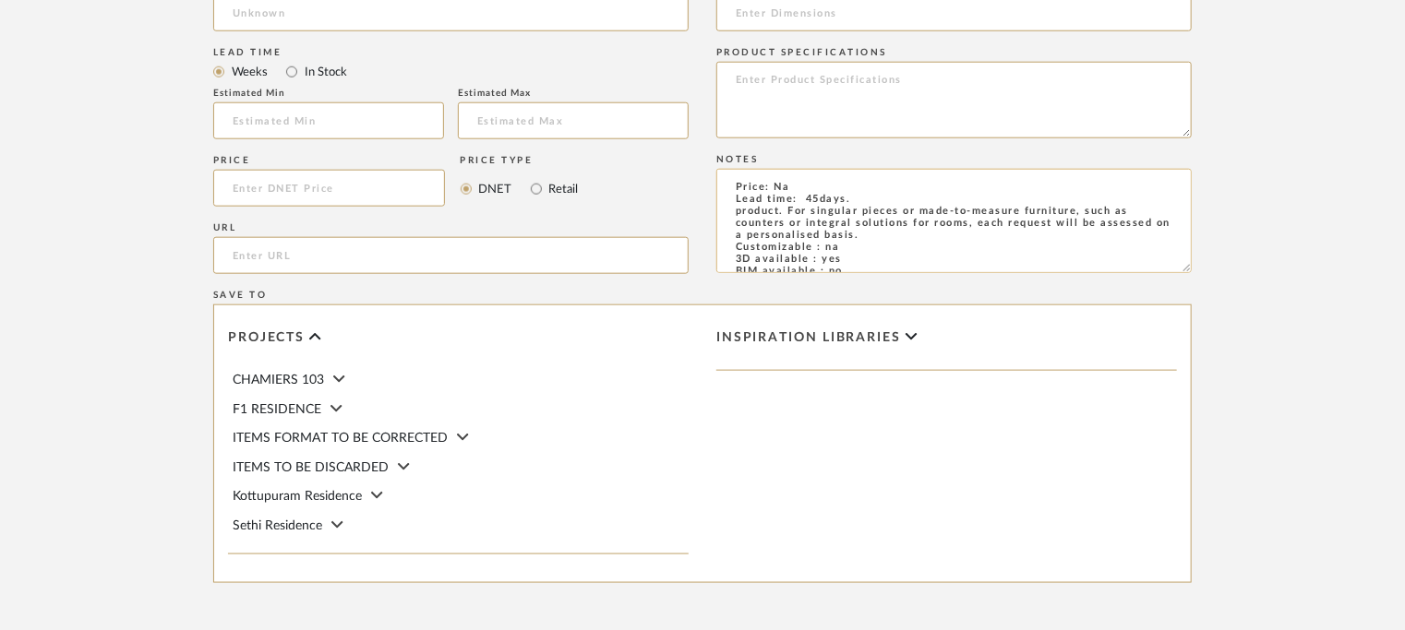
drag, startPoint x: 803, startPoint y: 196, endPoint x: 879, endPoint y: 234, distance: 85.0
click at [879, 234] on textarea "Price: Na Lead time: 45days. product. For singular pieces or made-to-measure fu…" at bounding box center [953, 221] width 475 height 104
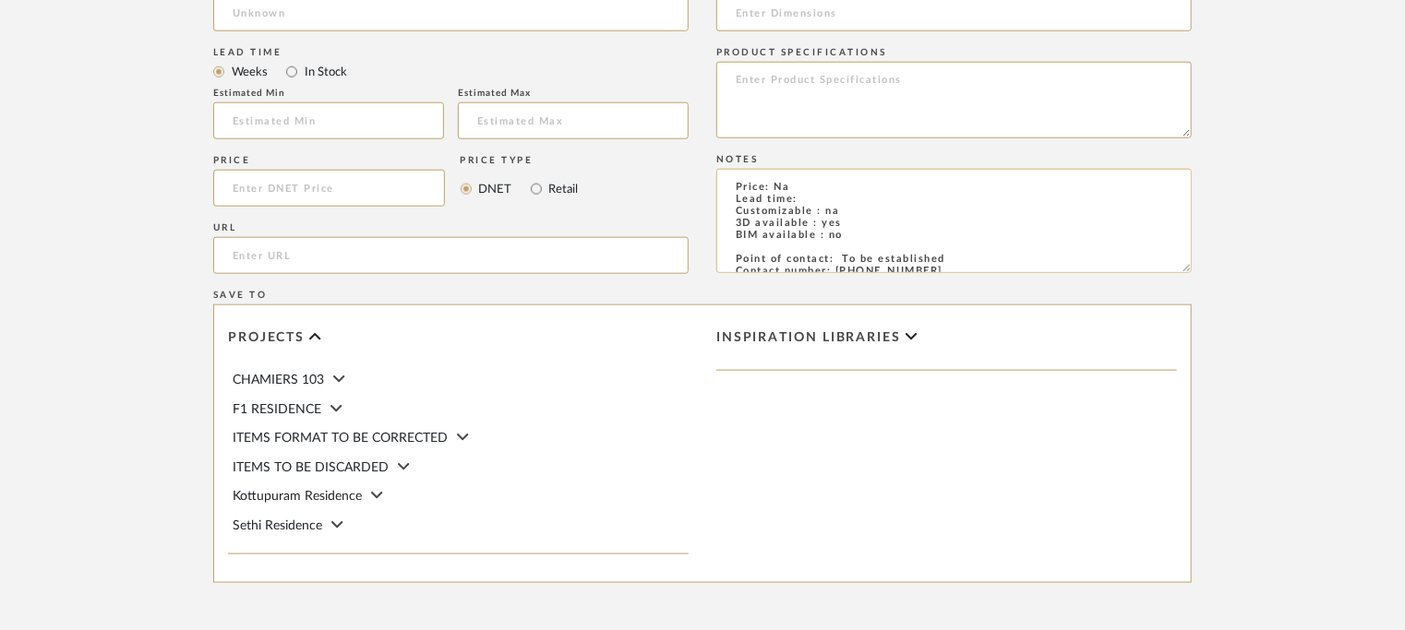
click at [832, 222] on textarea "Price: Na Lead time: Customizable : na 3D available : yes BIM available : no Po…" at bounding box center [953, 221] width 475 height 104
click at [848, 196] on textarea "Price: Na Lead time: Customizable : na 3D available : no BIM available : no Poi…" at bounding box center [953, 221] width 475 height 104
click at [805, 207] on textarea "Price: Na Lead time: Customizable : na 3D available : no BIM available : no Poi…" at bounding box center [953, 221] width 475 height 104
click at [821, 195] on textarea "Price: Na Lead time: Customizable : na 3D available : no BIM available : no Poi…" at bounding box center [953, 221] width 475 height 104
paste textarea "This product is currently out of stock and unavailable."
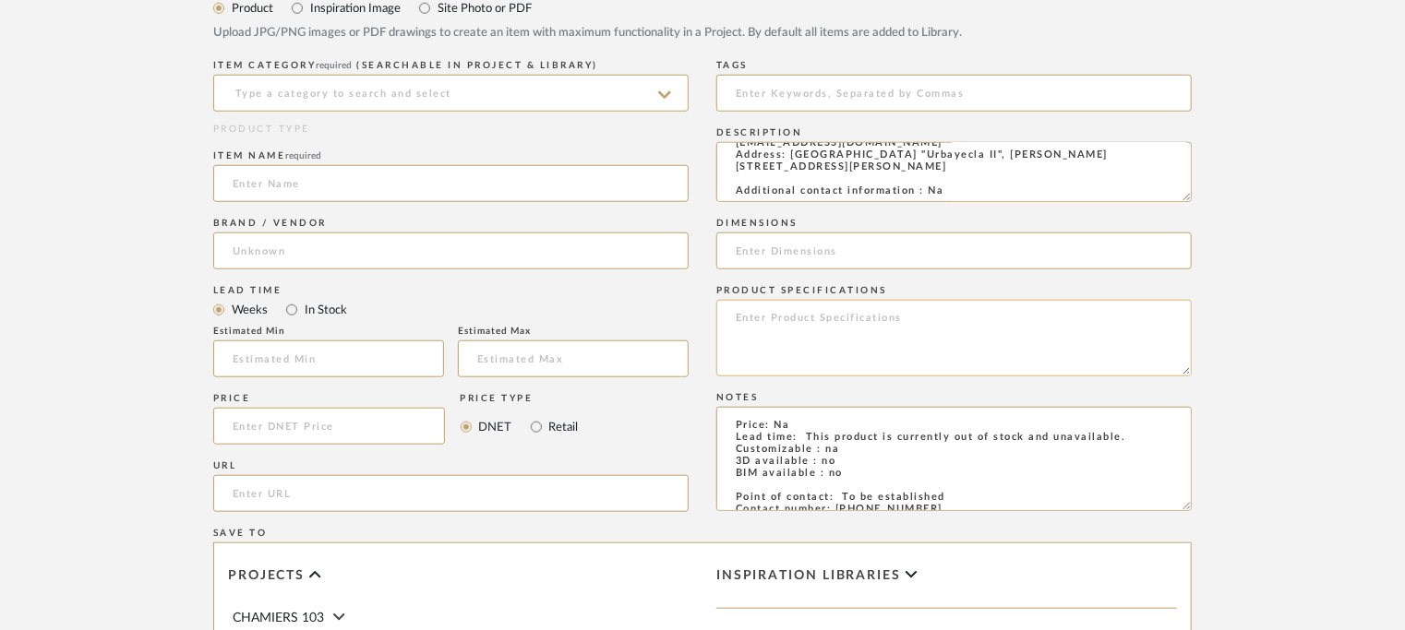
scroll to position [646, 0]
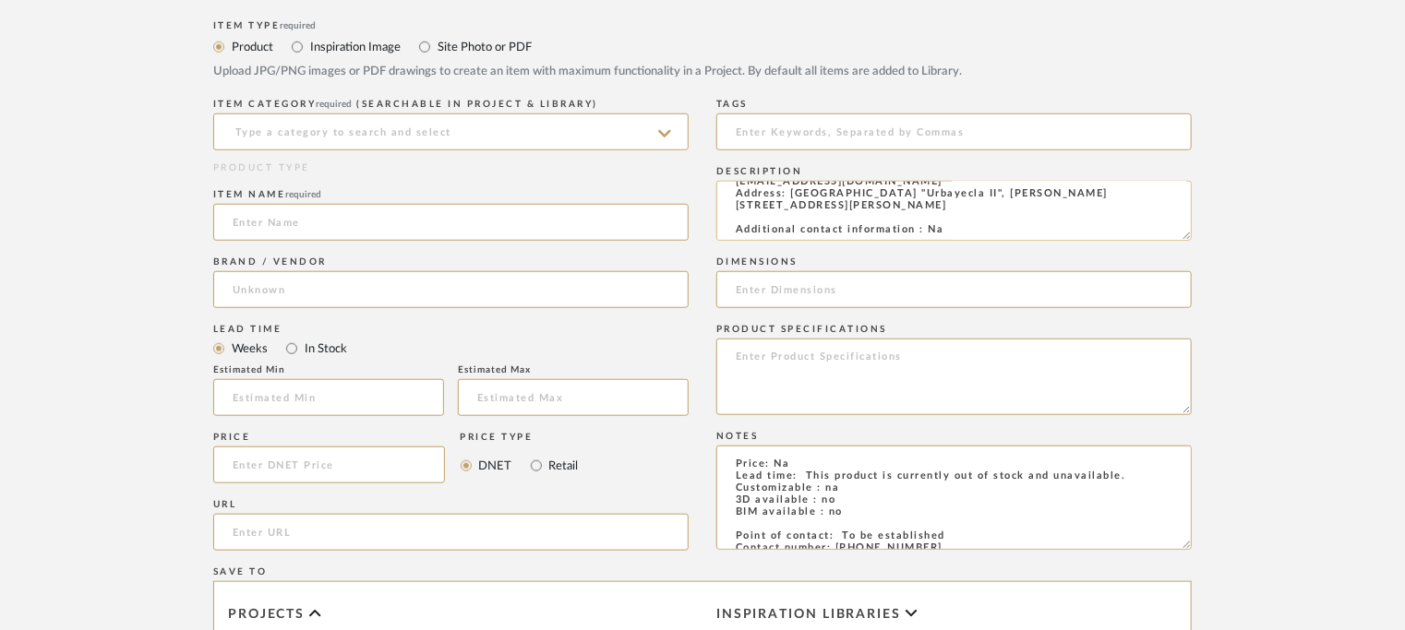
type textarea "Price: Na Lead time: This product is currently out of stock and unavailable. Cu…"
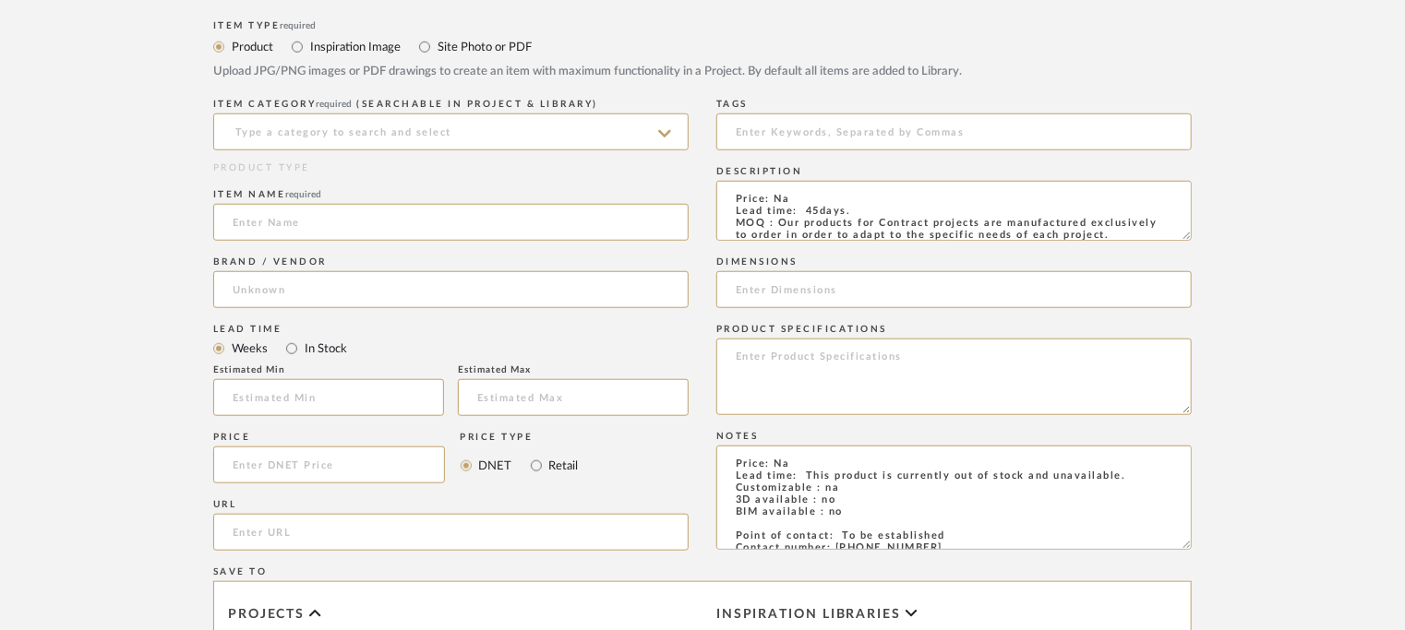
drag, startPoint x: 949, startPoint y: 229, endPoint x: 494, endPoint y: 56, distance: 486.7
click at [494, 56] on div "Item Type required Product Inspiration Image Site Photo or PDF Upload JPG/PNG i…" at bounding box center [702, 486] width 979 height 941
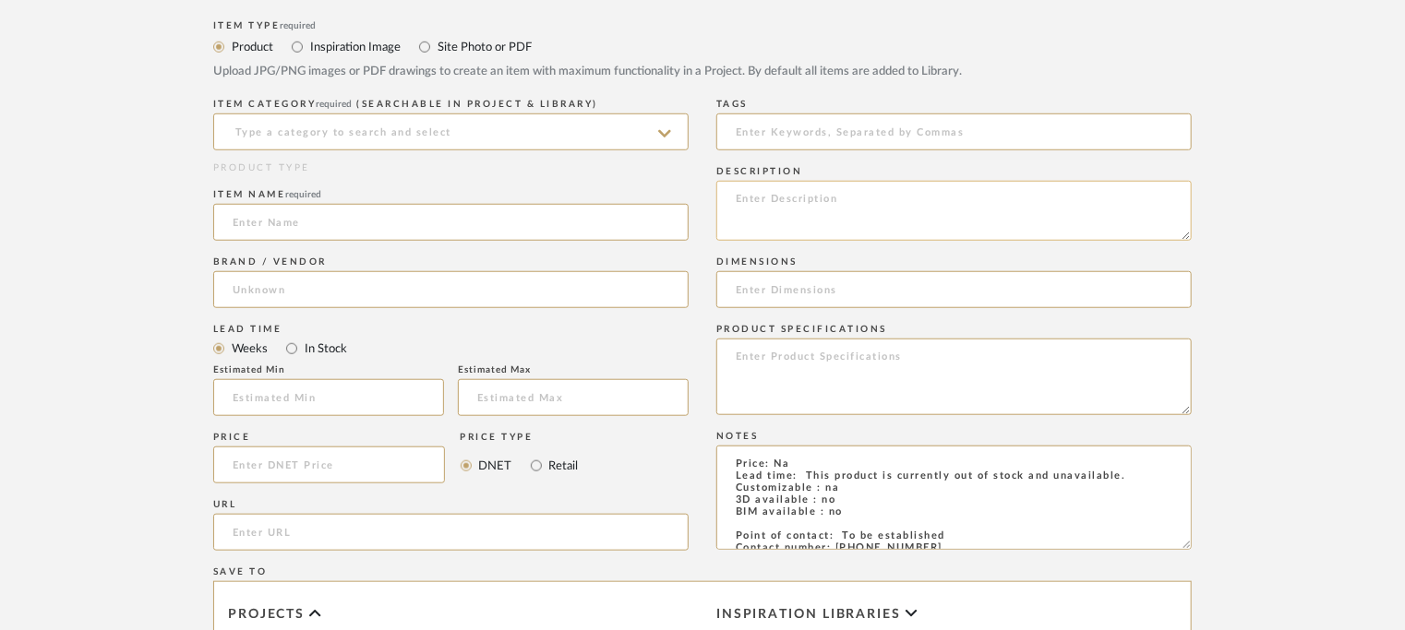
click at [757, 208] on textarea at bounding box center [953, 211] width 475 height 60
paste textarea "Type: Bench - Lumi Designer : na Dimensions : na Material & Finishes : na Produ…"
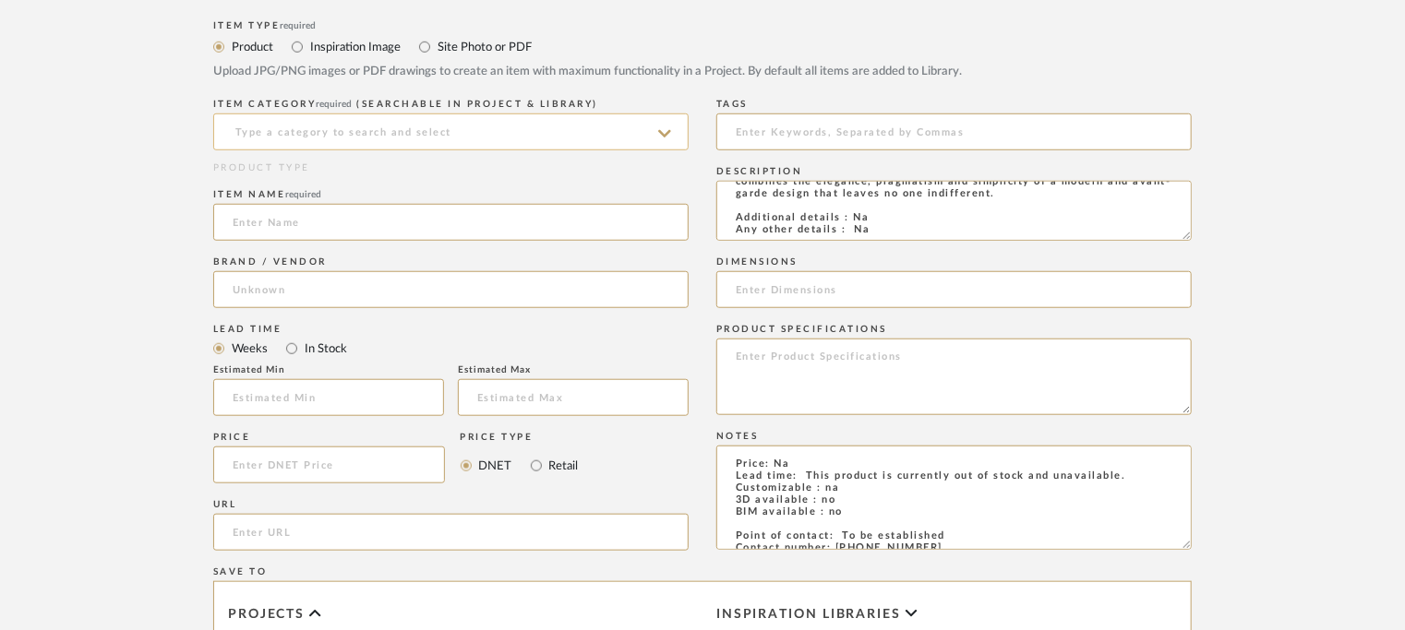
type textarea "Type: Bench - Lumi Designer : na Dimensions : na Material & Finishes : na Produ…"
click at [529, 136] on input at bounding box center [450, 132] width 475 height 37
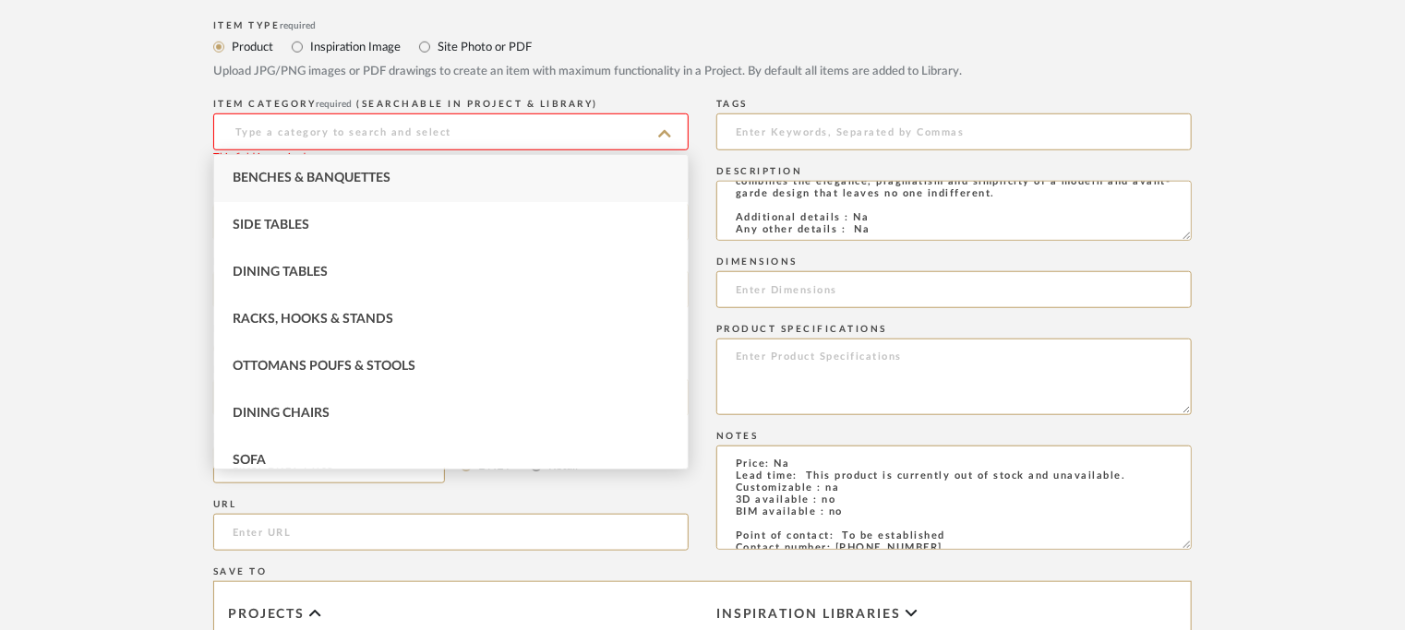
click at [354, 178] on span "Benches & Banquettes" at bounding box center [312, 178] width 158 height 13
type input "Benches & Banquettes"
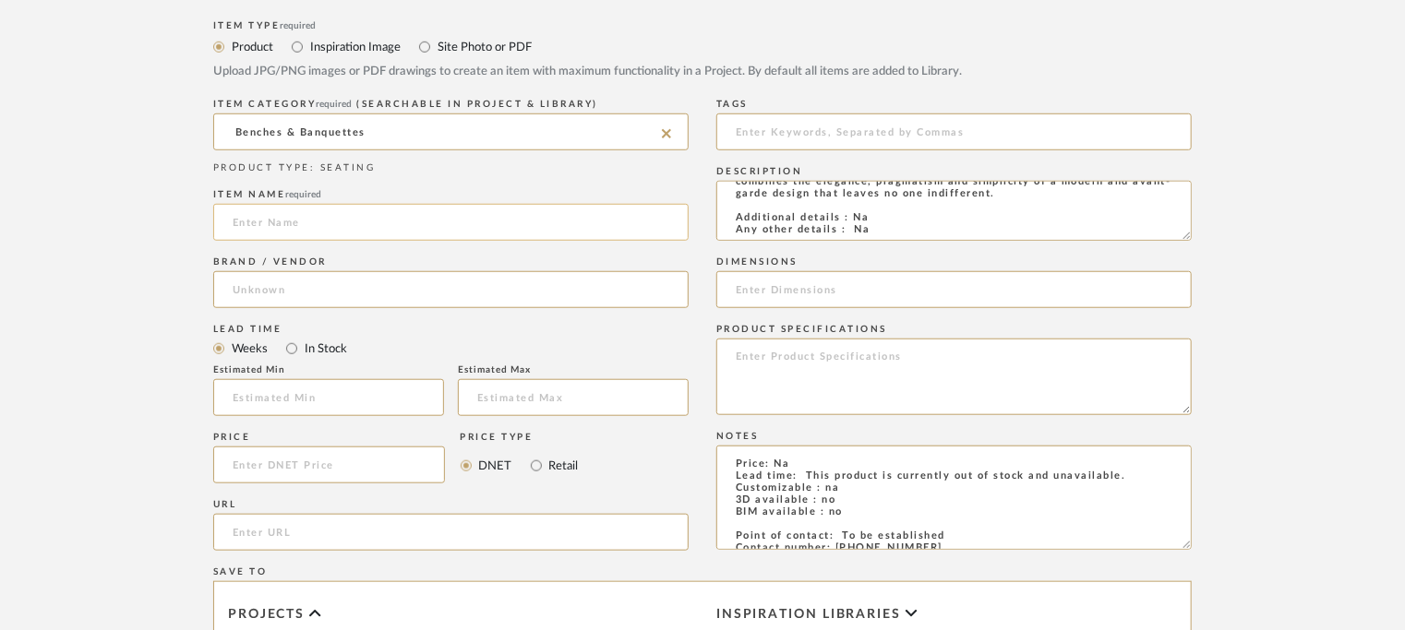
click at [342, 227] on input at bounding box center [450, 222] width 475 height 37
type input "LUMI FOOT OF BED"
click at [322, 294] on input at bounding box center [450, 289] width 475 height 37
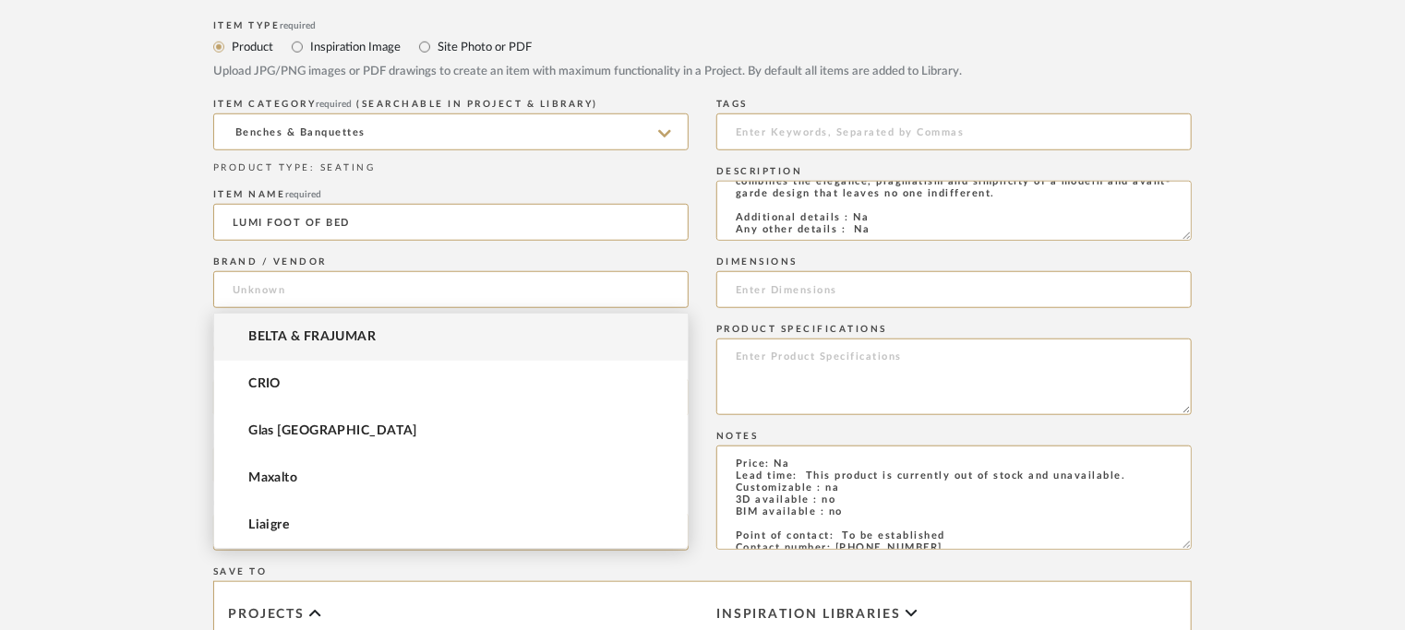
click at [320, 325] on mat-option "BELTA & FRAJUMAR" at bounding box center [451, 337] width 474 height 47
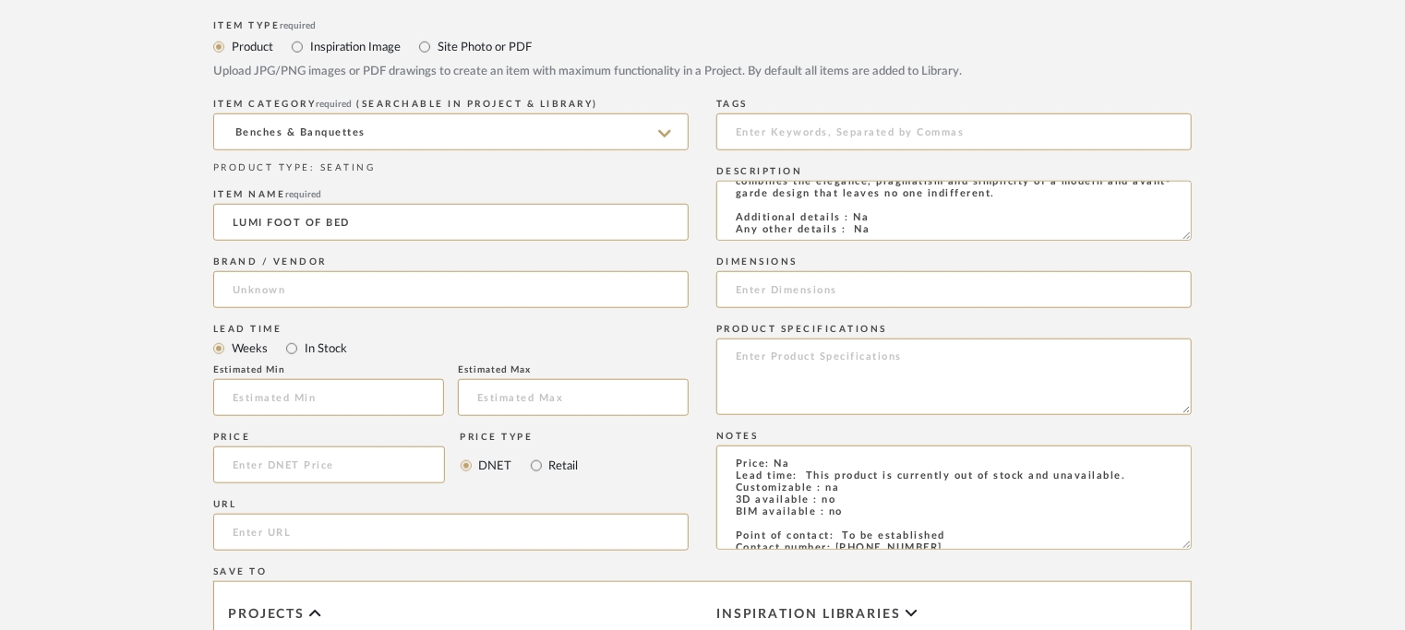
type input "BELTA & FRAJUMAR"
click at [292, 391] on input at bounding box center [328, 397] width 231 height 37
click at [297, 386] on input at bounding box center [328, 397] width 231 height 37
type input "7"
click at [262, 522] on input "url" at bounding box center [450, 532] width 475 height 37
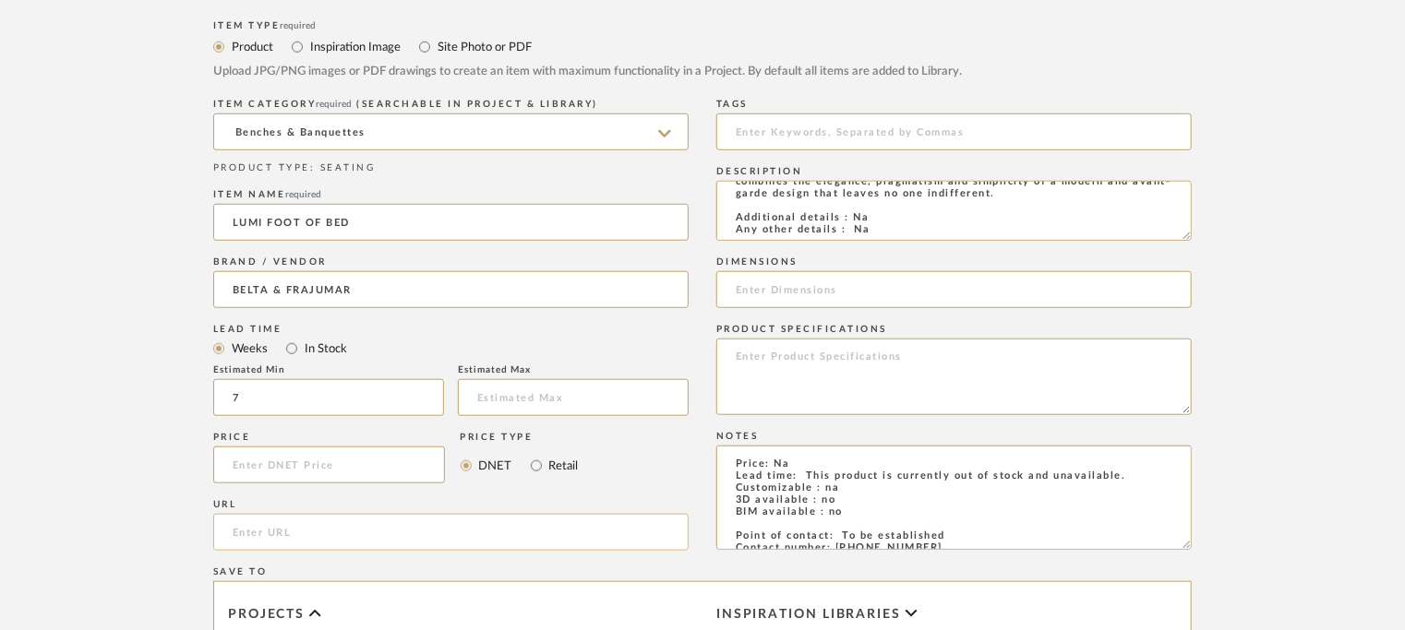
paste input "[URL][DOMAIN_NAME]"
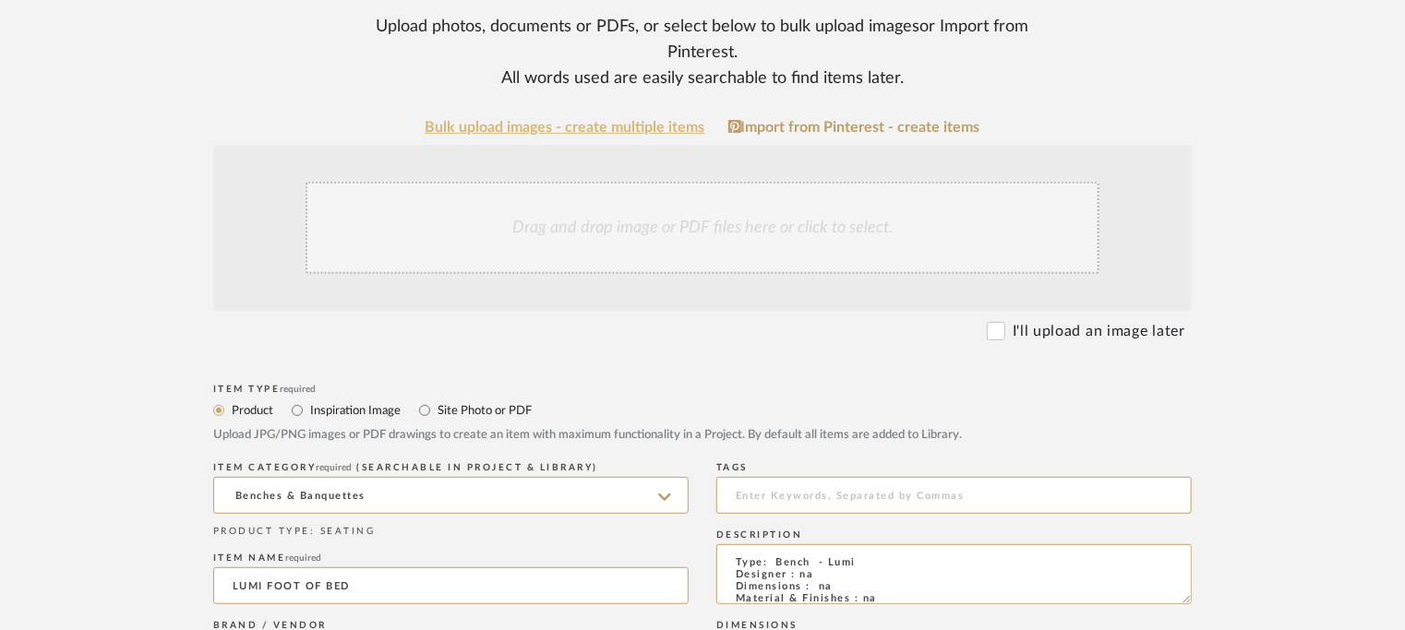
scroll to position [277, 0]
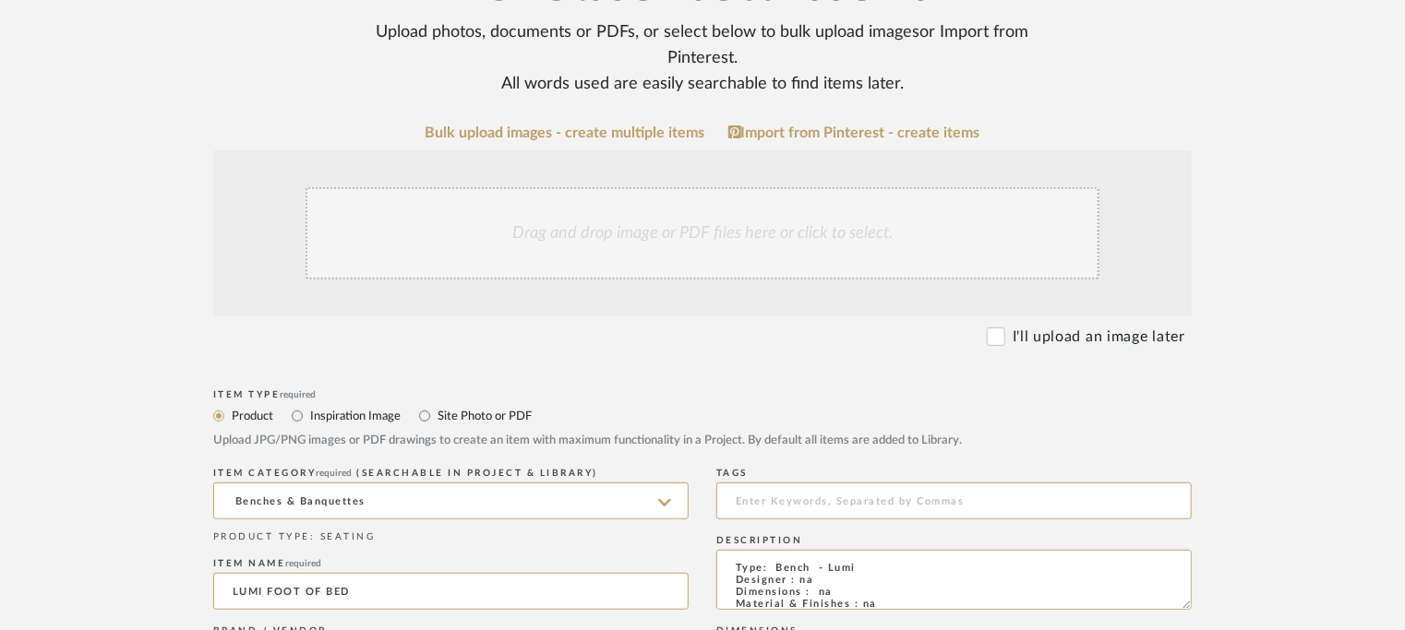
type input "[URL][DOMAIN_NAME]"
click at [676, 228] on div "Drag and drop image or PDF files here or click to select." at bounding box center [703, 233] width 794 height 92
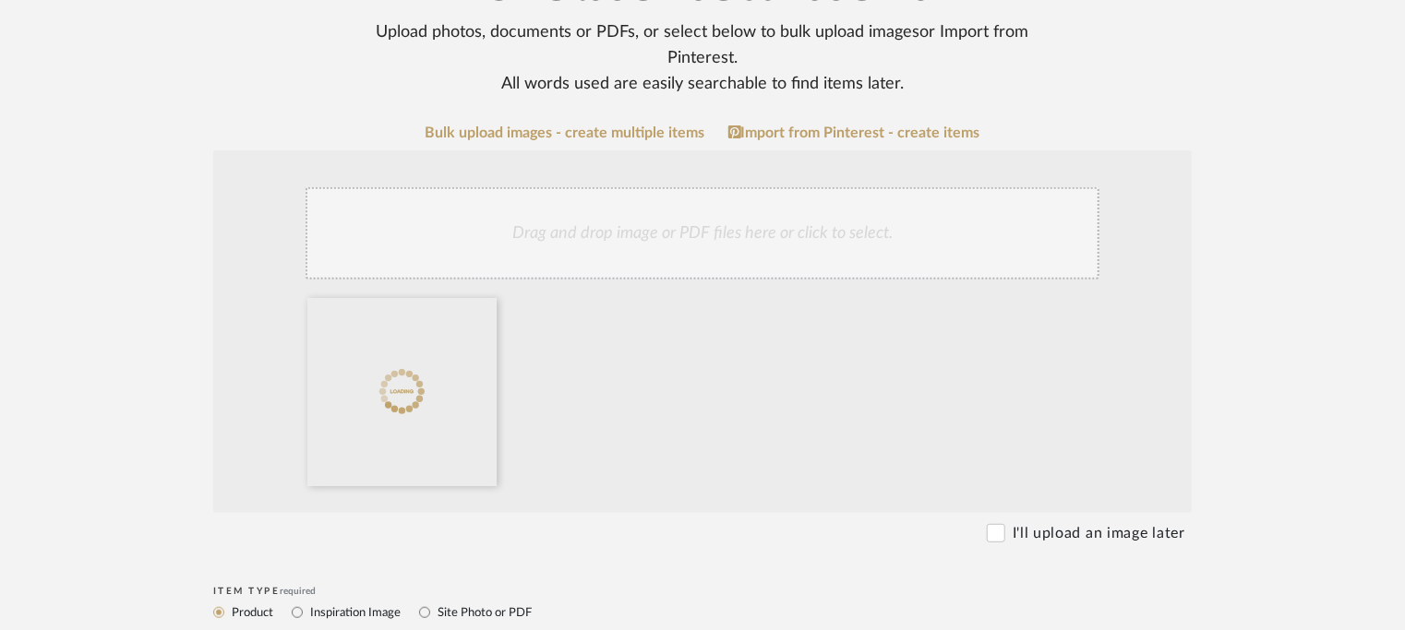
click at [642, 231] on div "Drag and drop image or PDF files here or click to select." at bounding box center [703, 233] width 794 height 92
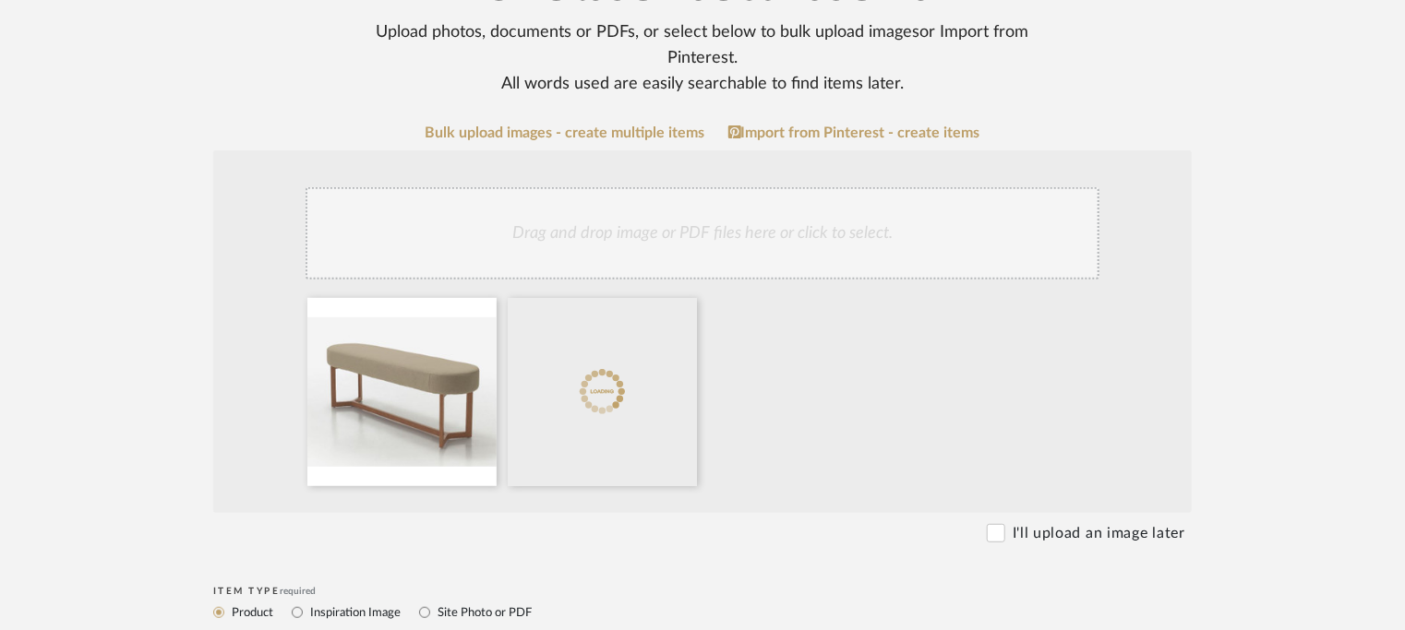
click at [696, 231] on div "Drag and drop image or PDF files here or click to select." at bounding box center [703, 233] width 794 height 92
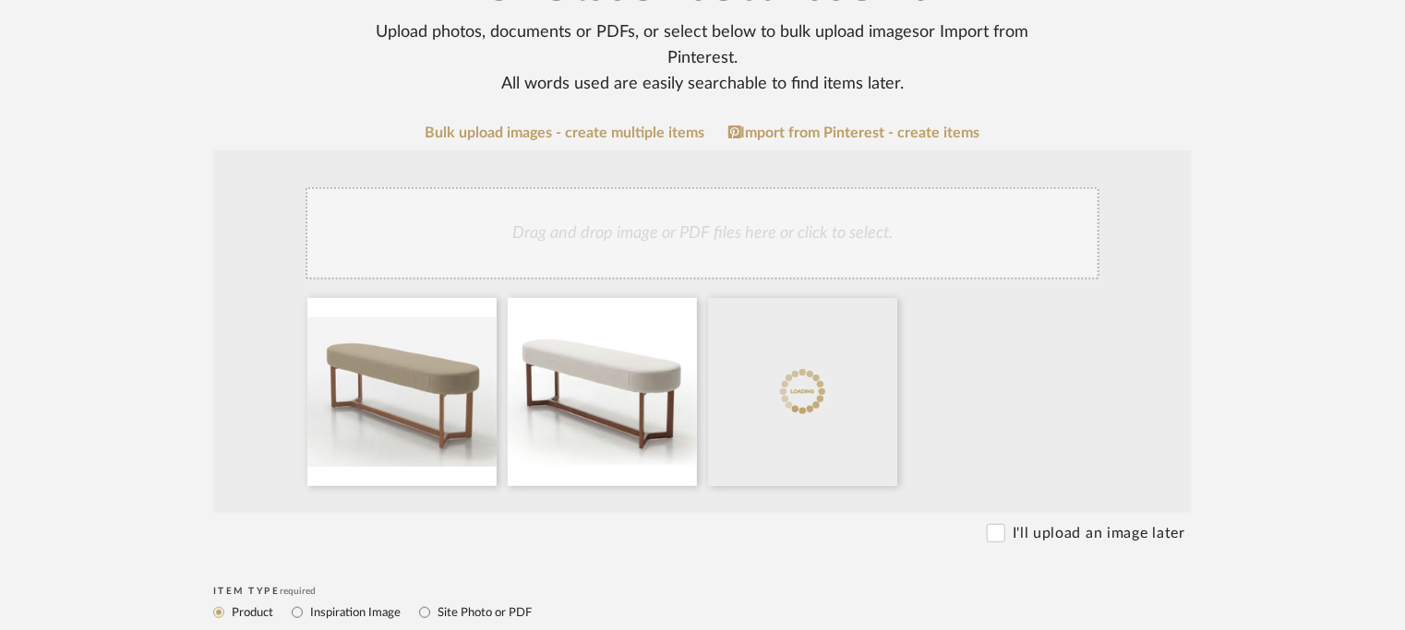
click at [833, 250] on div "Drag and drop image or PDF files here or click to select." at bounding box center [703, 233] width 794 height 92
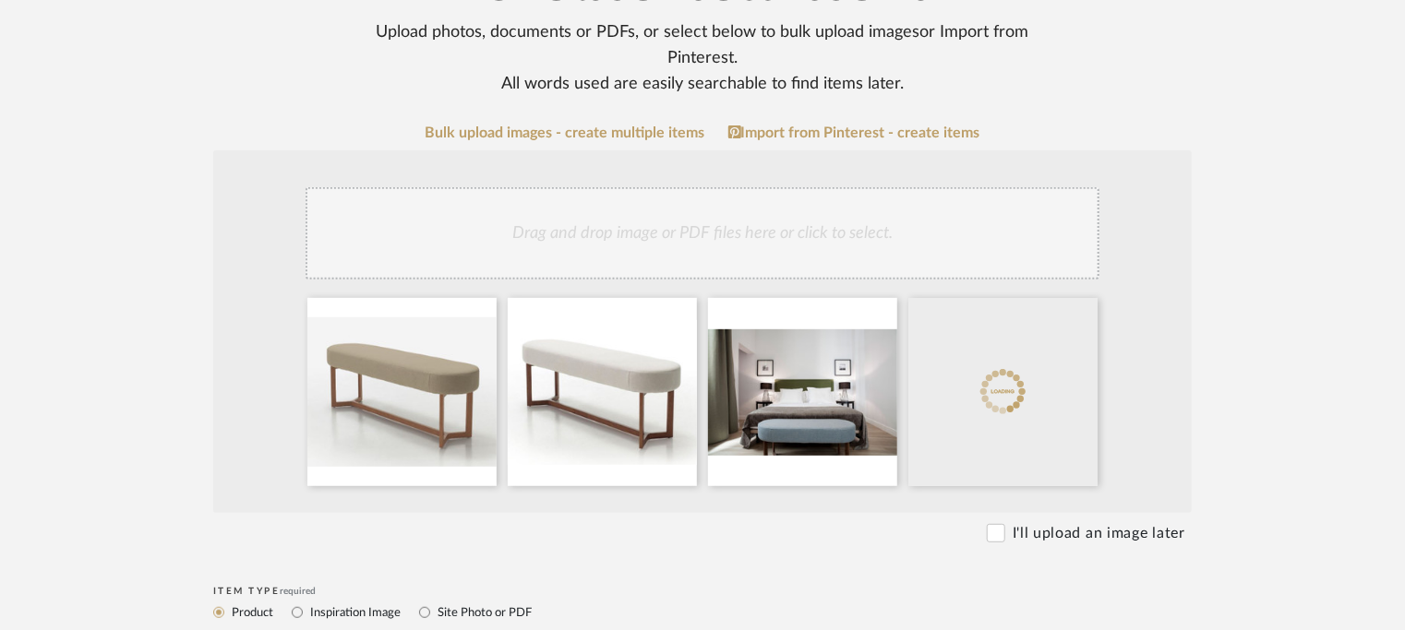
click at [774, 224] on div "Drag and drop image or PDF files here or click to select." at bounding box center [703, 233] width 794 height 92
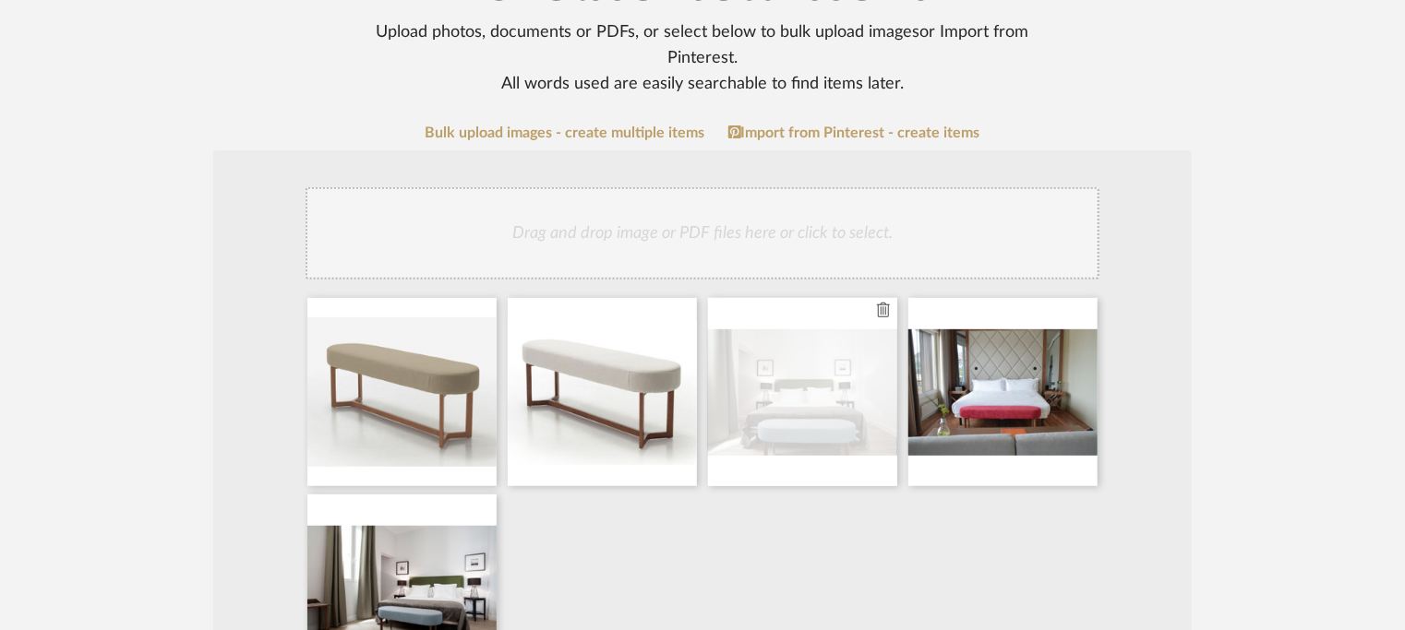
scroll to position [369, 0]
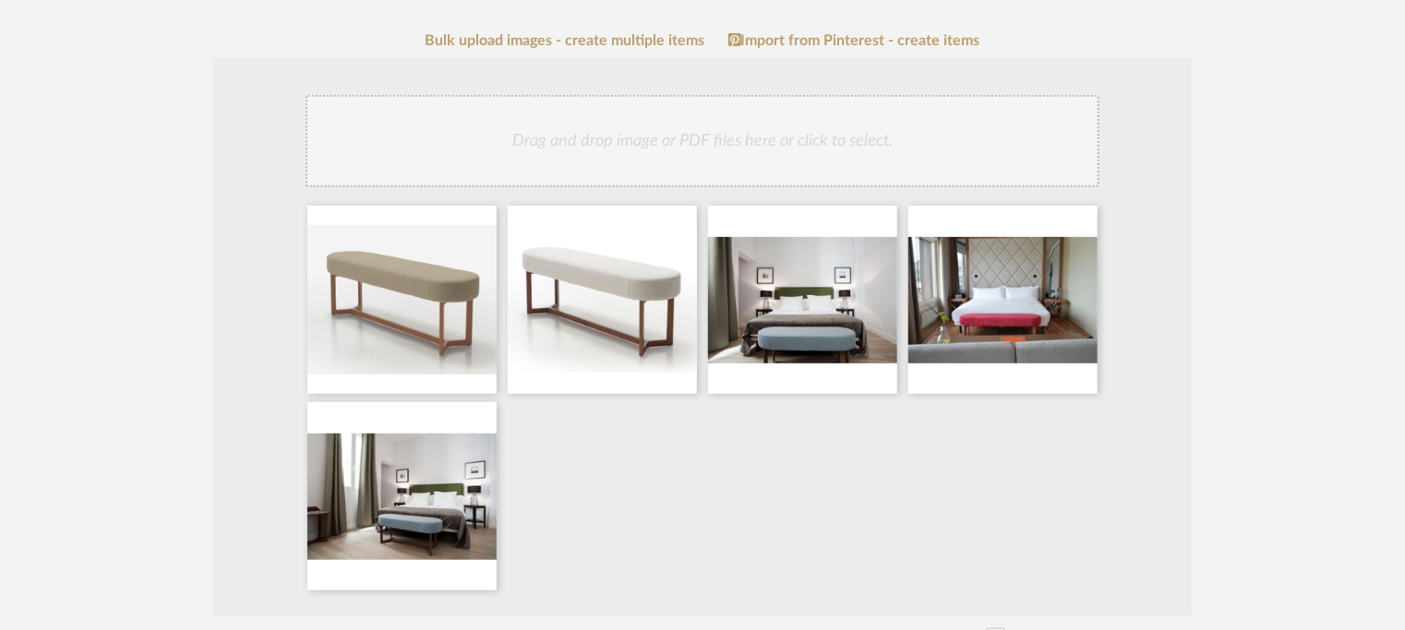
click at [764, 150] on div "Drag and drop image or PDF files here or click to select." at bounding box center [703, 141] width 794 height 92
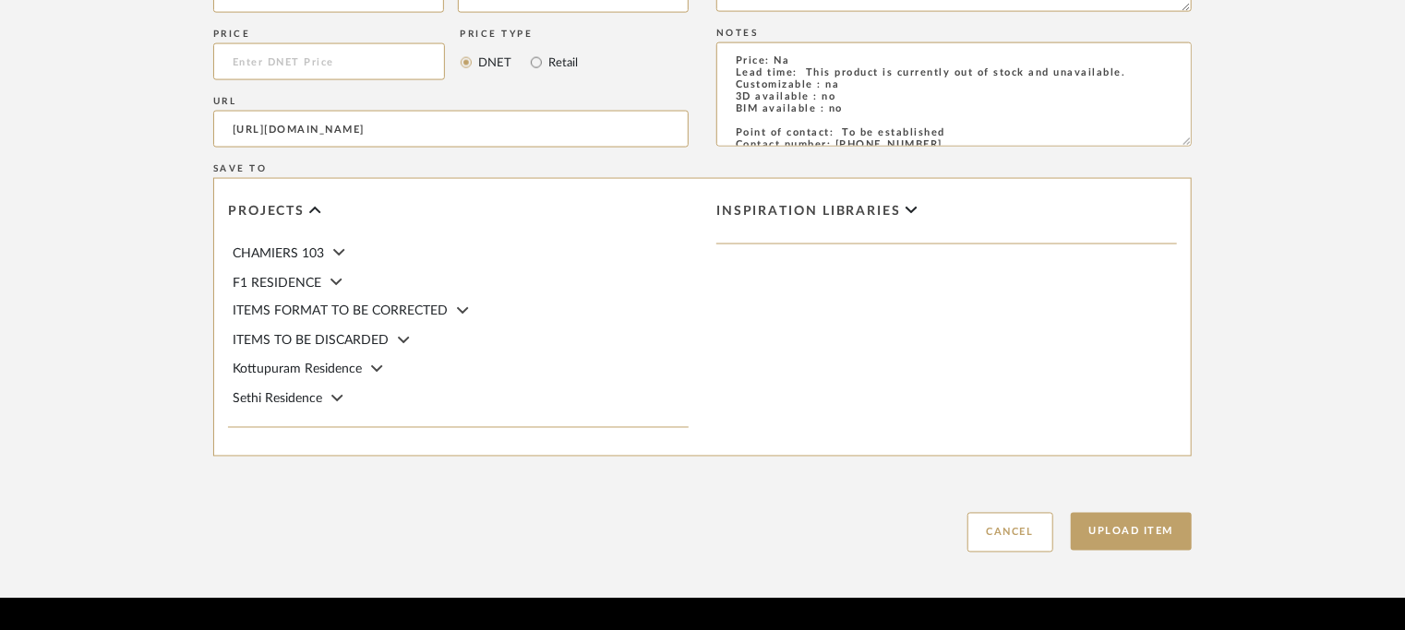
scroll to position [1495, 0]
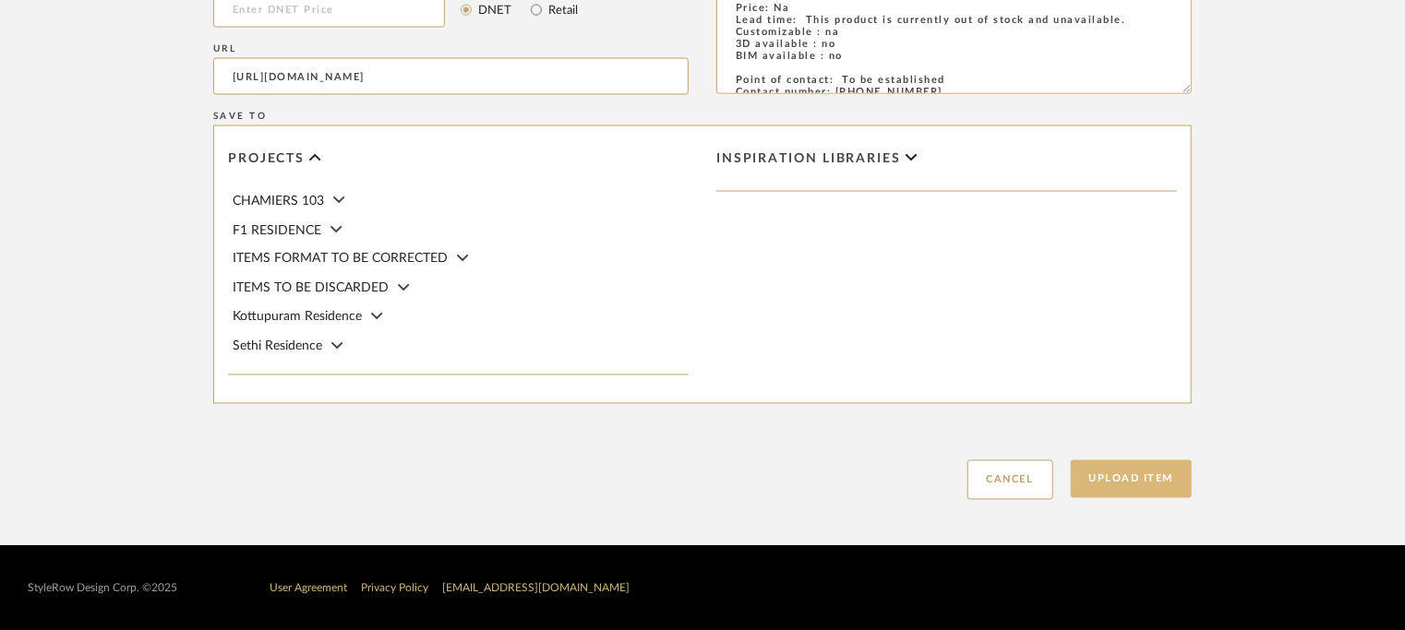
click at [1165, 476] on button "Upload Item" at bounding box center [1132, 480] width 122 height 38
